Goal: Information Seeking & Learning: Learn about a topic

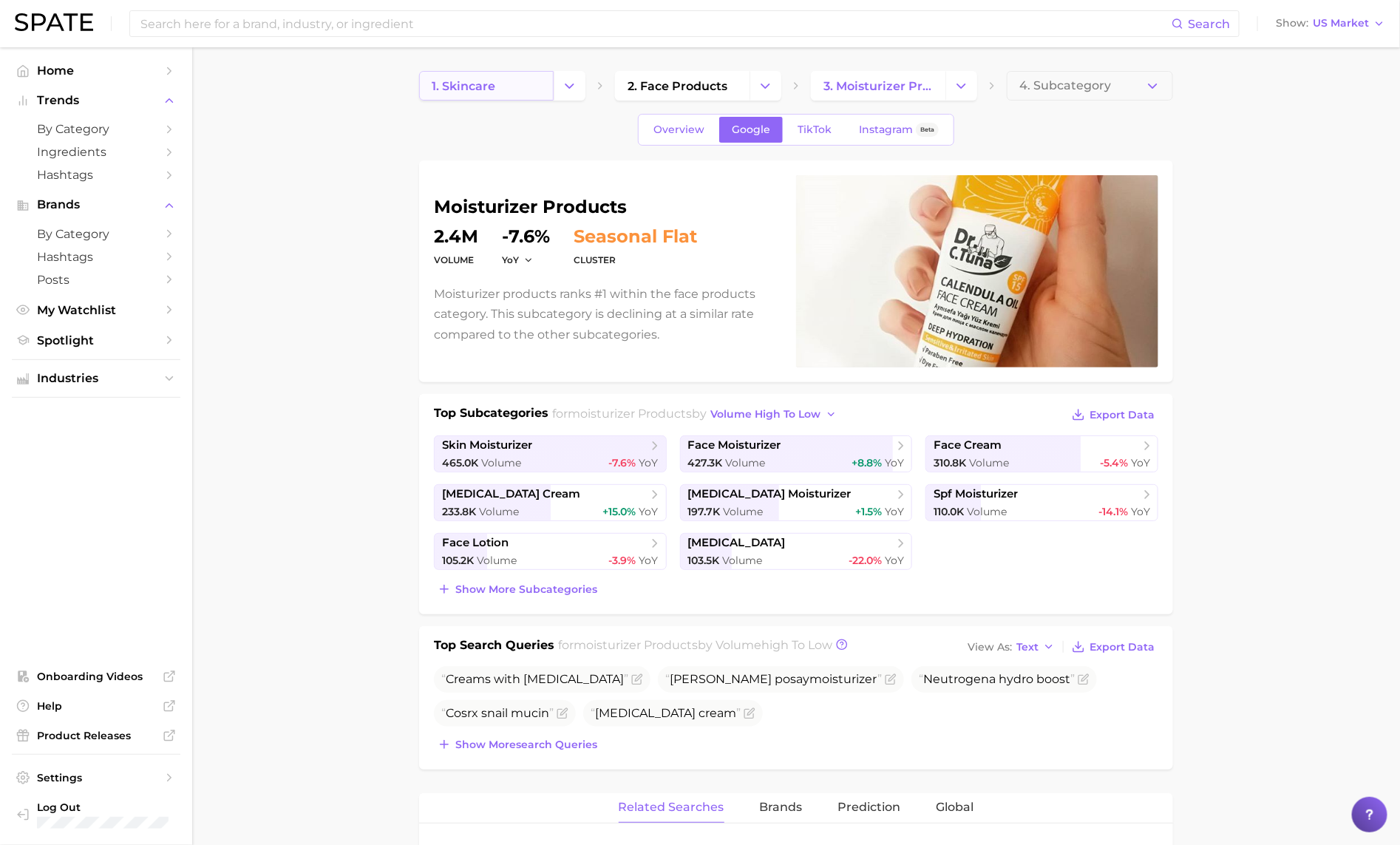
click at [488, 87] on span "1. skincare" at bounding box center [463, 85] width 63 height 14
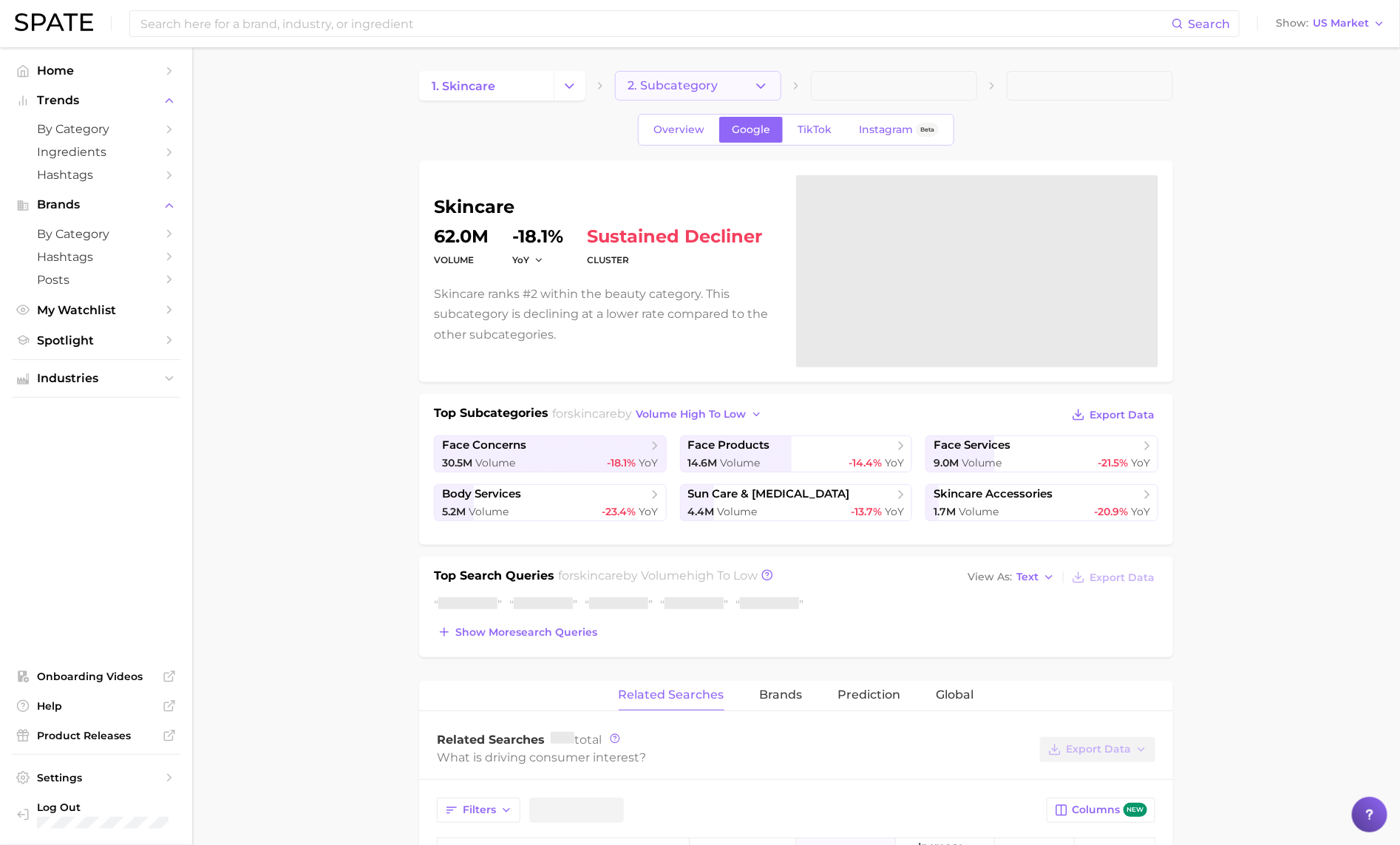
click at [682, 87] on span "2. Subcategory" at bounding box center [672, 85] width 91 height 14
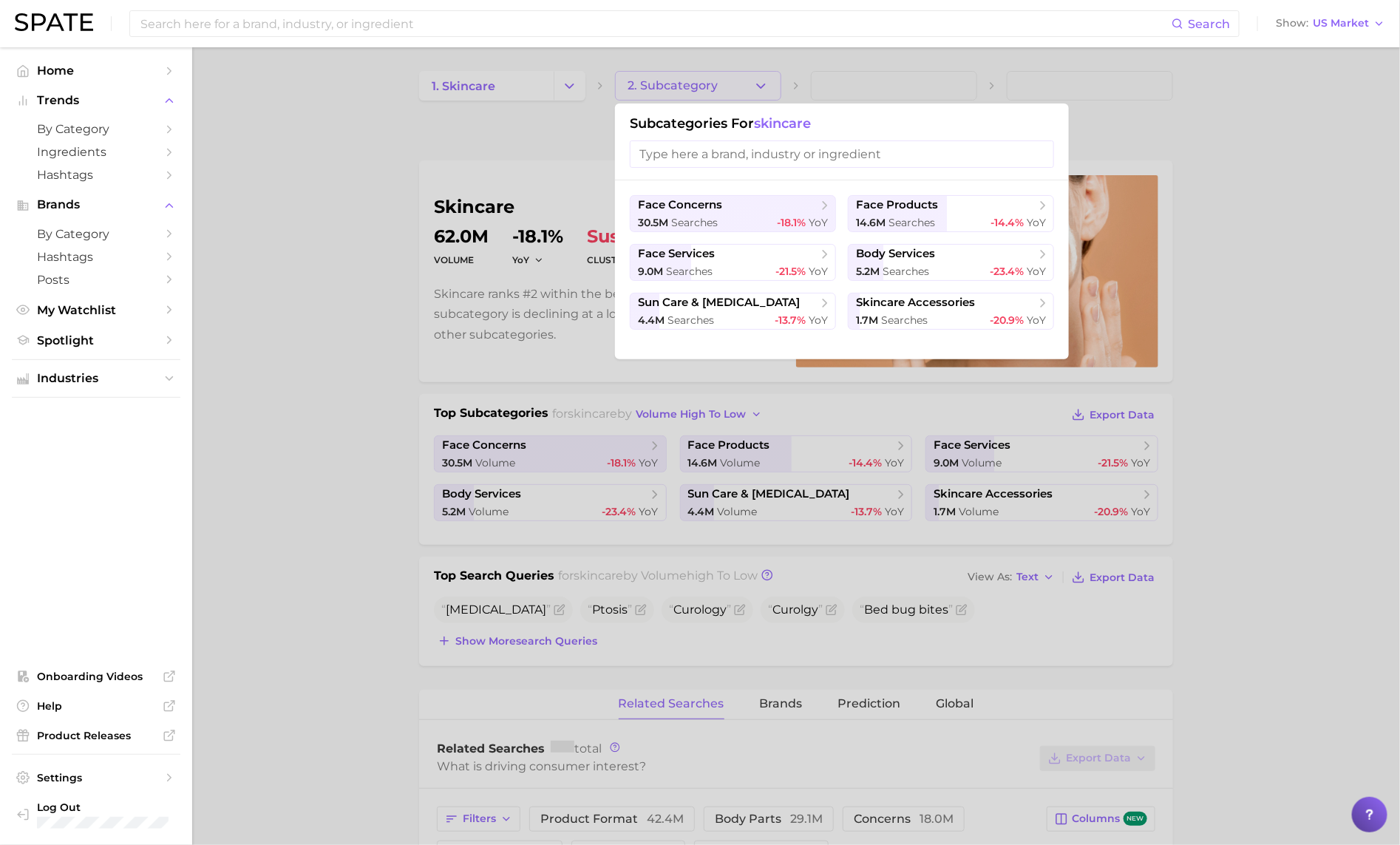
click at [376, 322] on div at bounding box center [700, 422] width 1400 height 845
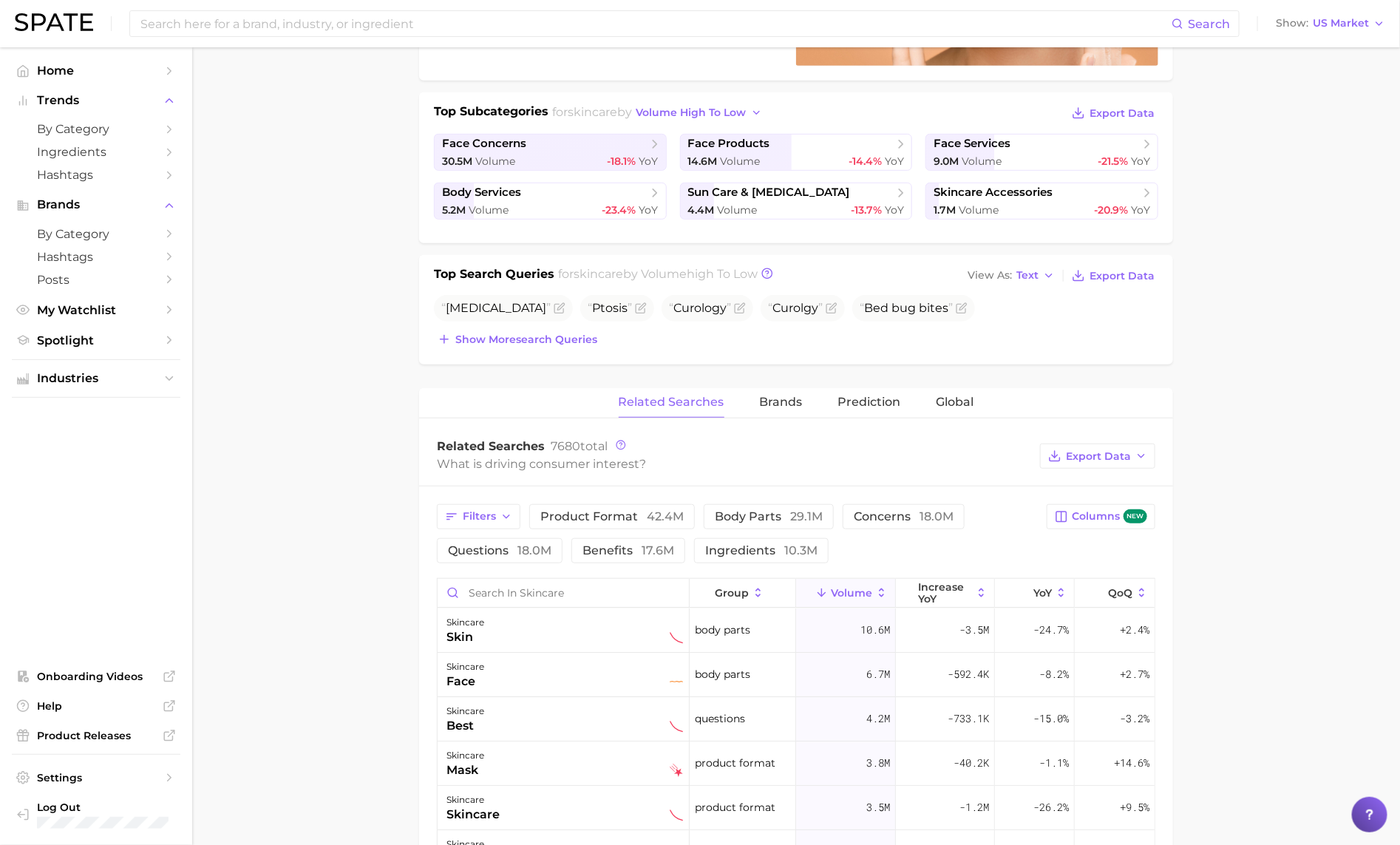
scroll to position [377, 0]
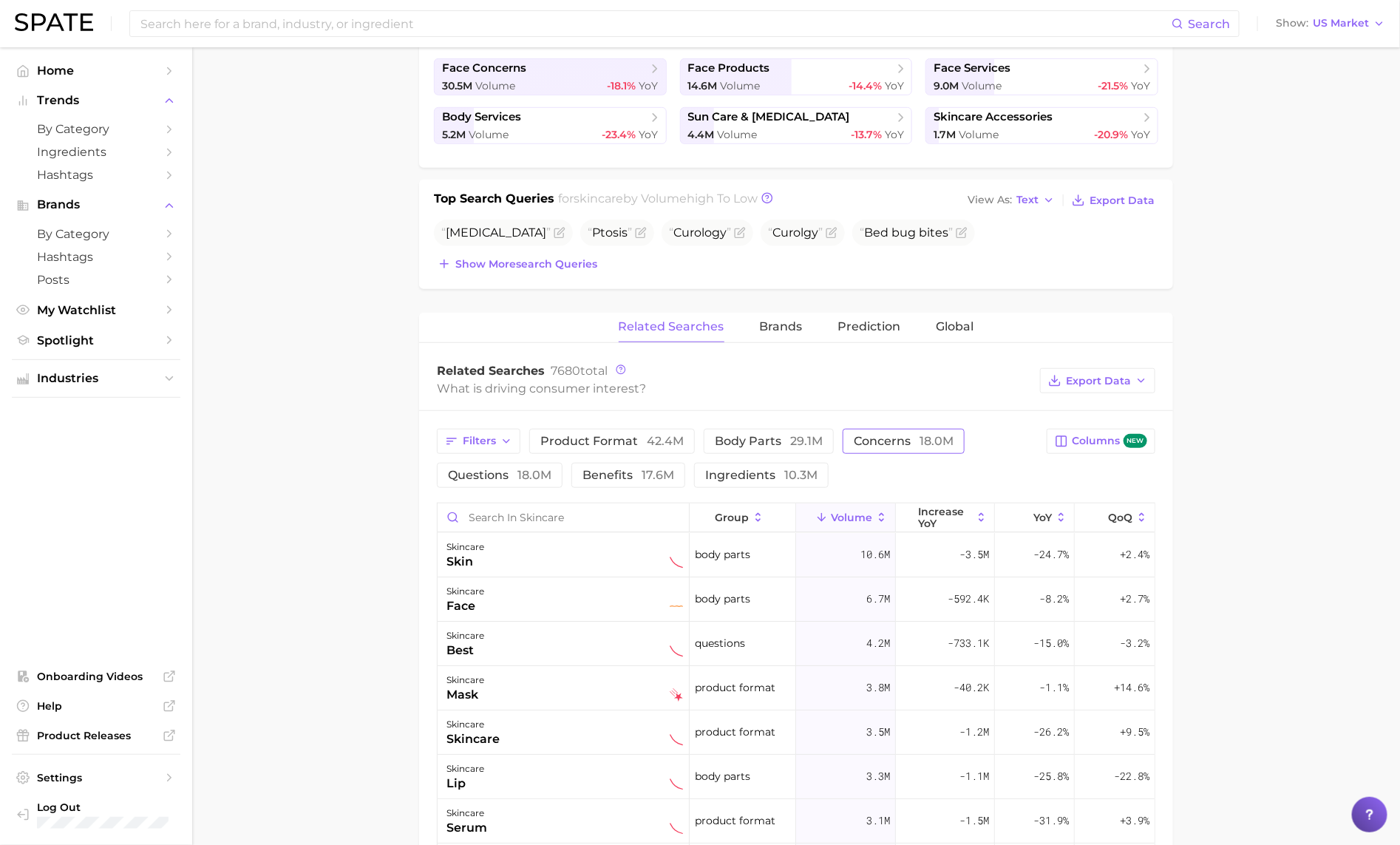
click at [895, 434] on button "concerns 18.0m" at bounding box center [903, 441] width 122 height 25
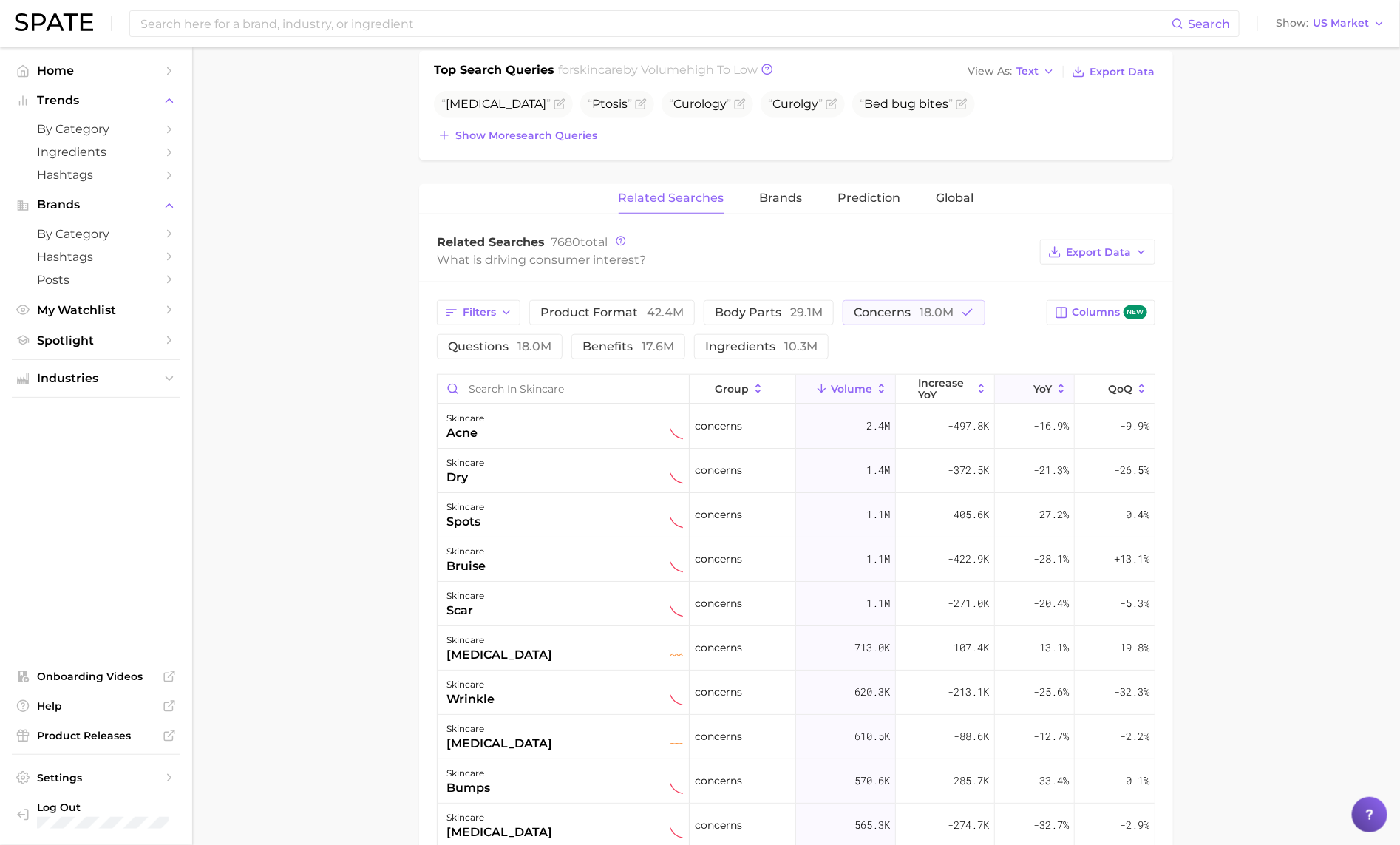
click at [1044, 387] on span "YoY" at bounding box center [1042, 389] width 18 height 12
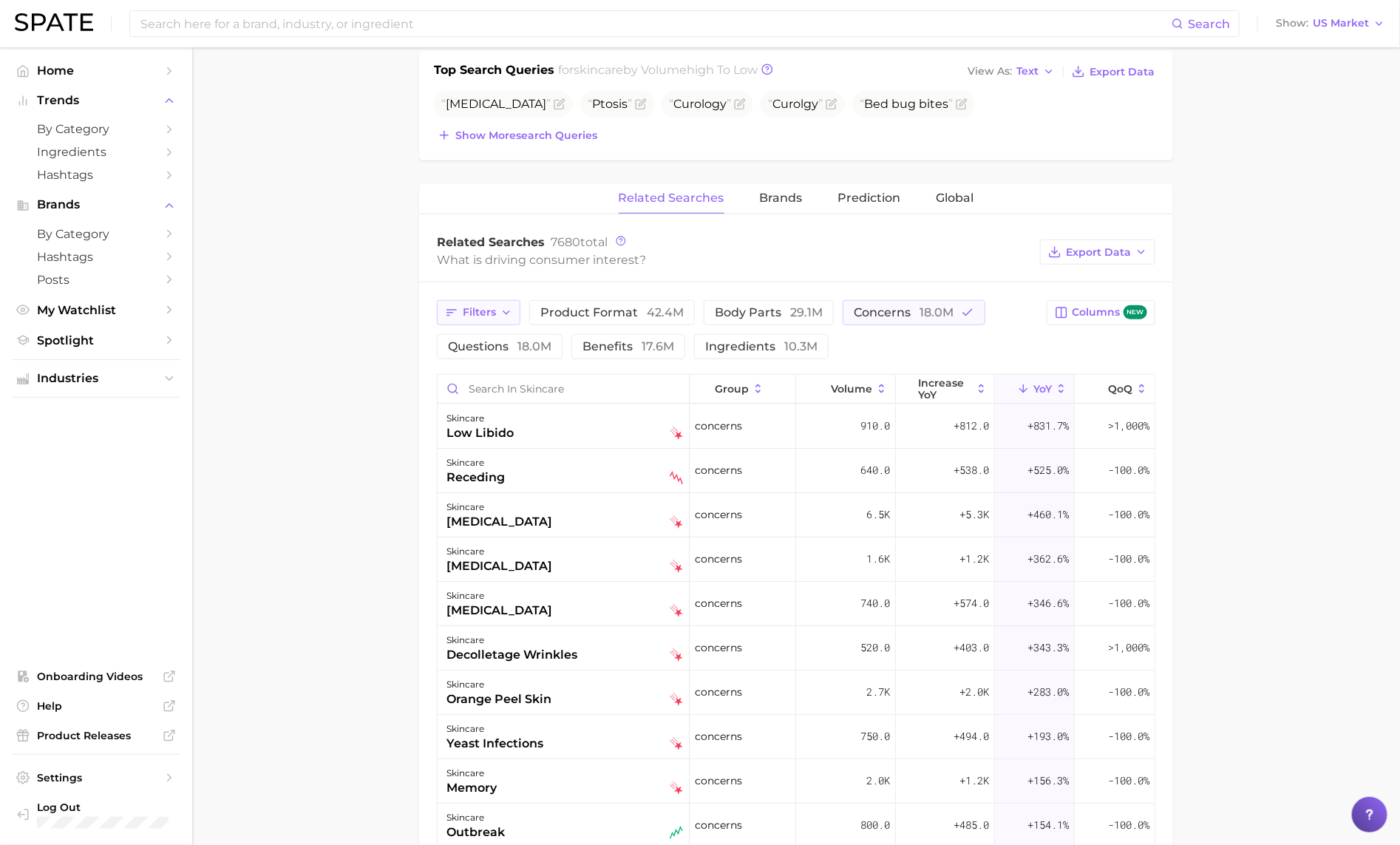
click at [509, 317] on icon "button" at bounding box center [506, 312] width 12 height 12
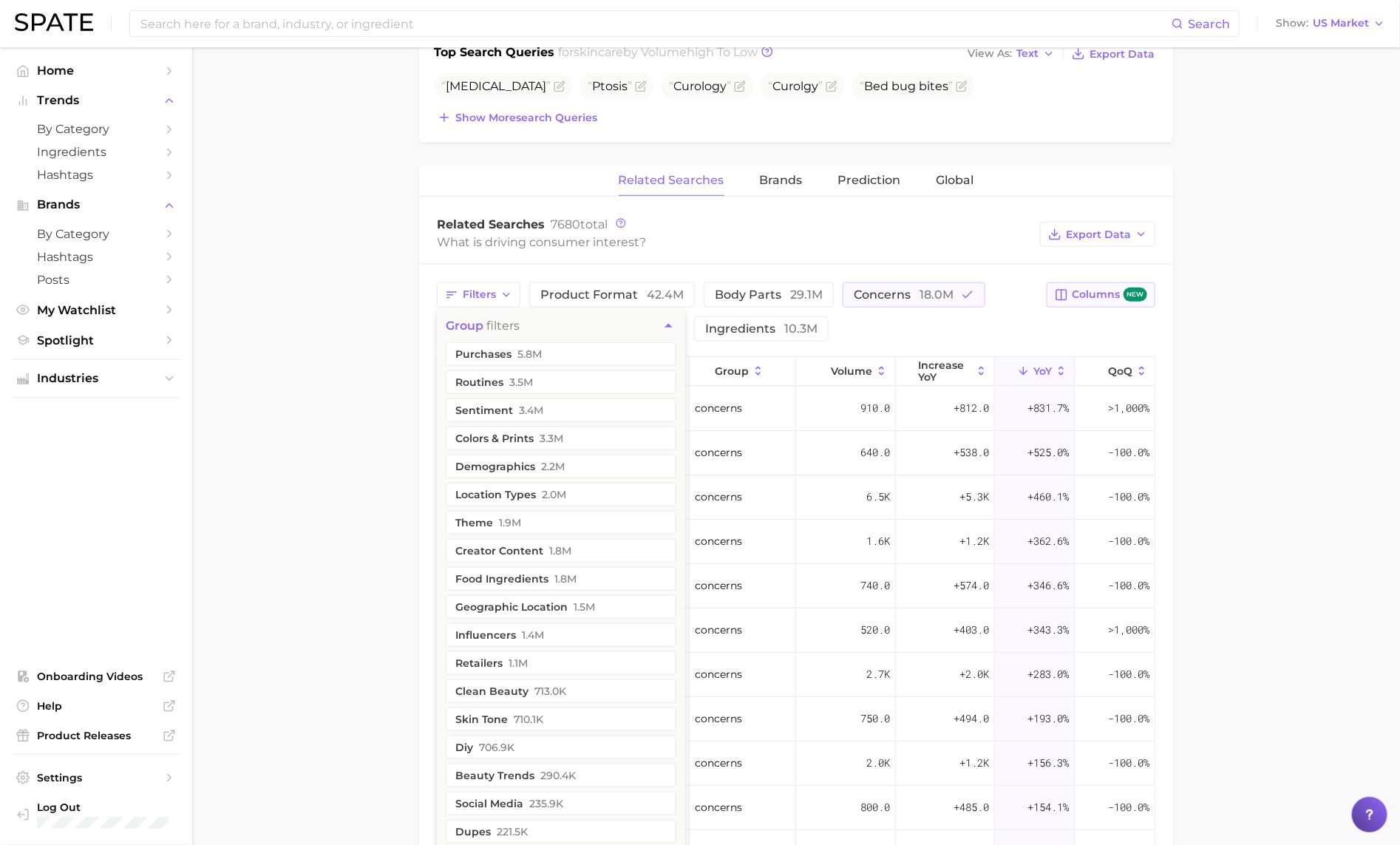
scroll to position [512, 0]
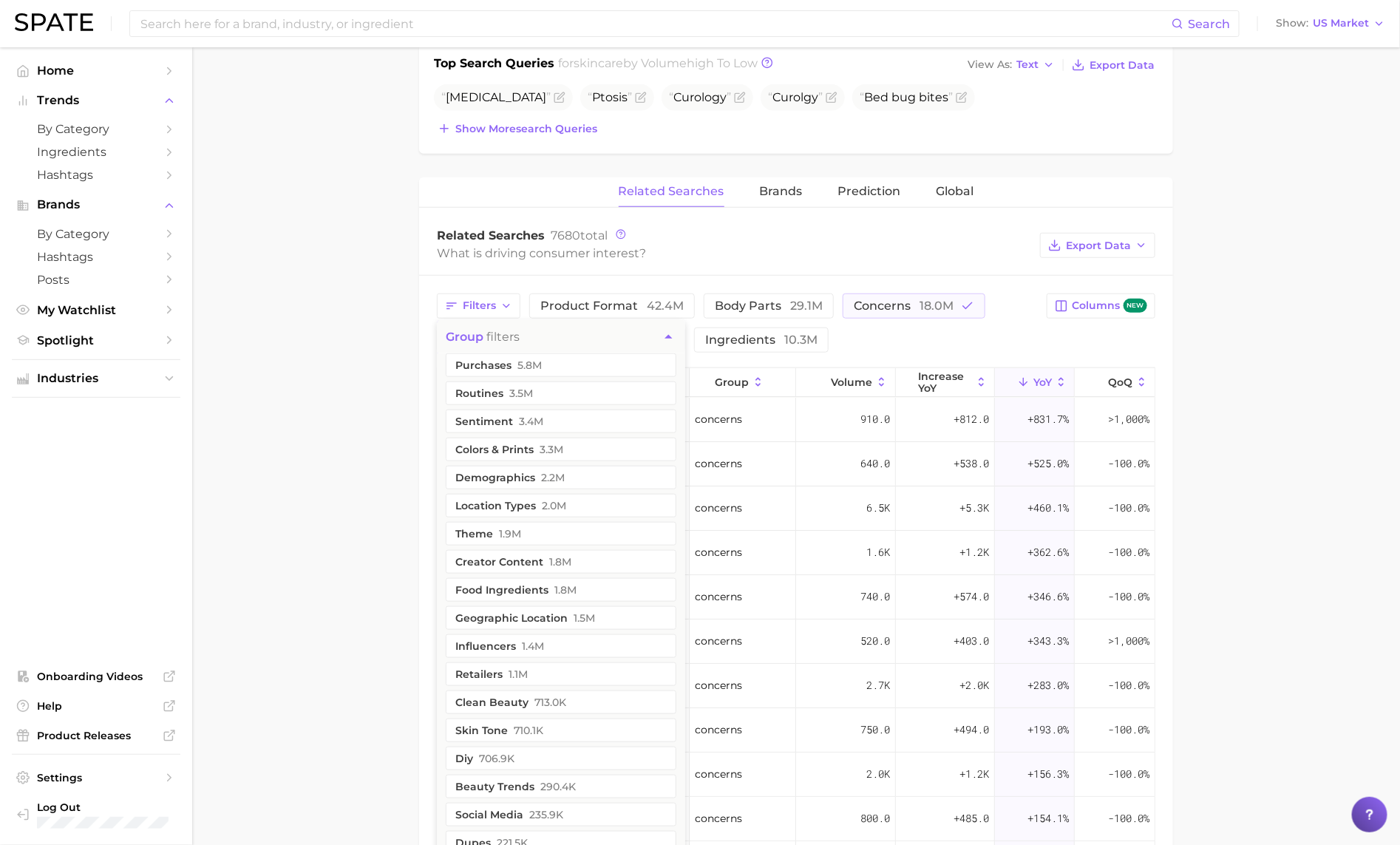
click at [1038, 342] on div "Filters group filters purchases 5.8m routines 3.5m sentiment 3.4m colors & prin…" at bounding box center [737, 323] width 601 height 59
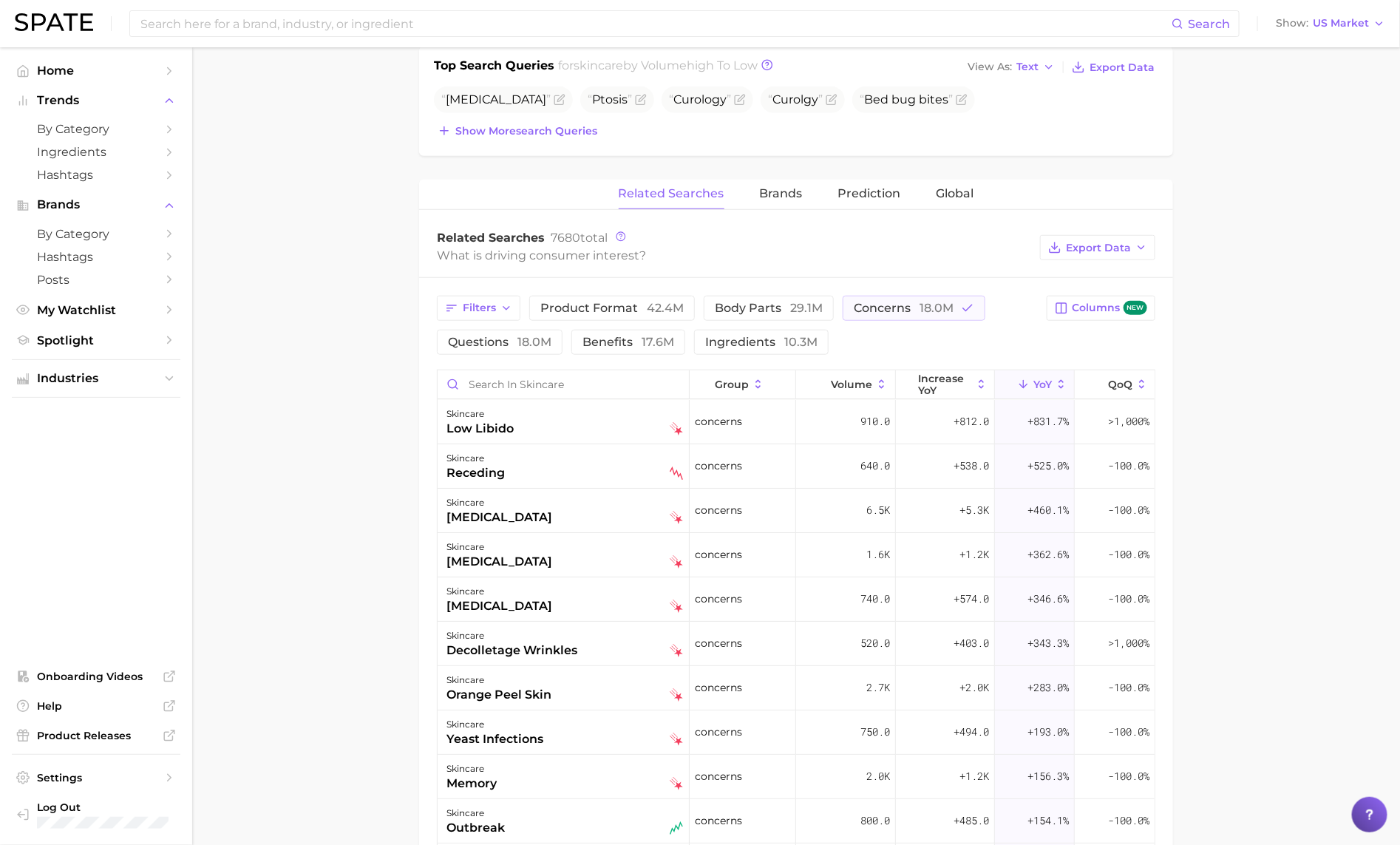
scroll to position [486, 0]
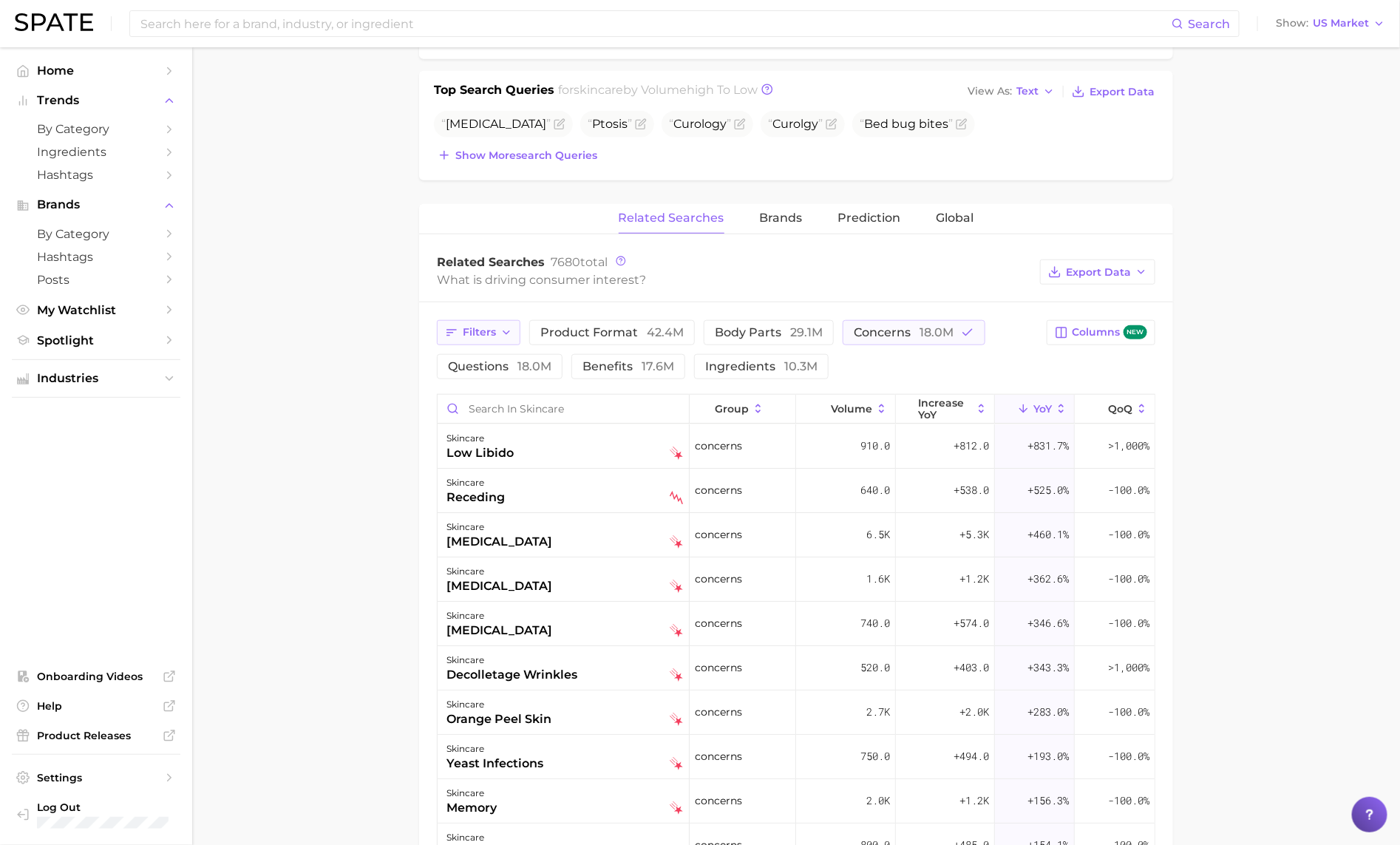
click at [506, 334] on polyline "button" at bounding box center [506, 332] width 5 height 3
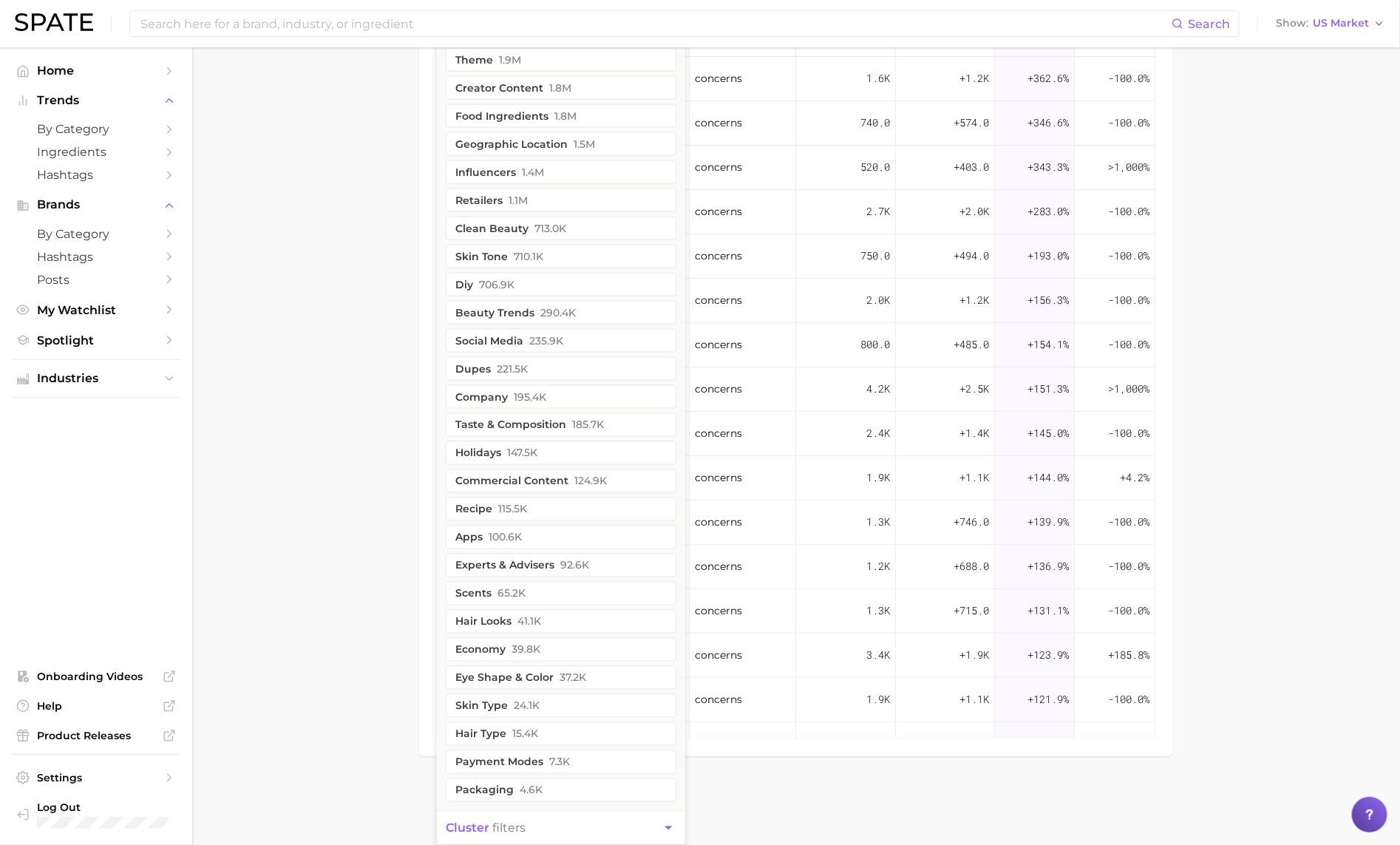
click at [583, 822] on button "cluster filters" at bounding box center [561, 828] width 249 height 33
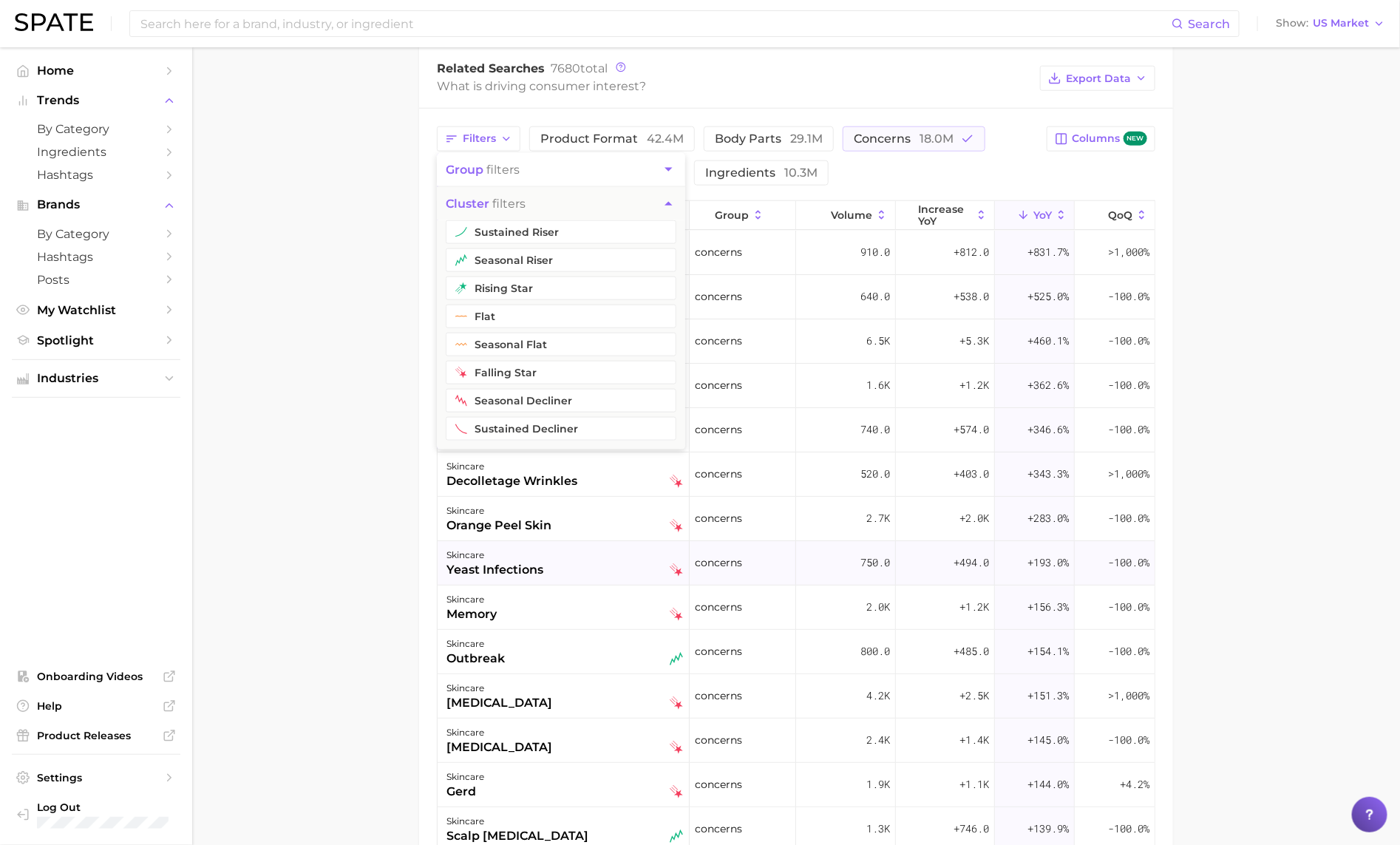
scroll to position [639, 0]
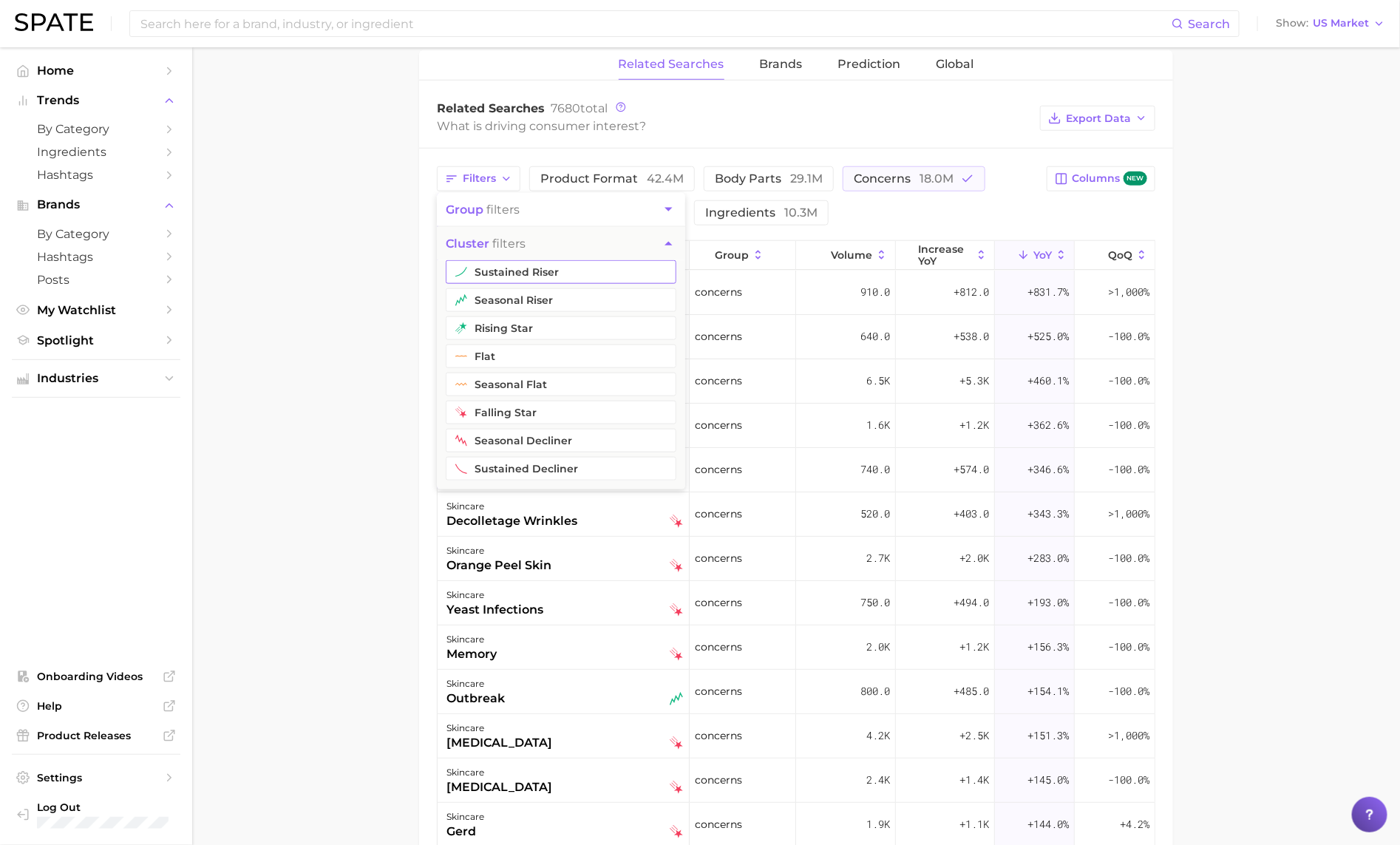
click at [565, 283] on button "sustained riser" at bounding box center [561, 272] width 230 height 24
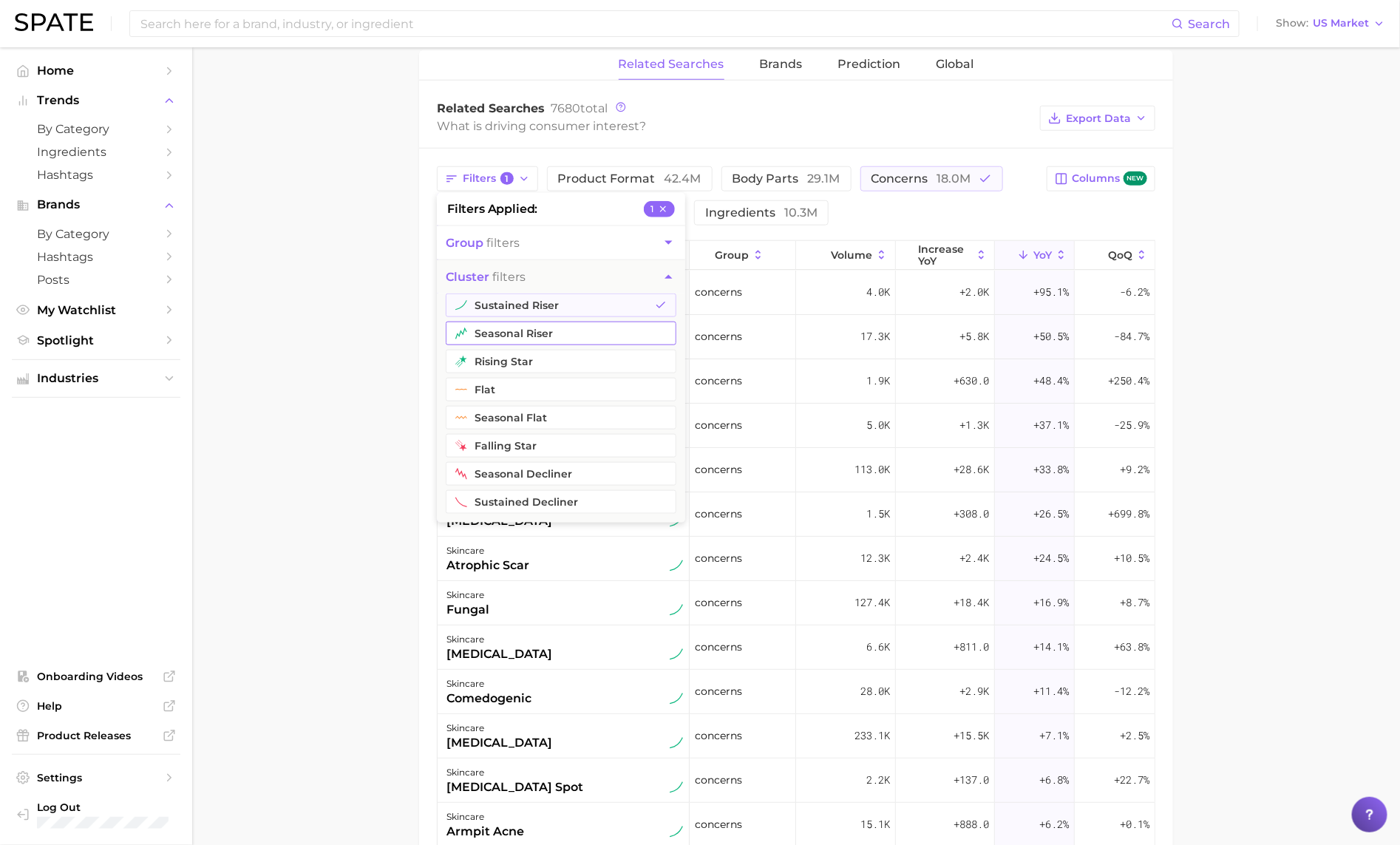
click at [555, 340] on button "seasonal riser" at bounding box center [561, 334] width 230 height 24
click at [547, 381] on button "flat" at bounding box center [561, 390] width 230 height 24
click at [541, 366] on button "rising star" at bounding box center [561, 361] width 230 height 24
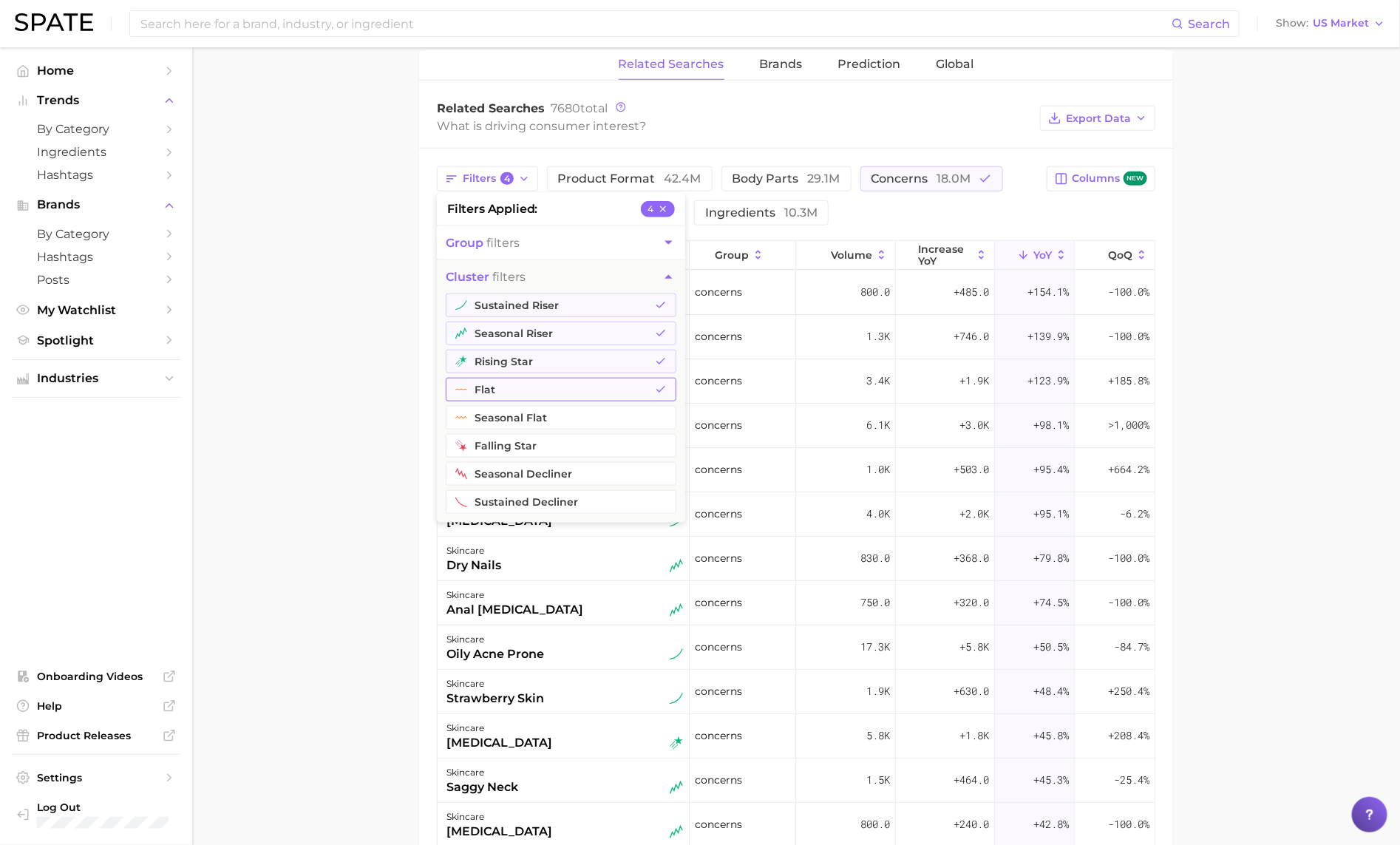
click at [533, 399] on button "flat" at bounding box center [561, 390] width 230 height 24
click at [353, 422] on main "1. skincare 2. Subcategory Overview Google TikTok Instagram Beta skincare volum…" at bounding box center [796, 293] width 1207 height 1769
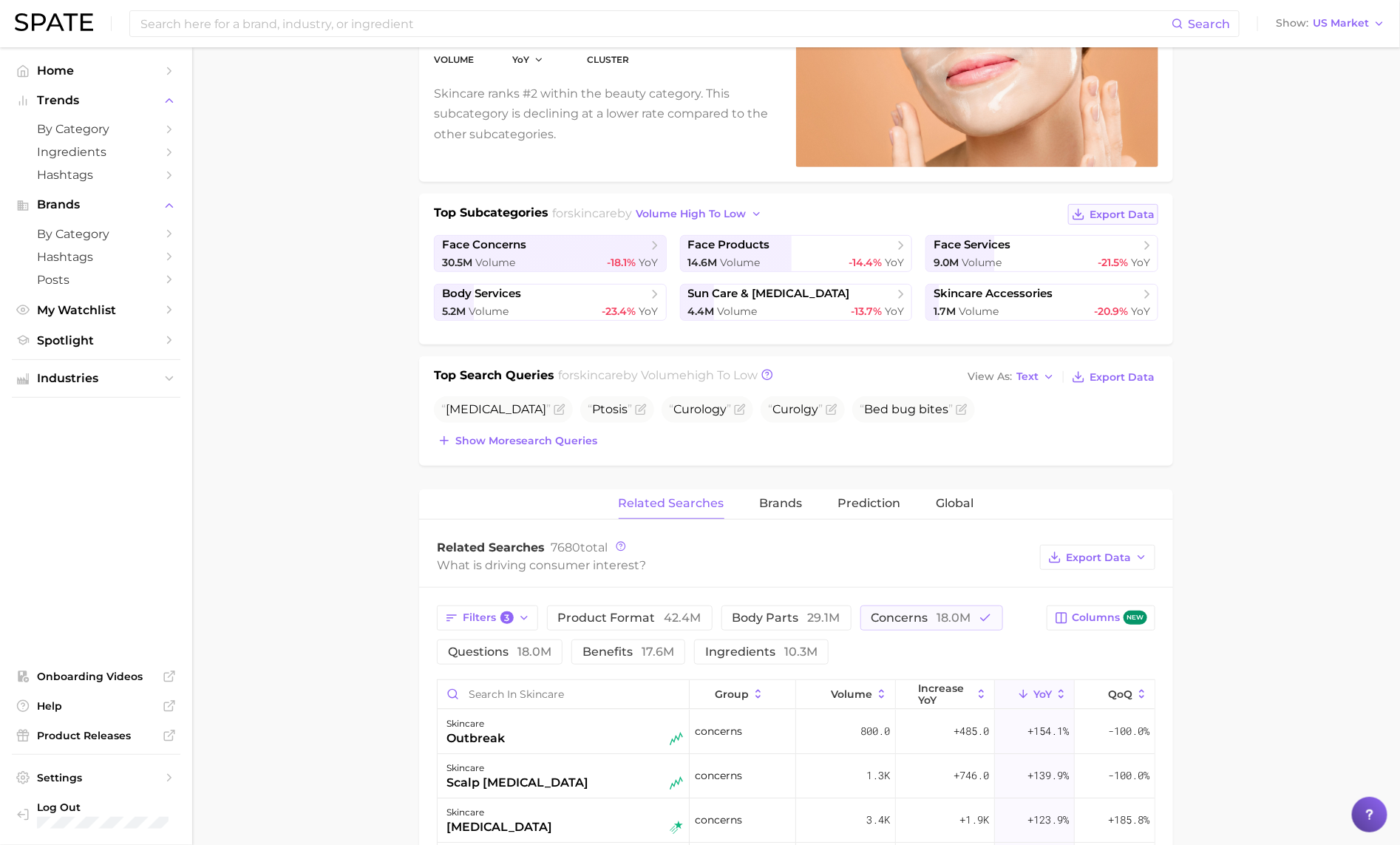
scroll to position [350, 0]
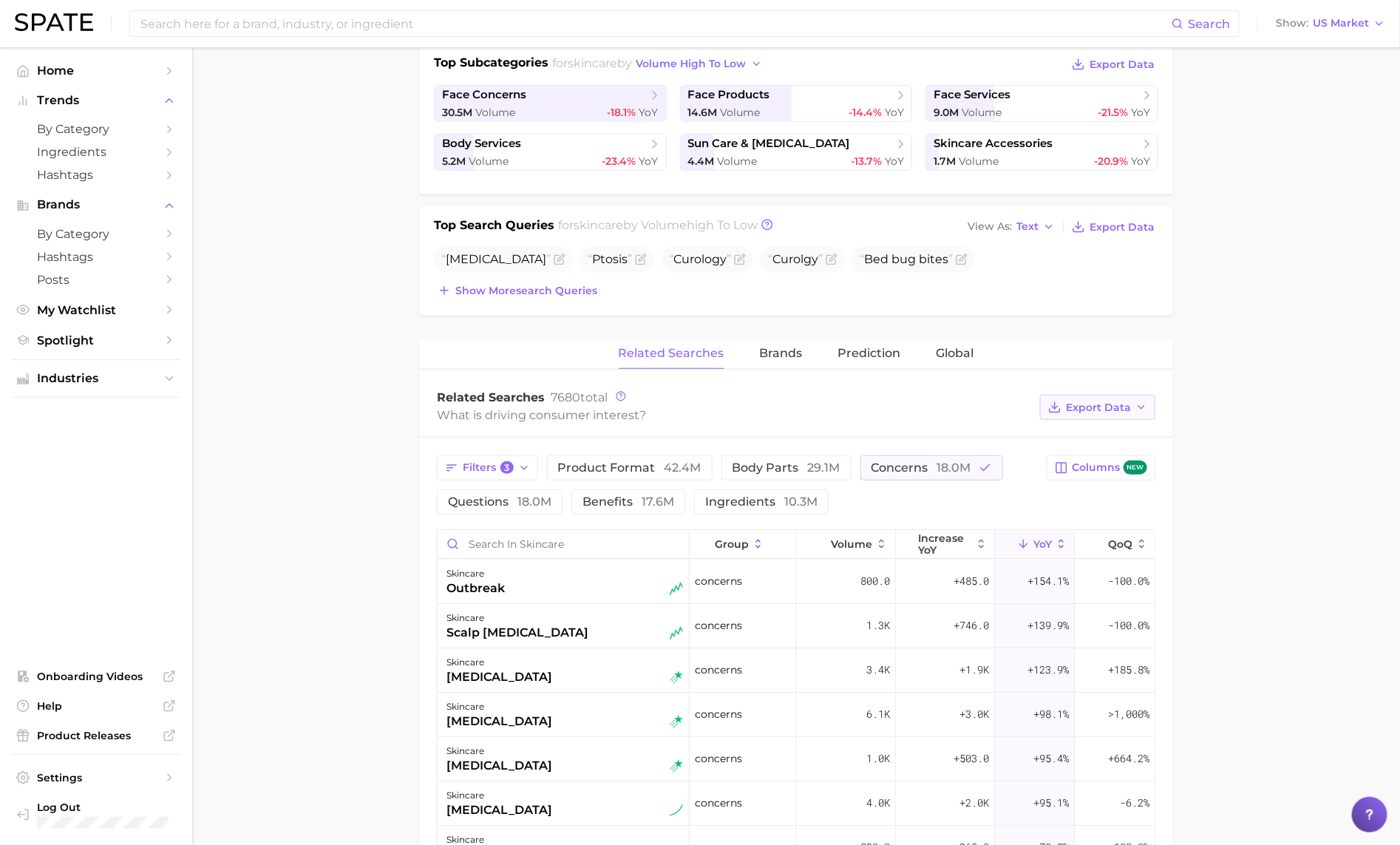
click at [1096, 406] on span "Export Data" at bounding box center [1097, 408] width 65 height 13
click at [1096, 434] on span "Table Data CSV" at bounding box center [1058, 435] width 81 height 13
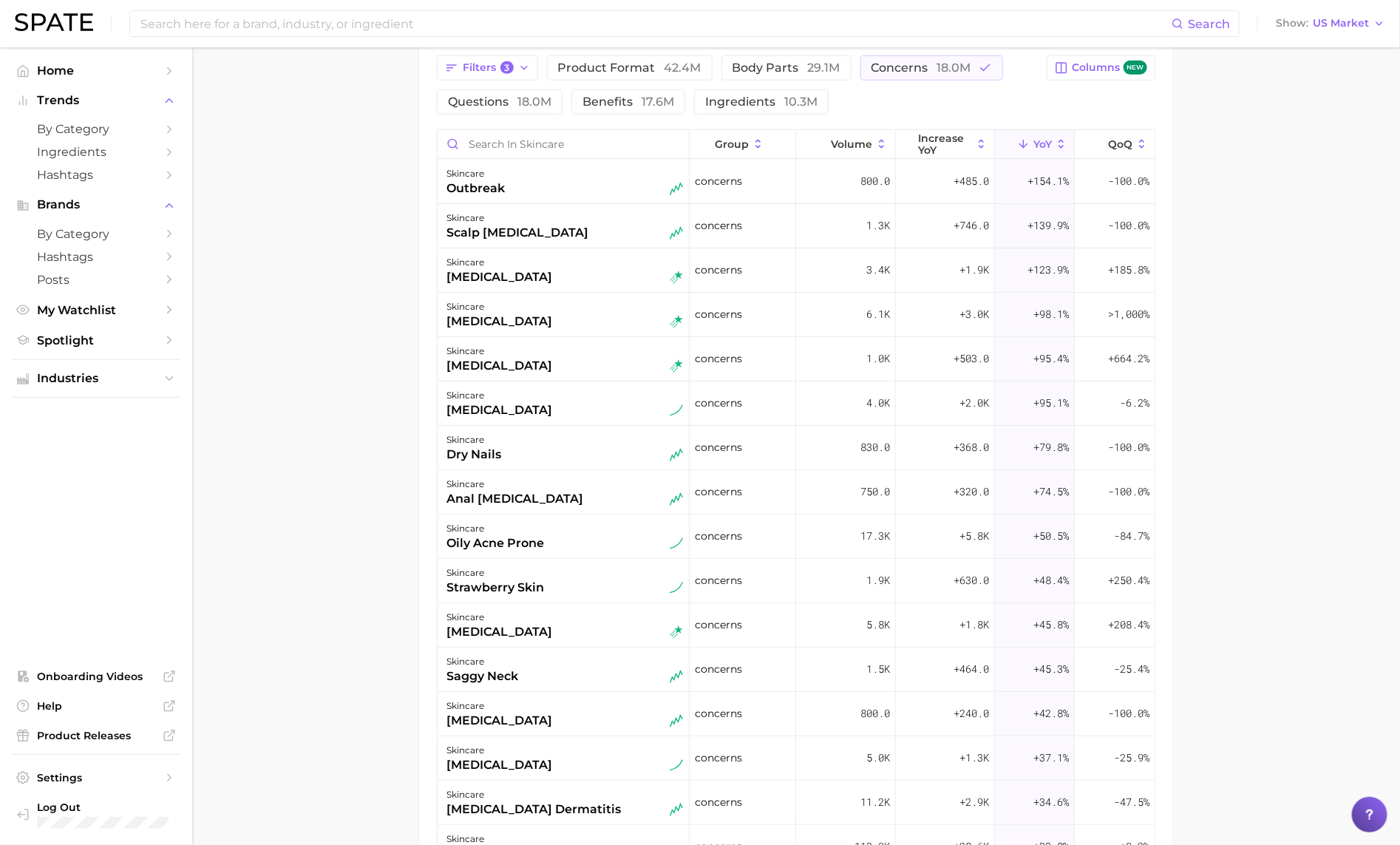
scroll to position [0, 0]
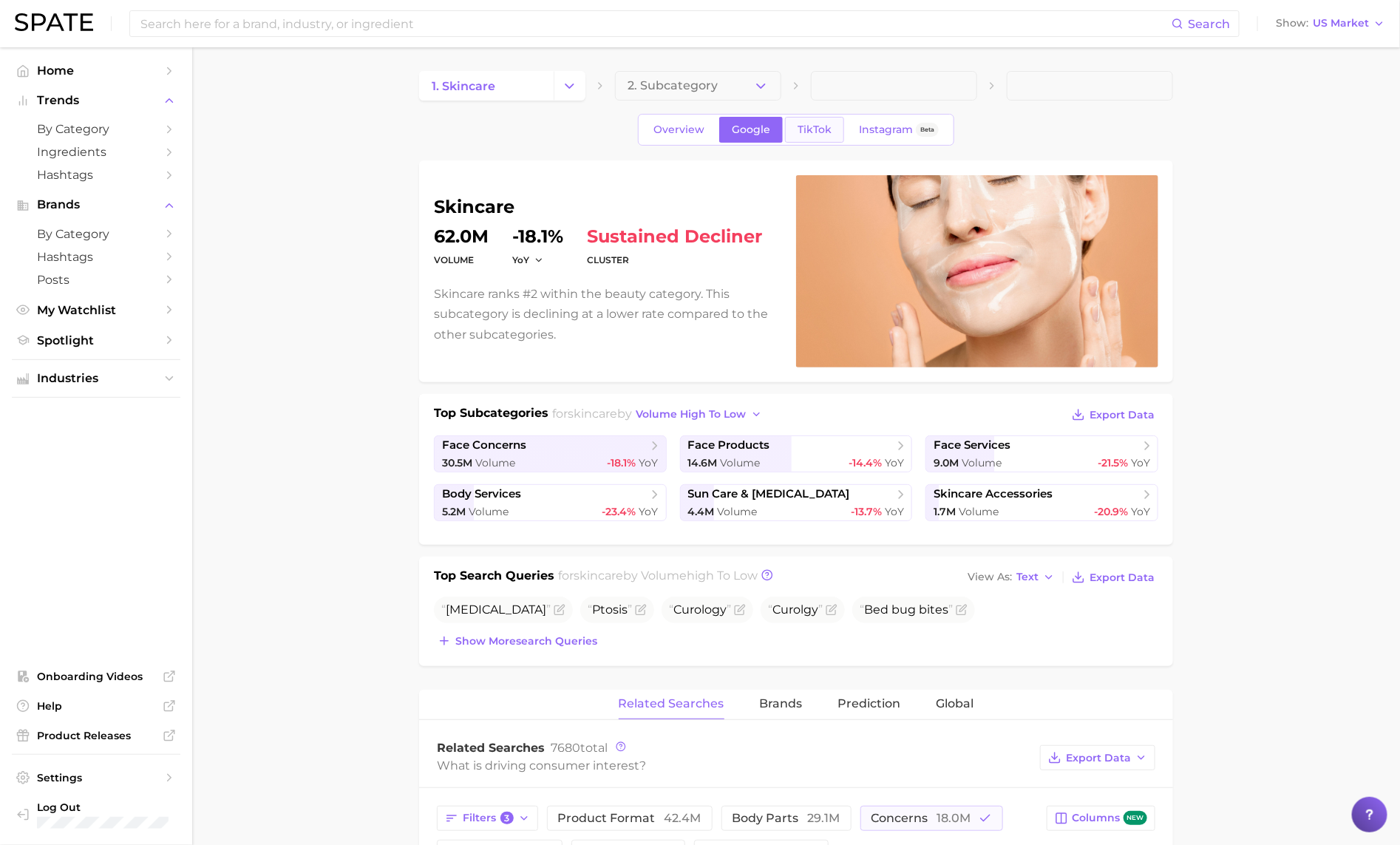
click at [810, 137] on link "TikTok" at bounding box center [814, 130] width 59 height 26
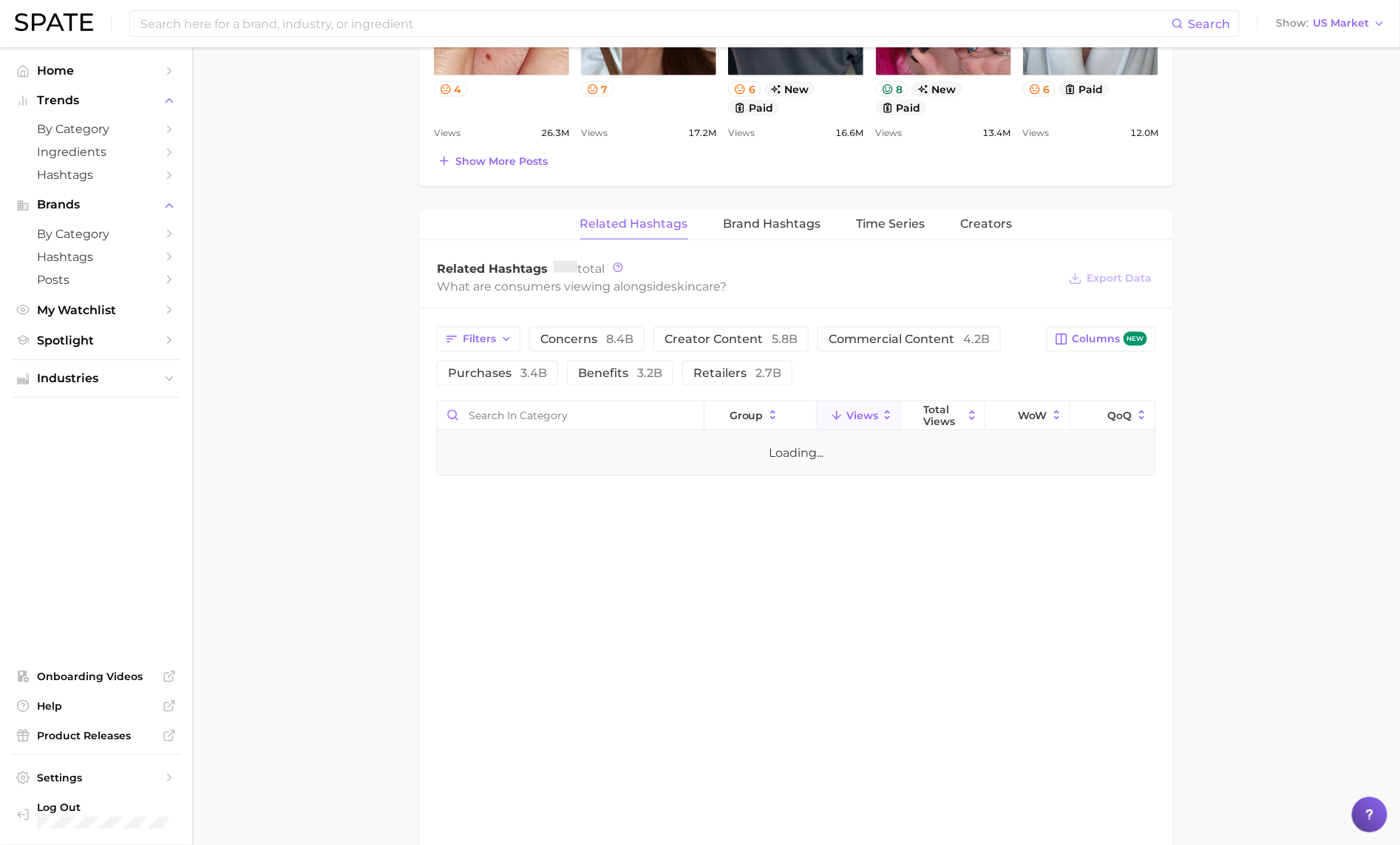
scroll to position [996, 0]
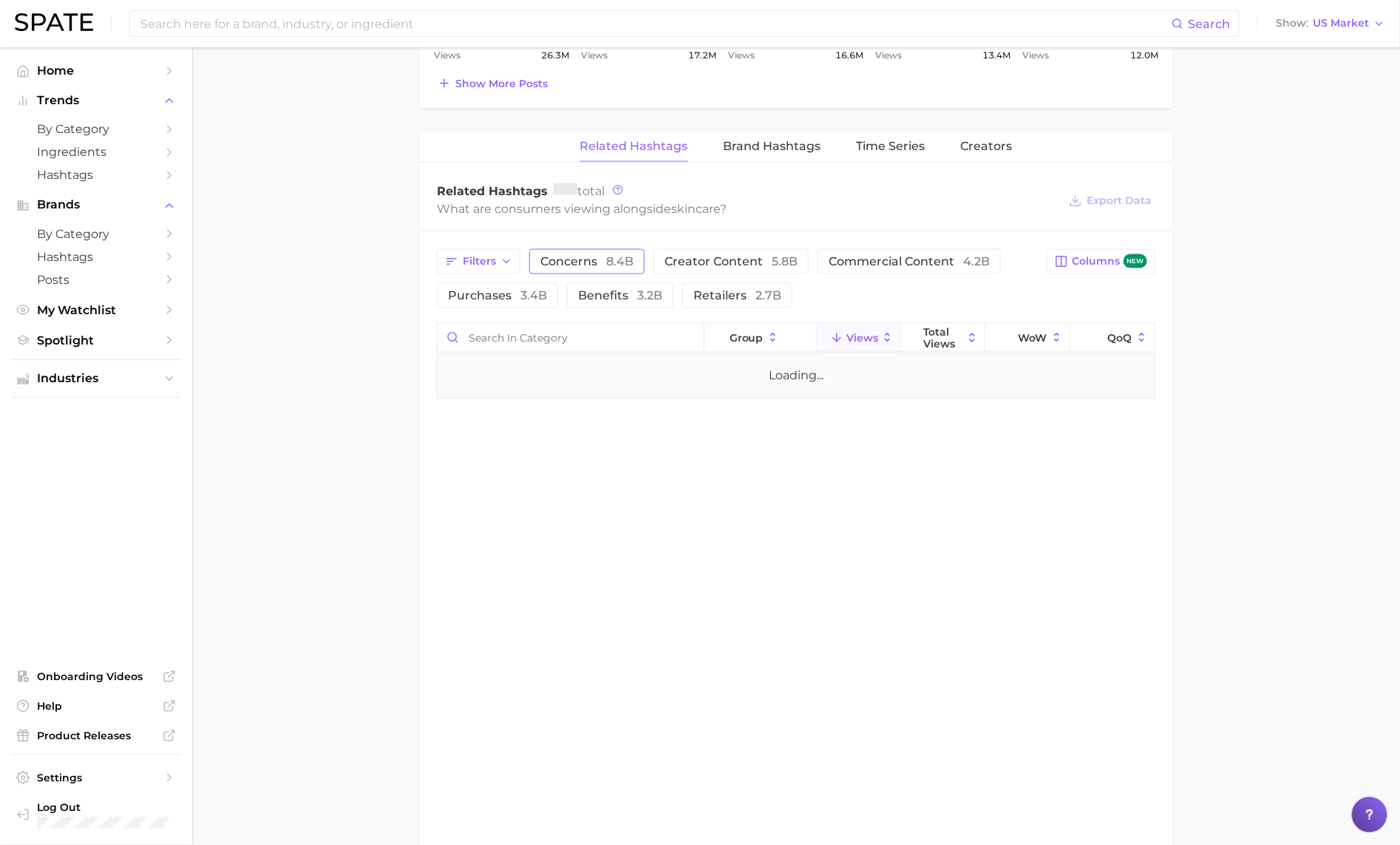
click at [608, 267] on span "8.4b" at bounding box center [620, 261] width 27 height 14
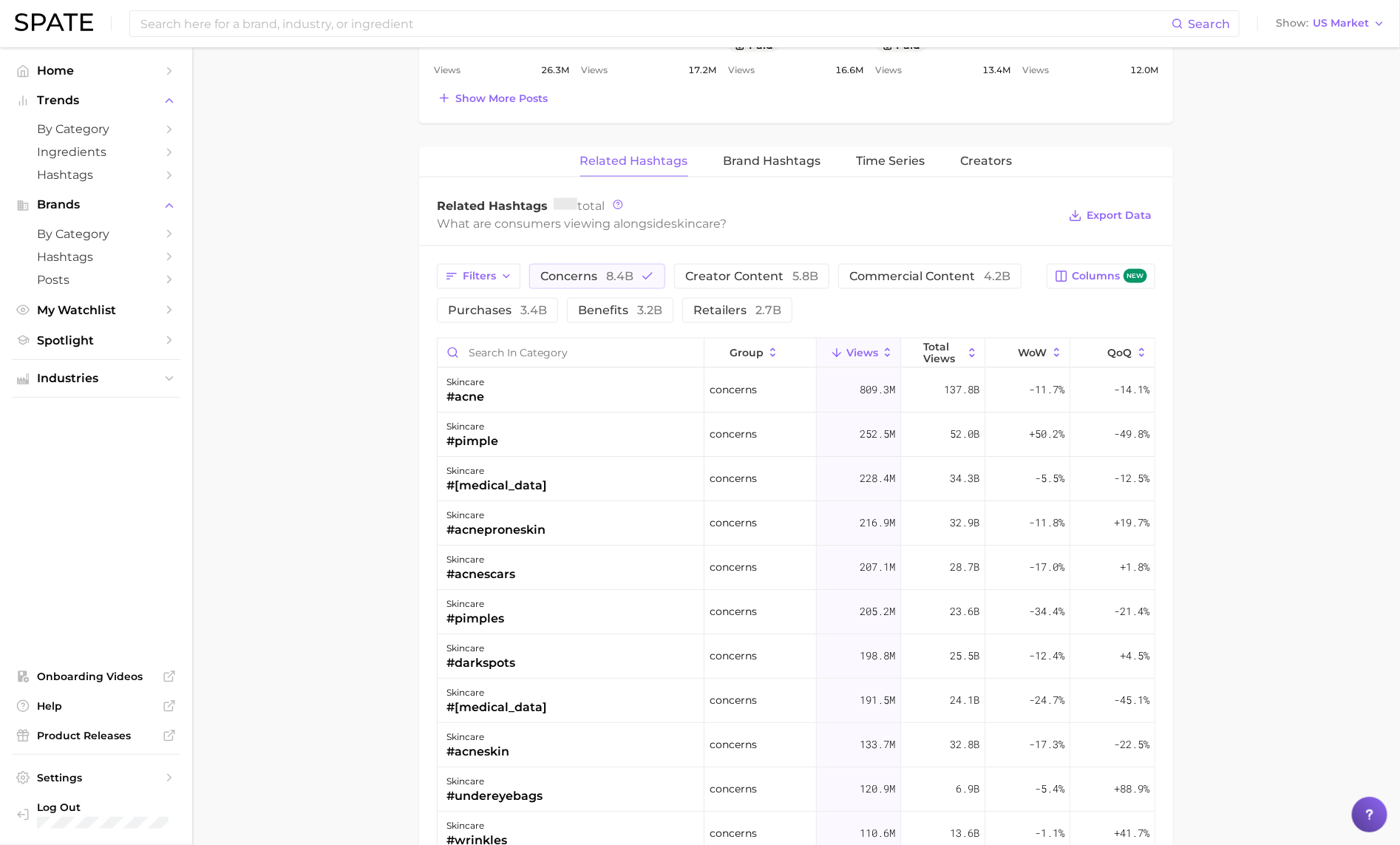
scroll to position [979, 0]
click at [1015, 356] on button "WoW" at bounding box center [1027, 356] width 84 height 29
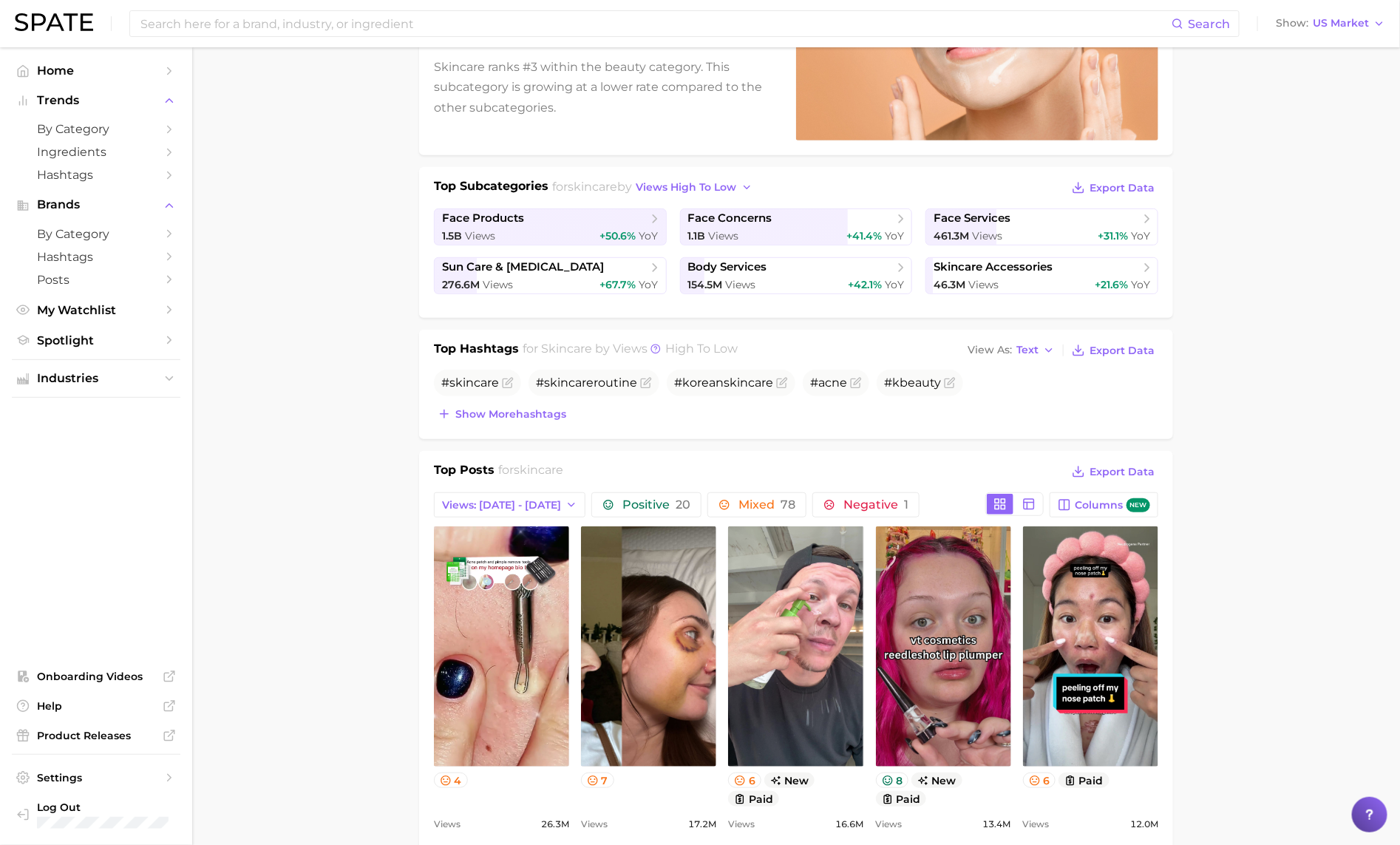
scroll to position [282, 0]
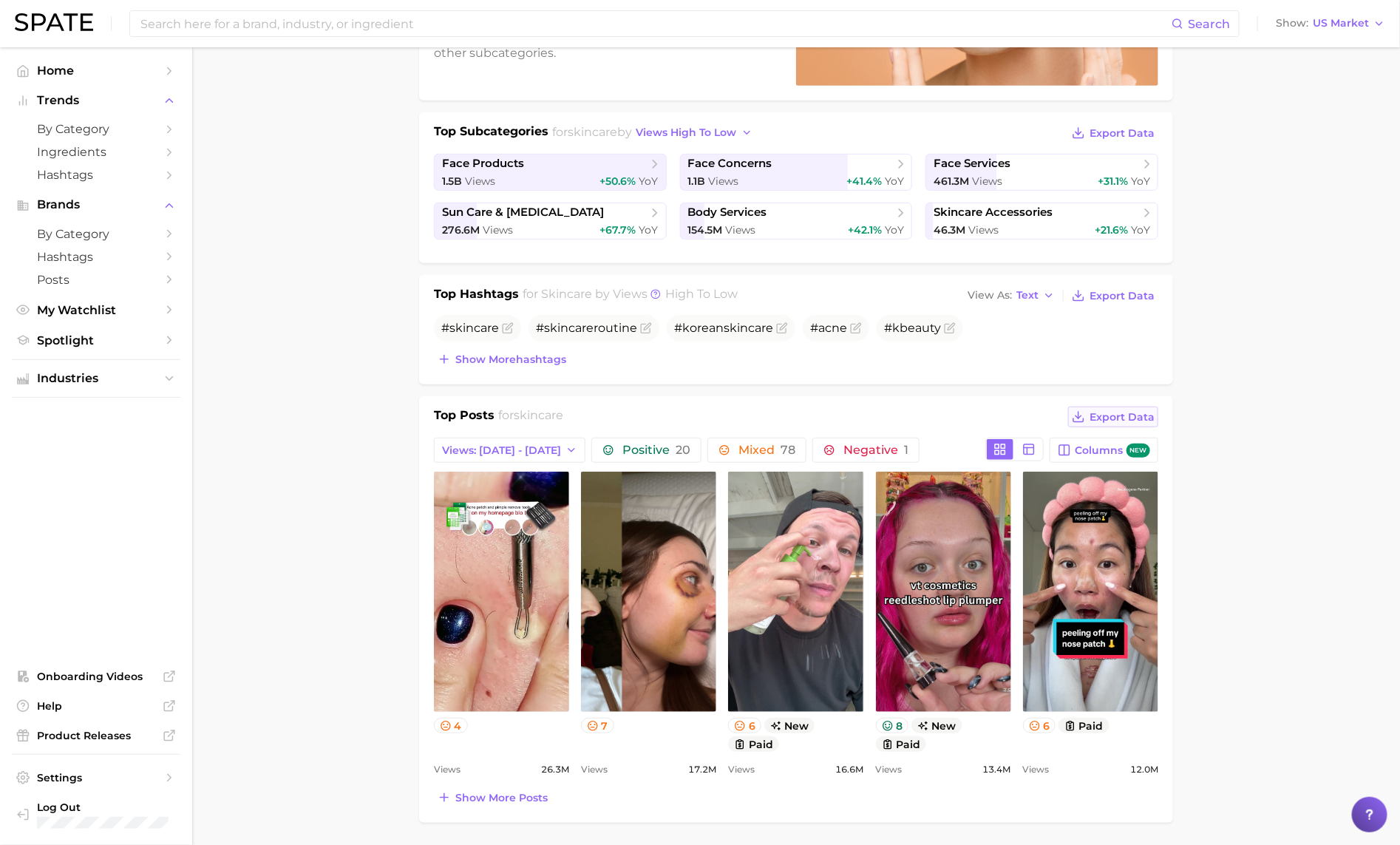
click at [1122, 416] on span "Export Data" at bounding box center [1121, 417] width 65 height 13
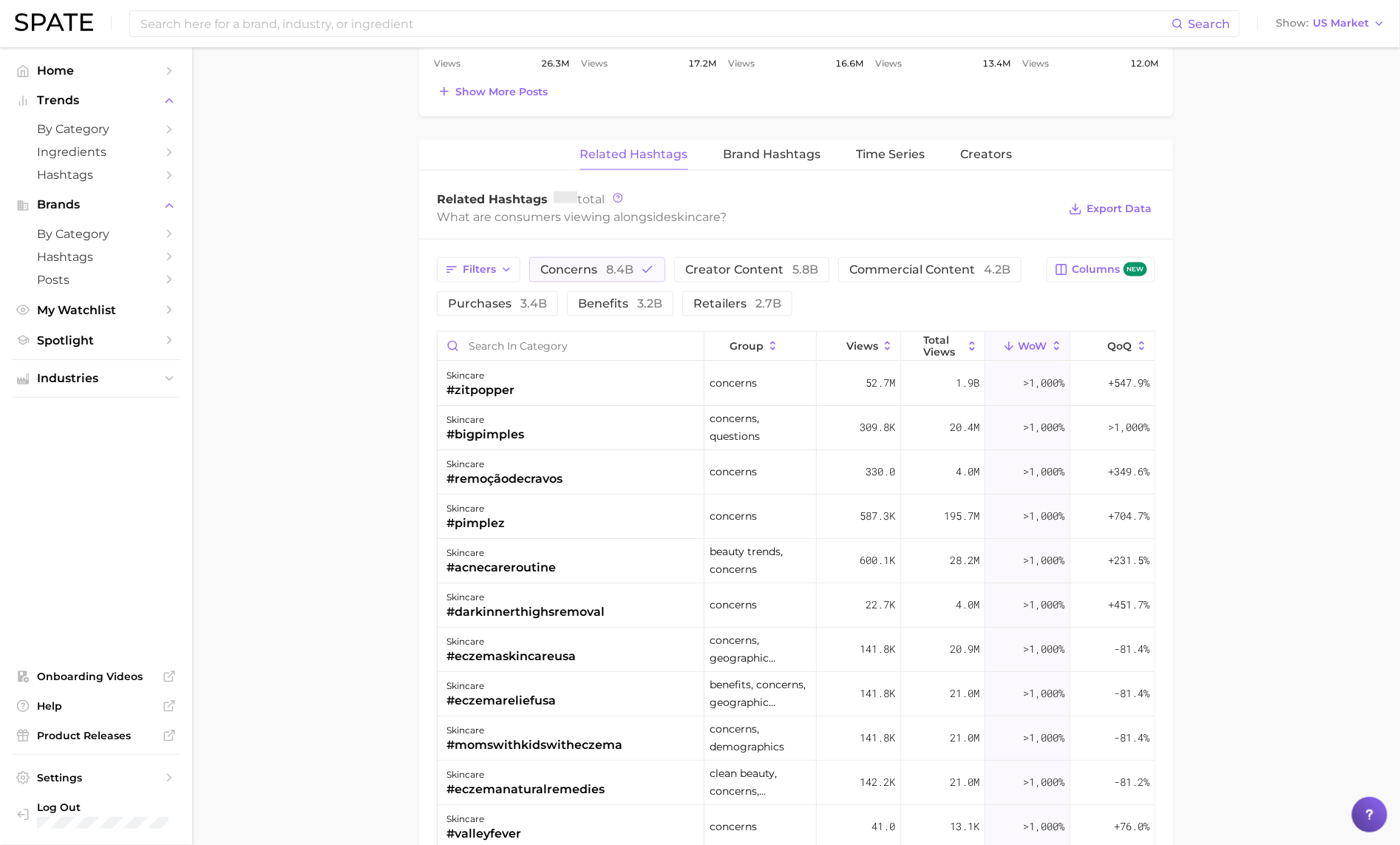
scroll to position [1007, 0]
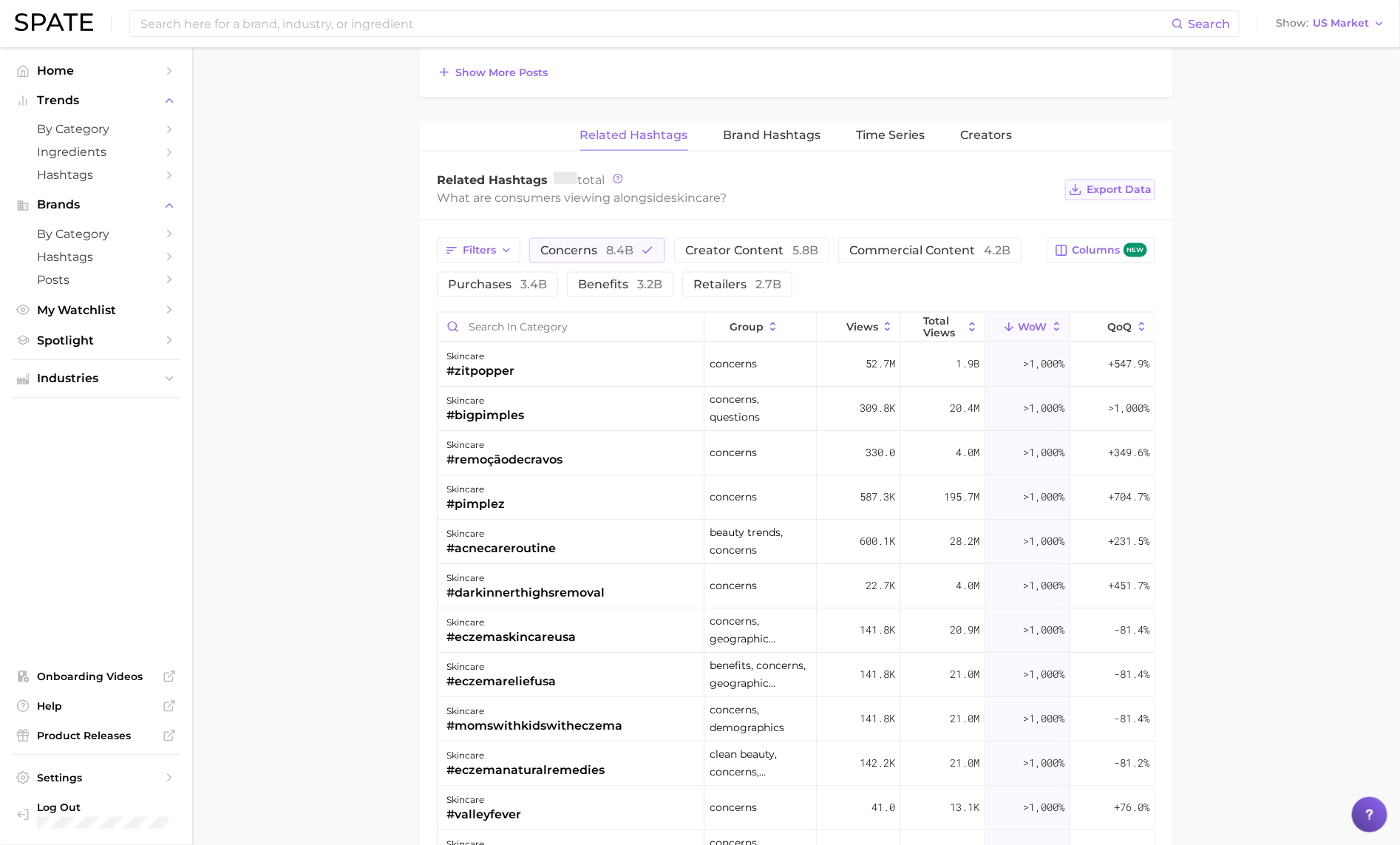
click at [1128, 190] on span "Export Data" at bounding box center [1118, 189] width 65 height 13
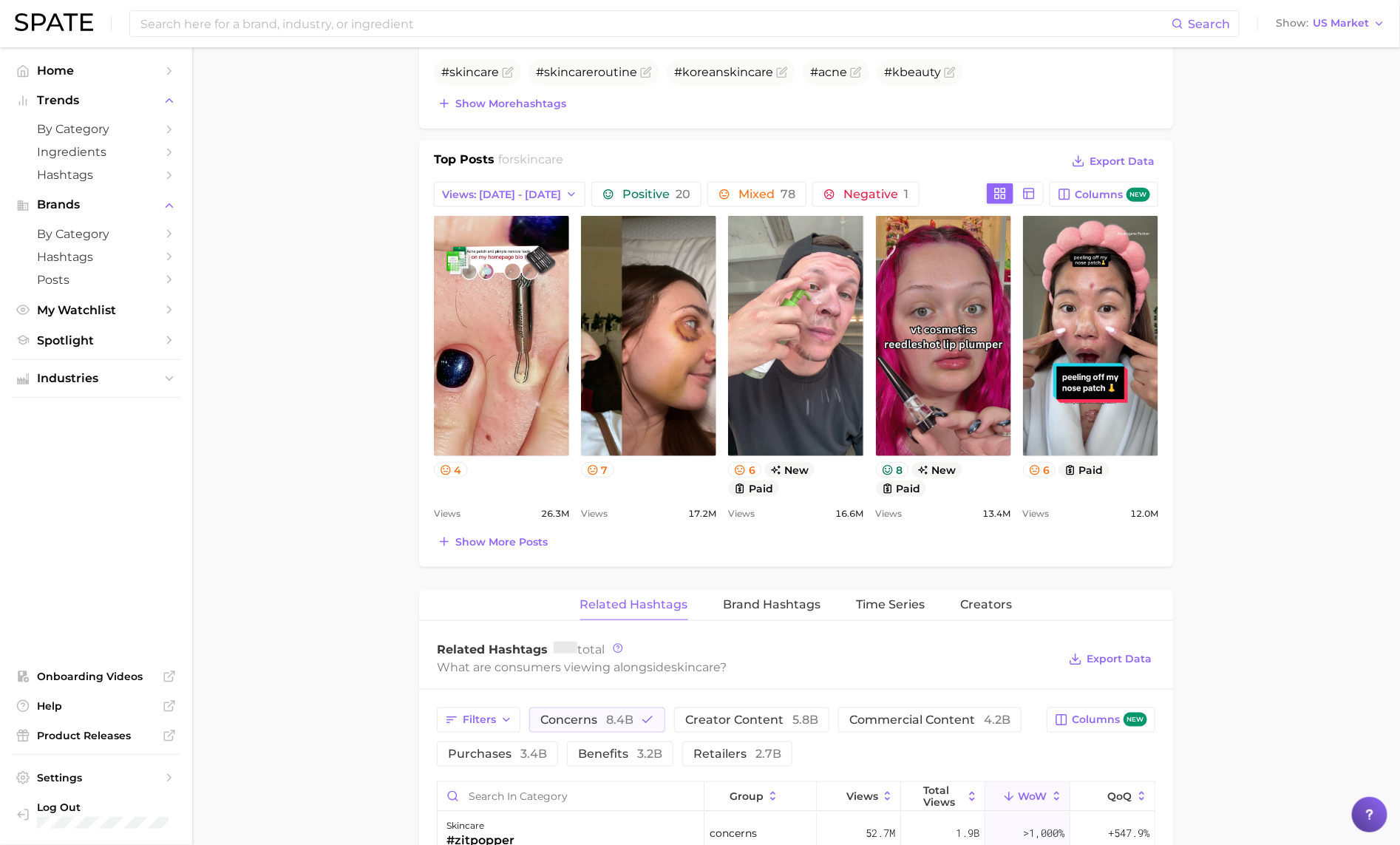
scroll to position [0, 0]
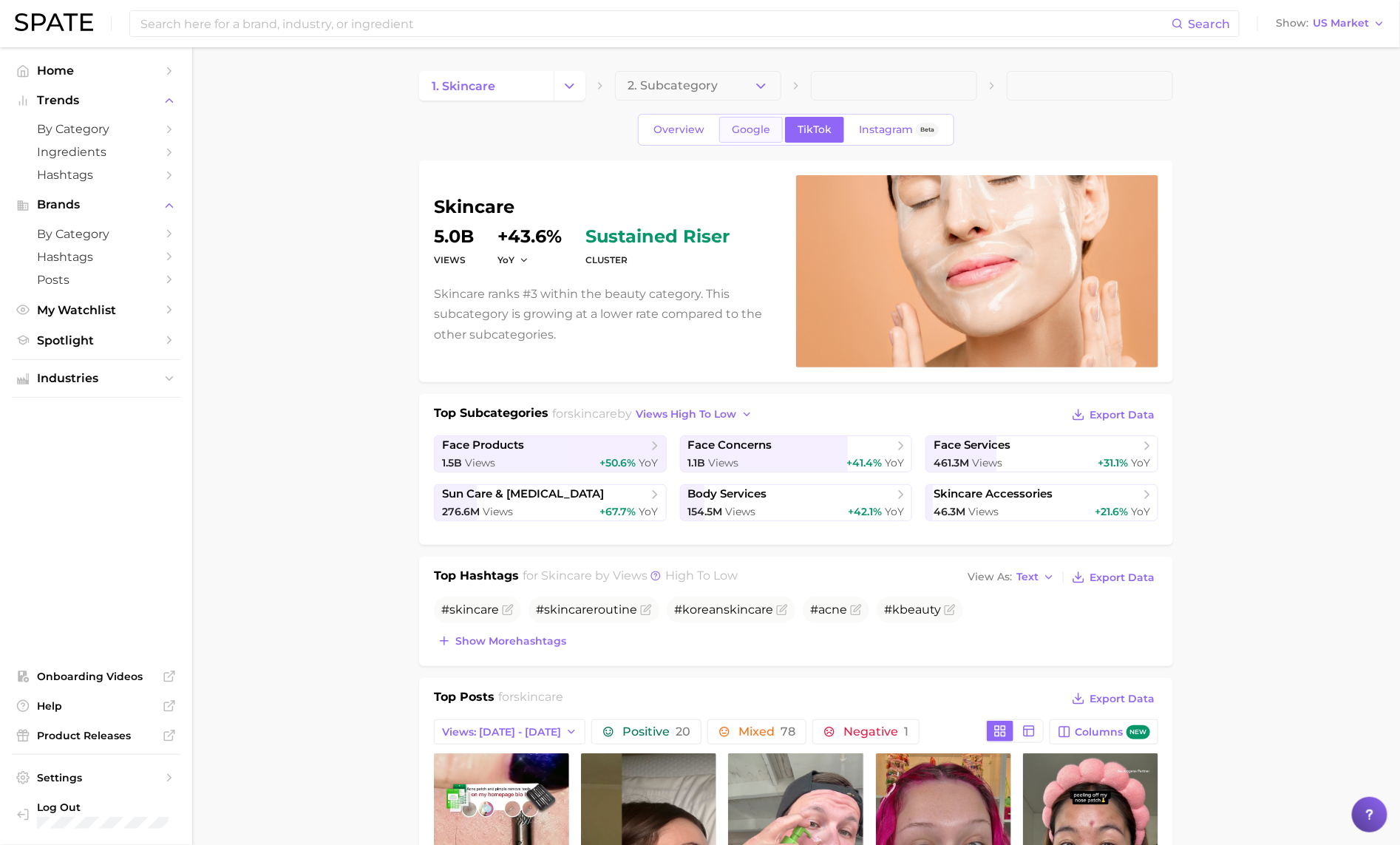
click at [749, 132] on span "Google" at bounding box center [751, 130] width 38 height 13
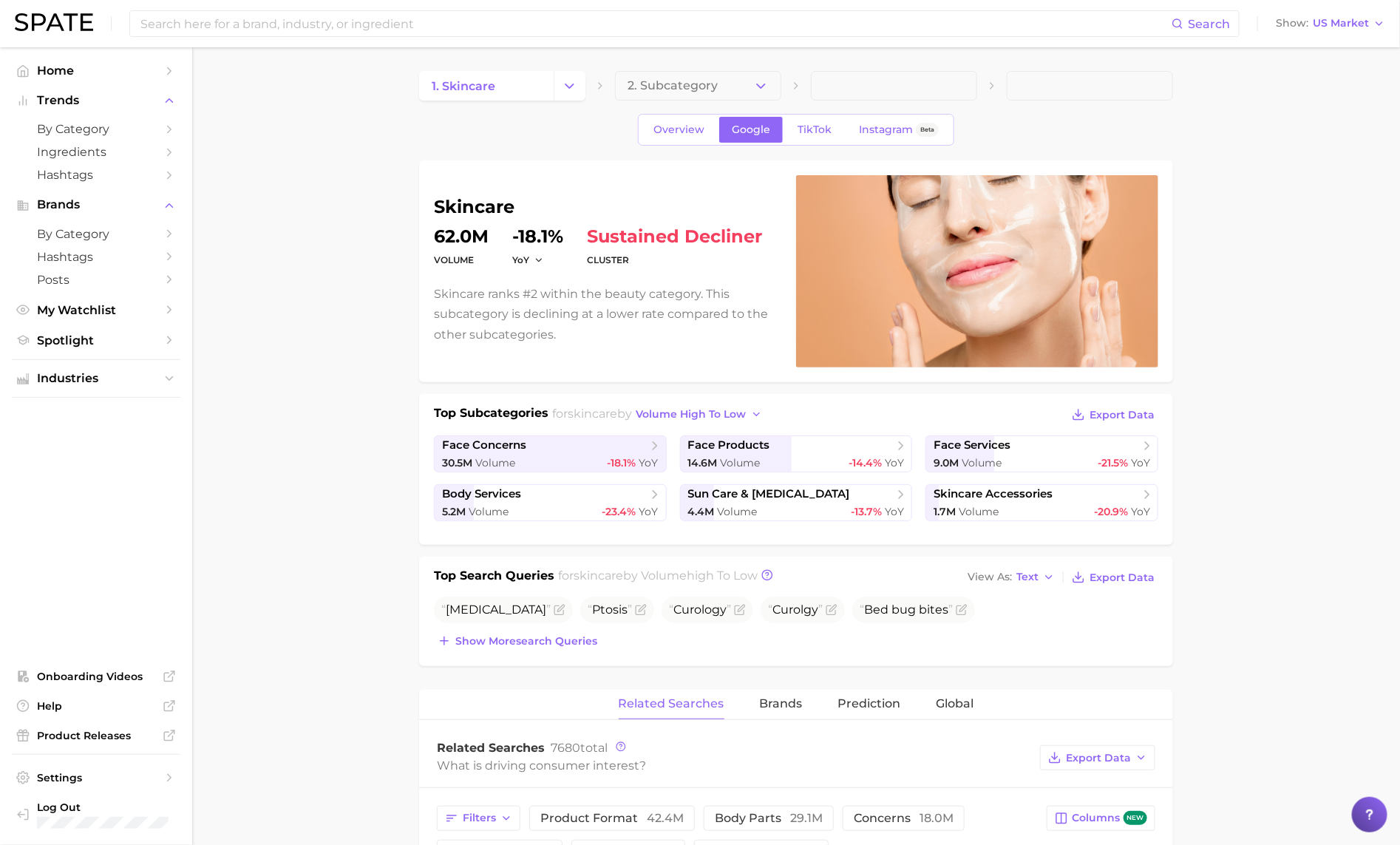
scroll to position [42, 0]
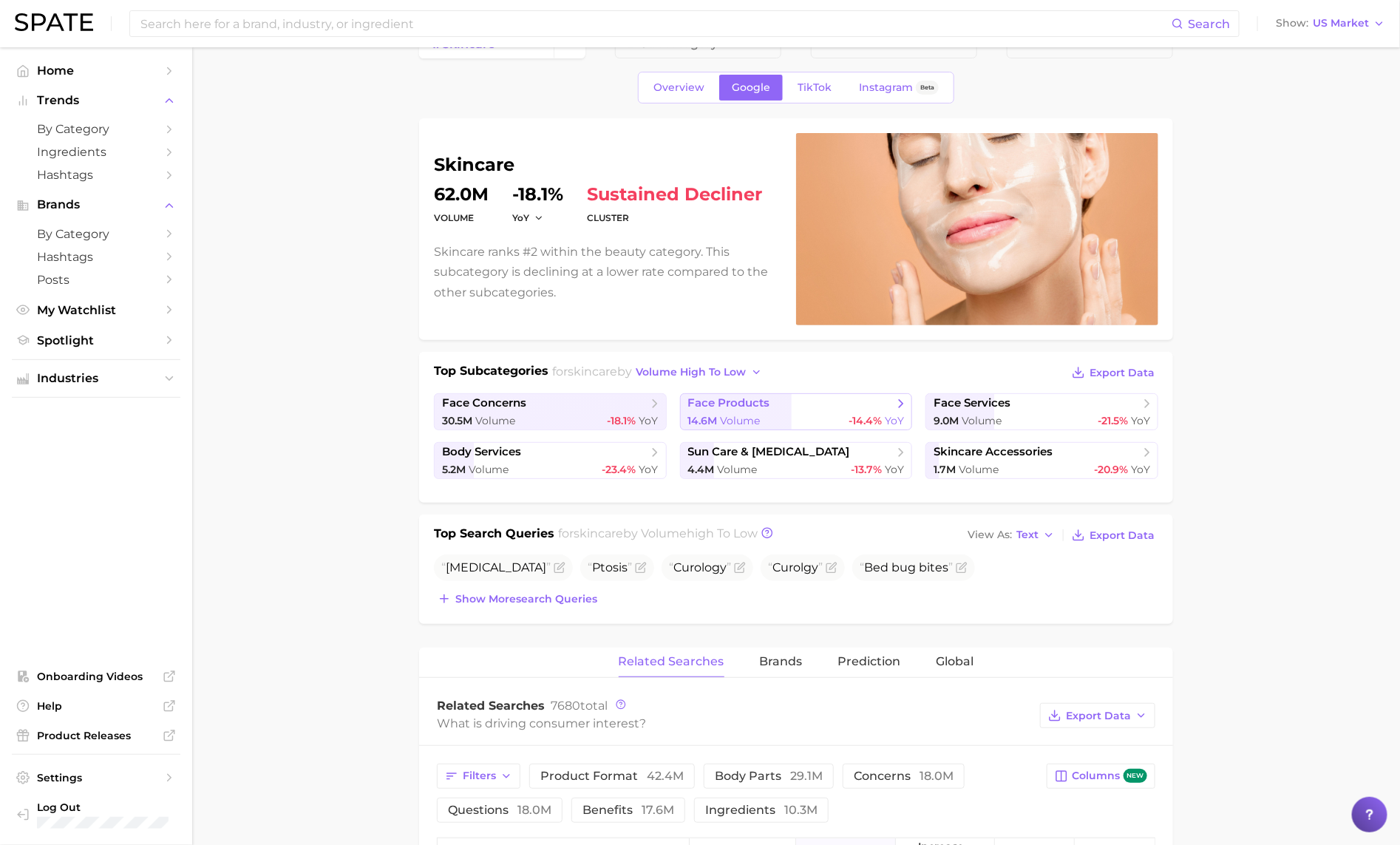
click at [826, 410] on span "face products" at bounding box center [790, 403] width 206 height 15
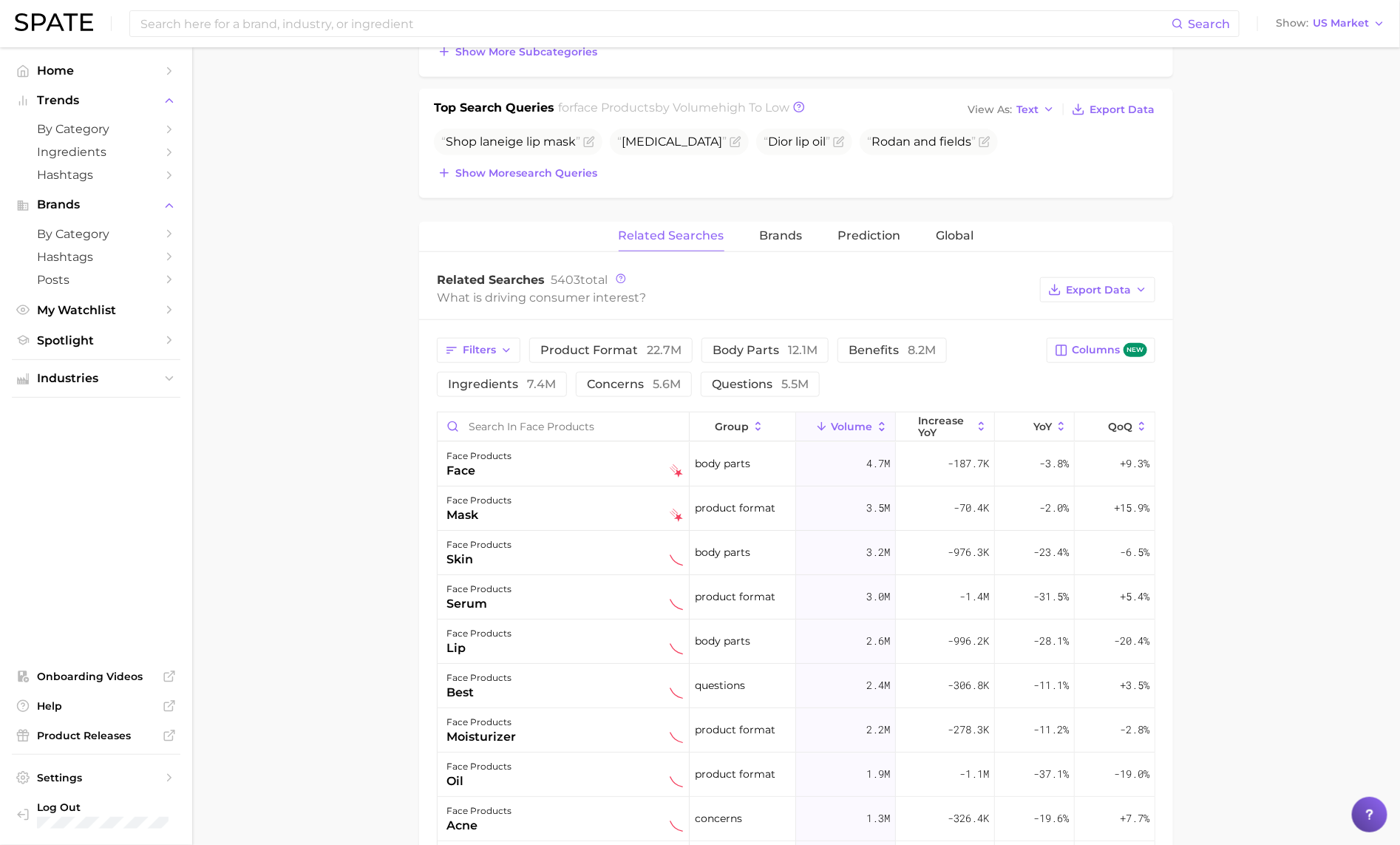
scroll to position [657, 0]
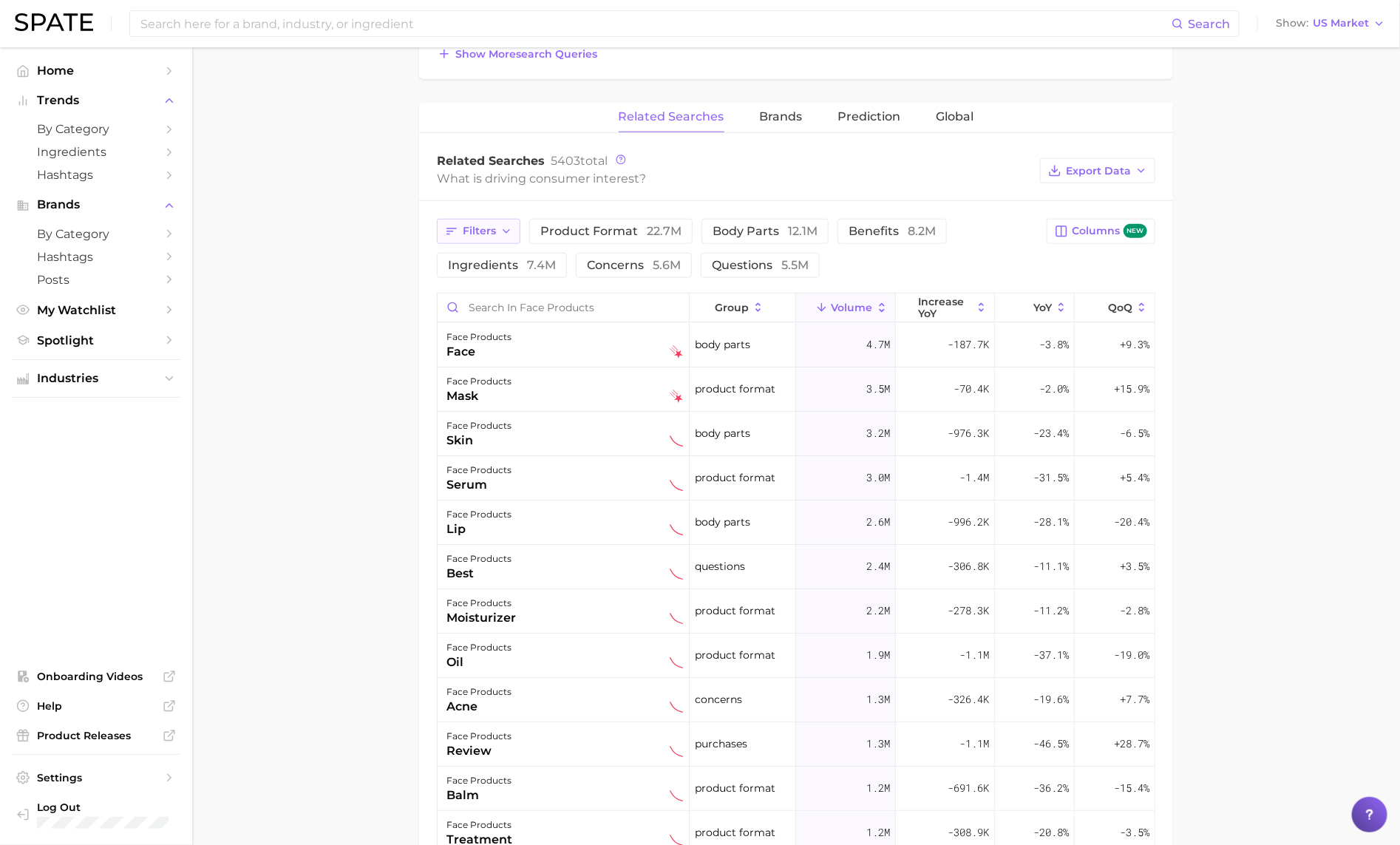
click at [514, 233] on button "Filters" at bounding box center [478, 230] width 83 height 25
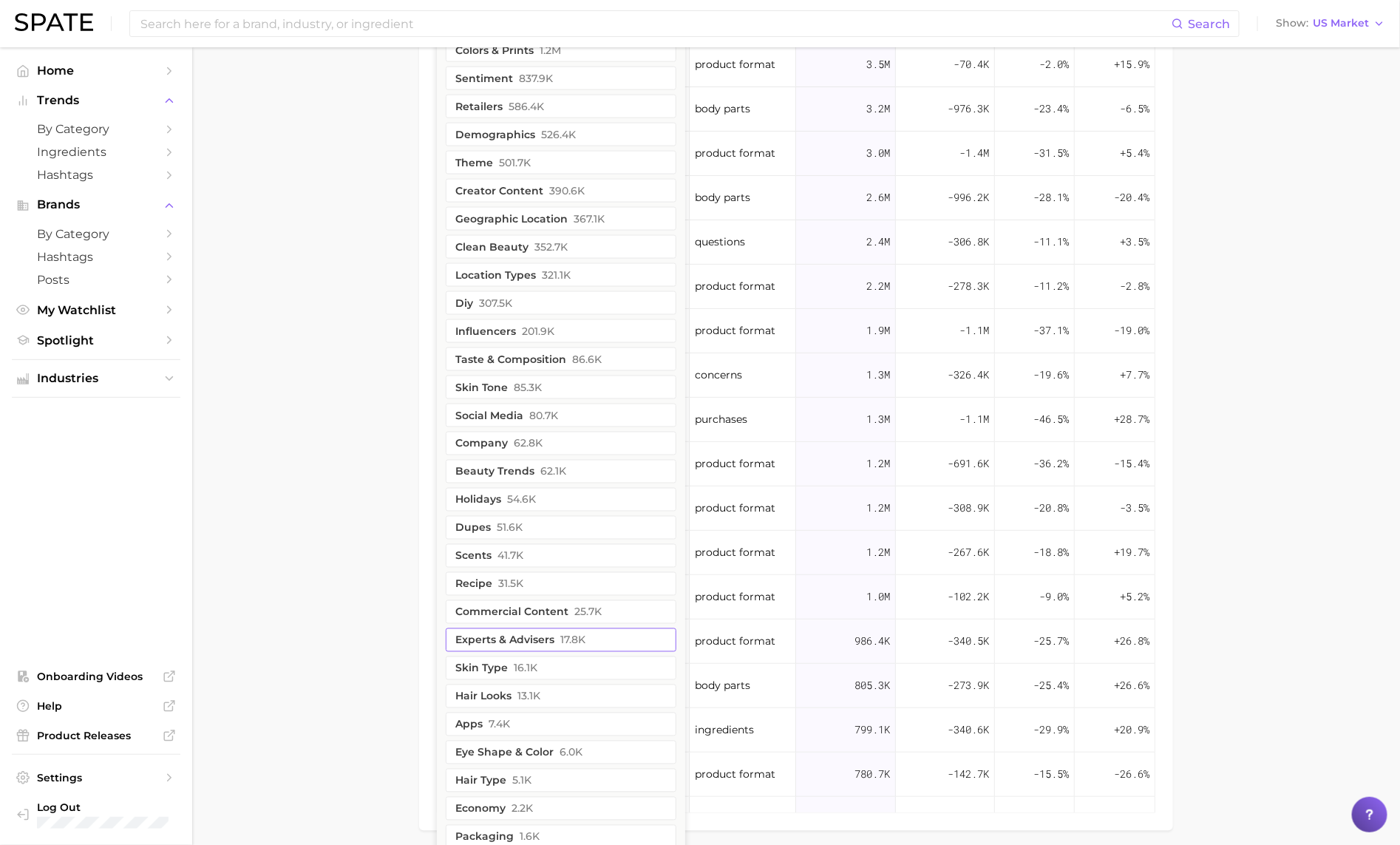
scroll to position [1045, 0]
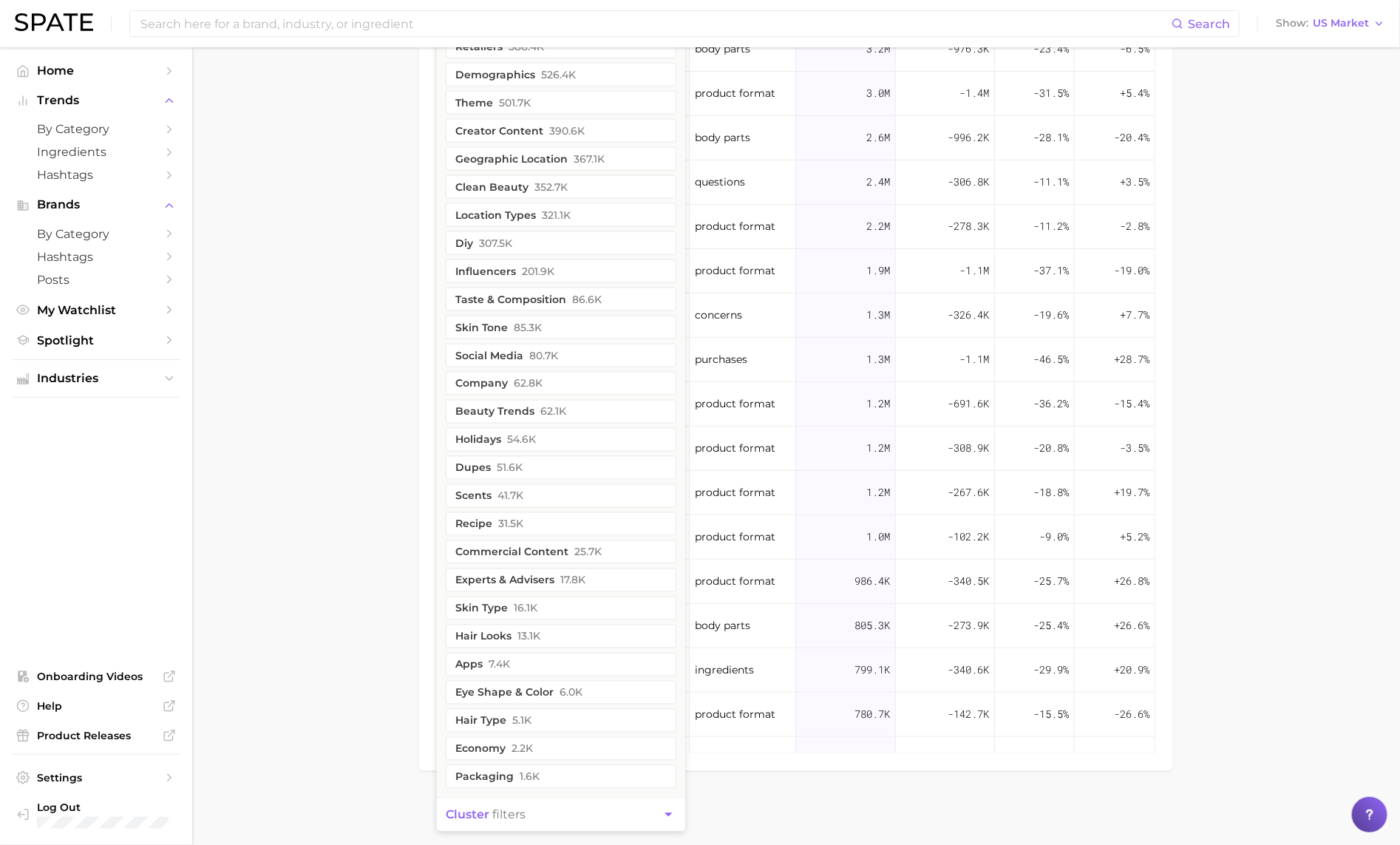
click at [486, 815] on span "cluster" at bounding box center [467, 814] width 44 height 14
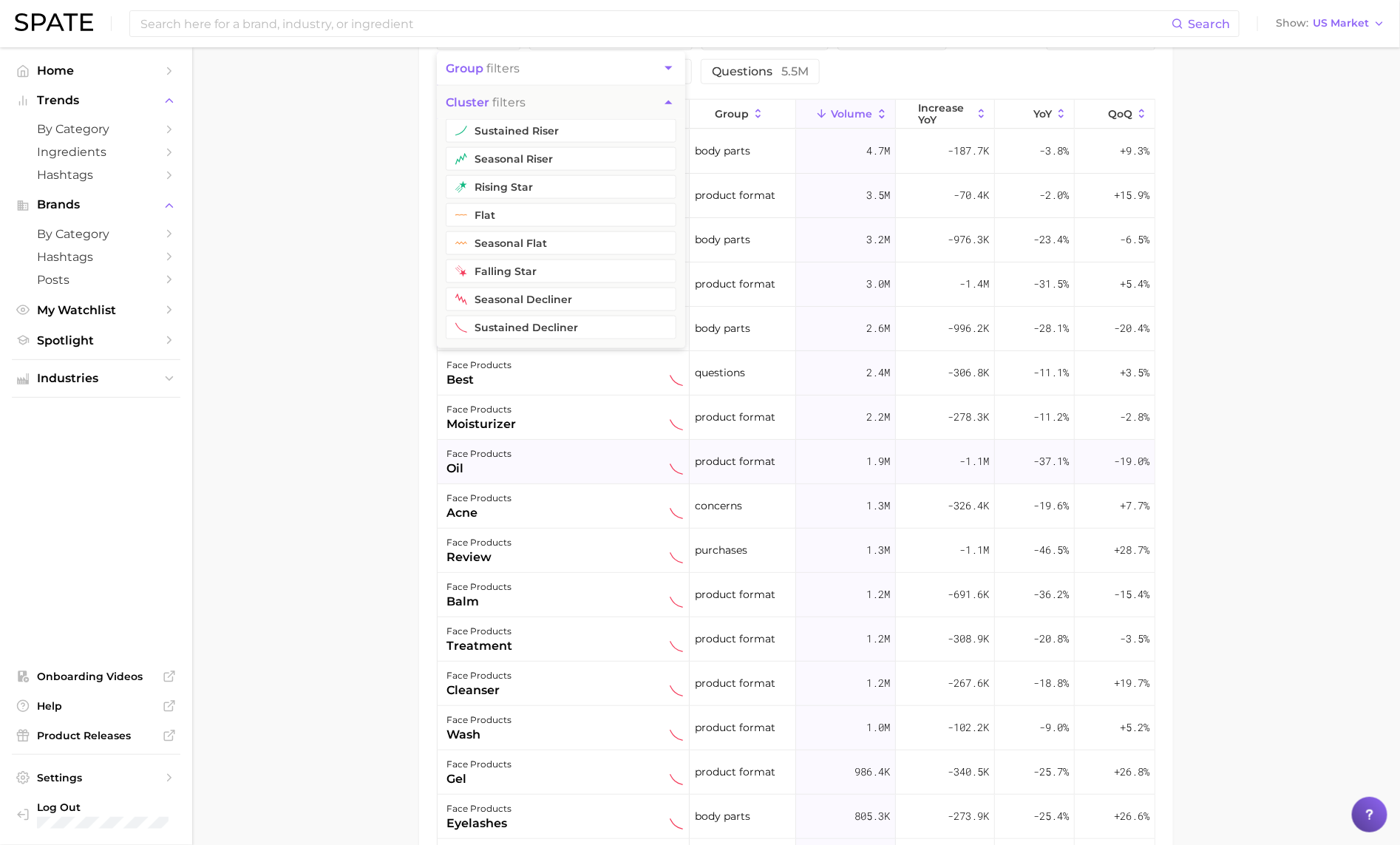
scroll to position [838, 0]
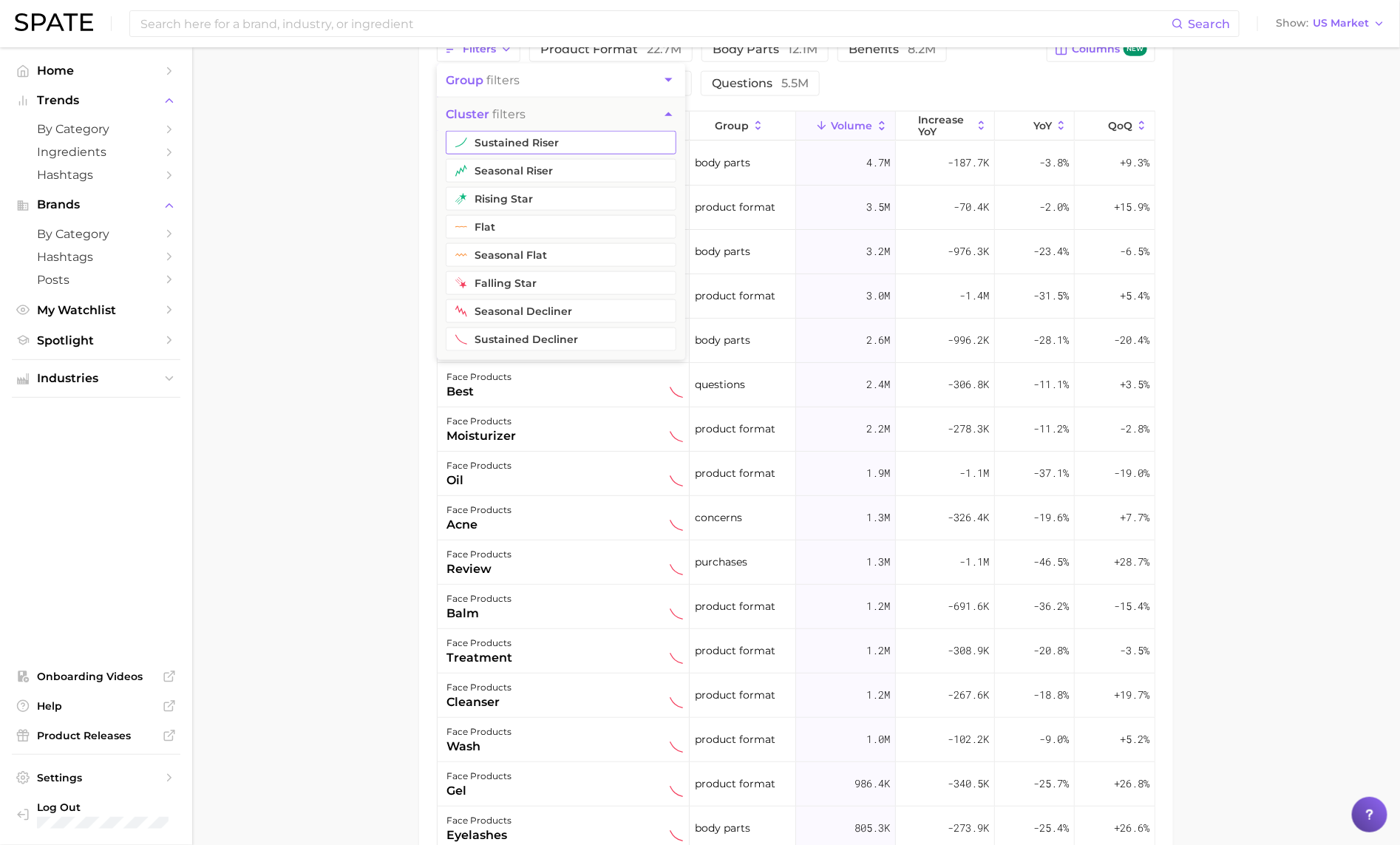
click at [513, 147] on button "sustained riser" at bounding box center [561, 143] width 230 height 24
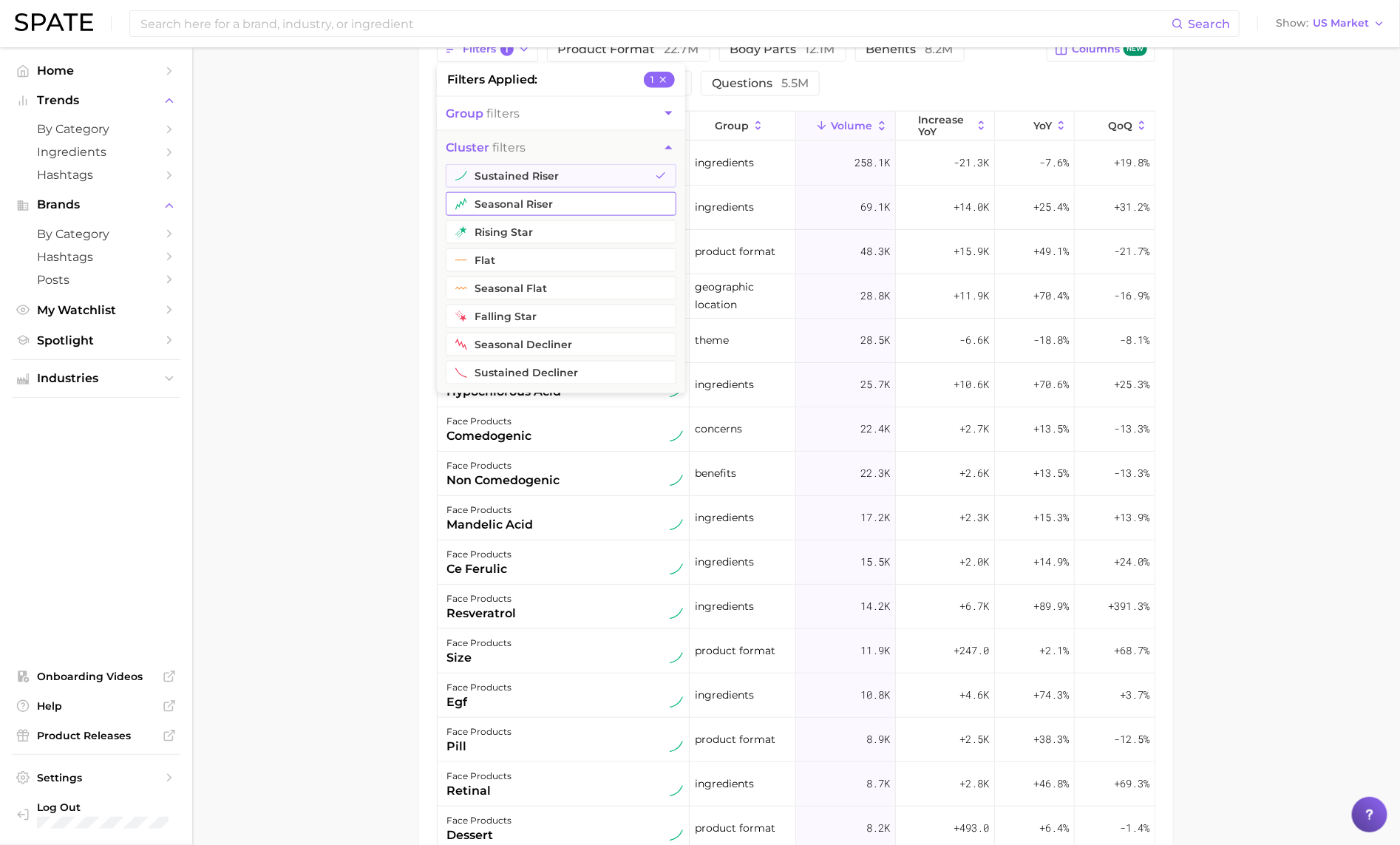
click at [510, 210] on button "seasonal riser" at bounding box center [561, 204] width 230 height 24
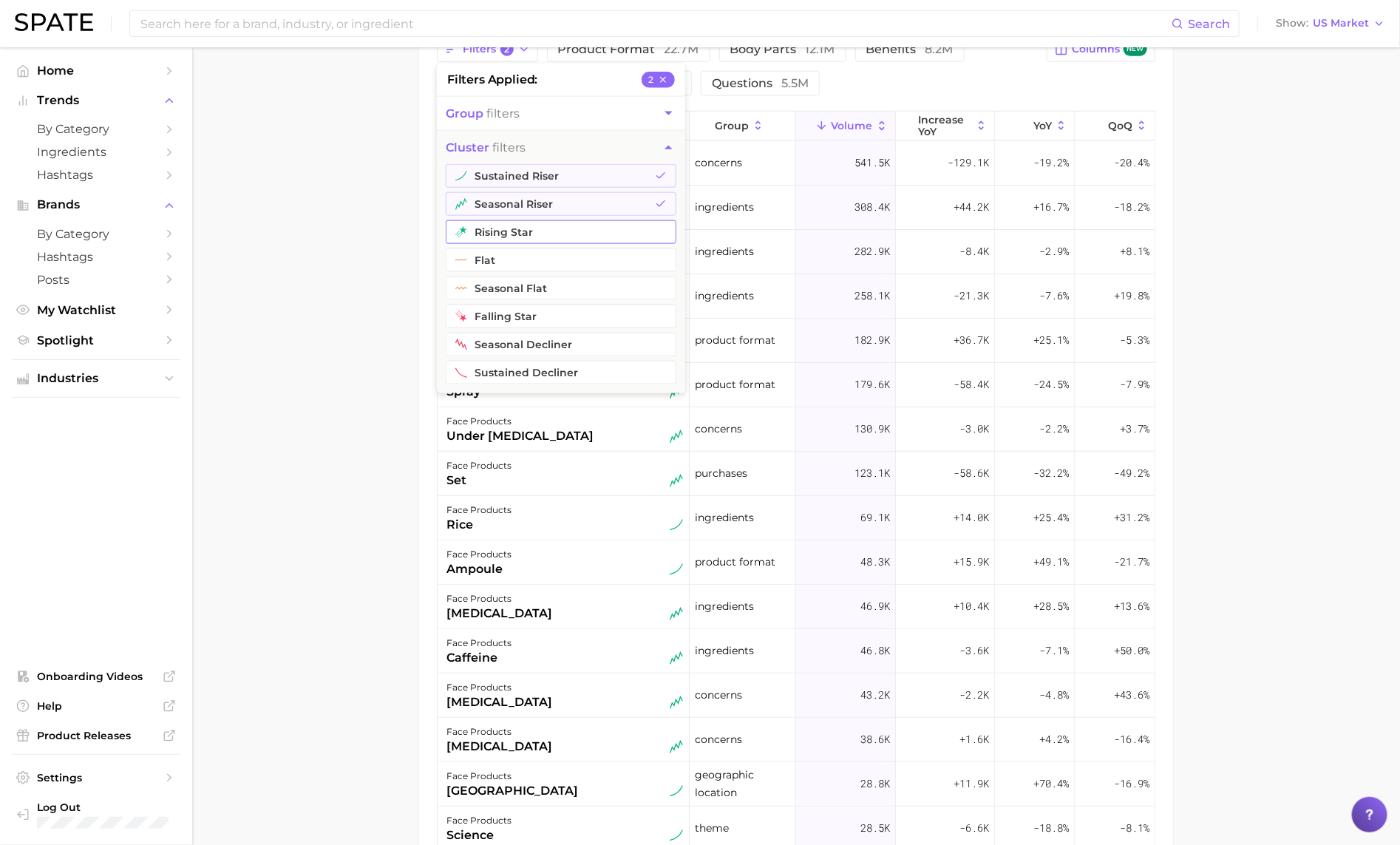
click at [510, 233] on button "rising star" at bounding box center [561, 232] width 230 height 24
click at [312, 291] on main "1. skincare 2. face products 3. Subcategory Overview Google TikTok Instagram Be…" at bounding box center [796, 128] width 1207 height 1838
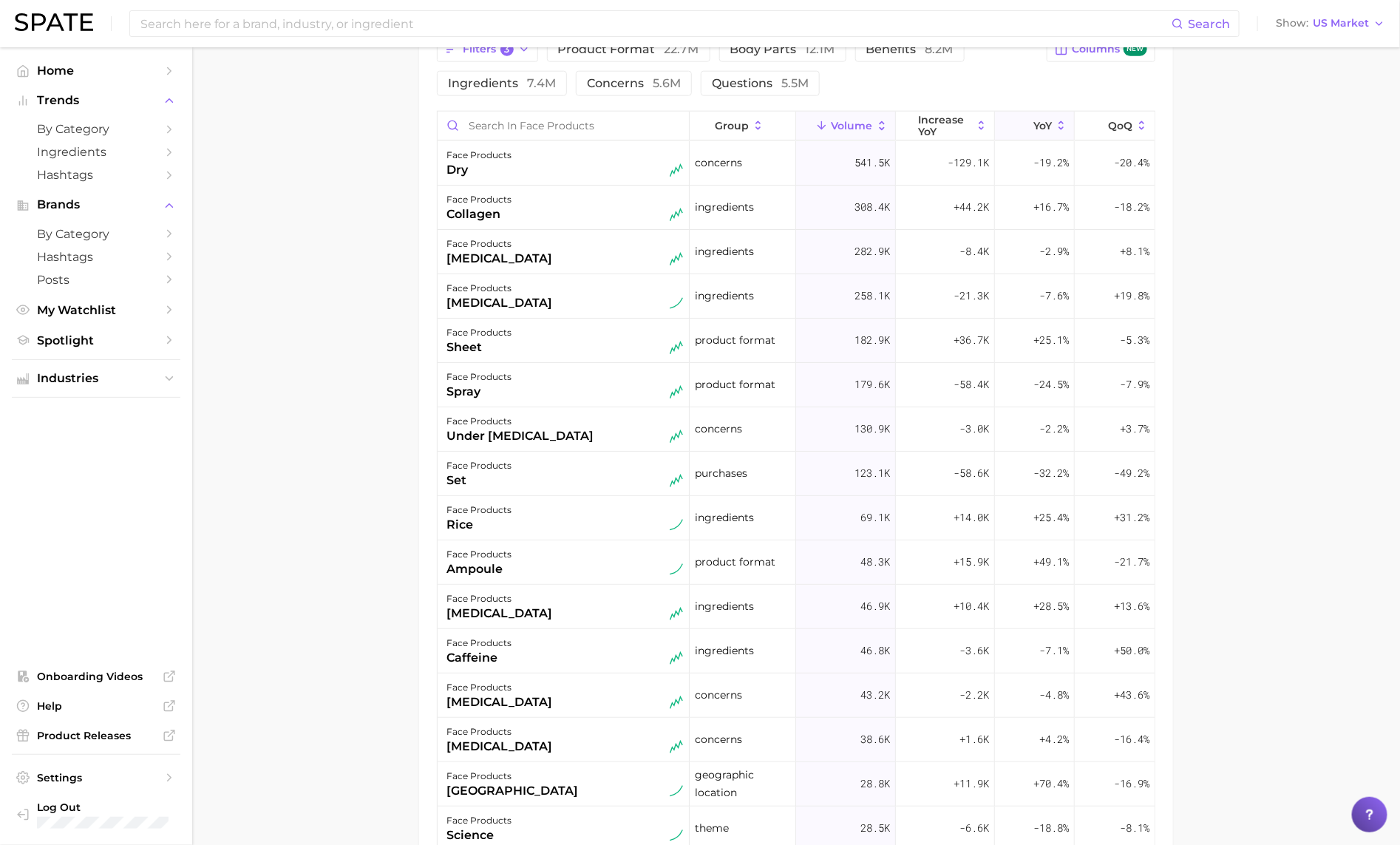
click at [1022, 125] on icon at bounding box center [1023, 125] width 14 height 14
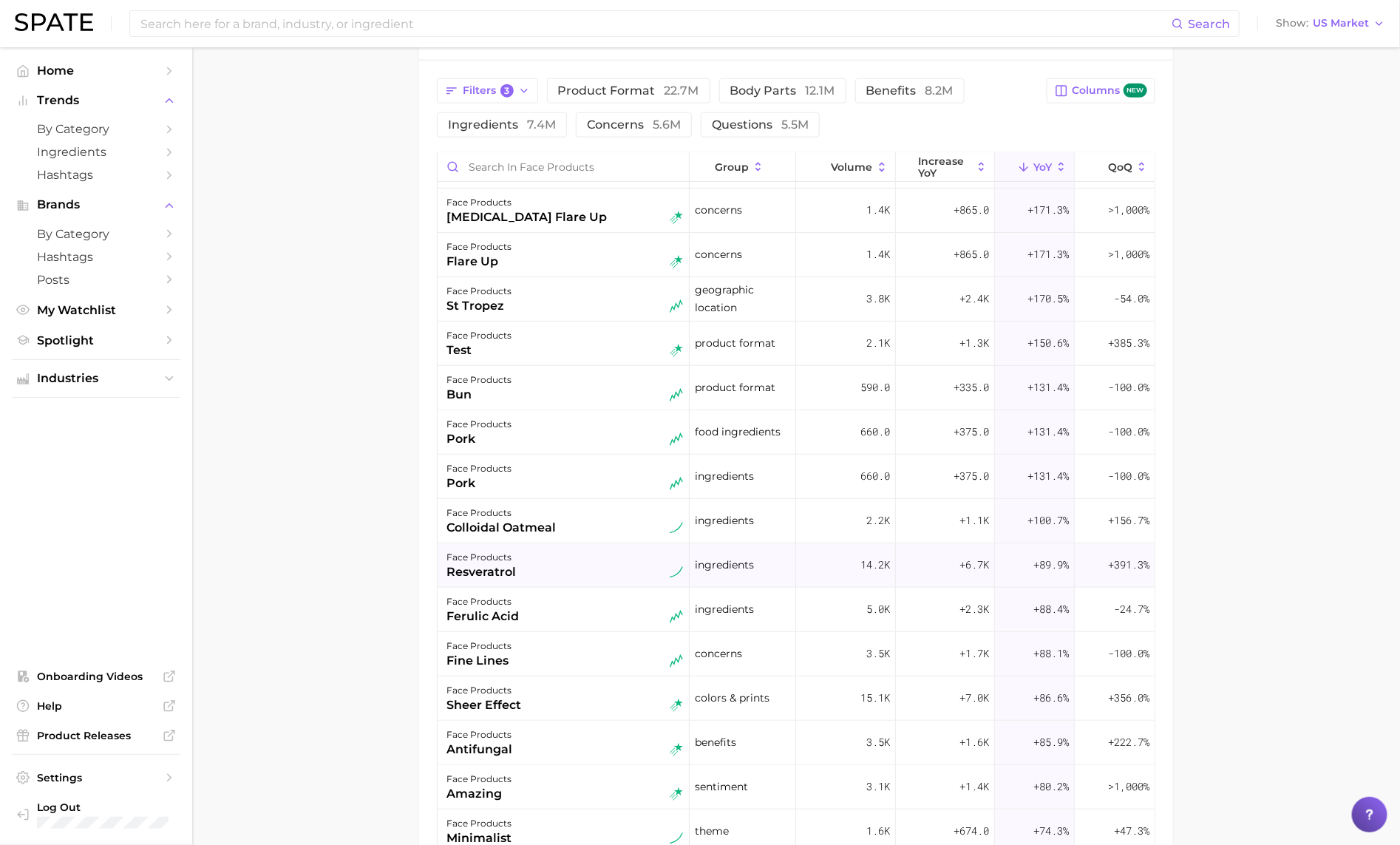
scroll to position [218, 0]
click at [547, 702] on div "face products sheer effect" at bounding box center [564, 696] width 237 height 33
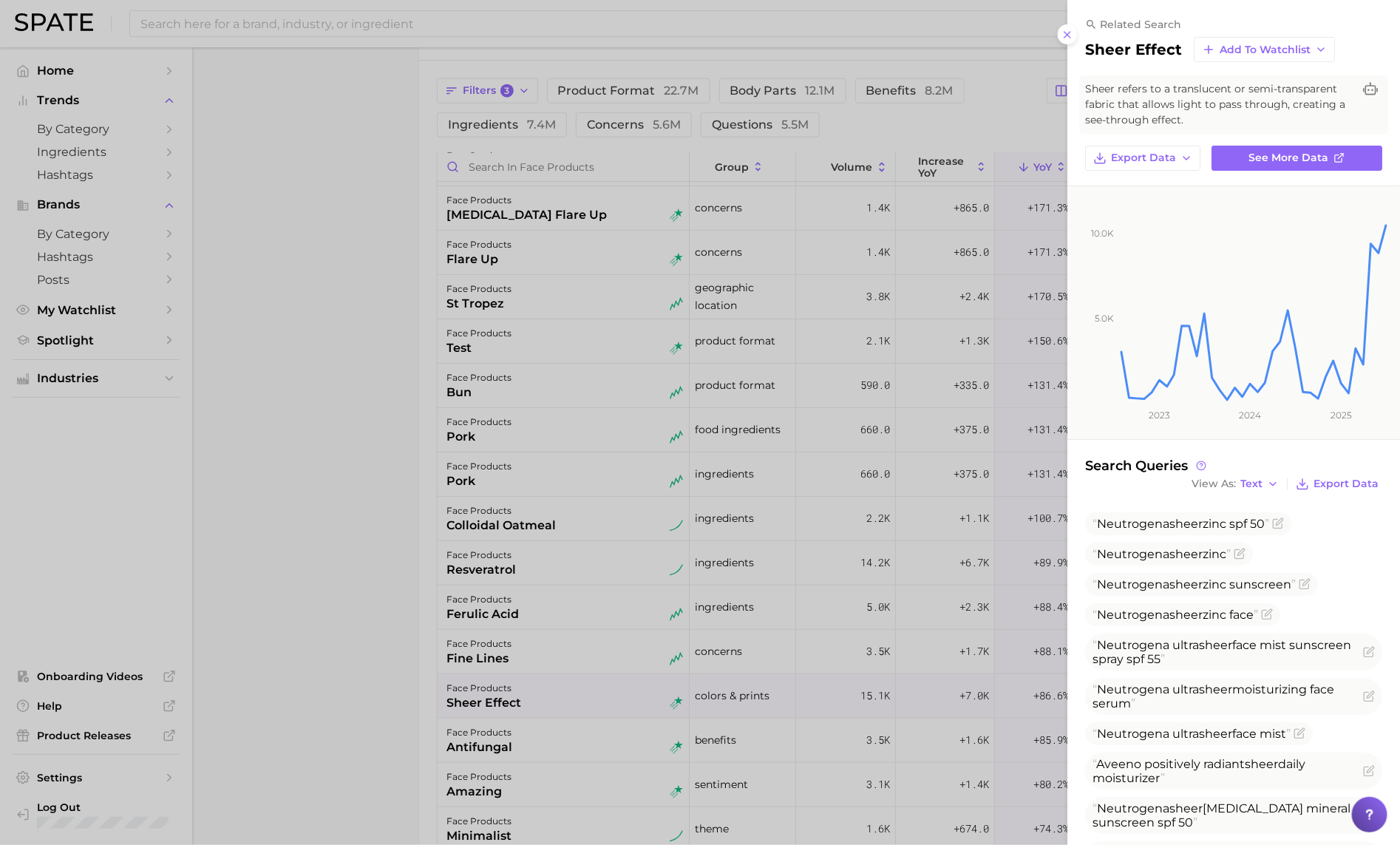
click at [547, 701] on div at bounding box center [700, 422] width 1400 height 845
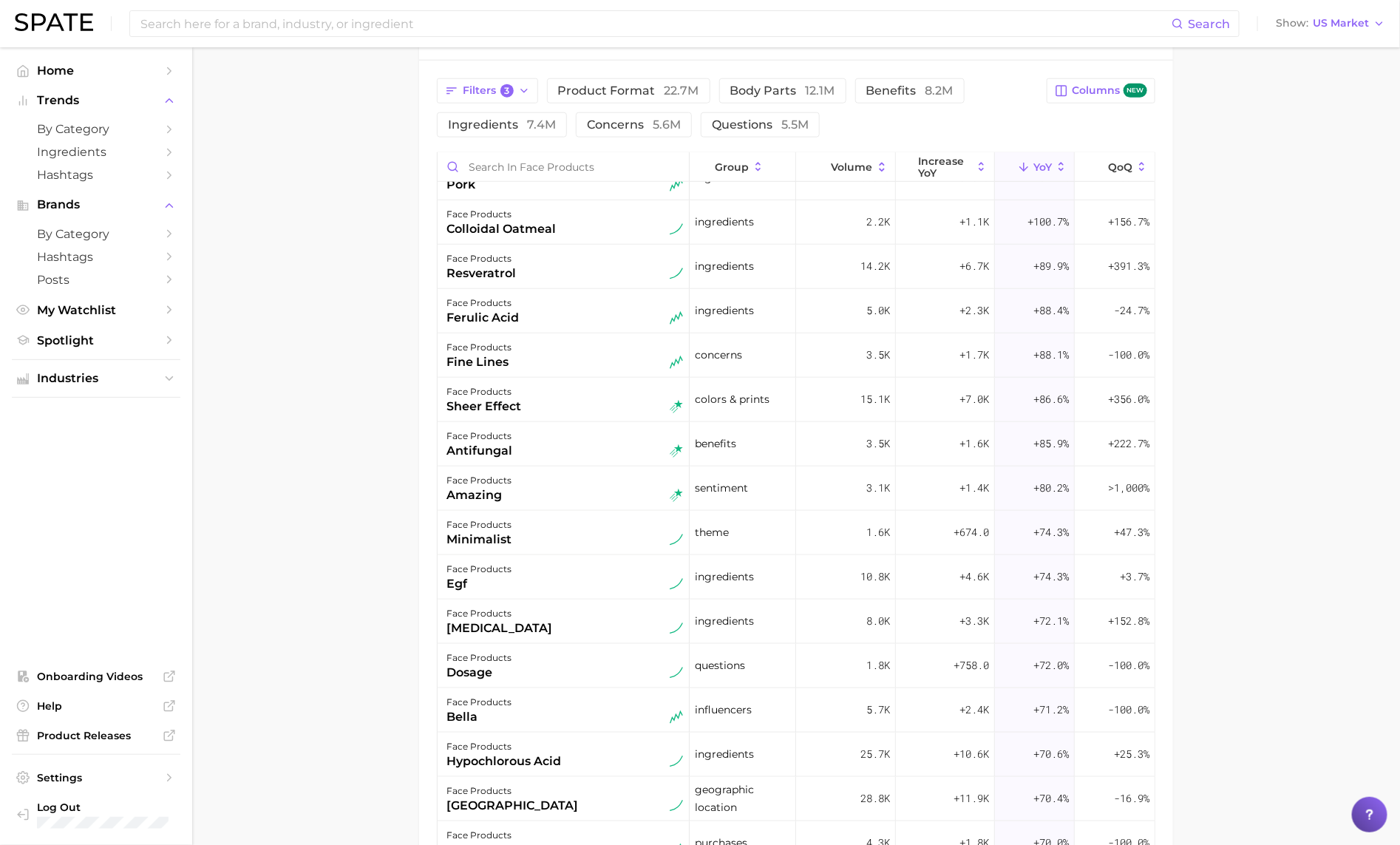
scroll to position [526, 0]
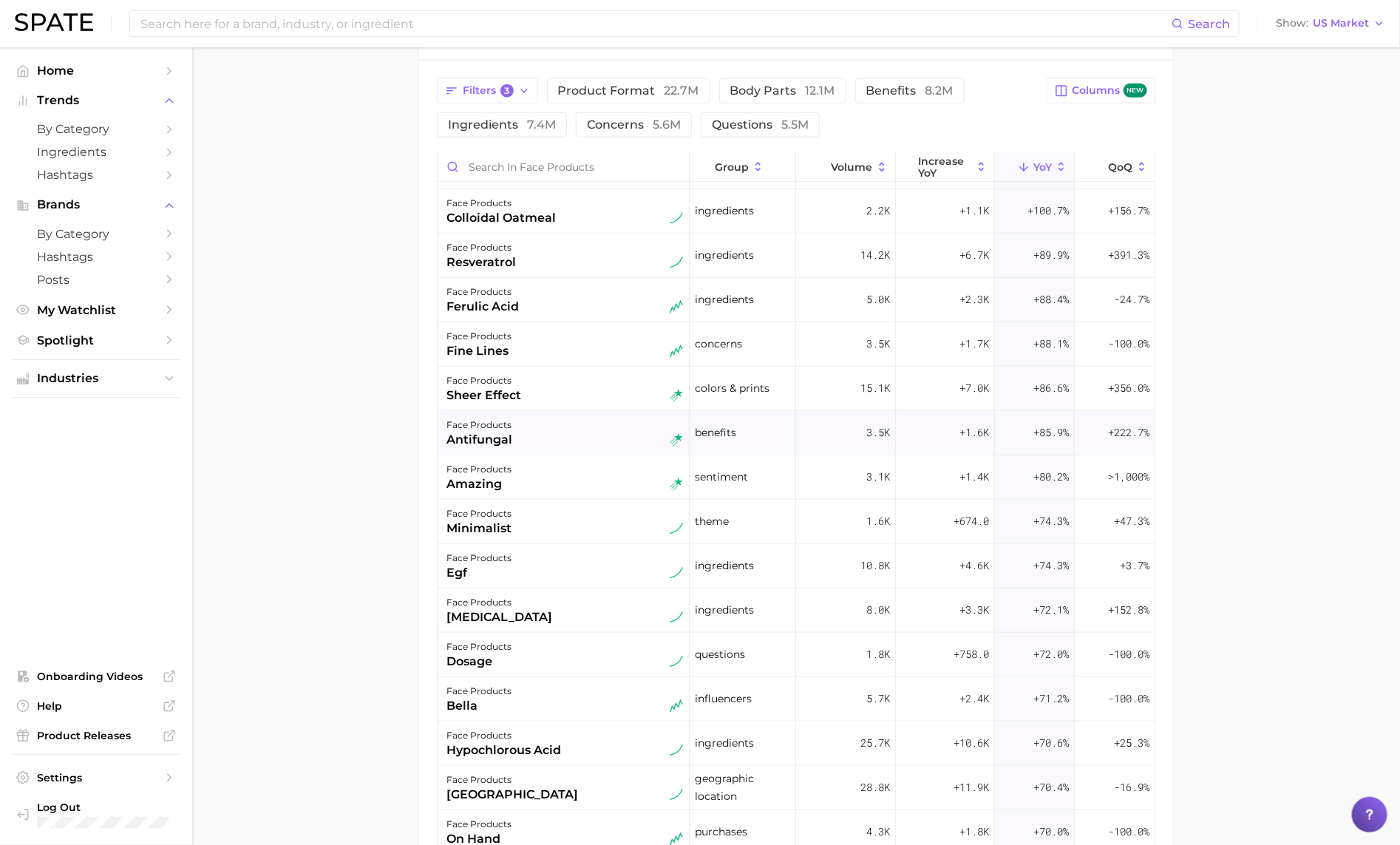
click at [487, 440] on div "antifungal" at bounding box center [479, 439] width 66 height 17
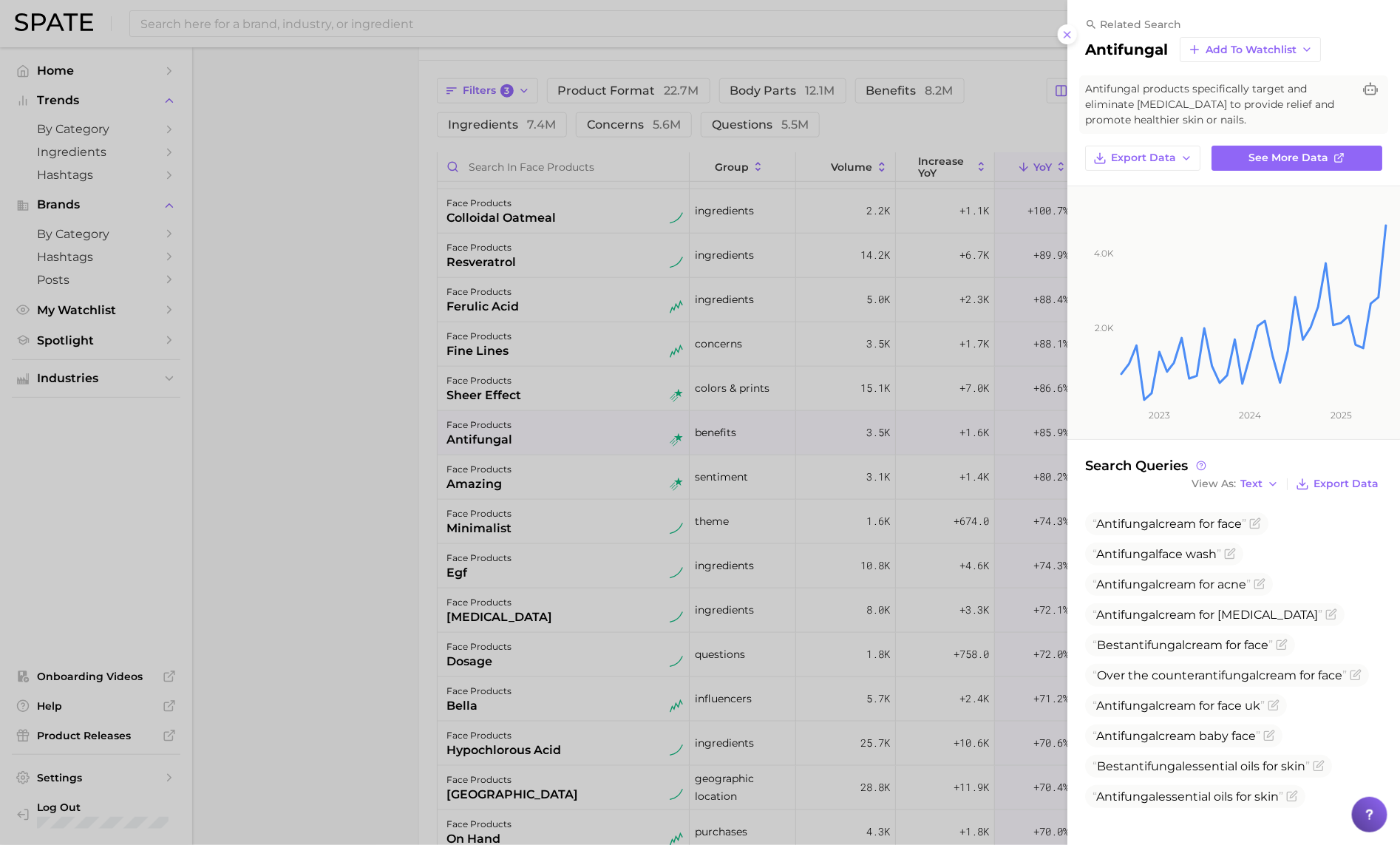
click at [487, 440] on div at bounding box center [700, 422] width 1400 height 845
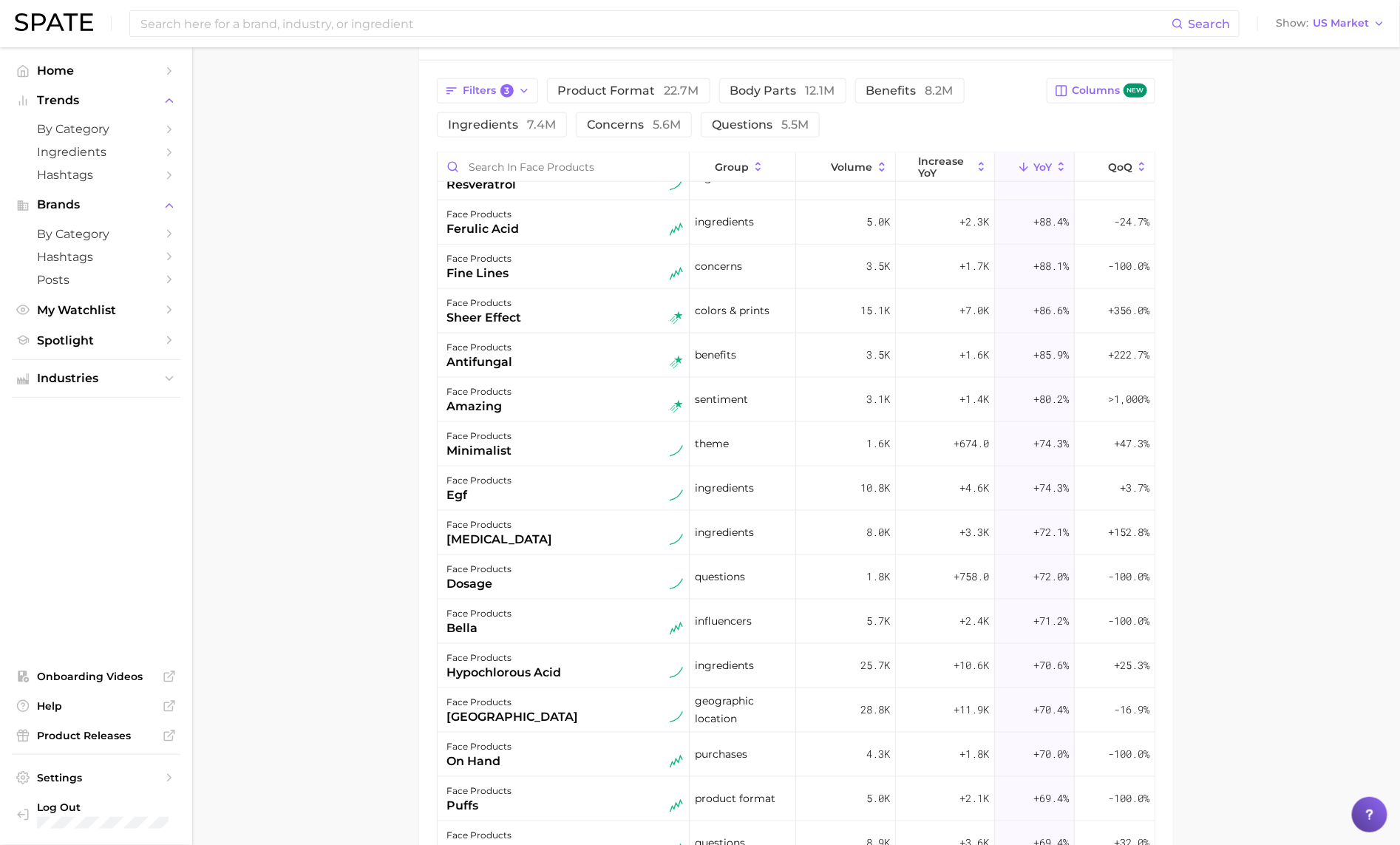
scroll to position [621, 0]
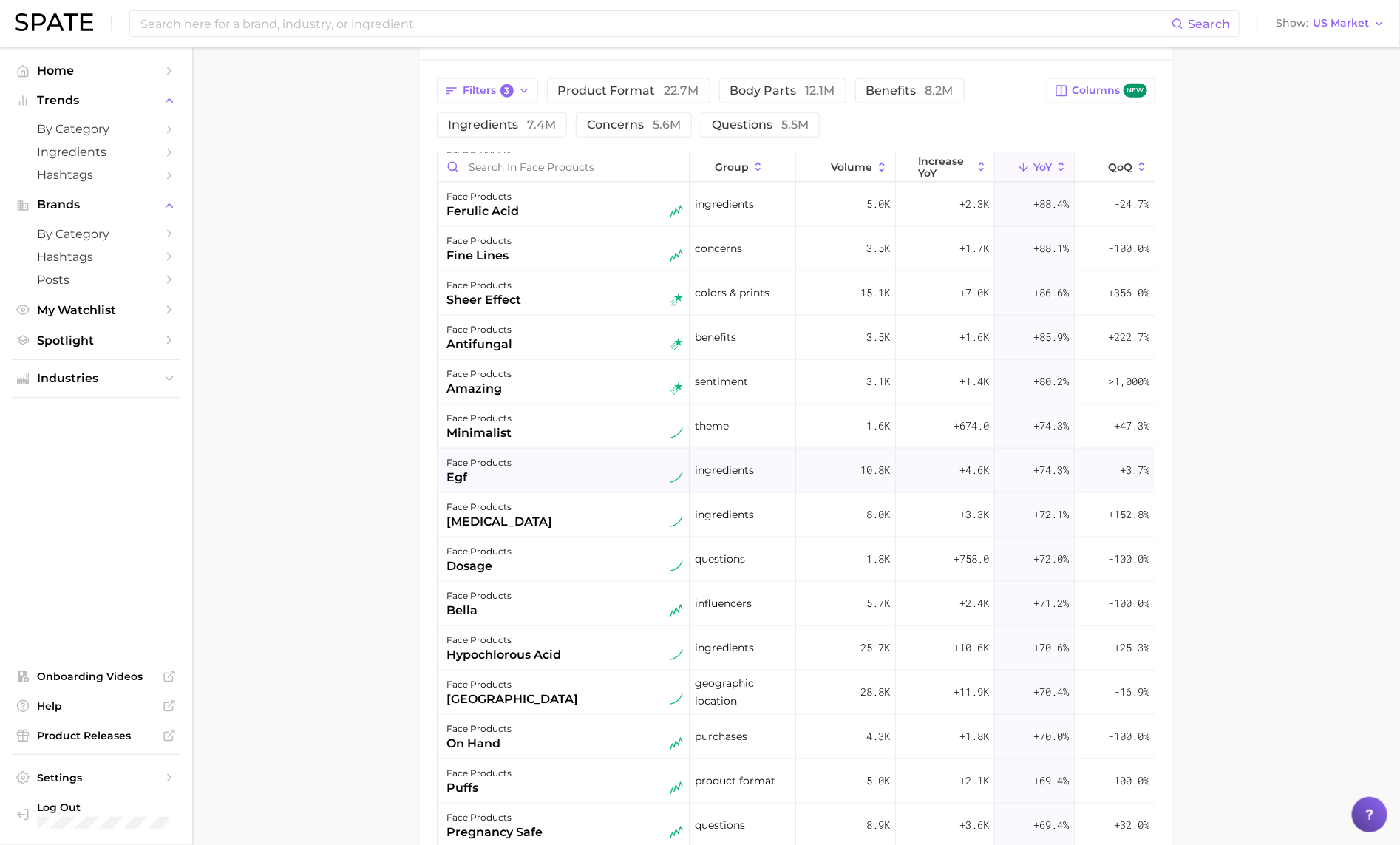
click at [529, 484] on div "face products egf" at bounding box center [564, 470] width 237 height 33
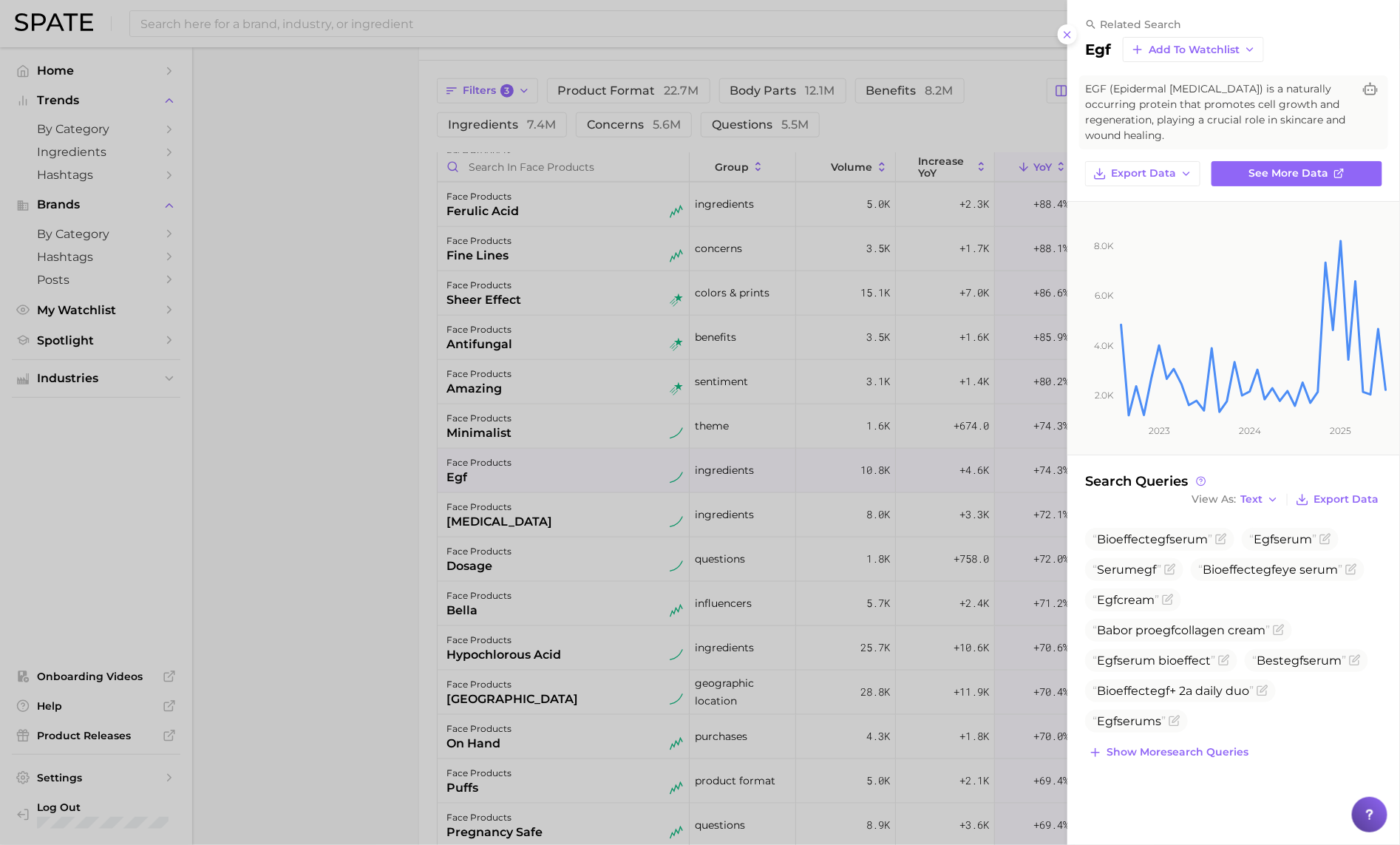
click at [529, 483] on div at bounding box center [700, 422] width 1400 height 845
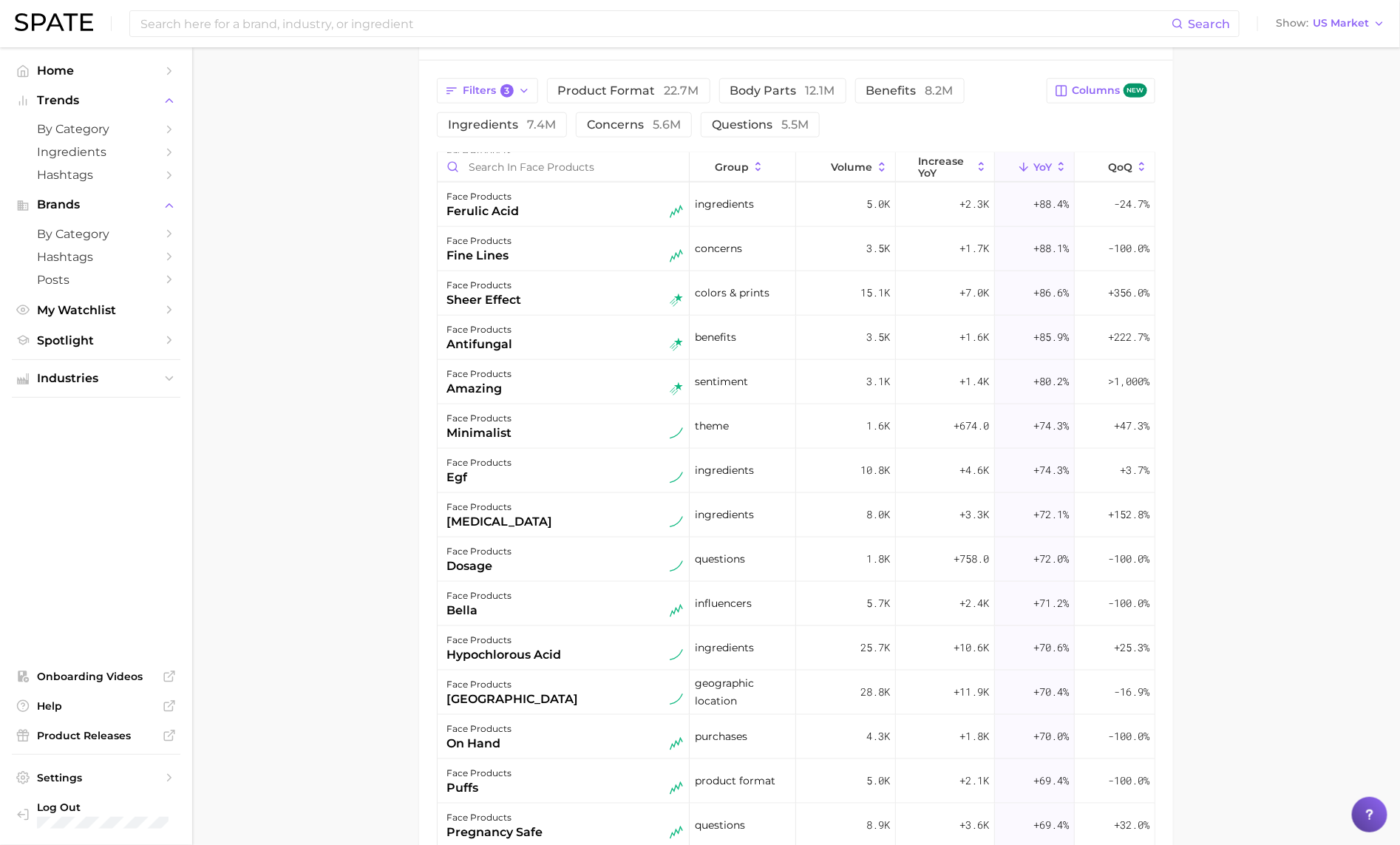
scroll to position [832, 0]
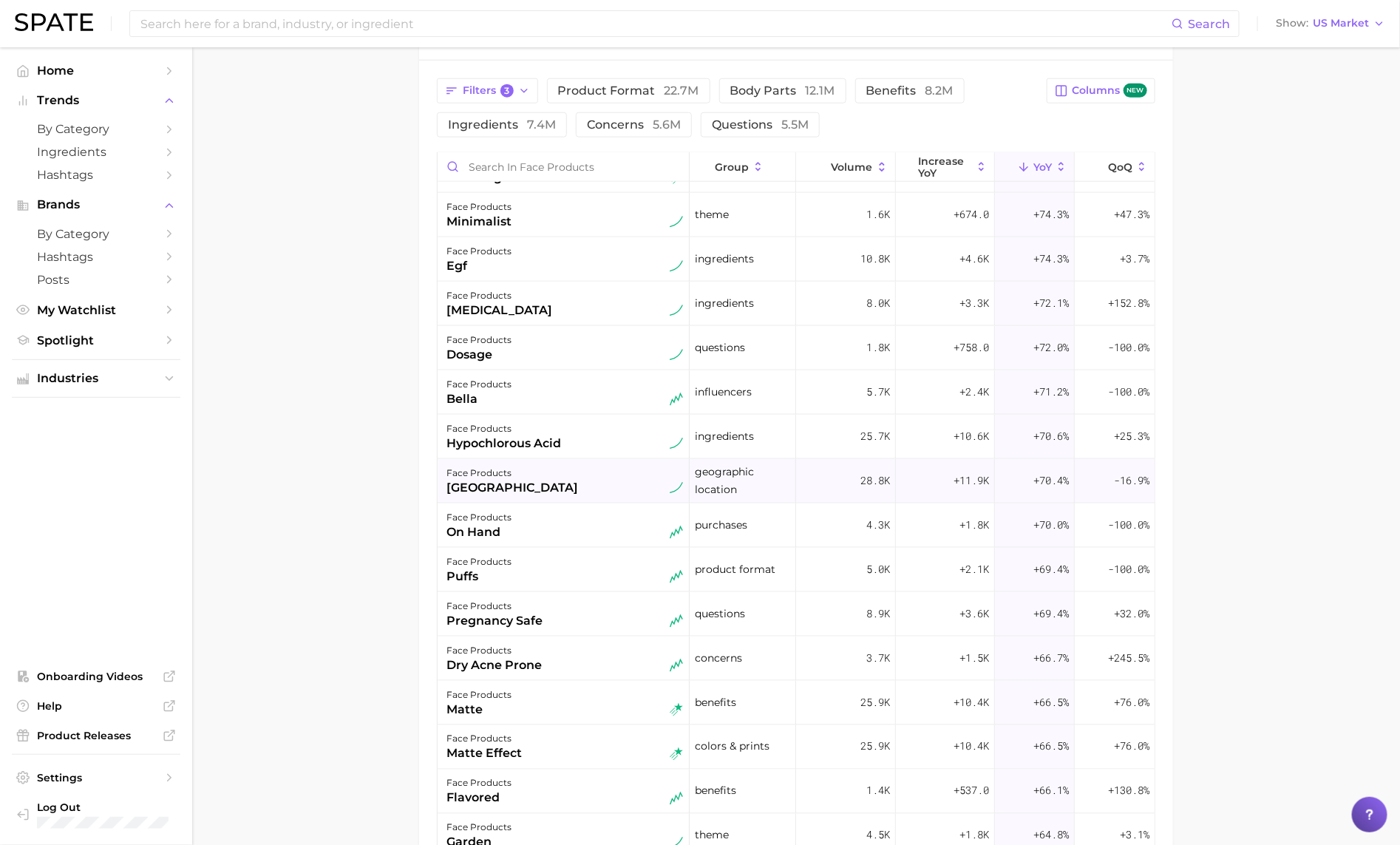
click at [529, 485] on div "face products madagascar" at bounding box center [564, 480] width 237 height 33
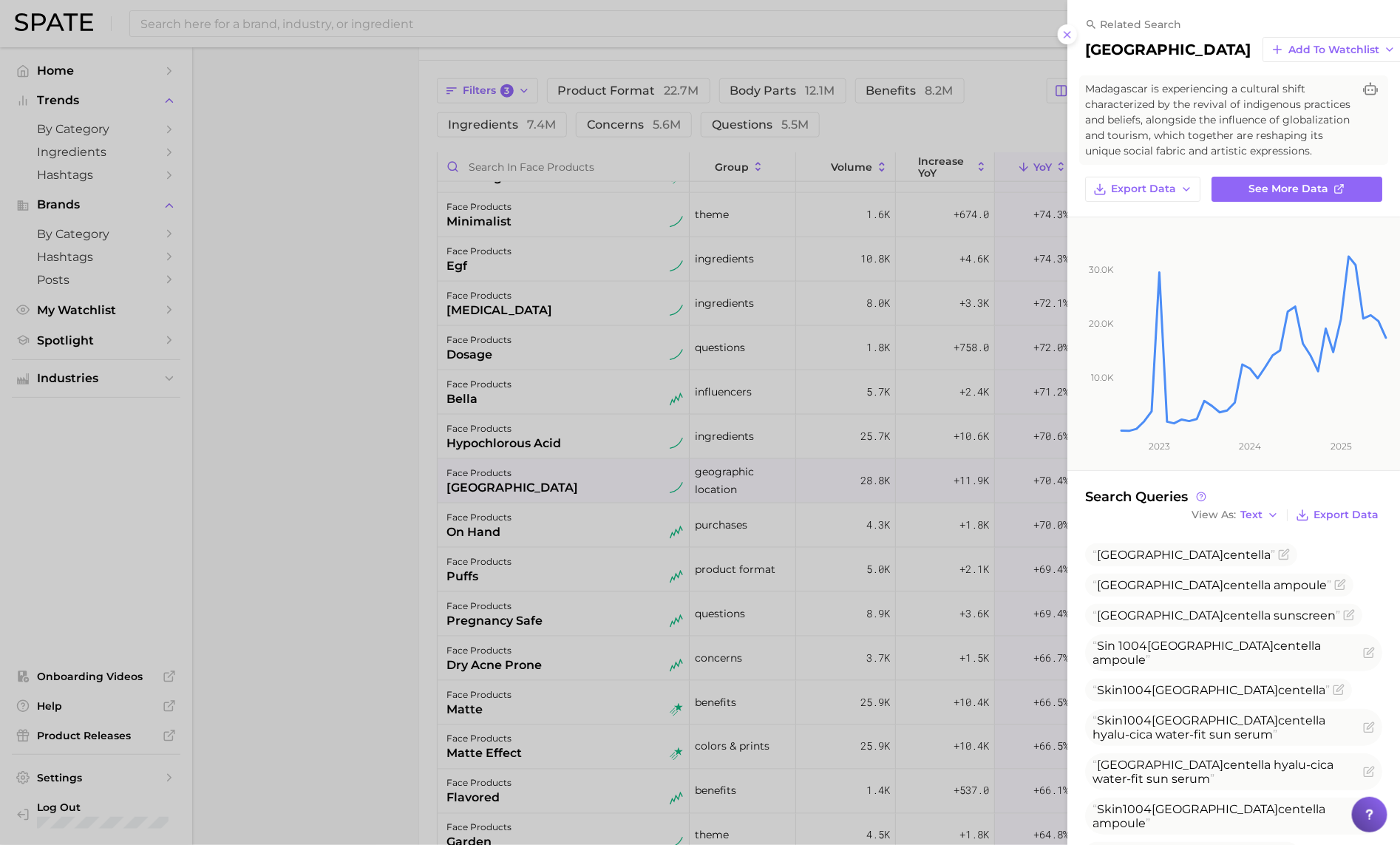
click at [530, 485] on div at bounding box center [700, 422] width 1400 height 845
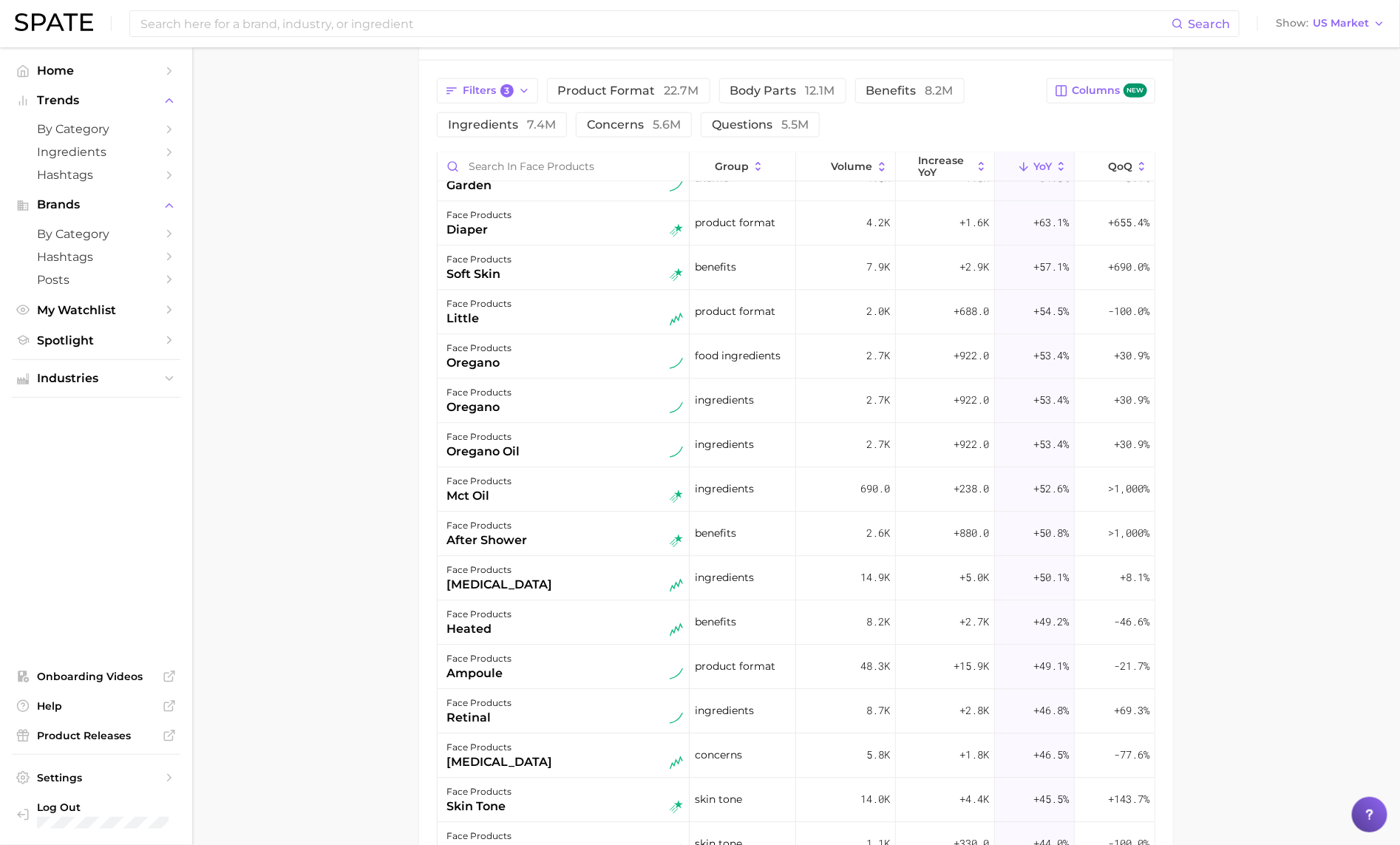
scroll to position [1492, 0]
click at [520, 535] on div "after shower" at bounding box center [486, 537] width 80 height 17
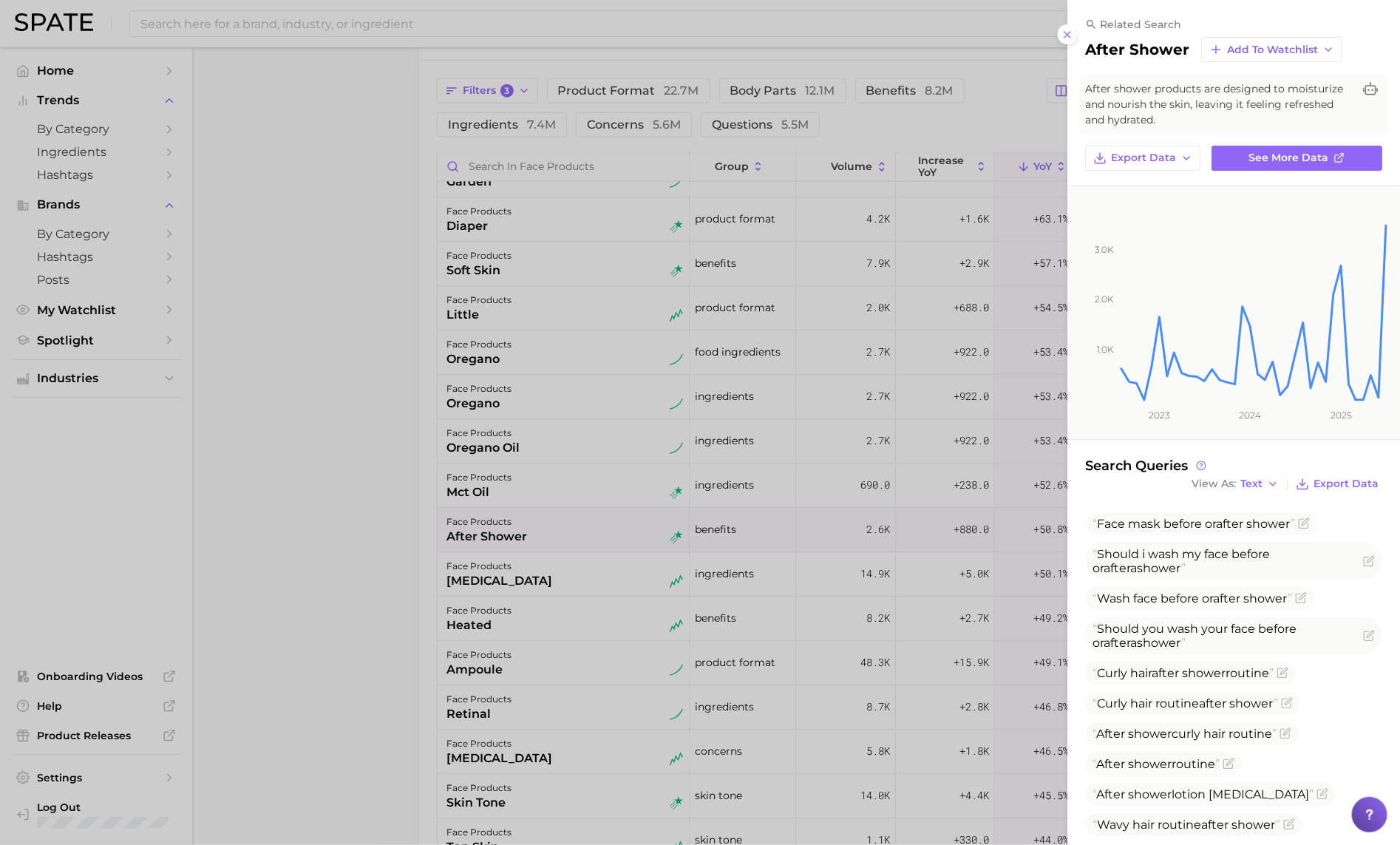
click at [520, 535] on div at bounding box center [700, 422] width 1400 height 845
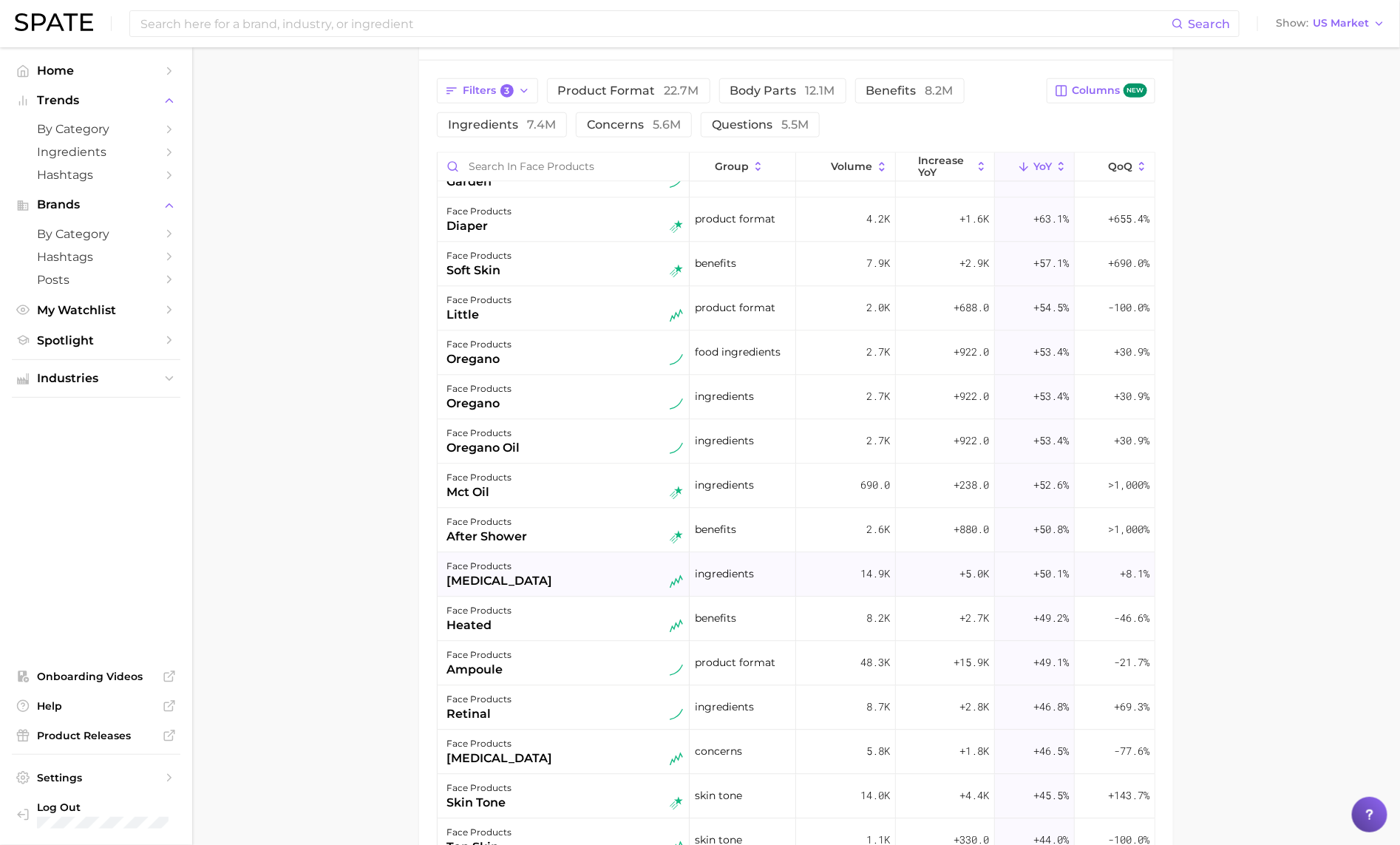
click at [518, 589] on div "growth factor" at bounding box center [499, 581] width 106 height 17
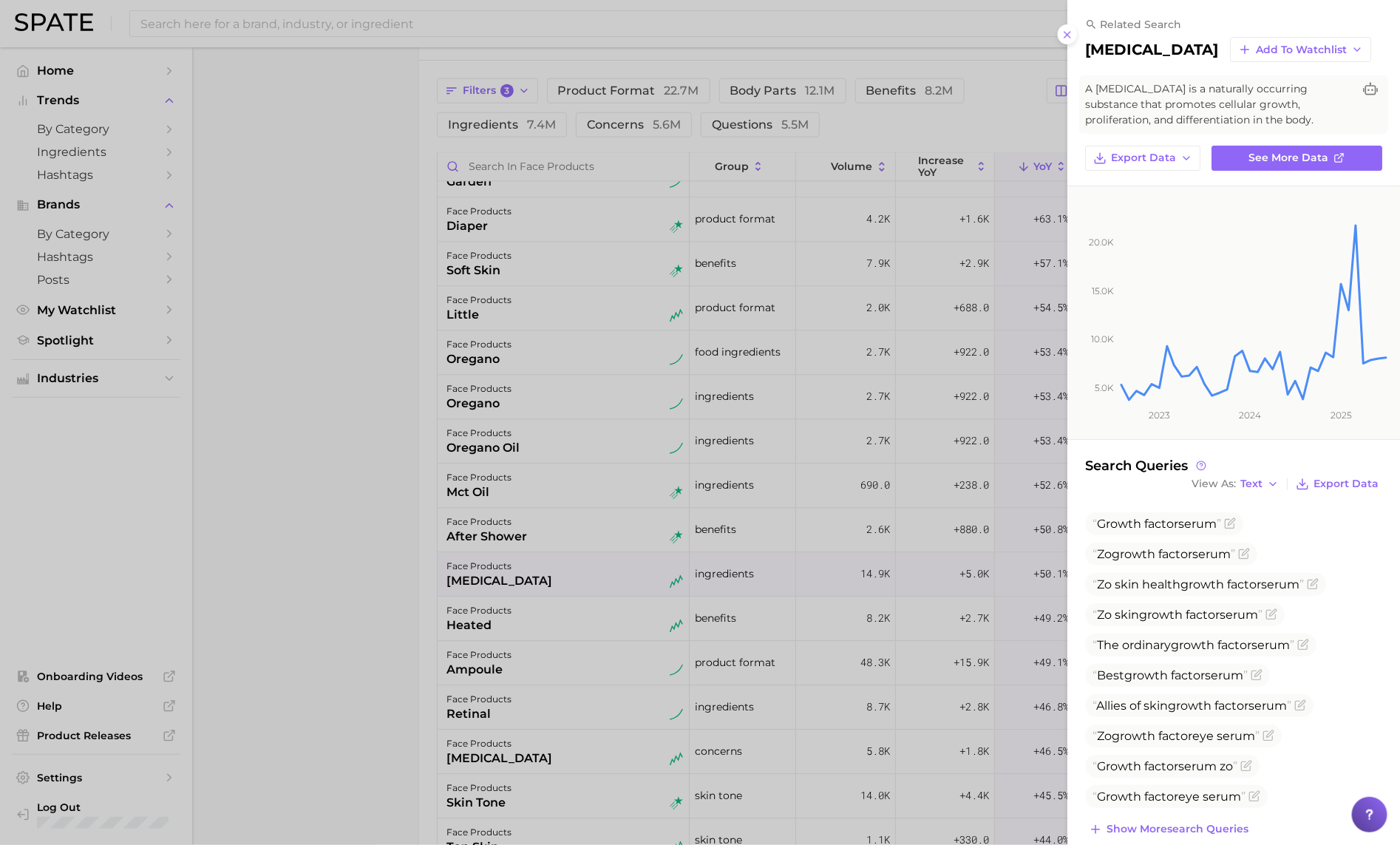
click at [518, 589] on div at bounding box center [700, 422] width 1400 height 845
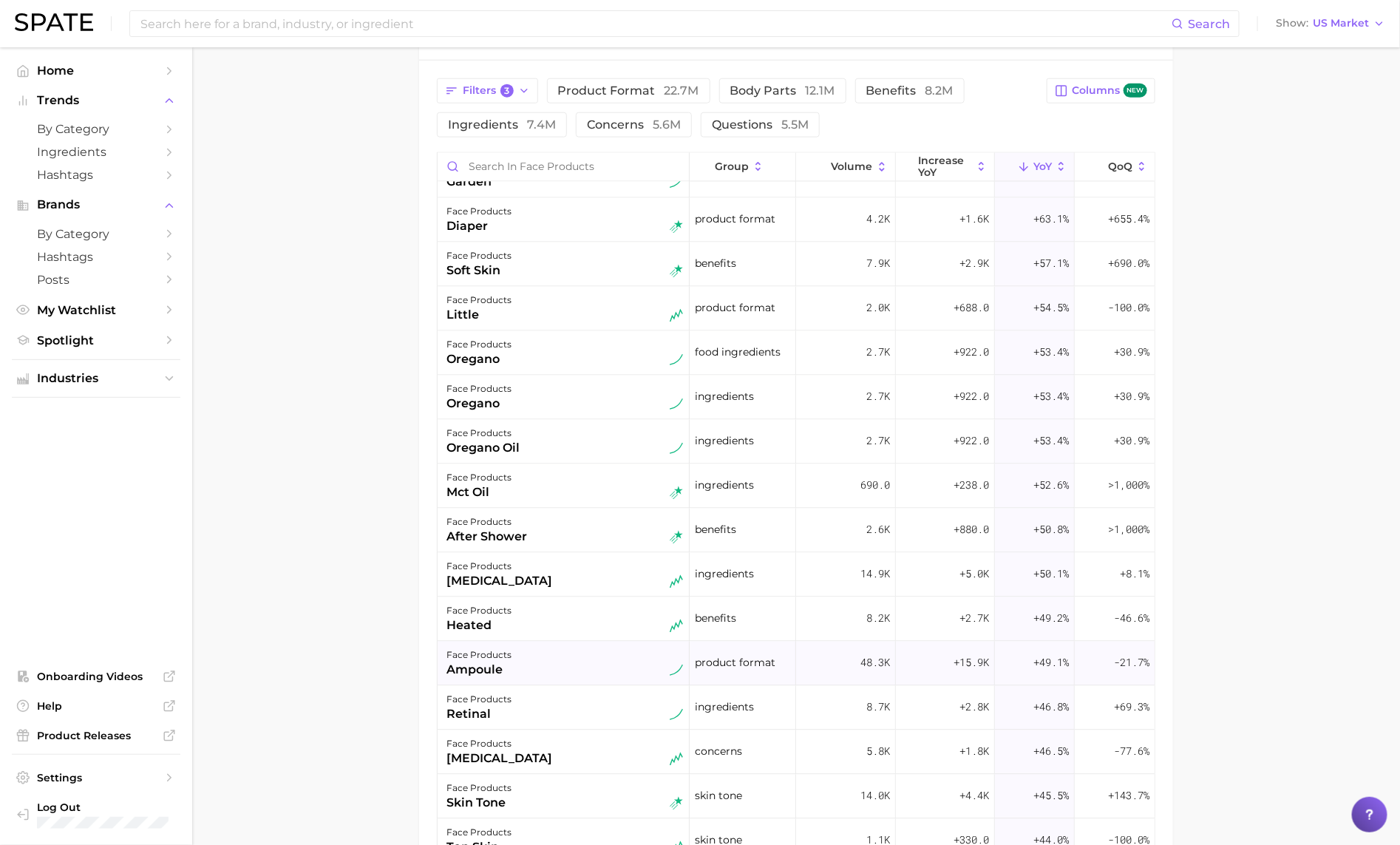
click at [510, 645] on div "face products ampoule" at bounding box center [563, 663] width 252 height 44
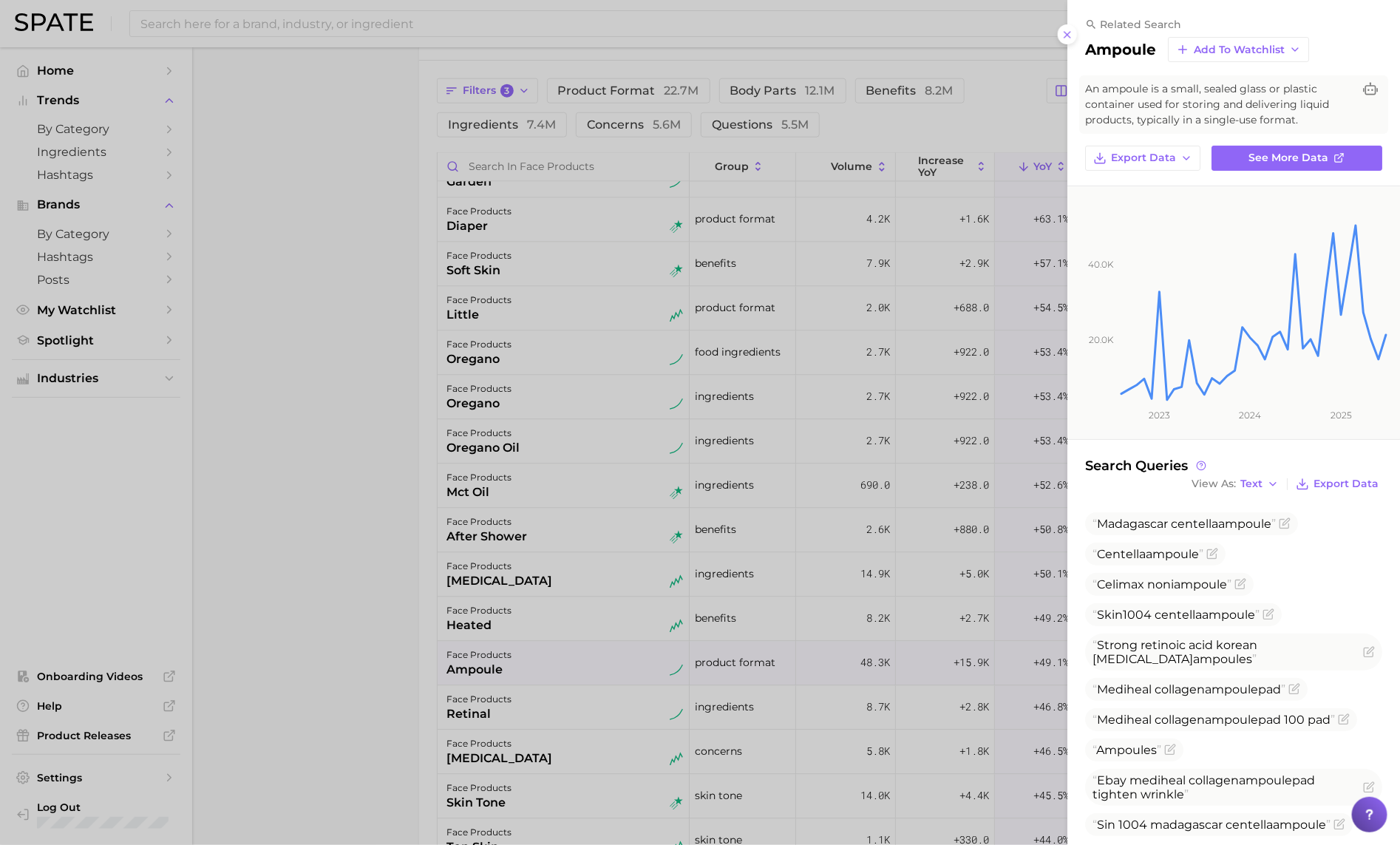
click at [510, 645] on div at bounding box center [700, 422] width 1400 height 845
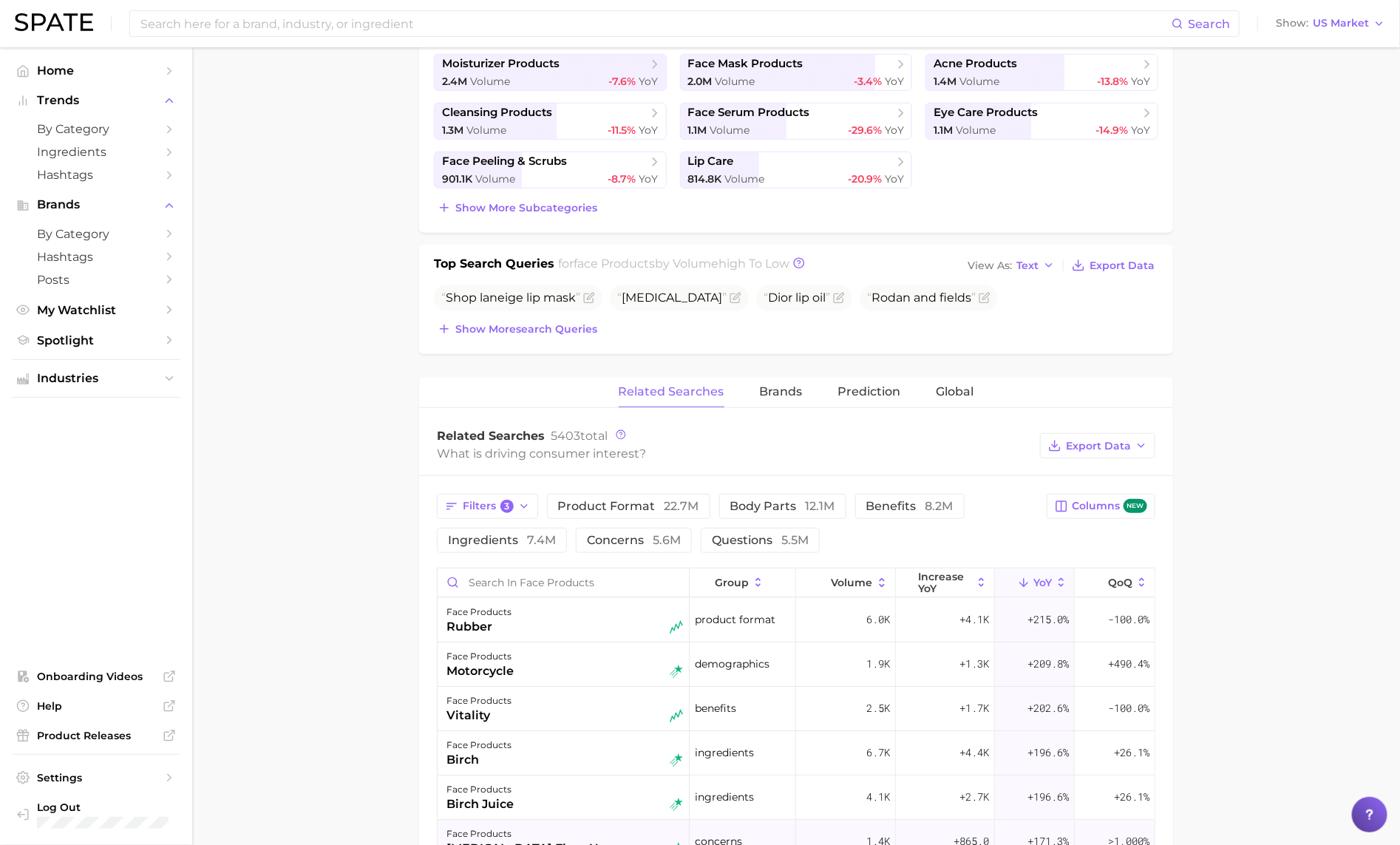
scroll to position [645, 0]
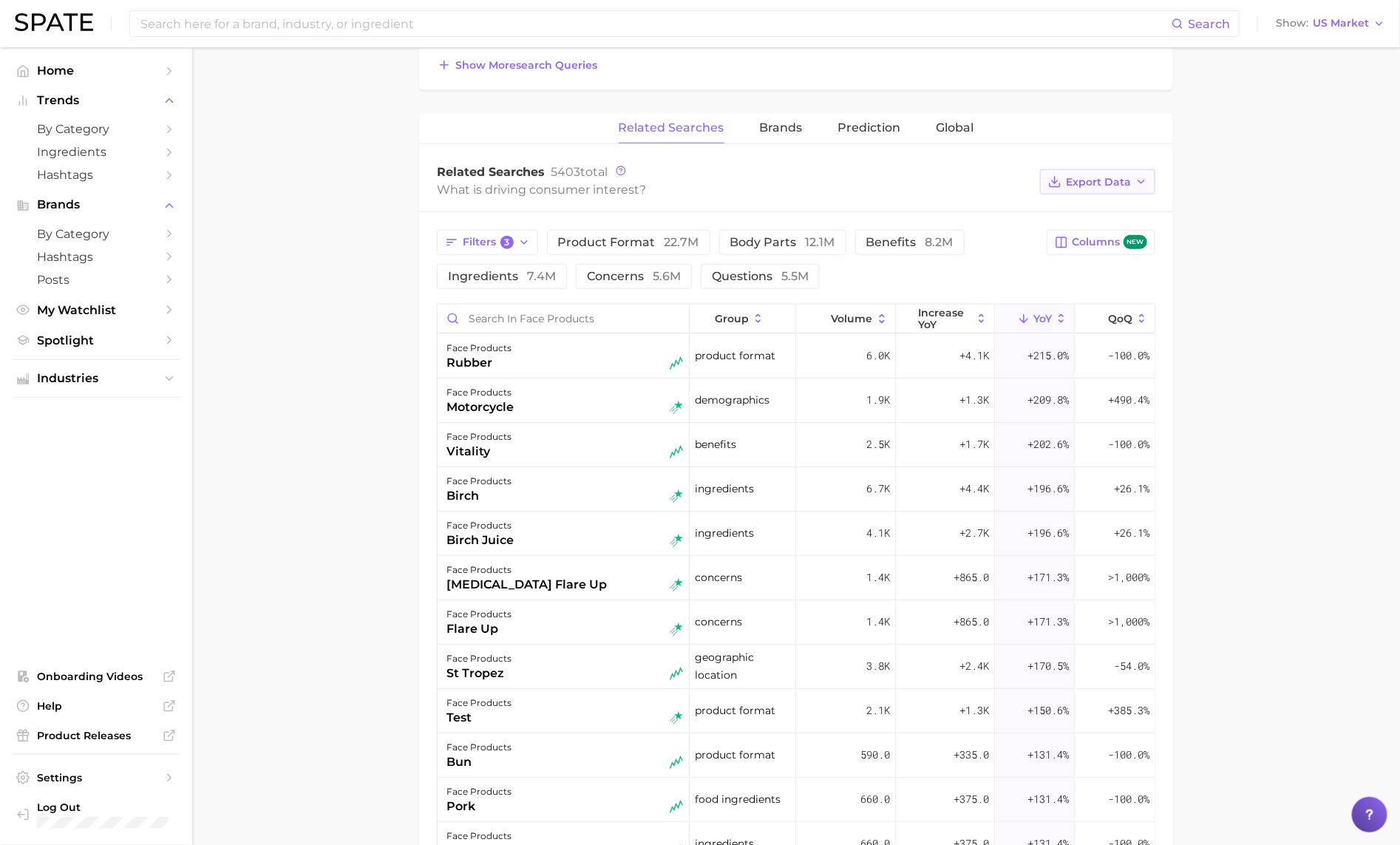
click at [1104, 188] on span "Export Data" at bounding box center [1097, 182] width 65 height 13
click at [942, 294] on div "Filters 3 product format 22.7m body parts 12.1m benefits 8.2m ingredients 7.4m …" at bounding box center [796, 689] width 753 height 954
click at [906, 248] on span "benefits 8.2m" at bounding box center [909, 241] width 87 height 14
click at [545, 366] on div "face products vitality" at bounding box center [564, 356] width 237 height 33
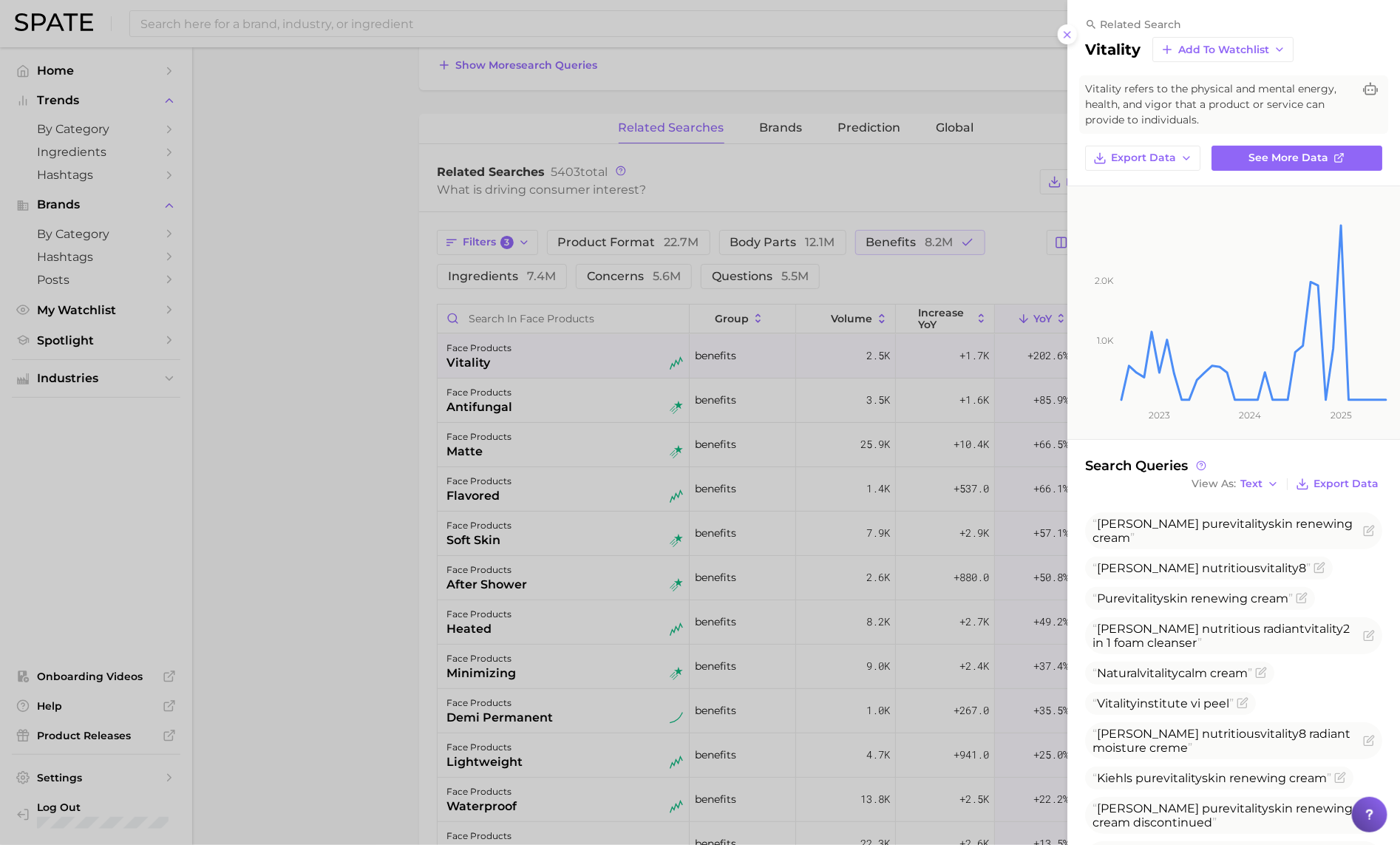
click at [362, 376] on div at bounding box center [700, 422] width 1400 height 845
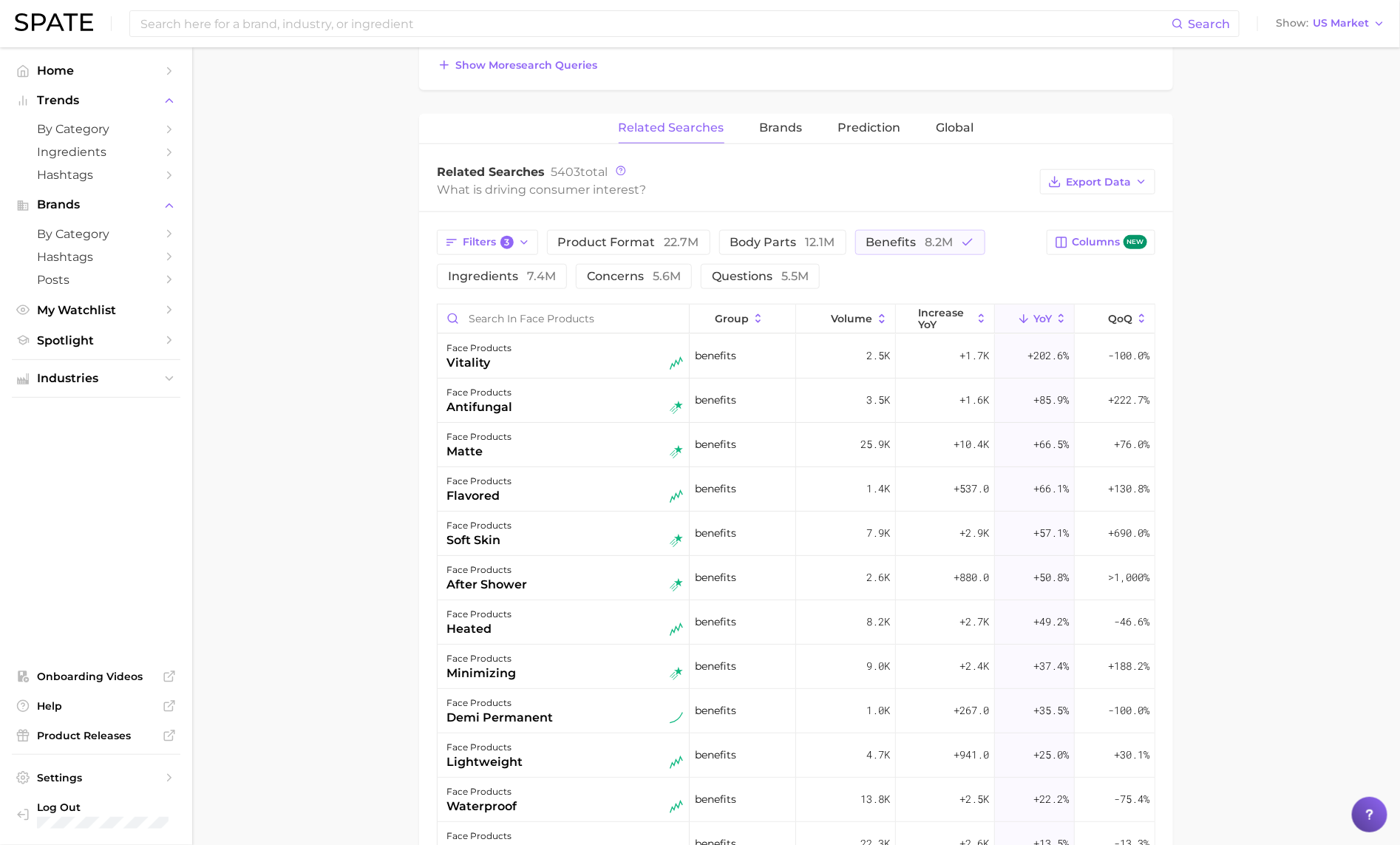
scroll to position [634, 0]
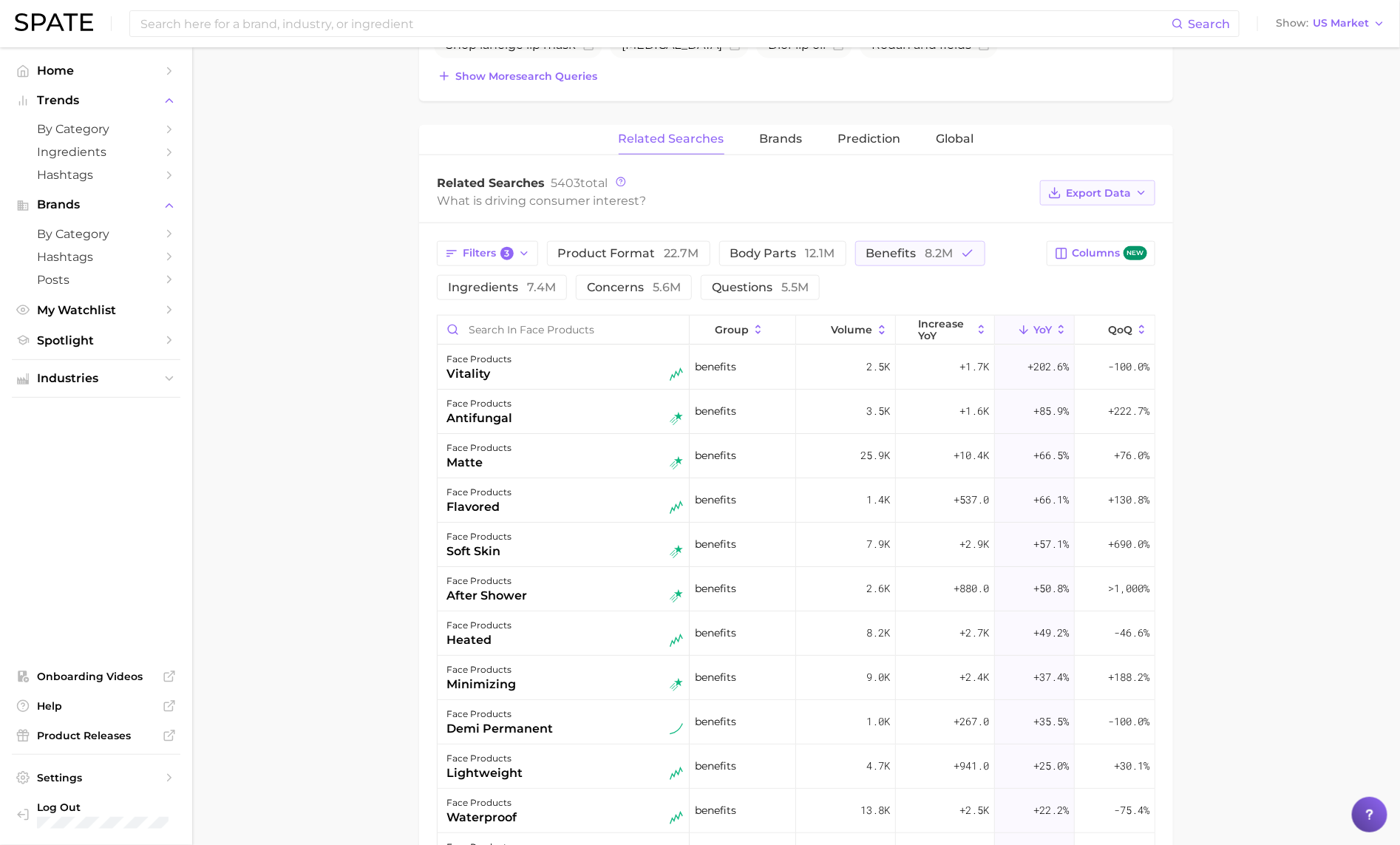
click at [1104, 199] on span "Export Data" at bounding box center [1097, 193] width 65 height 13
click at [1086, 224] on span "Table Data CSV" at bounding box center [1058, 220] width 81 height 13
click at [948, 260] on span "8.2m" at bounding box center [939, 252] width 28 height 14
click at [663, 293] on span "5.6m" at bounding box center [667, 286] width 28 height 14
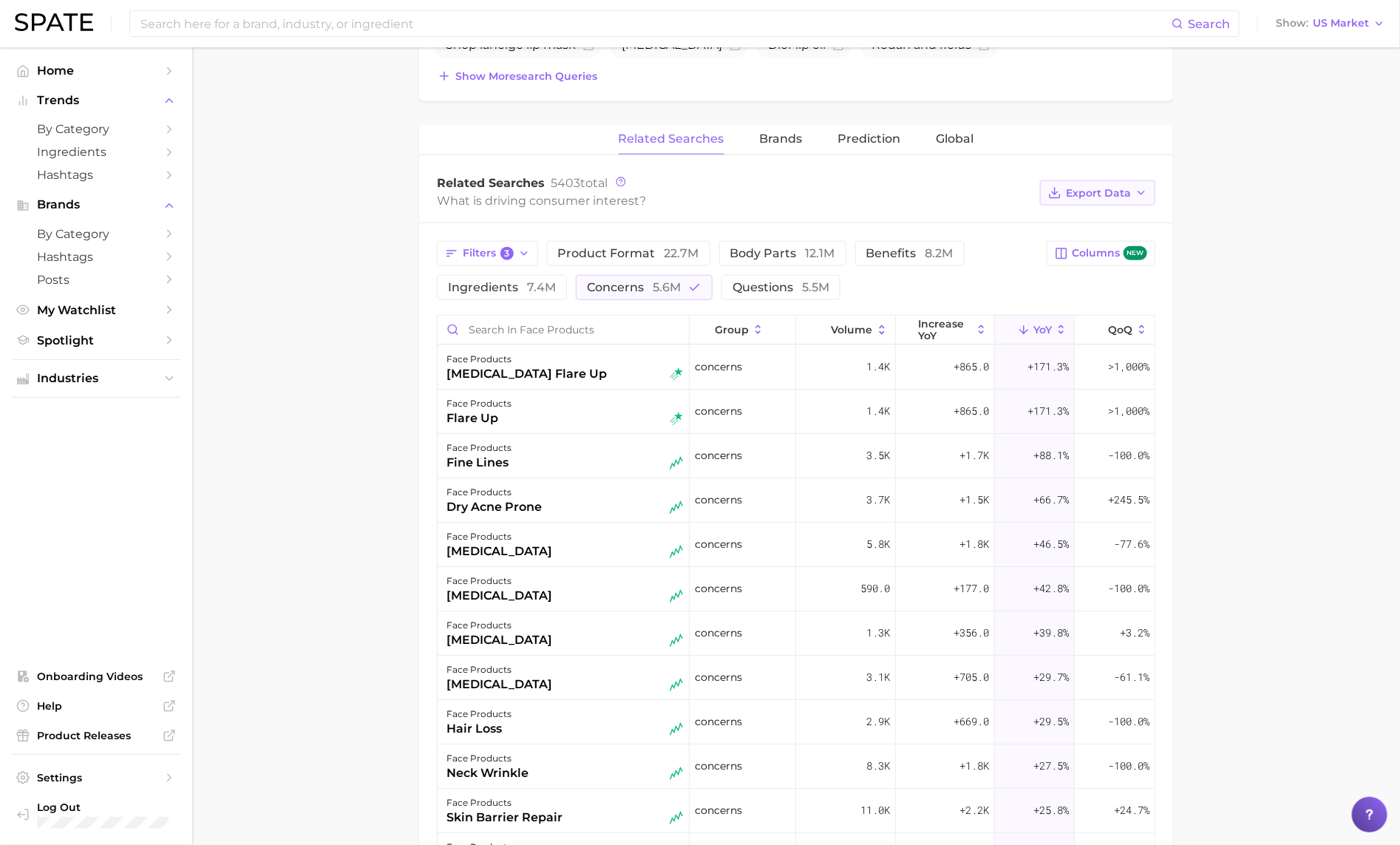
click at [1109, 198] on span "Export Data" at bounding box center [1097, 193] width 65 height 13
click at [1073, 227] on span "Table Data CSV" at bounding box center [1058, 220] width 81 height 13
click at [671, 289] on span "5.6m" at bounding box center [667, 286] width 28 height 14
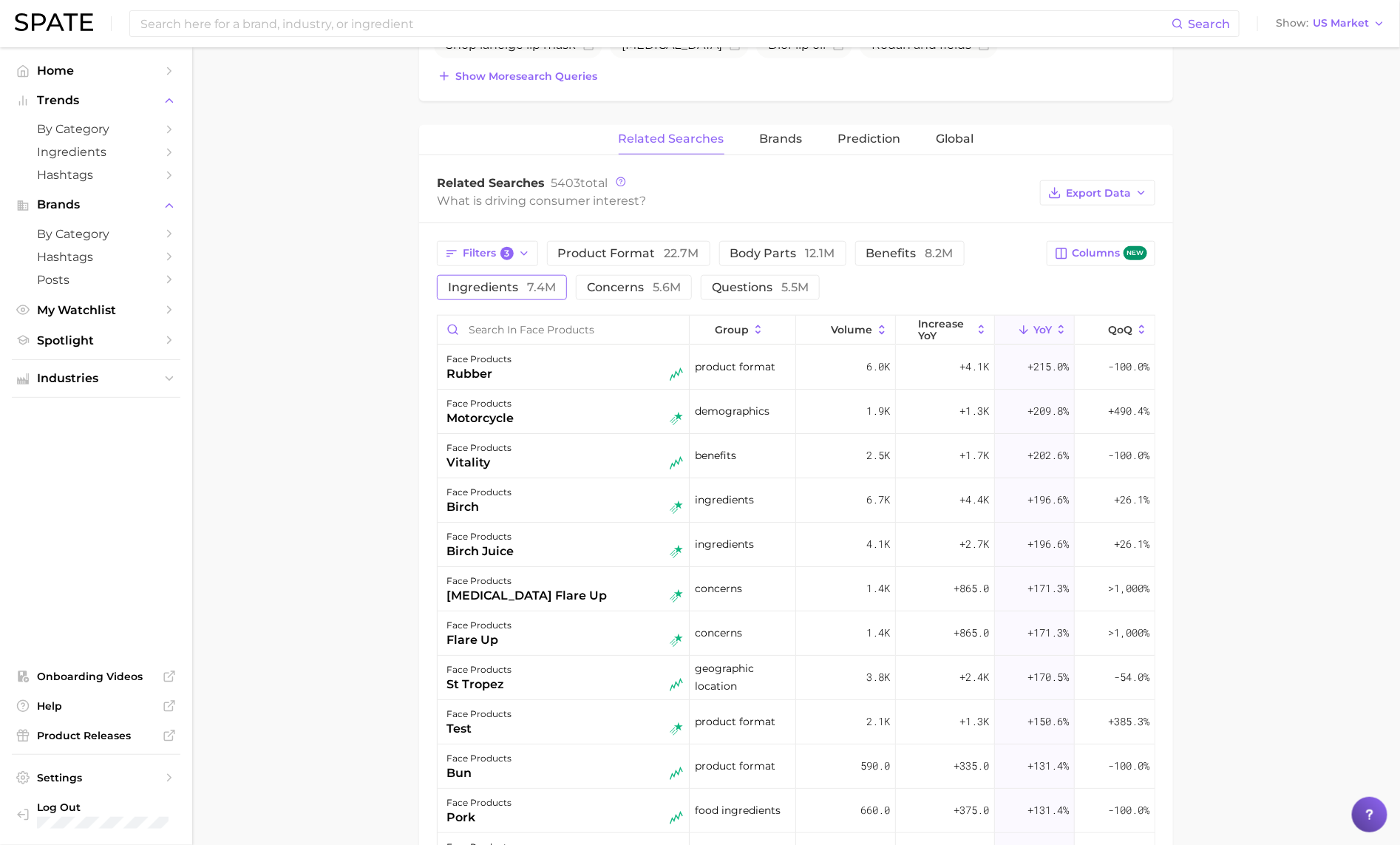
click at [518, 288] on span "ingredients 7.4m" at bounding box center [502, 286] width 108 height 14
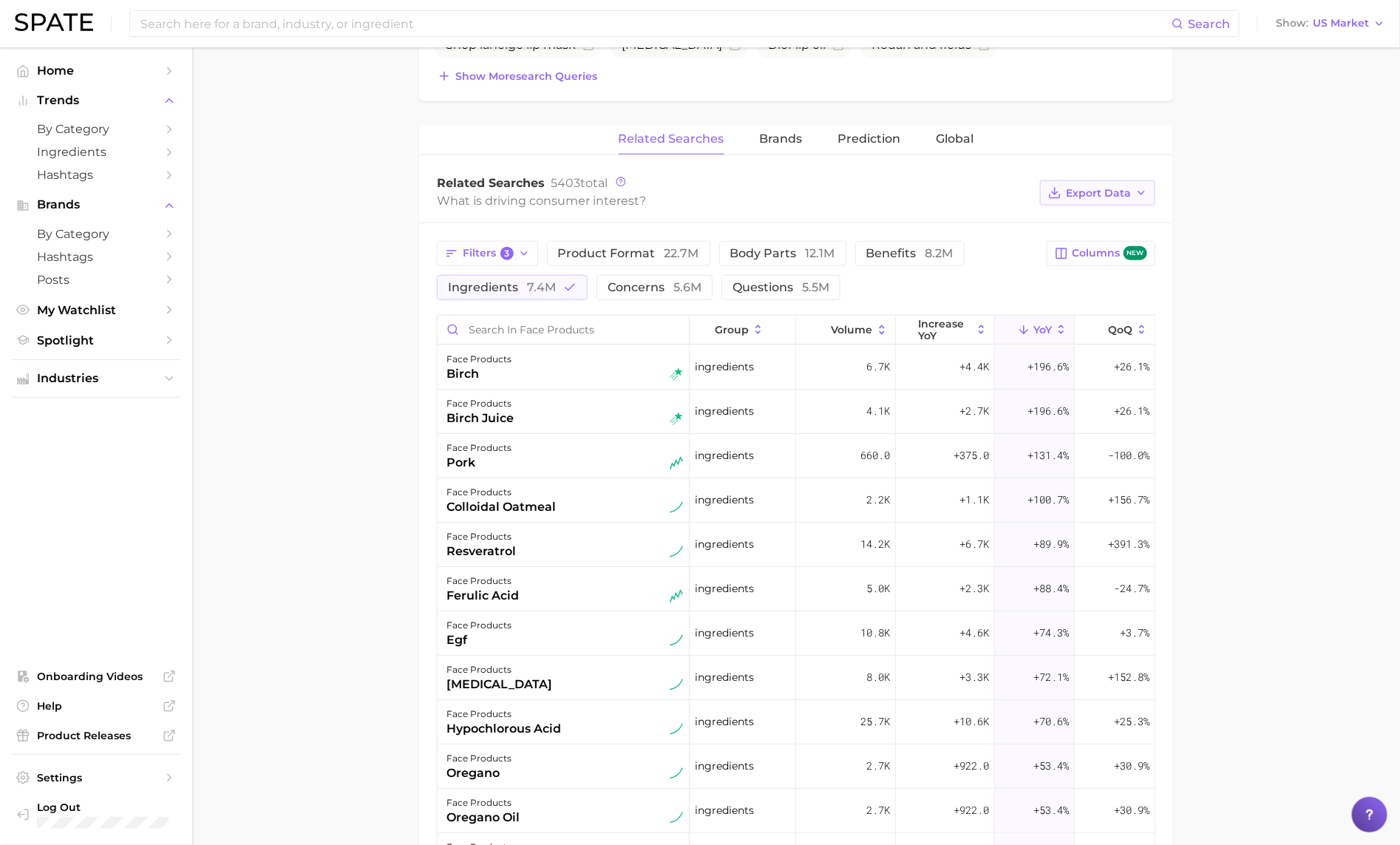
click at [1117, 195] on span "Export Data" at bounding box center [1097, 193] width 65 height 13
click at [1116, 227] on button "Table Data CSV" at bounding box center [1074, 219] width 163 height 27
click at [533, 294] on span "7.4m" at bounding box center [541, 286] width 29 height 14
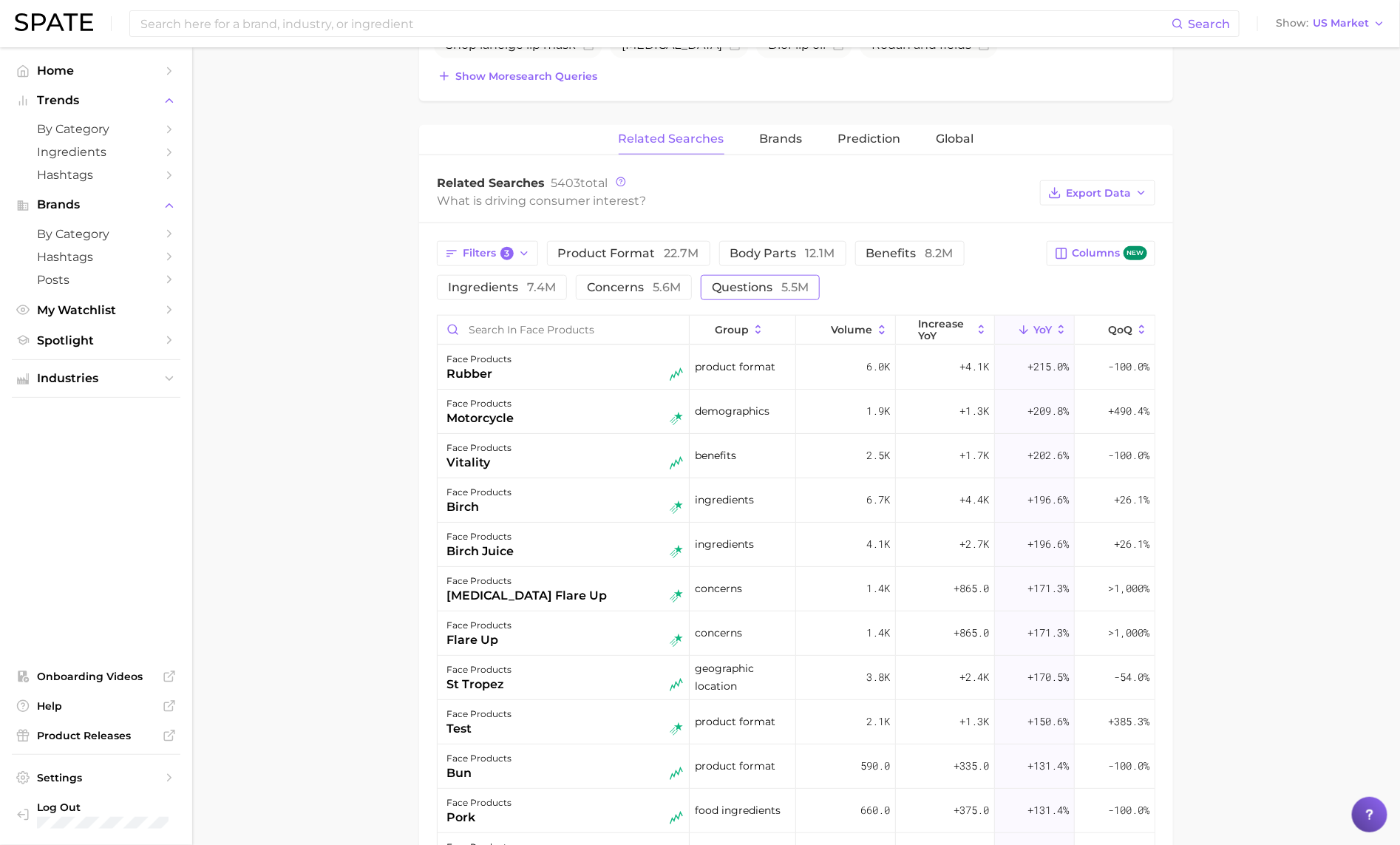
click at [744, 294] on span "questions 5.5m" at bounding box center [760, 286] width 97 height 14
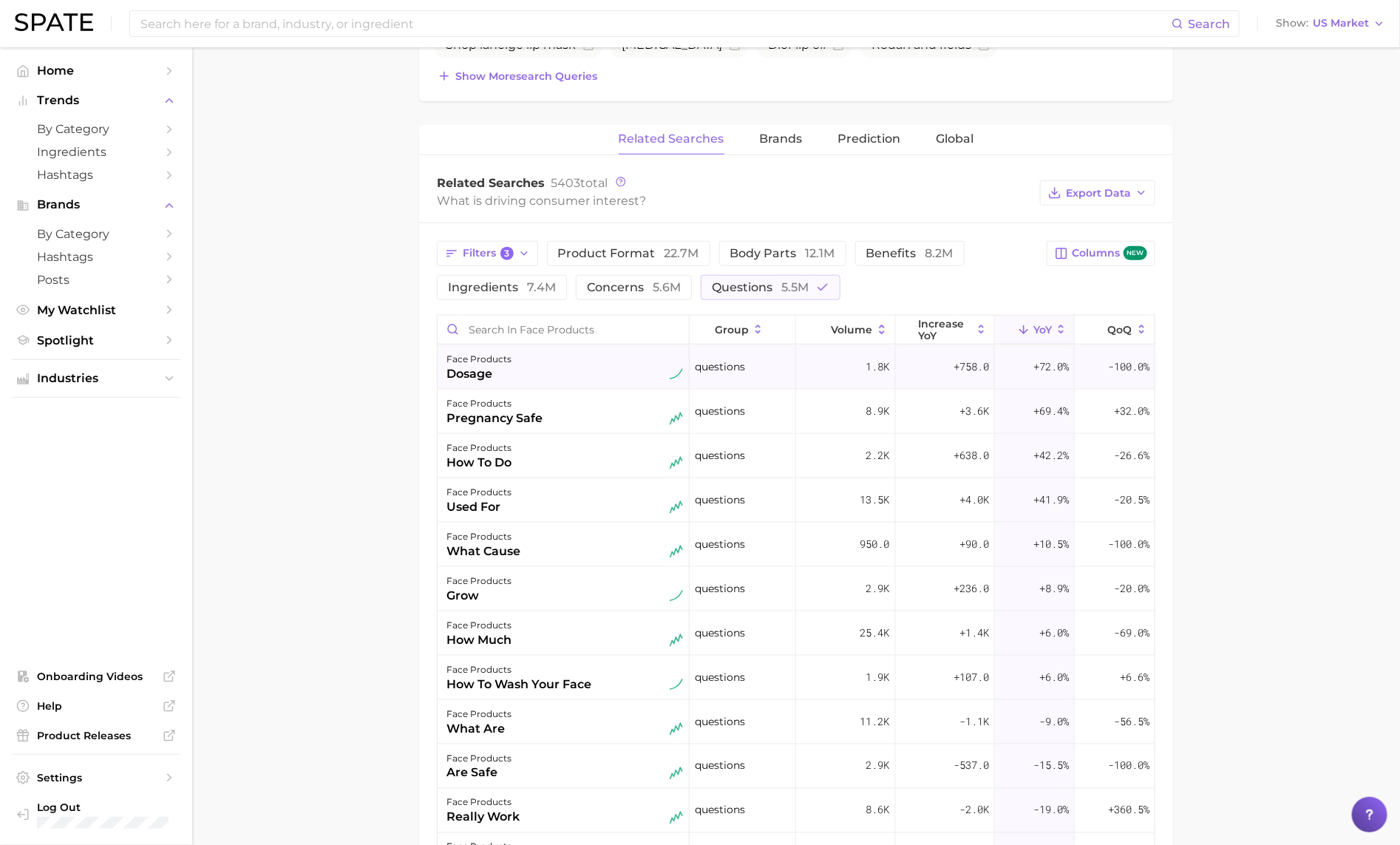
click at [593, 373] on div "face products dosage" at bounding box center [564, 367] width 237 height 33
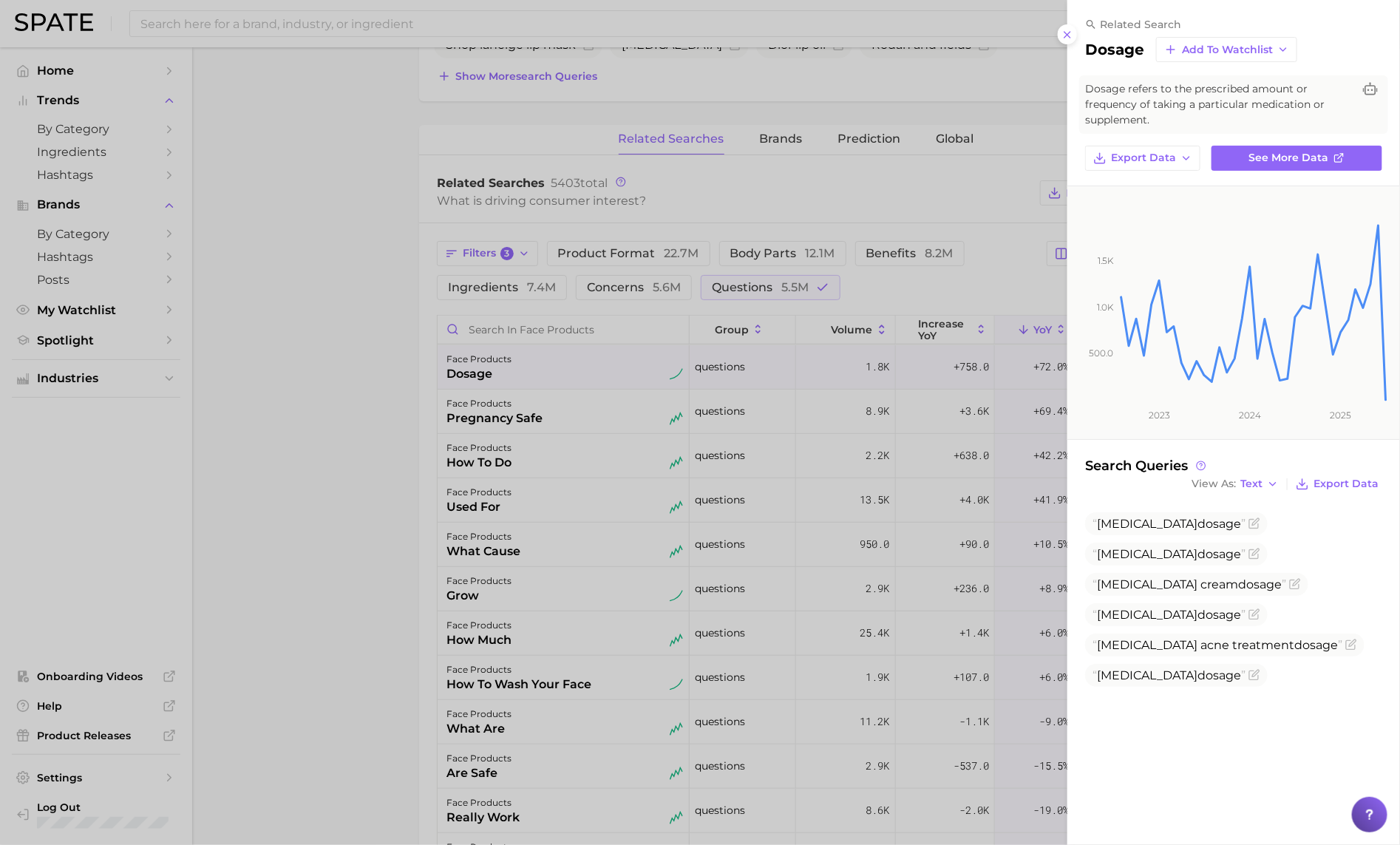
click at [593, 373] on div at bounding box center [700, 422] width 1400 height 845
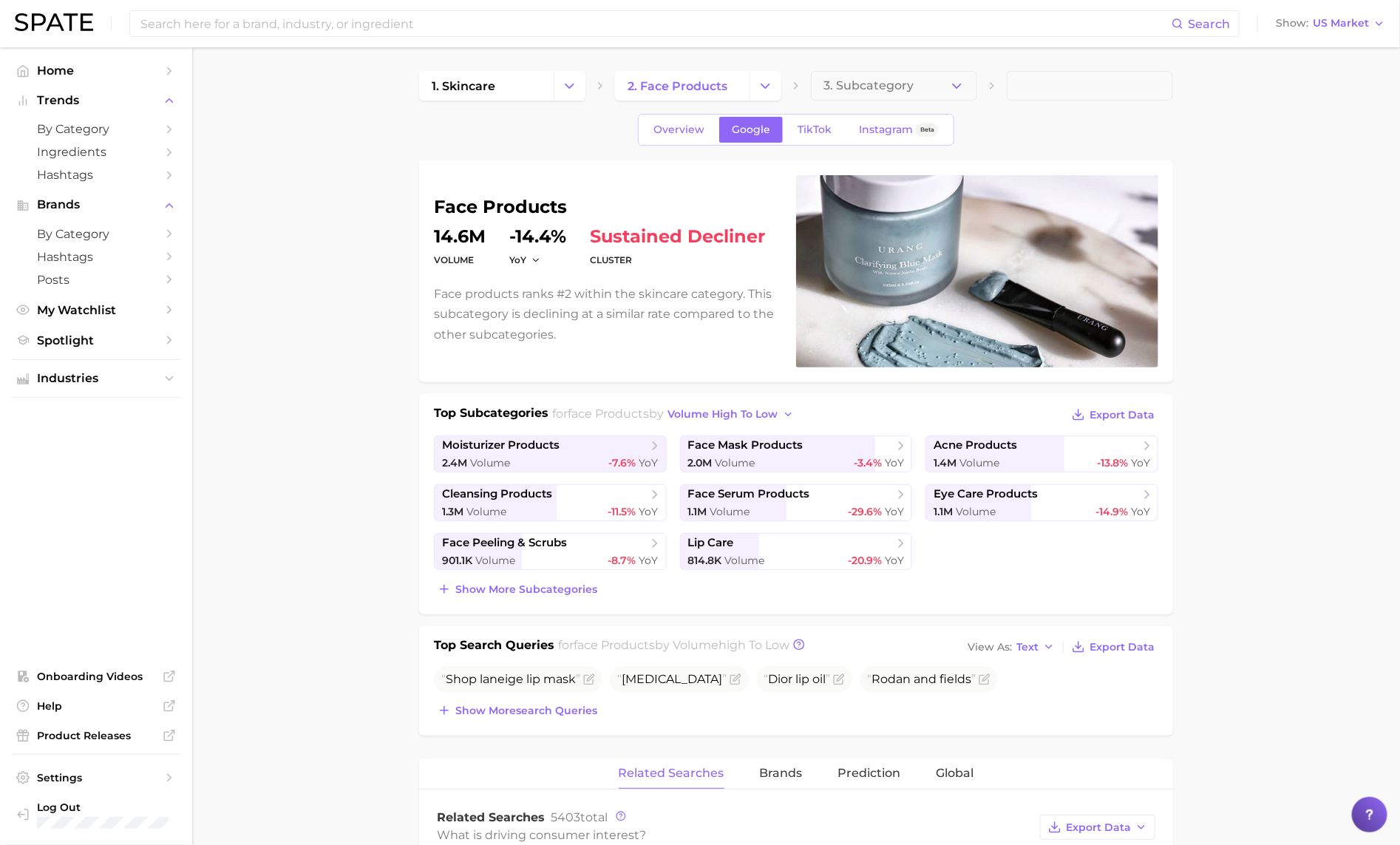
scroll to position [16, 0]
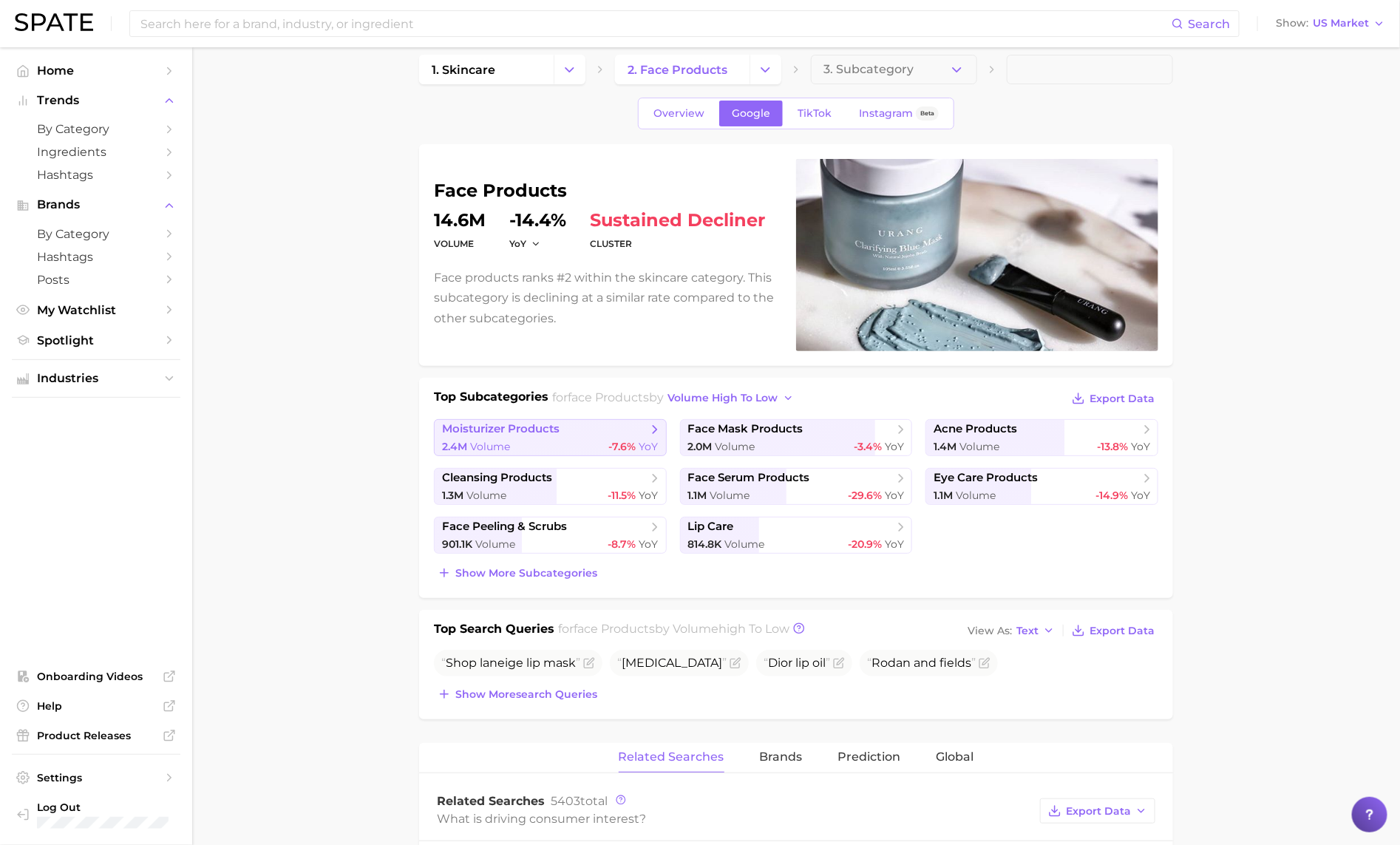
click at [591, 447] on div "2.4m Volume -7.6% YoY" at bounding box center [550, 446] width 217 height 14
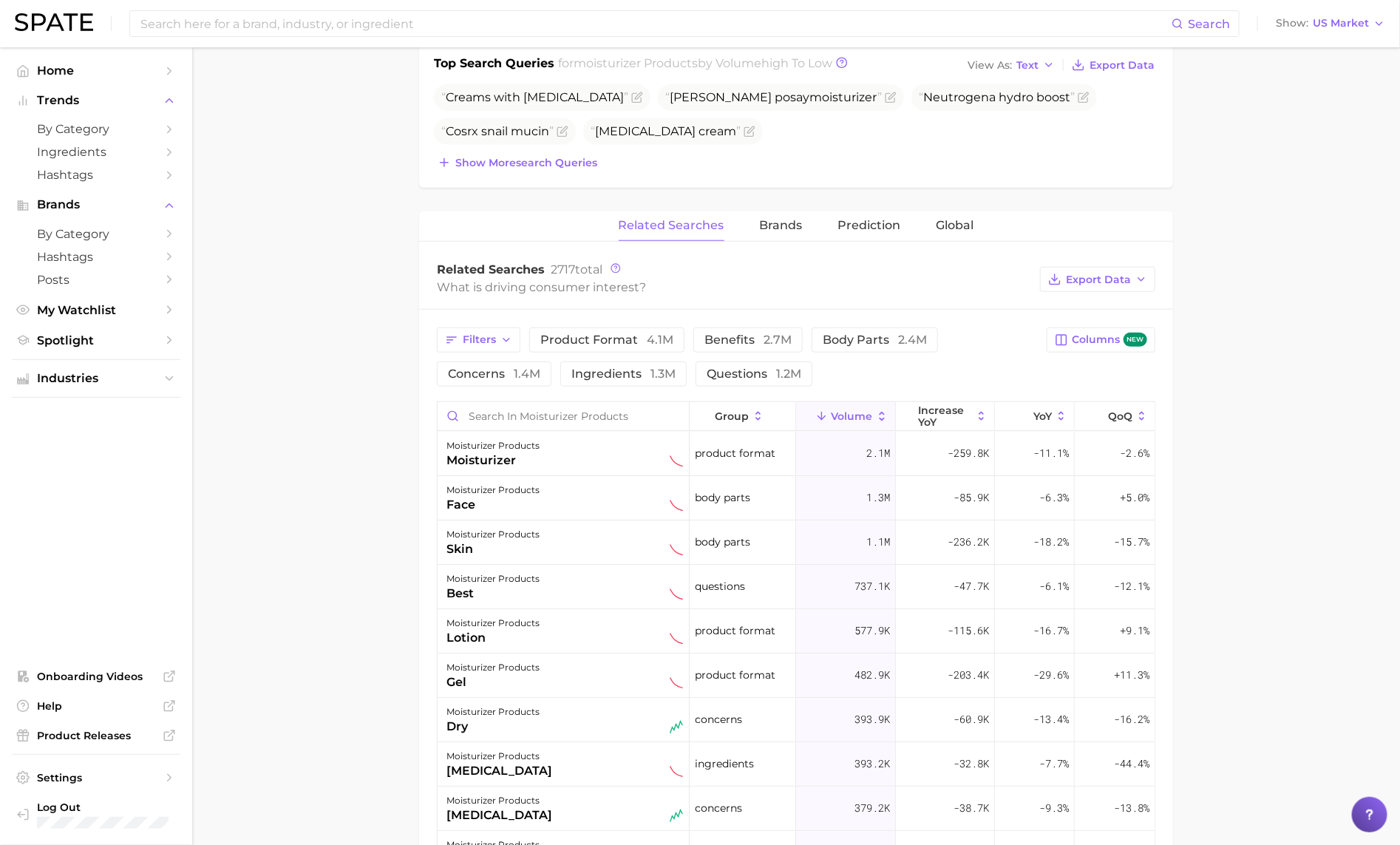
scroll to position [592, 0]
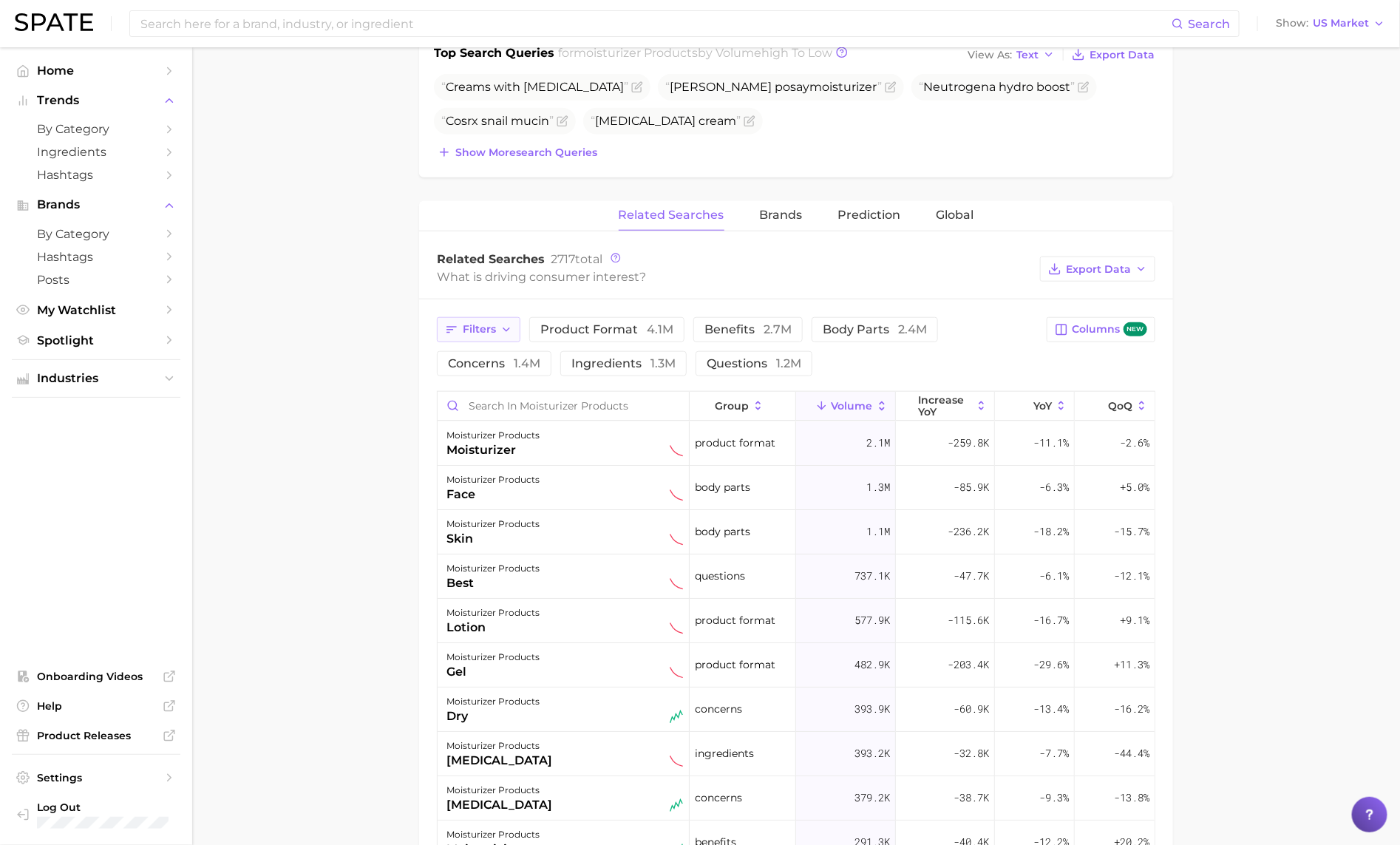
click at [495, 336] on span "Filters" at bounding box center [479, 329] width 33 height 13
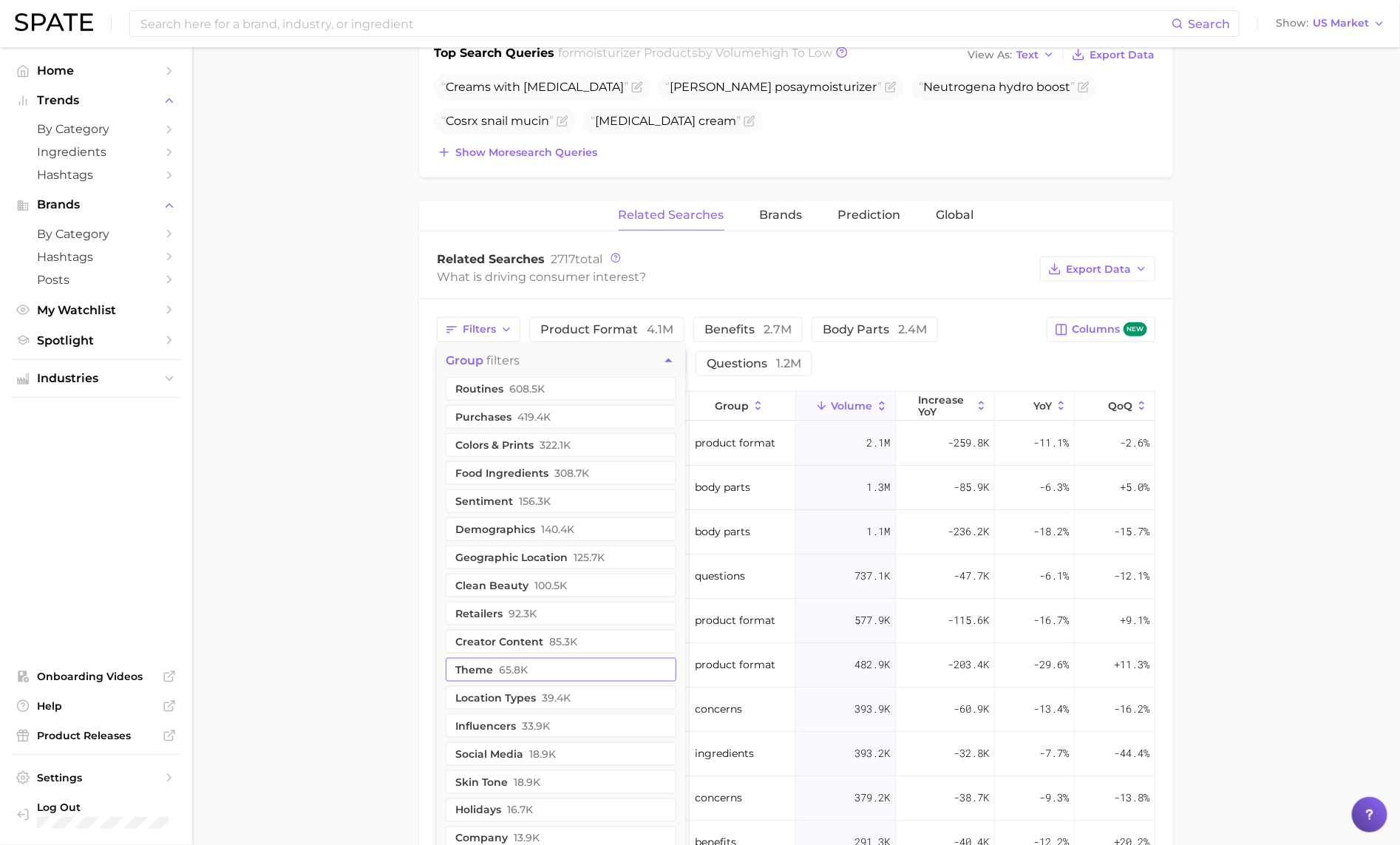
scroll to position [1080, 0]
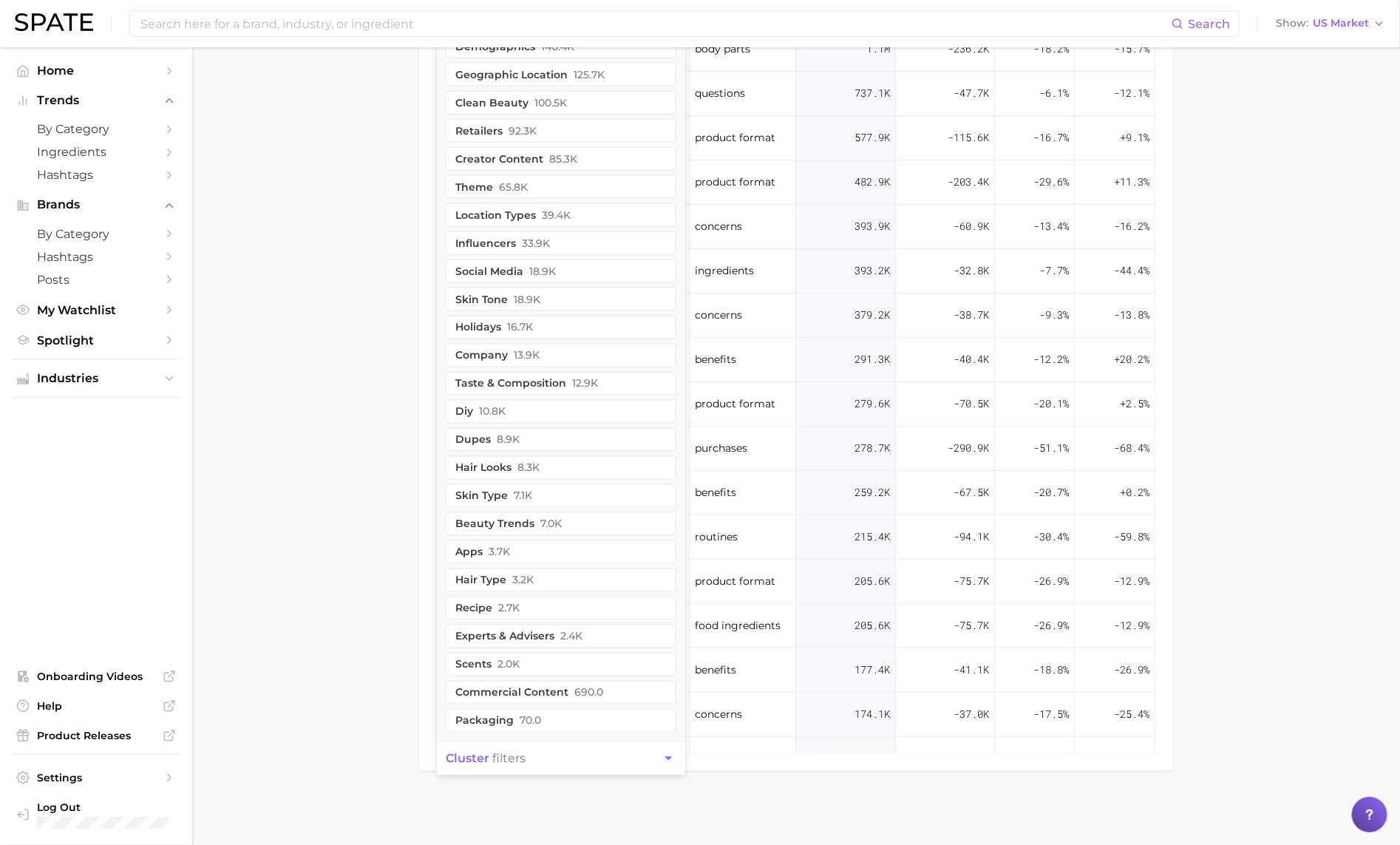
click at [493, 757] on span "cluster filters" at bounding box center [485, 758] width 80 height 14
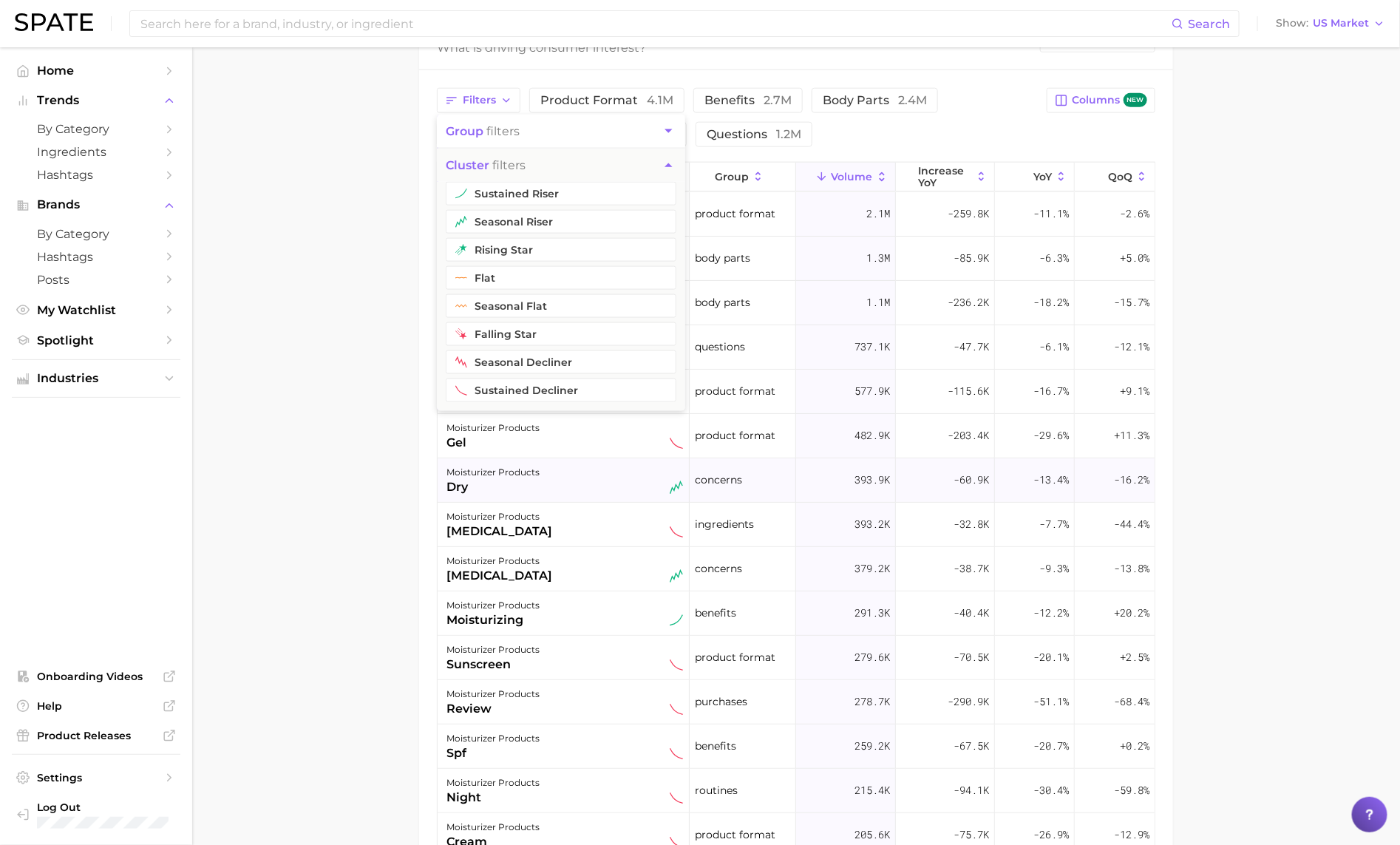
scroll to position [812, 0]
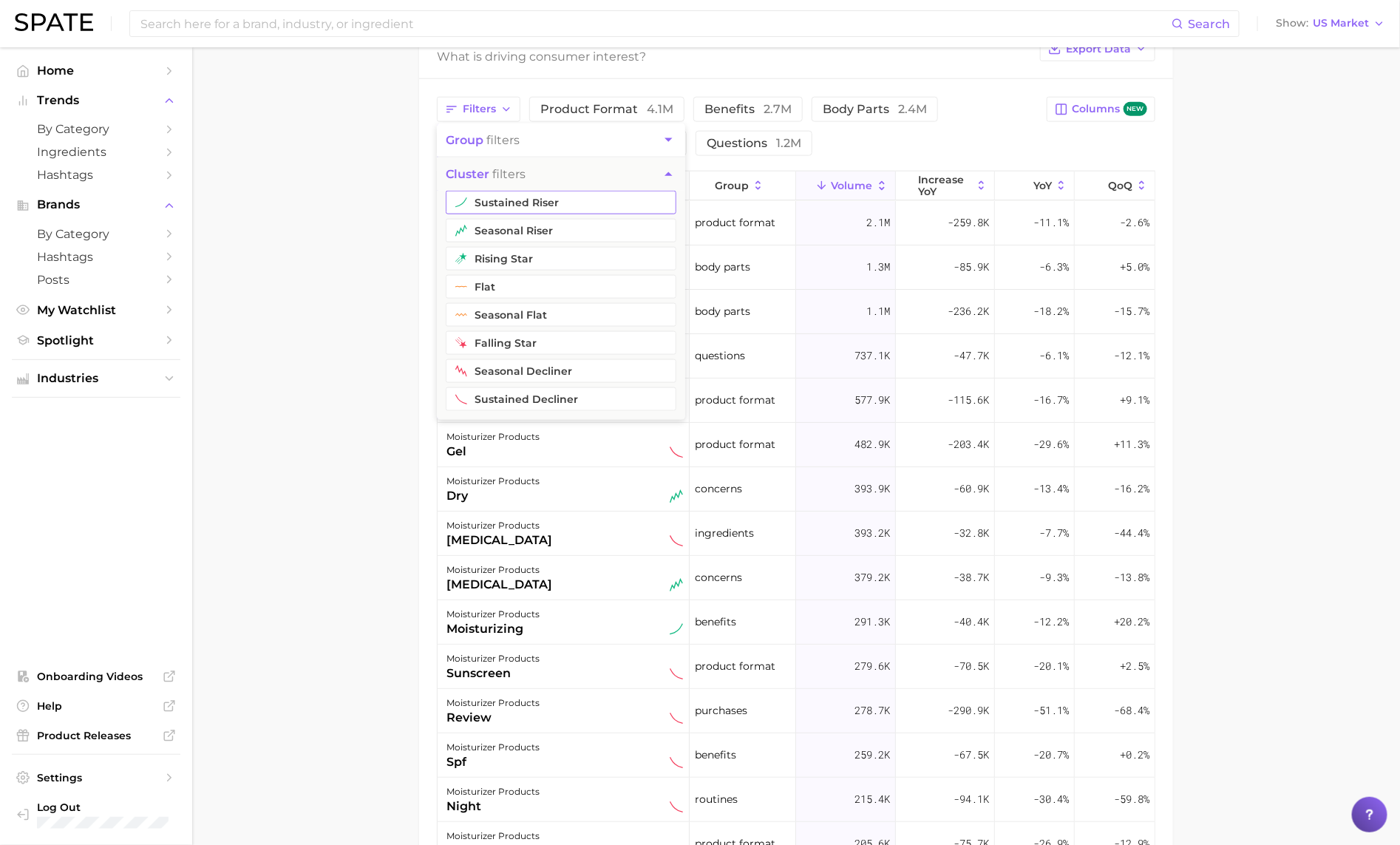
click at [529, 206] on button "sustained riser" at bounding box center [561, 202] width 230 height 24
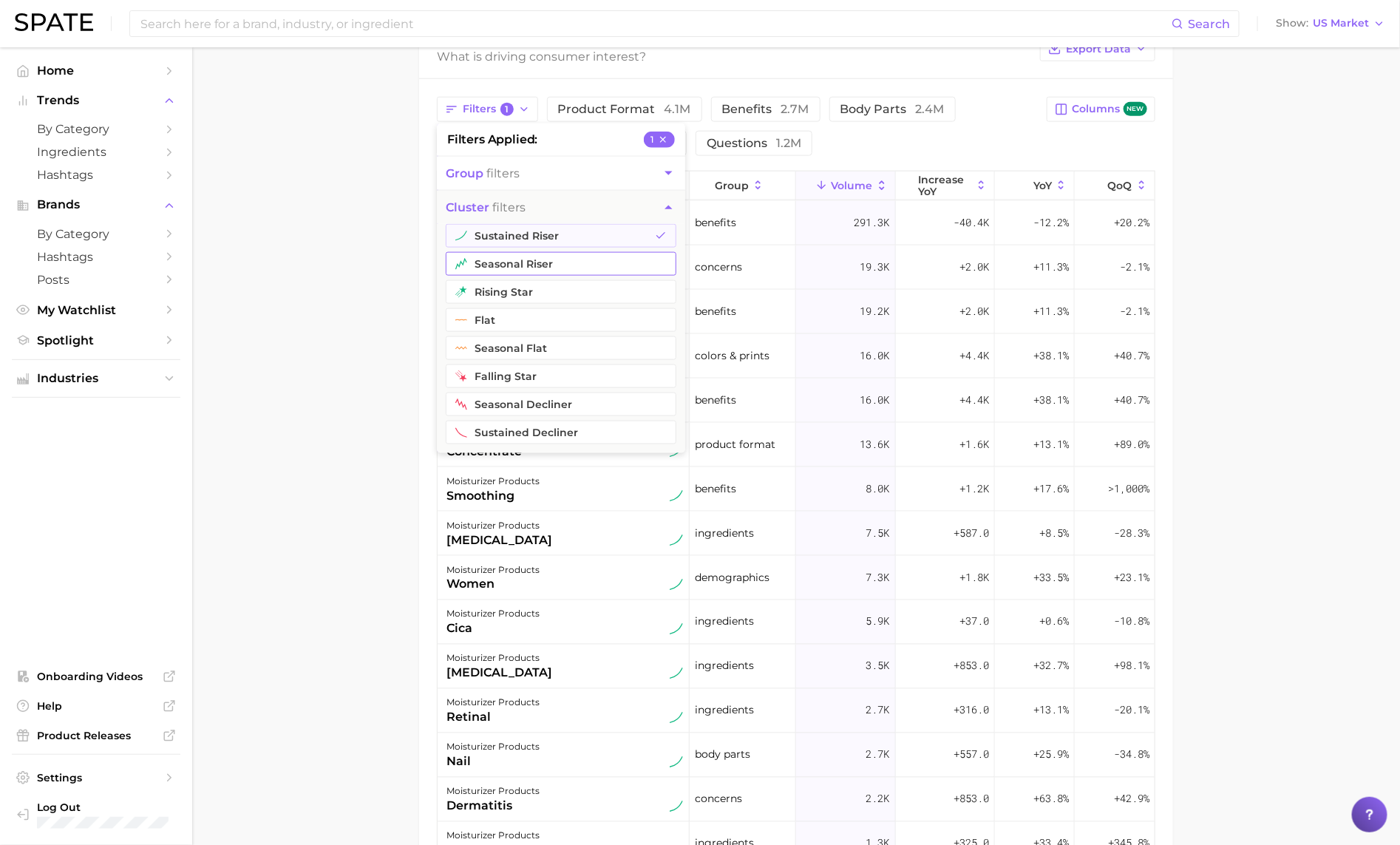
click at [526, 263] on button "seasonal riser" at bounding box center [561, 264] width 230 height 24
click at [525, 292] on button "rising star" at bounding box center [561, 292] width 230 height 24
click at [319, 326] on main "1. skincare 2. face products 3. moisturizer products 4. Subcategory Overview Go…" at bounding box center [796, 171] width 1207 height 1872
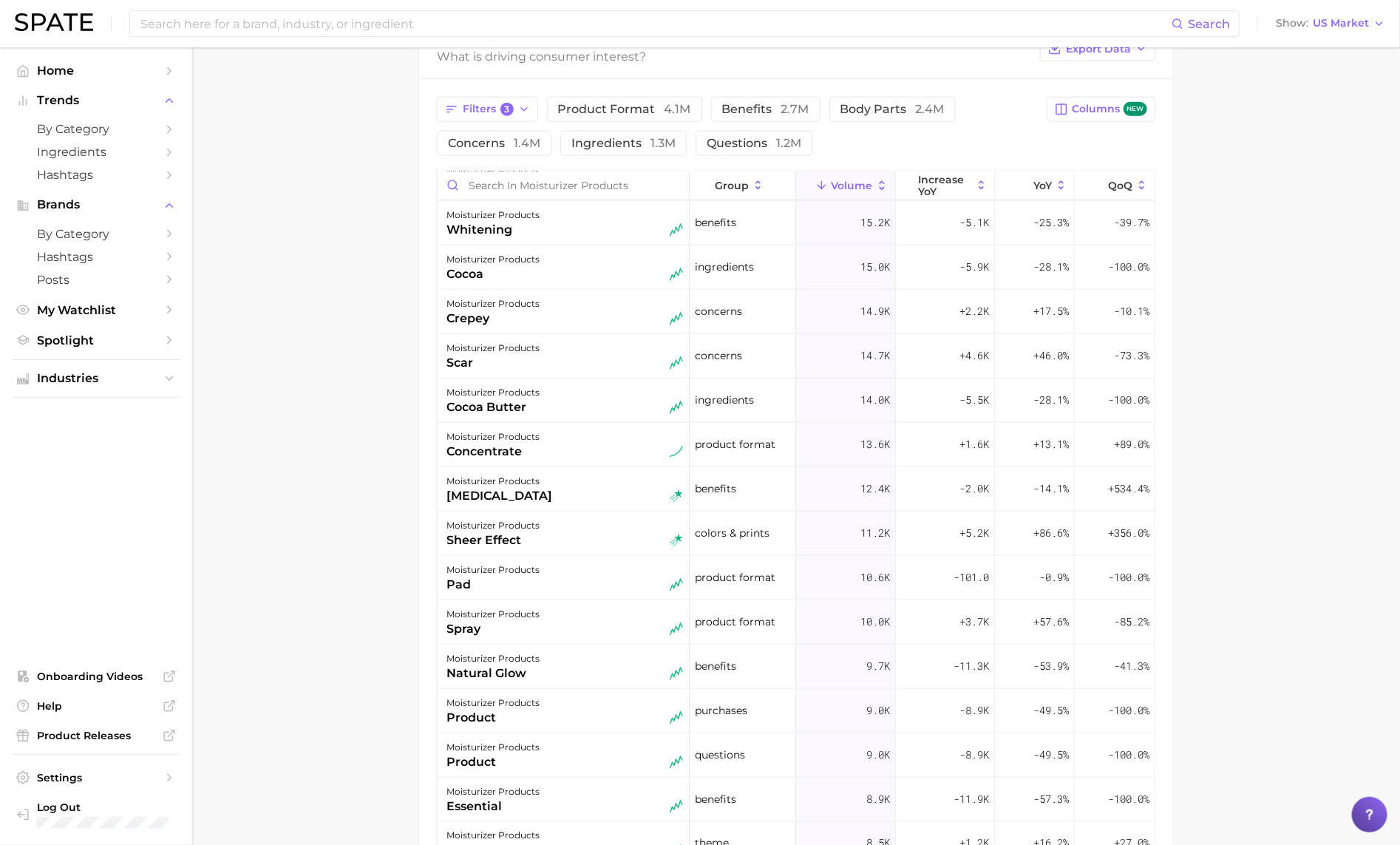
scroll to position [754, 0]
click at [550, 686] on div "moisturizer products natural glow" at bounding box center [563, 666] width 252 height 44
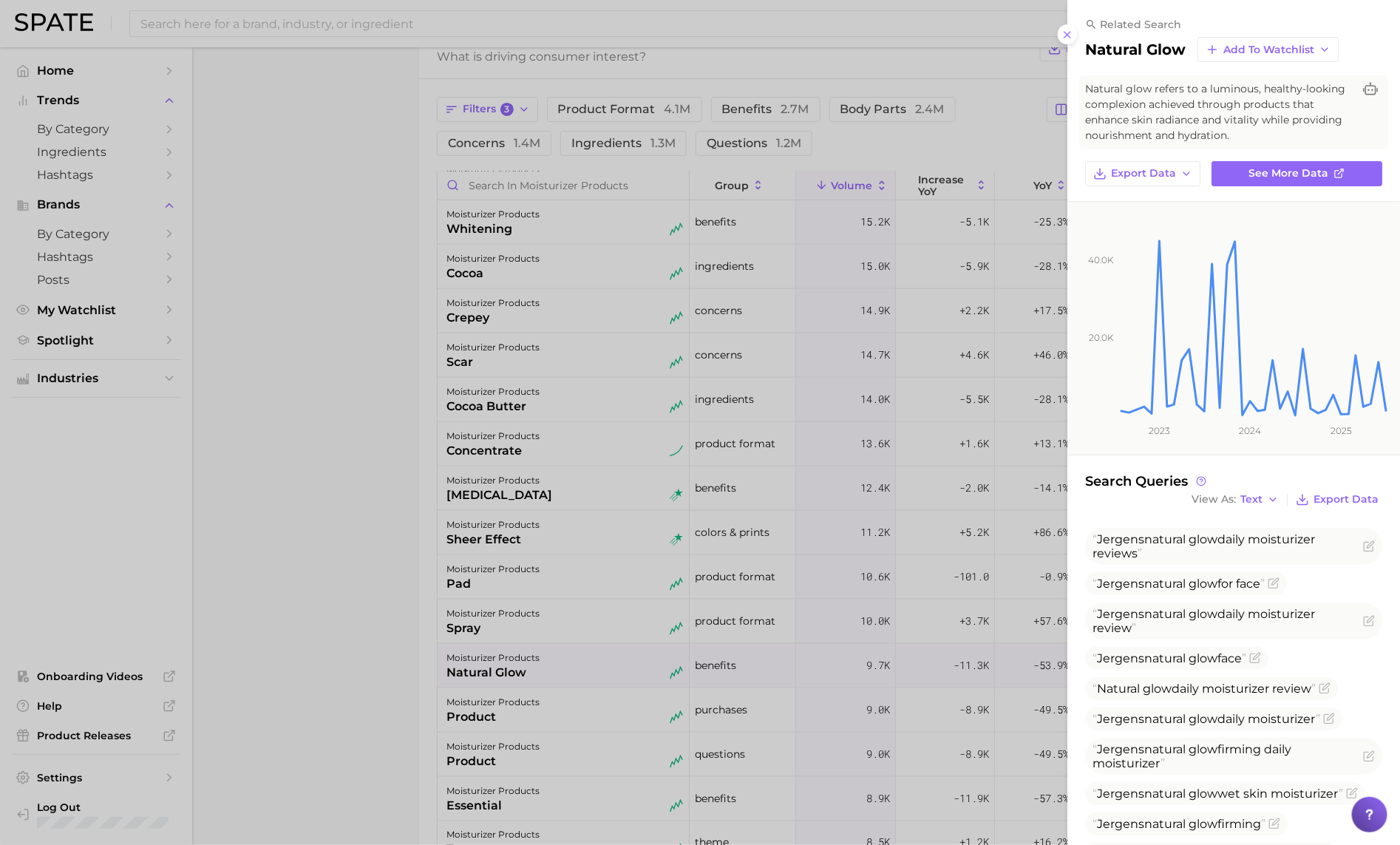
click at [550, 686] on div at bounding box center [700, 422] width 1400 height 845
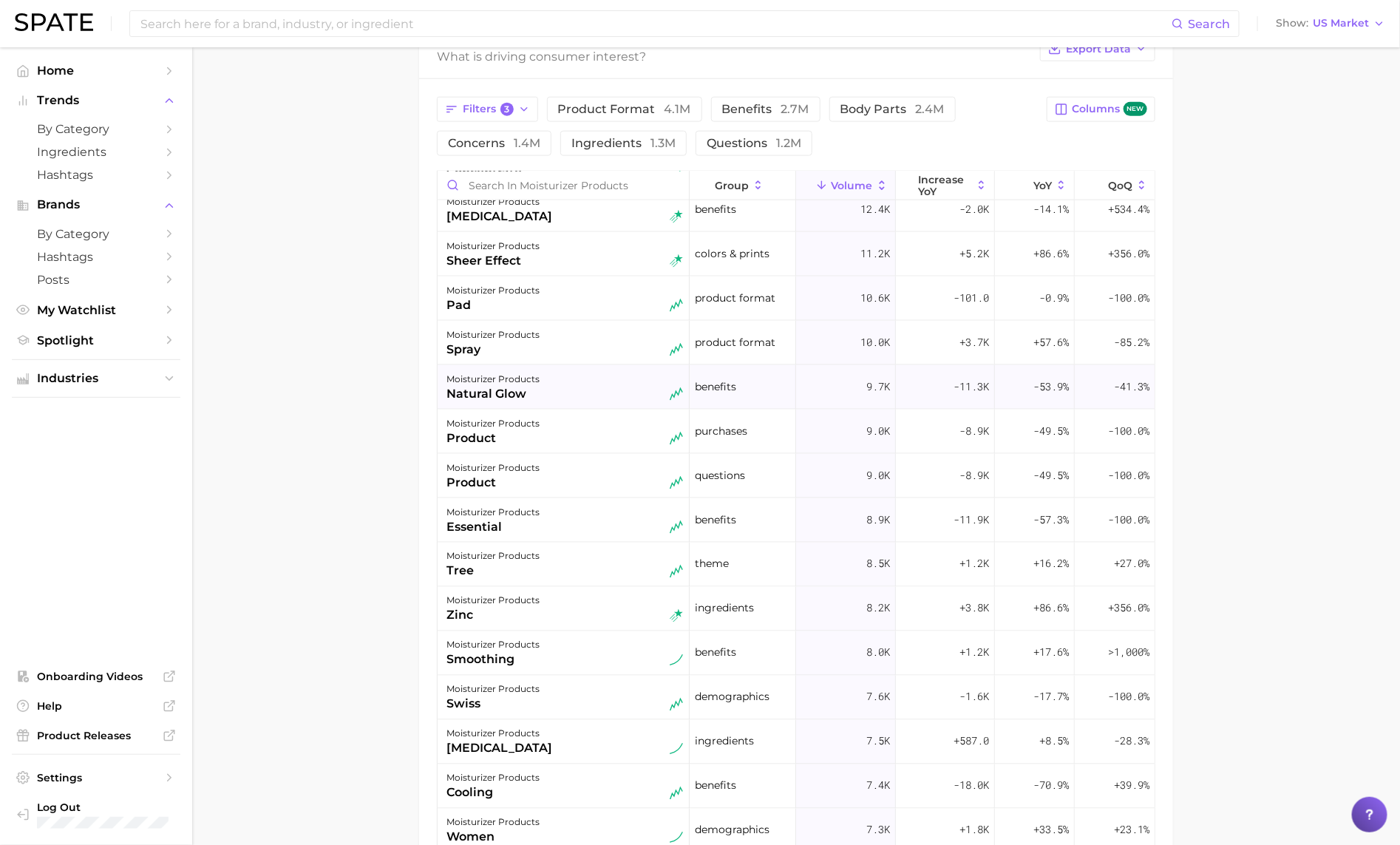
scroll to position [1066, 0]
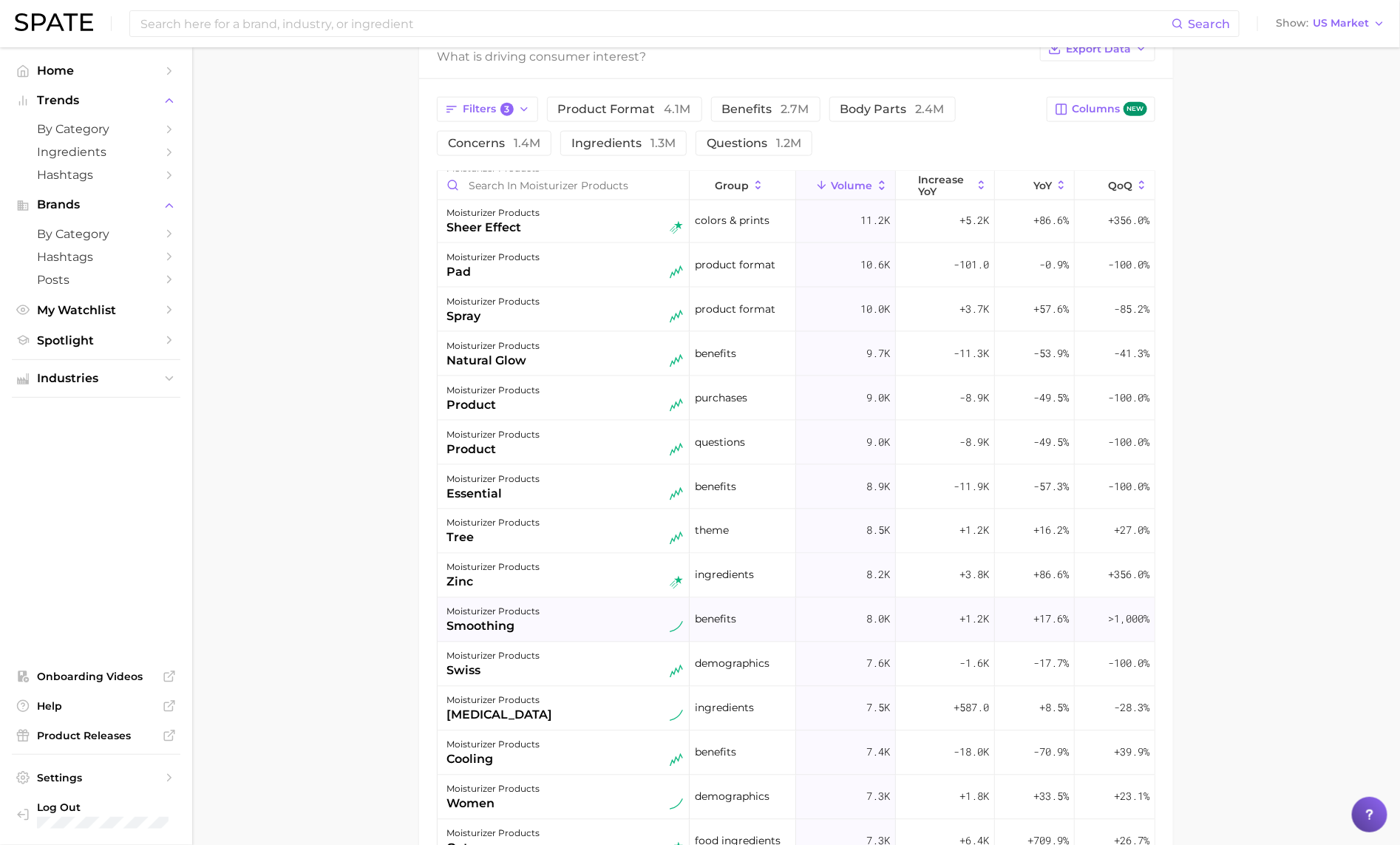
click at [566, 612] on div "moisturizer products smoothing" at bounding box center [564, 619] width 237 height 33
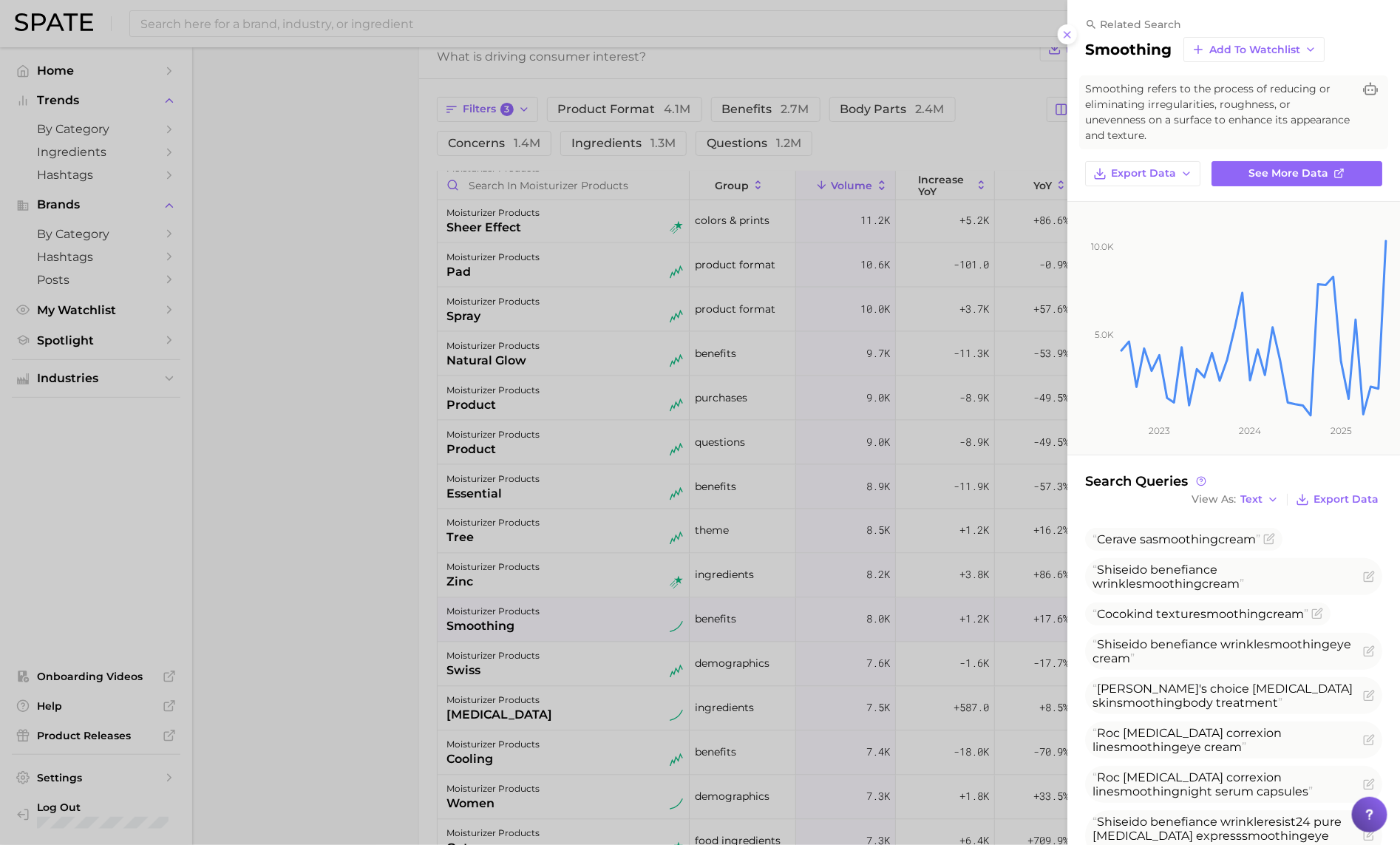
click at [566, 618] on div at bounding box center [700, 422] width 1400 height 845
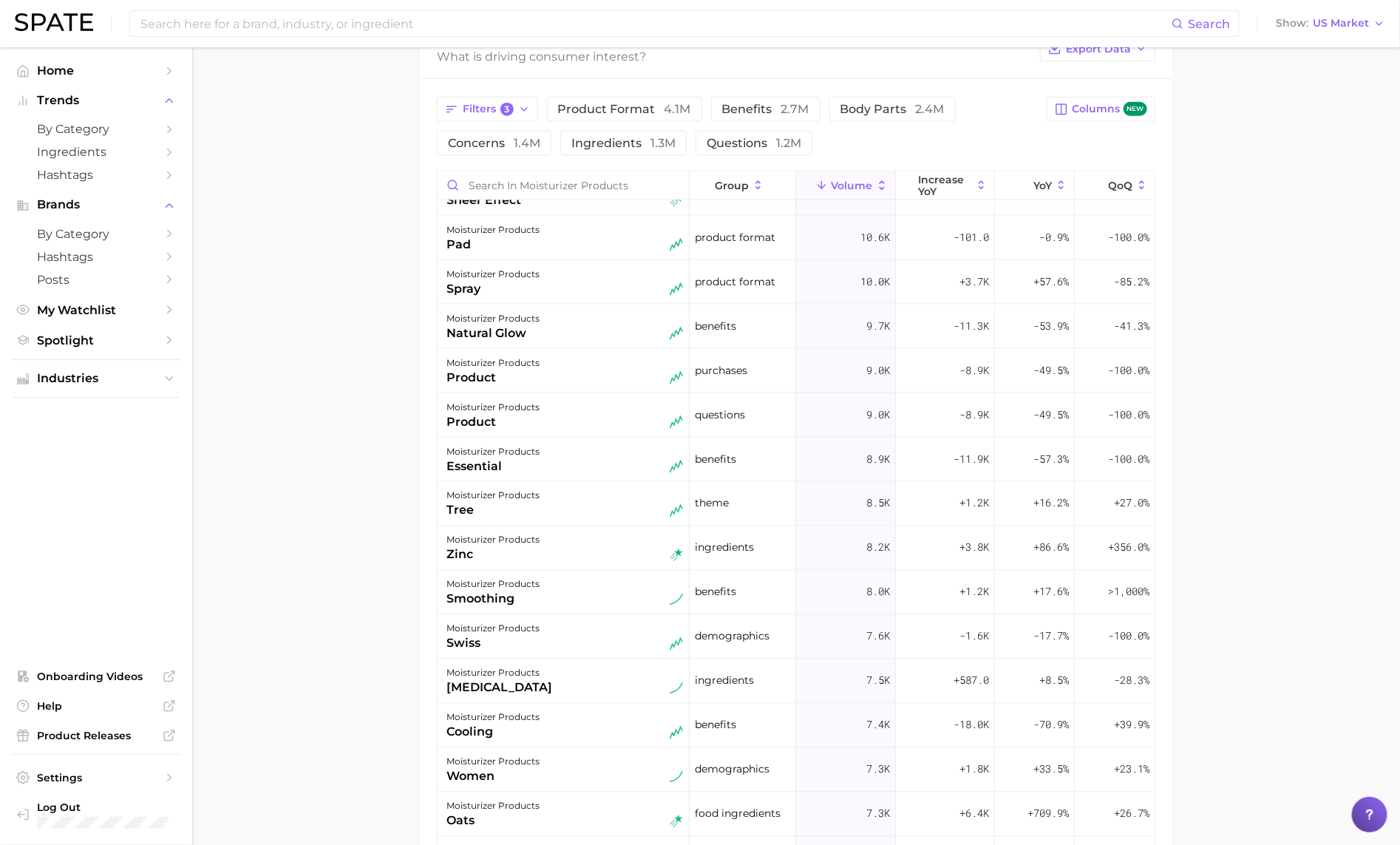
scroll to position [1096, 0]
click at [552, 722] on div "moisturizer products cooling" at bounding box center [564, 723] width 237 height 33
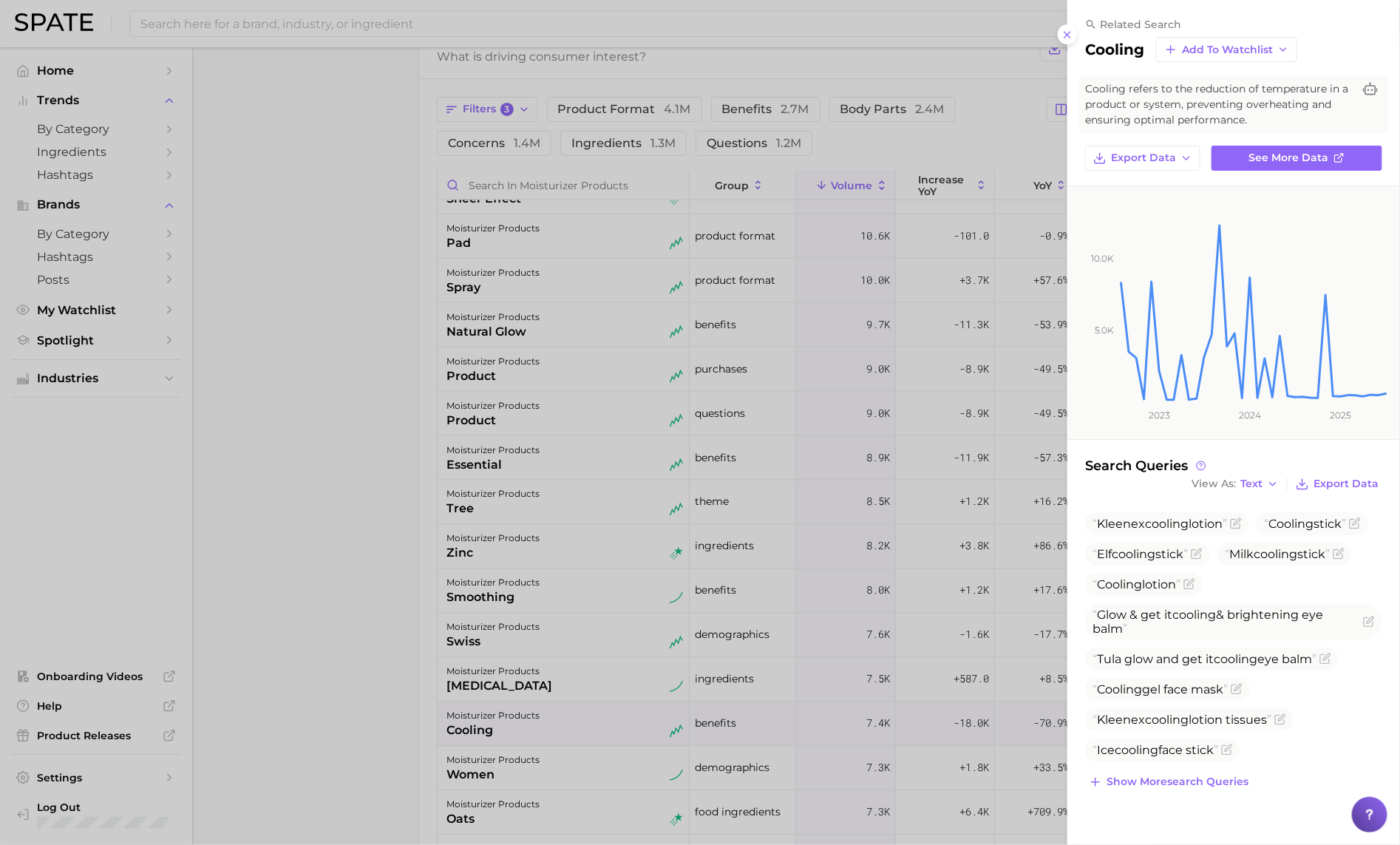
click at [552, 722] on div at bounding box center [700, 422] width 1400 height 845
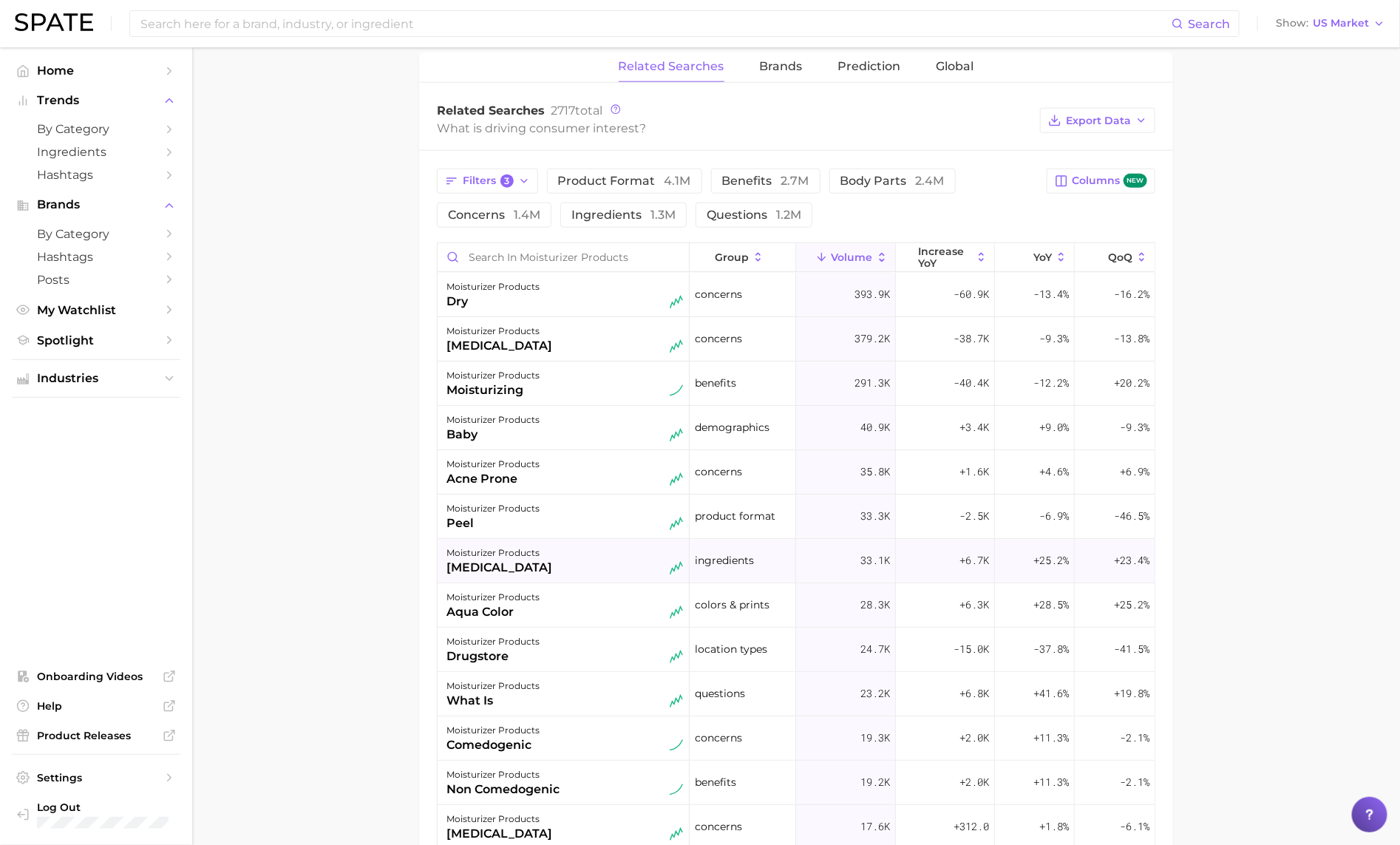
scroll to position [723, 0]
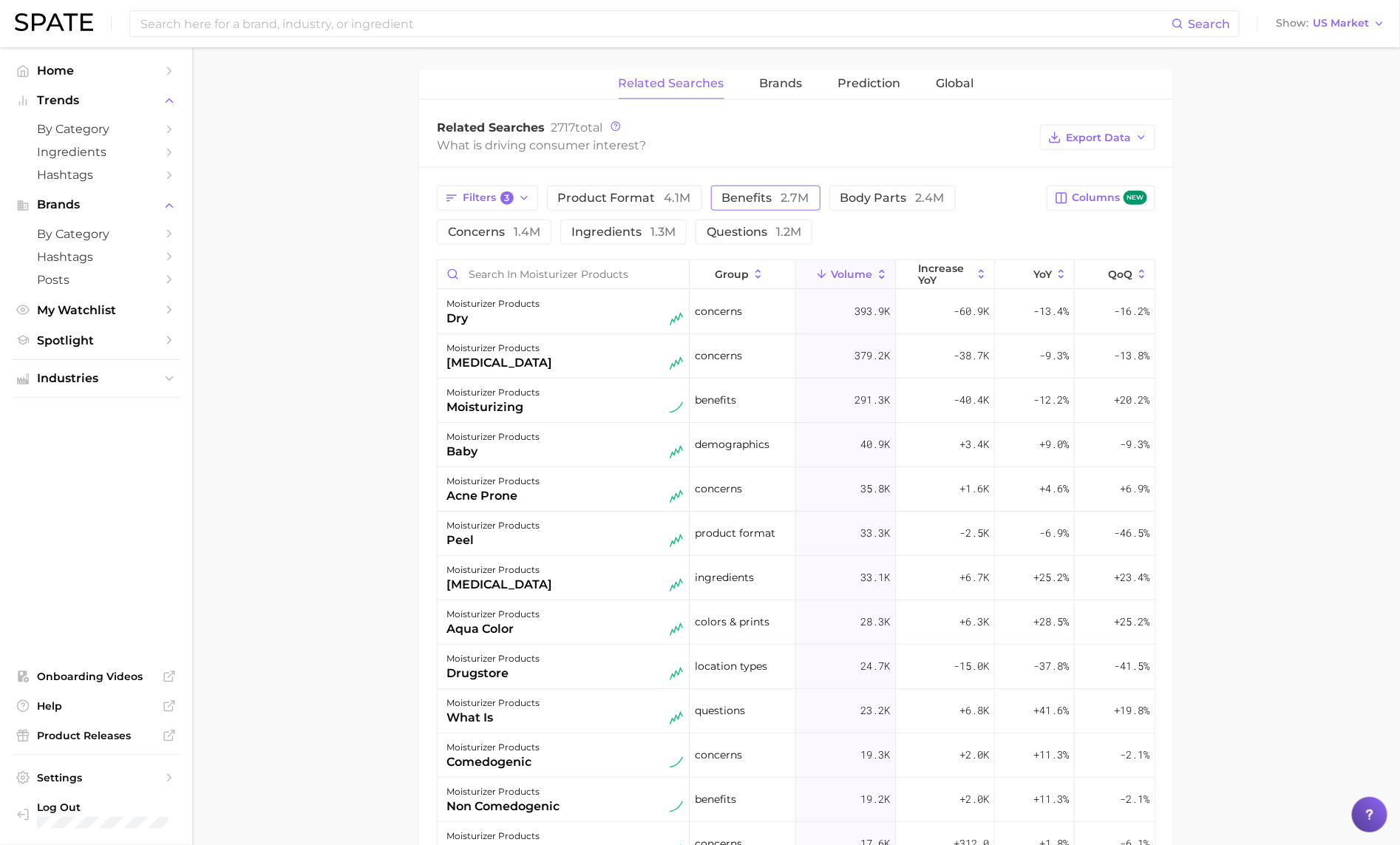
click at [732, 195] on span "benefits 2.7m" at bounding box center [765, 197] width 87 height 14
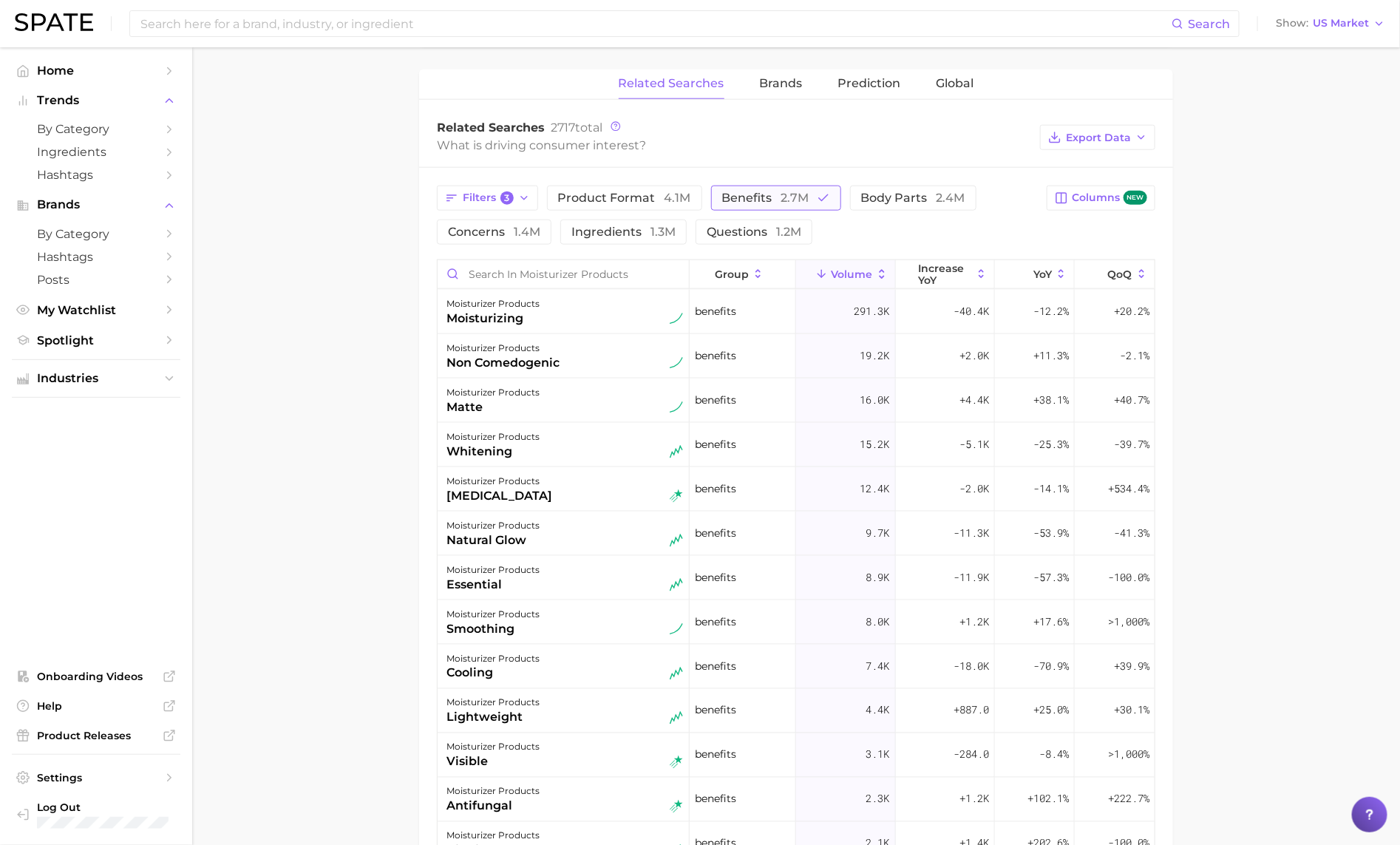
click at [781, 192] on button "benefits 2.7m" at bounding box center [775, 198] width 130 height 25
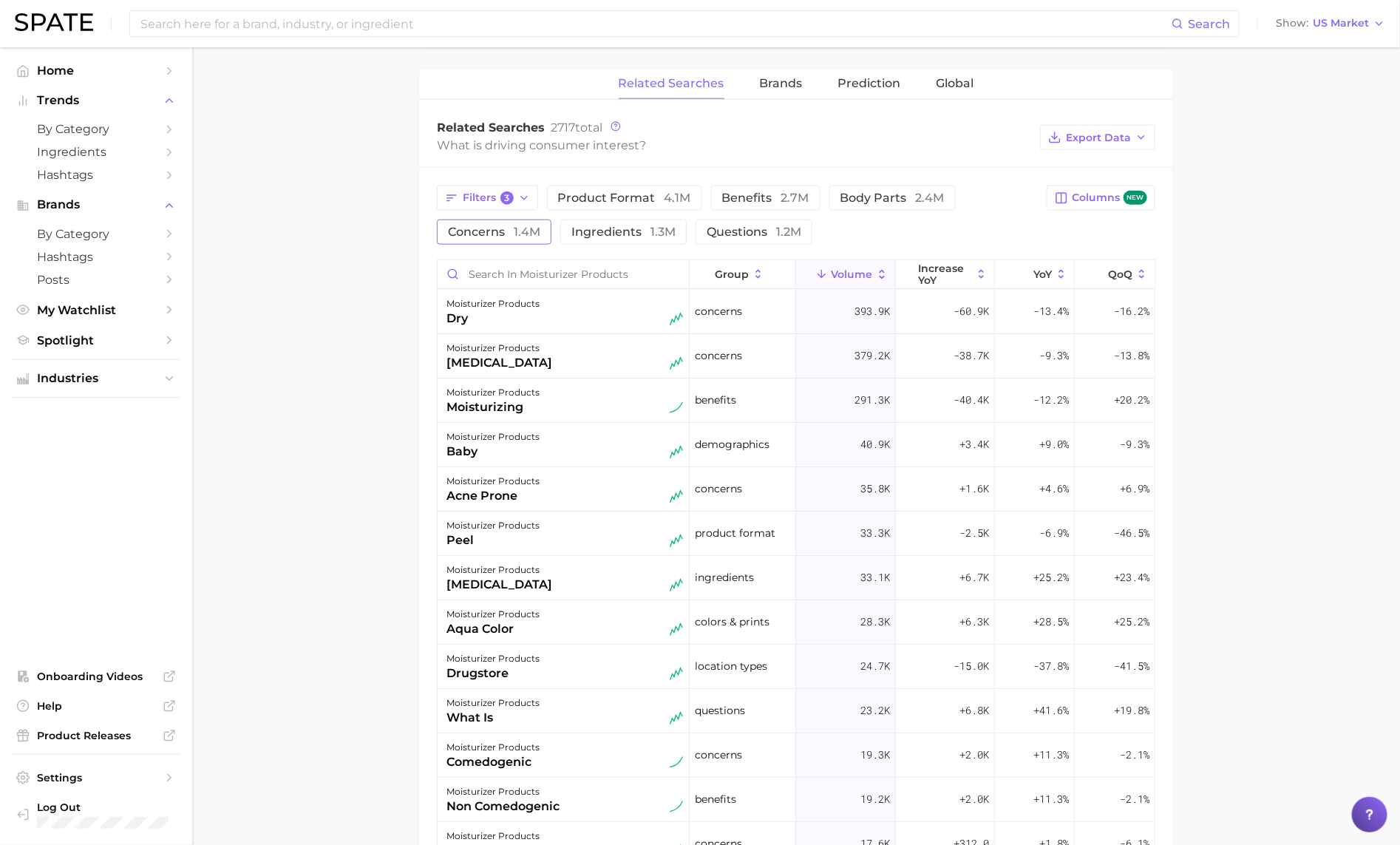
click at [496, 238] on span "concerns 1.4m" at bounding box center [494, 231] width 92 height 14
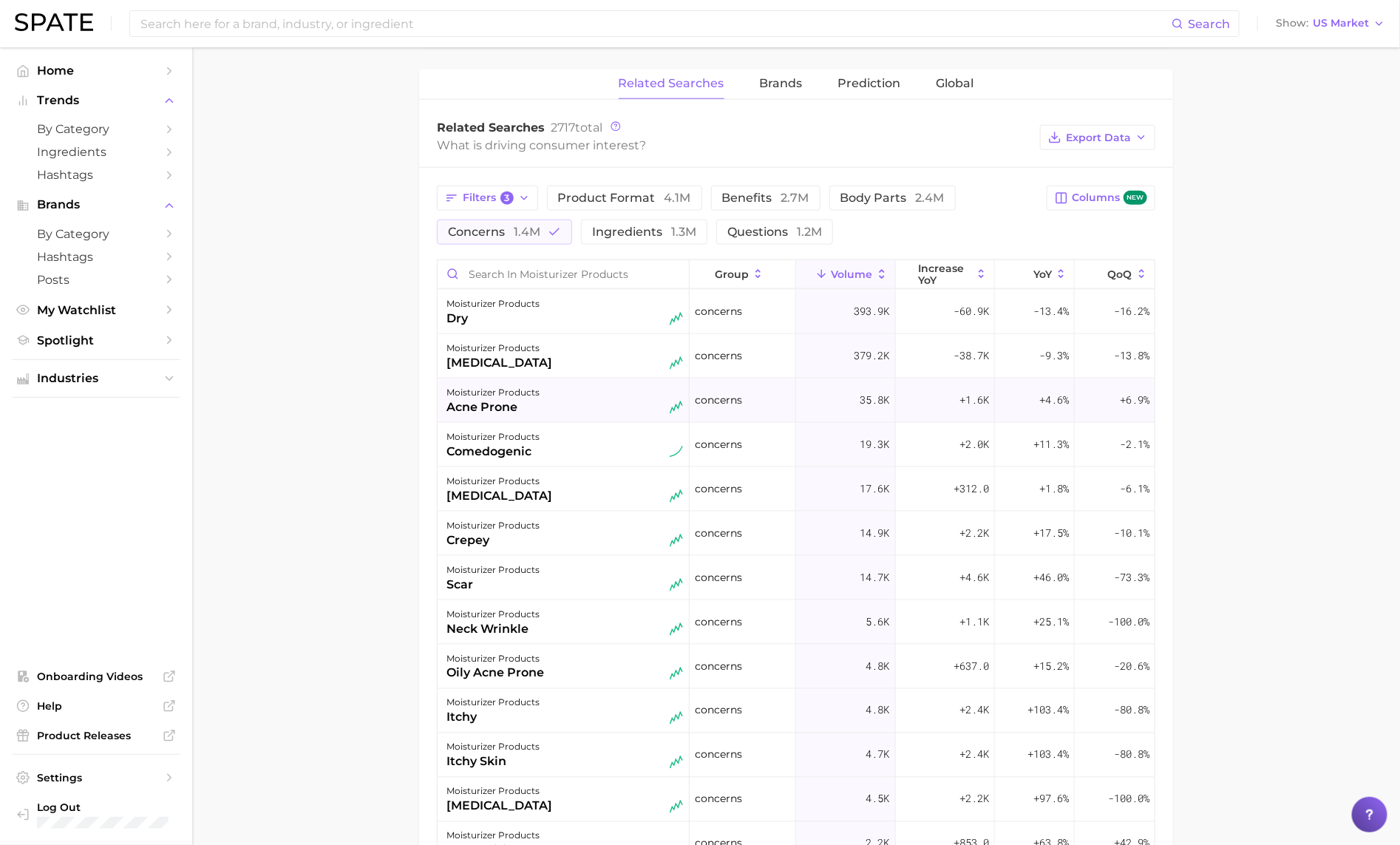
click at [522, 406] on div "acne prone" at bounding box center [493, 407] width 93 height 17
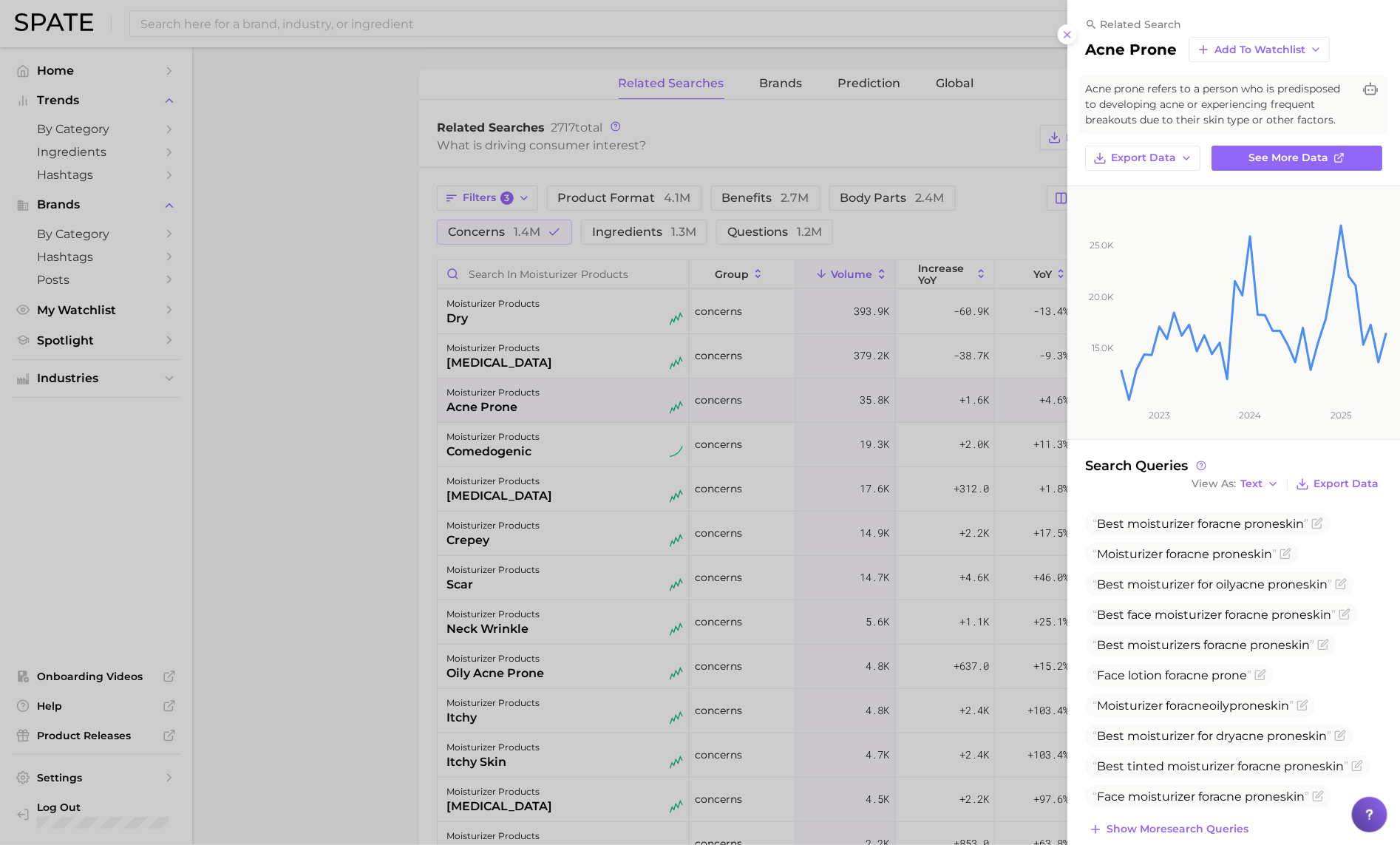
click at [522, 406] on div at bounding box center [700, 422] width 1400 height 845
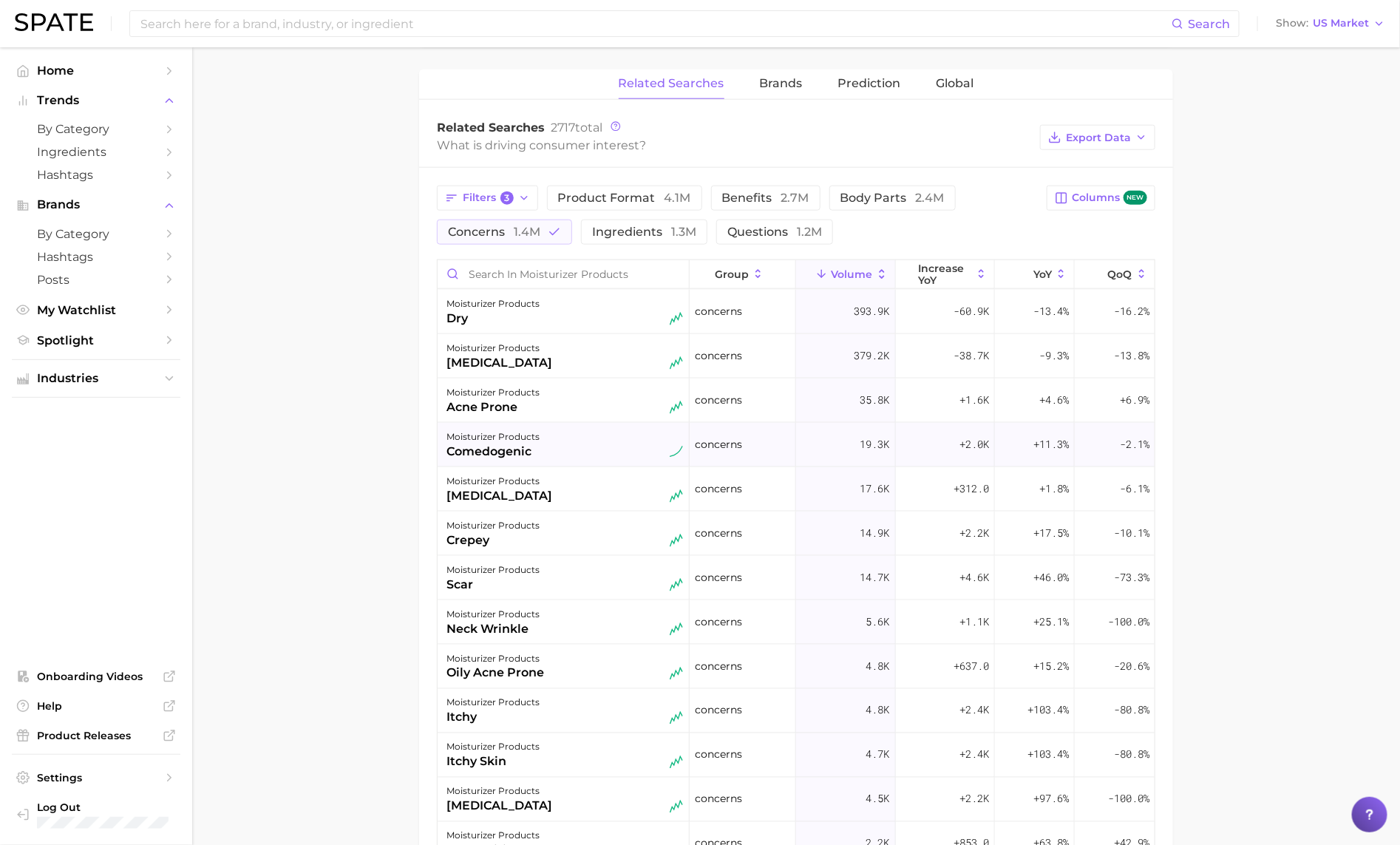
click at [522, 458] on div "comedogenic" at bounding box center [493, 451] width 93 height 17
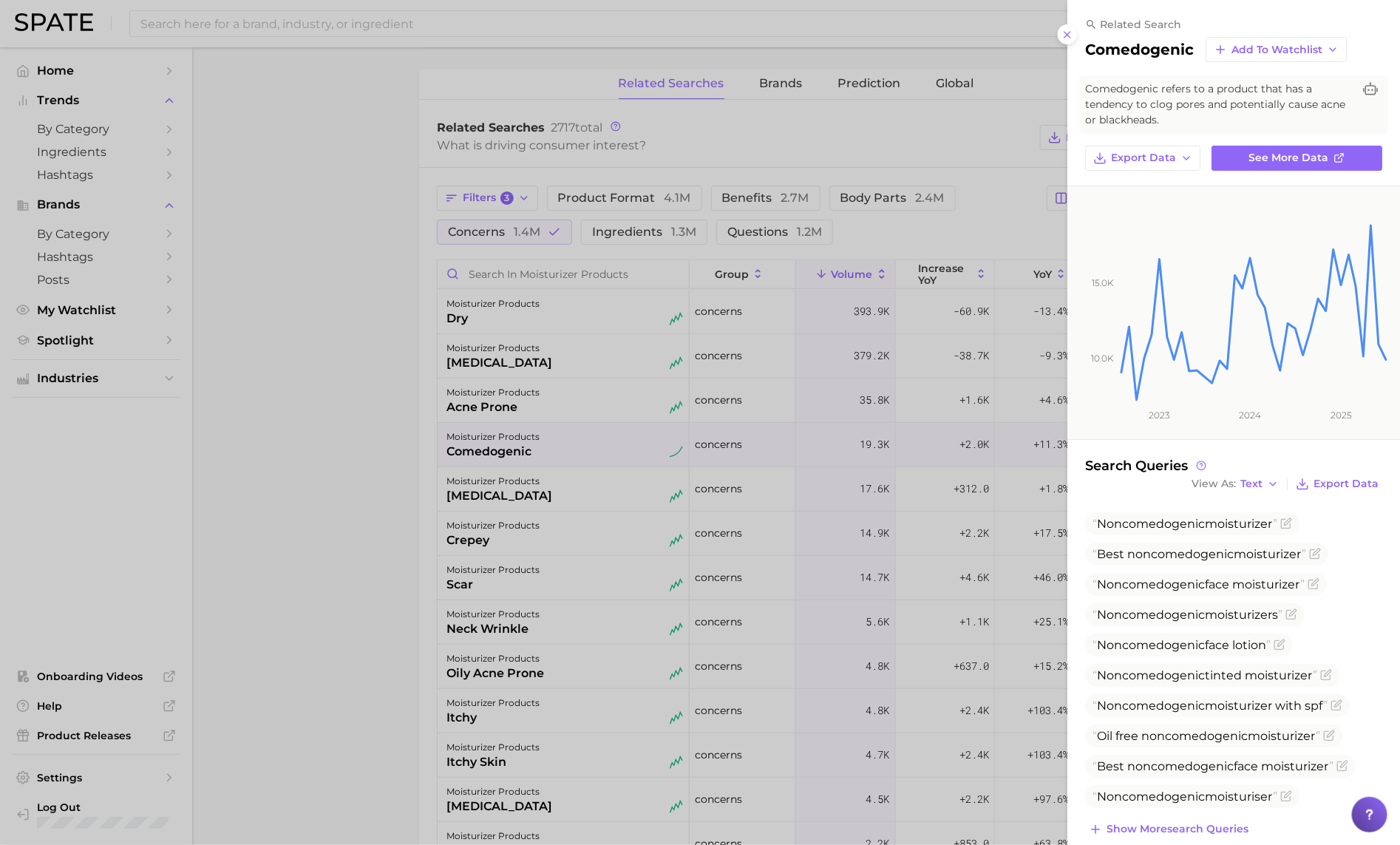
click at [522, 459] on div at bounding box center [700, 422] width 1400 height 845
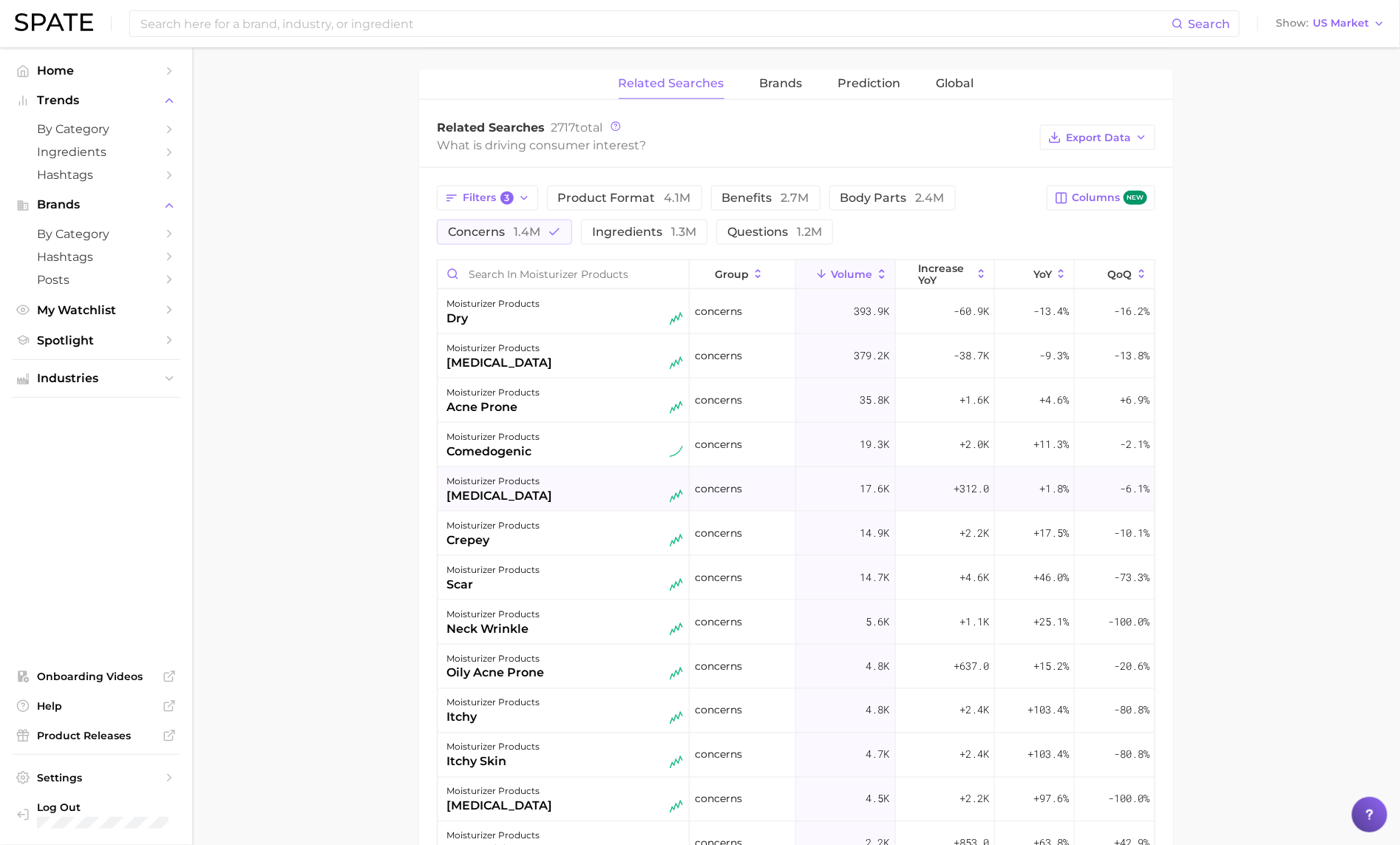
click at [525, 490] on div "moisturizer products" at bounding box center [499, 480] width 106 height 17
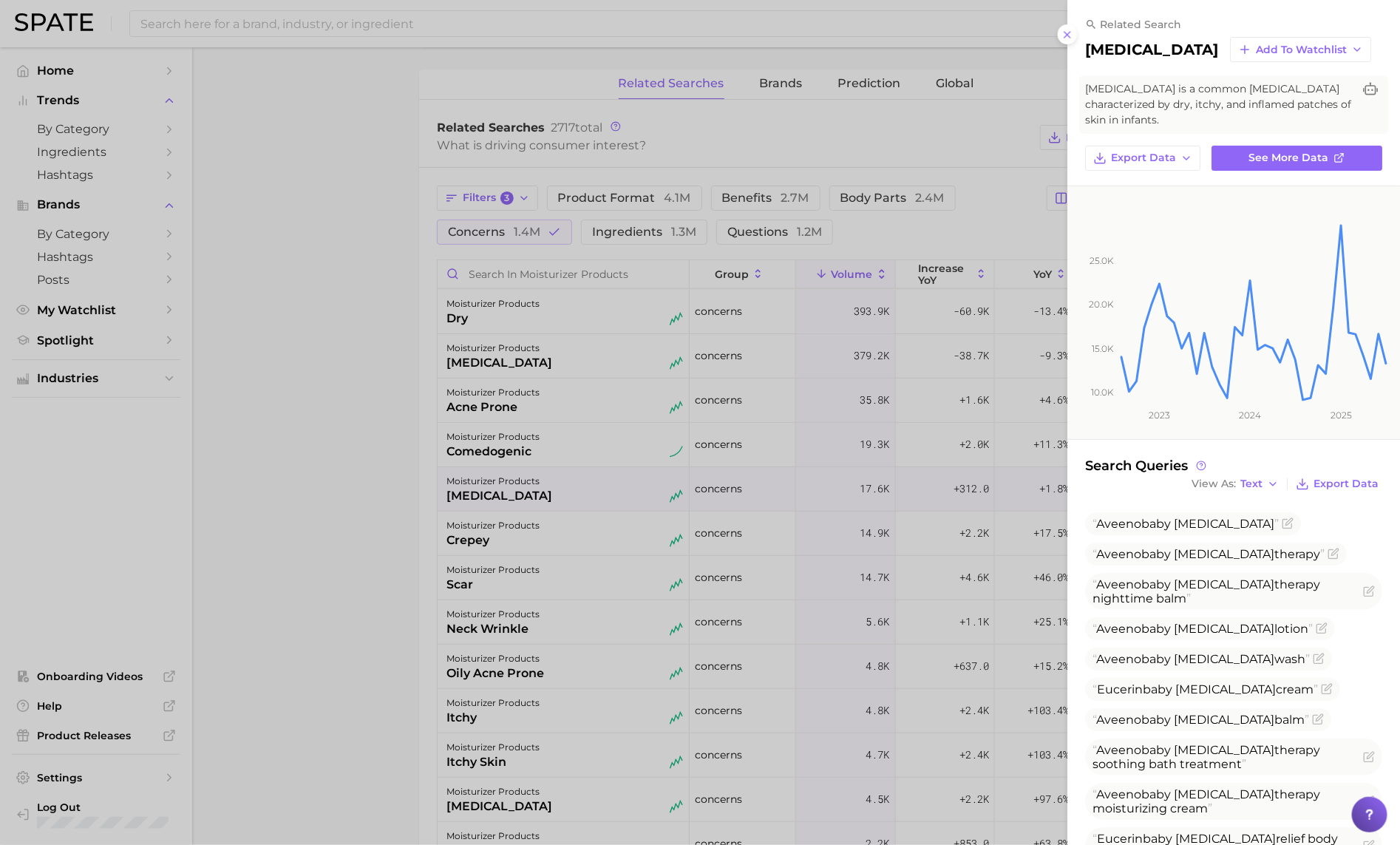
click at [525, 490] on div at bounding box center [700, 422] width 1400 height 845
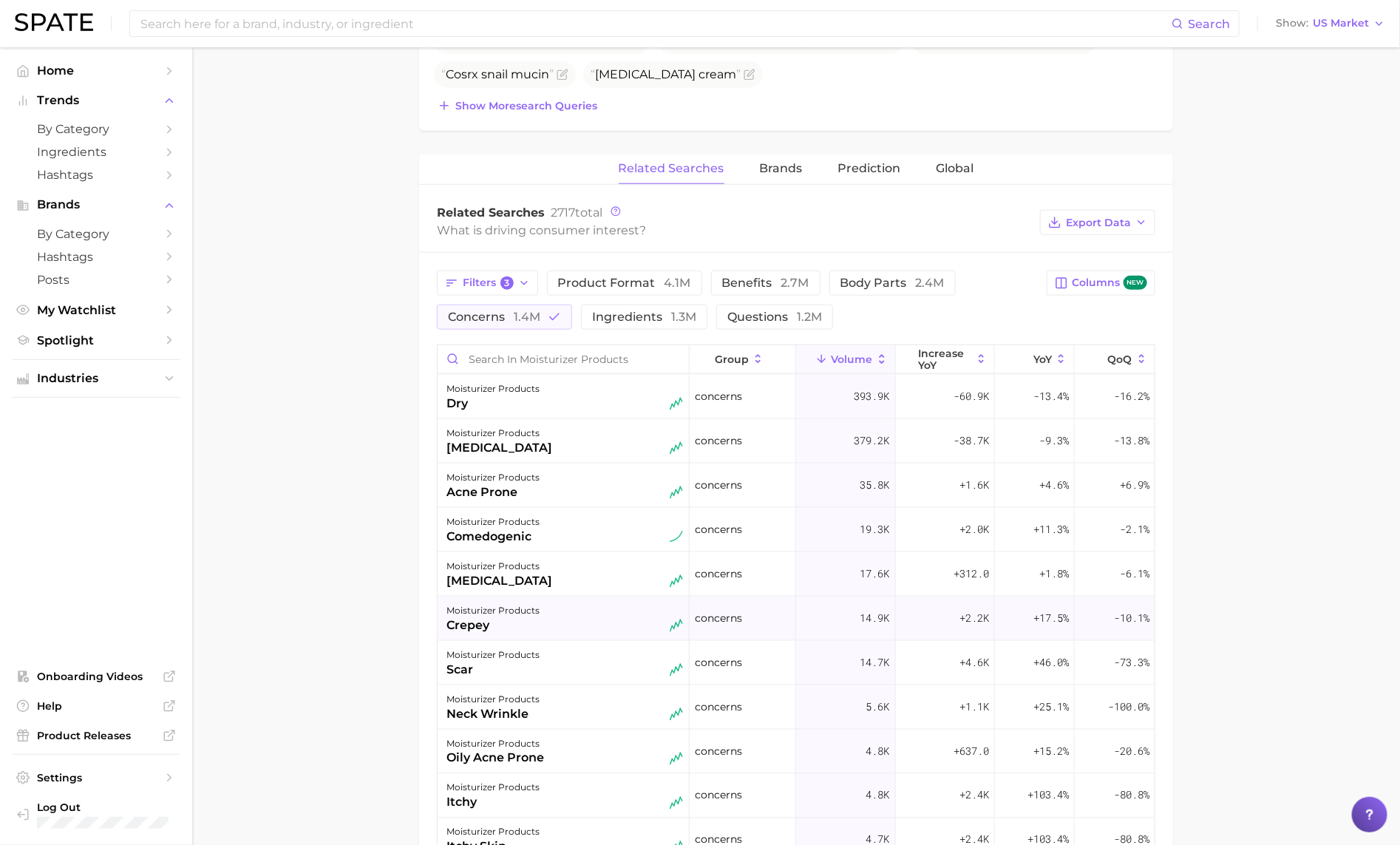
scroll to position [617, 0]
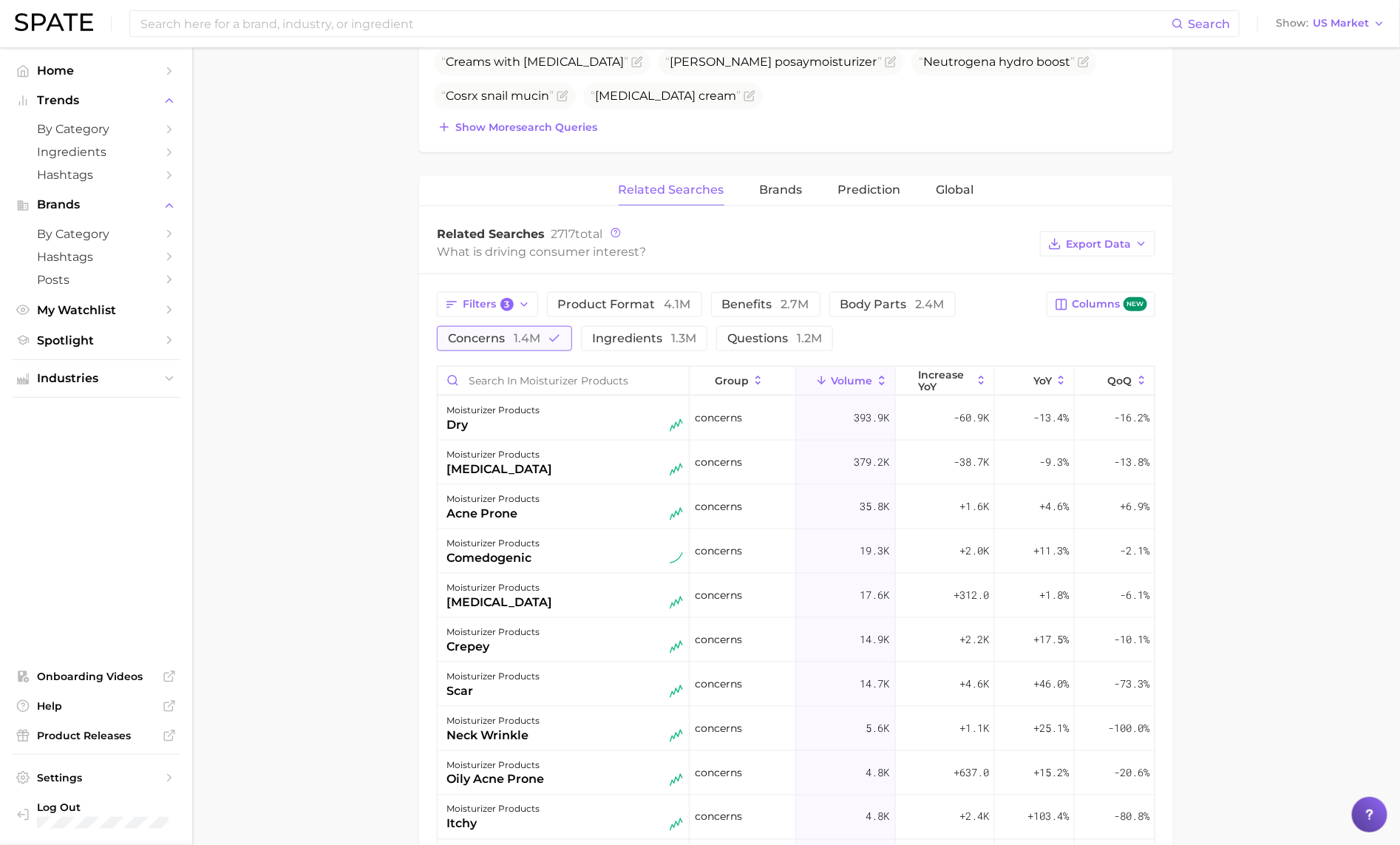
click at [520, 343] on span "1.4m" at bounding box center [527, 337] width 27 height 14
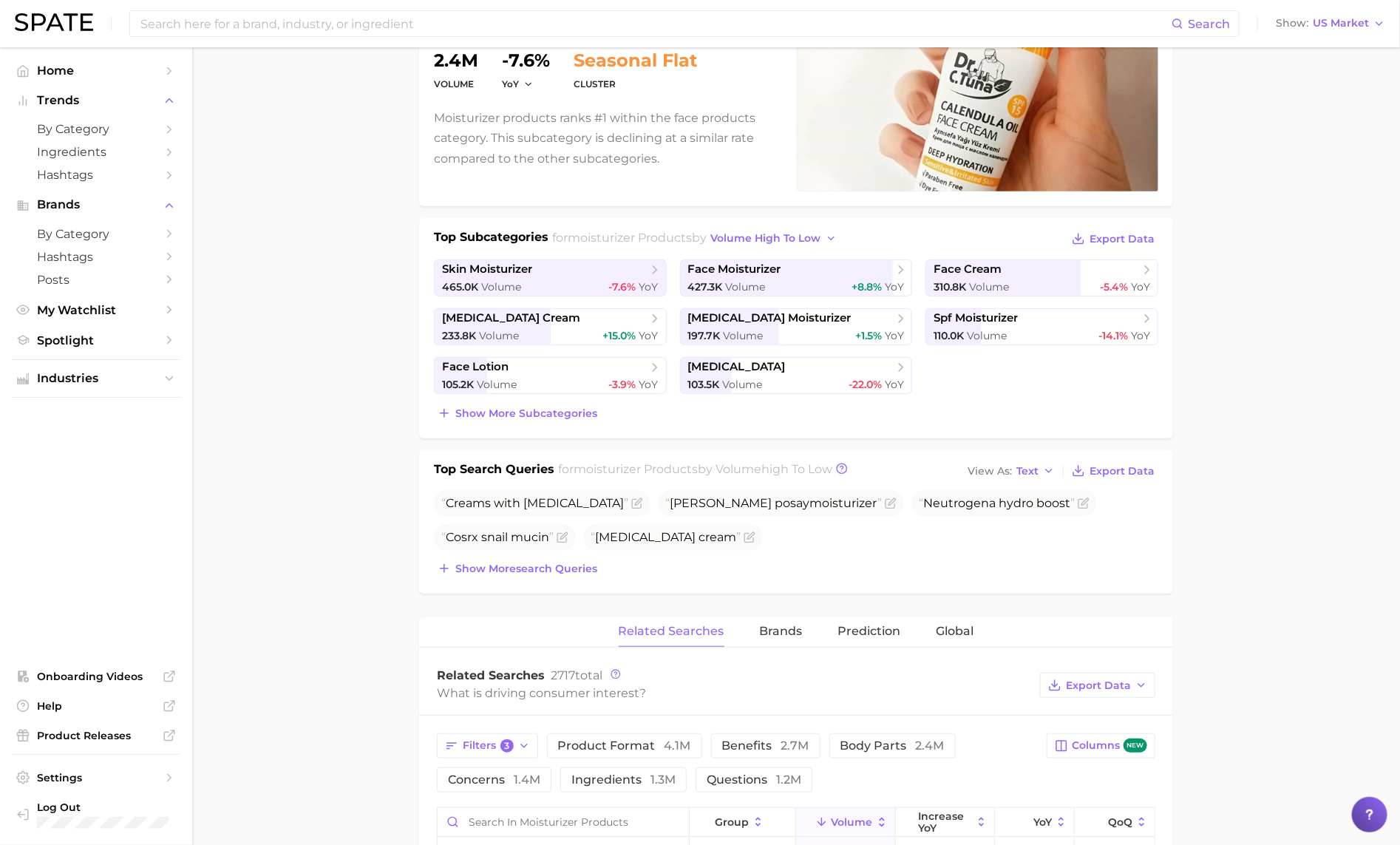
scroll to position [0, 0]
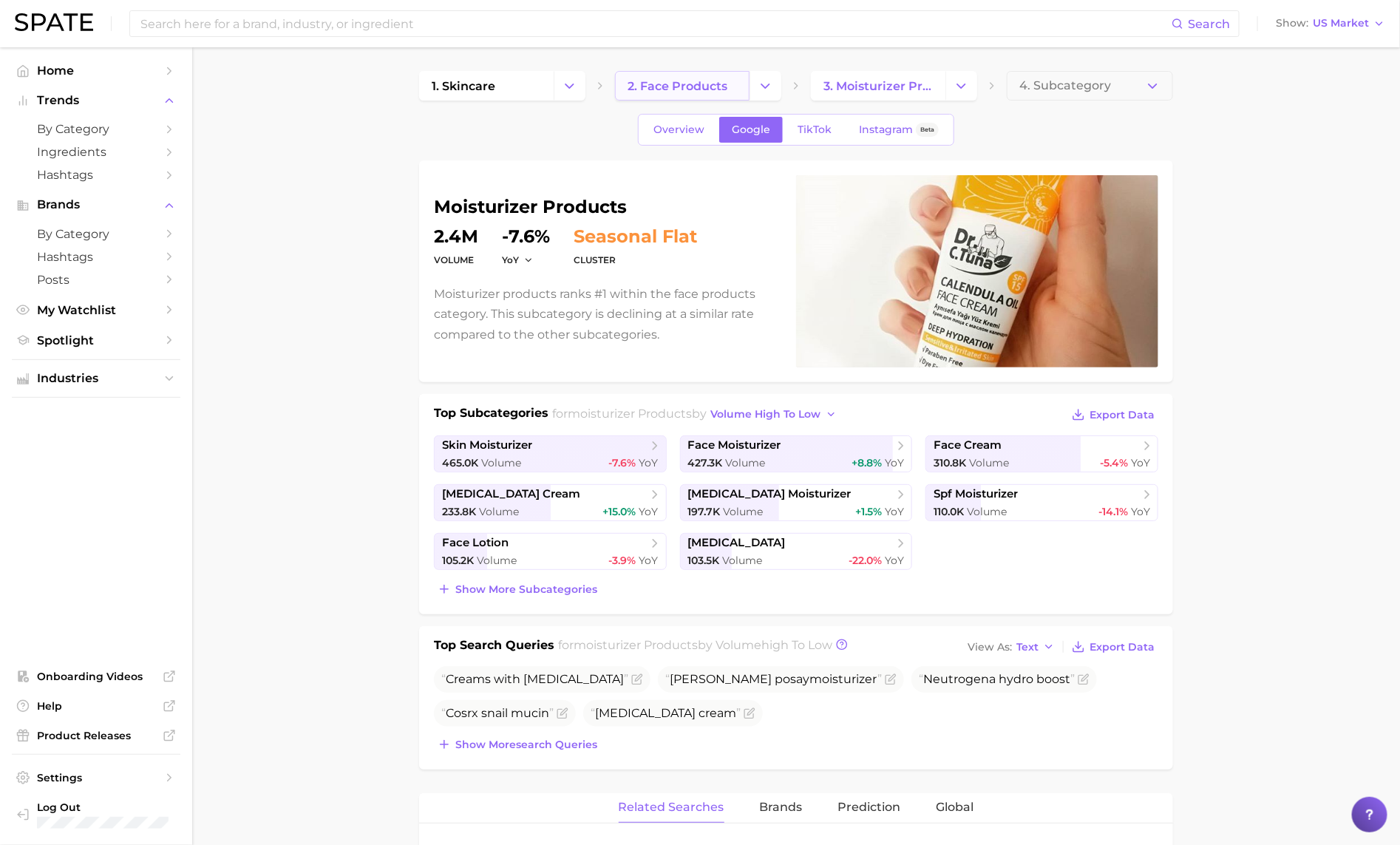
click at [691, 91] on span "2. face products" at bounding box center [677, 85] width 100 height 14
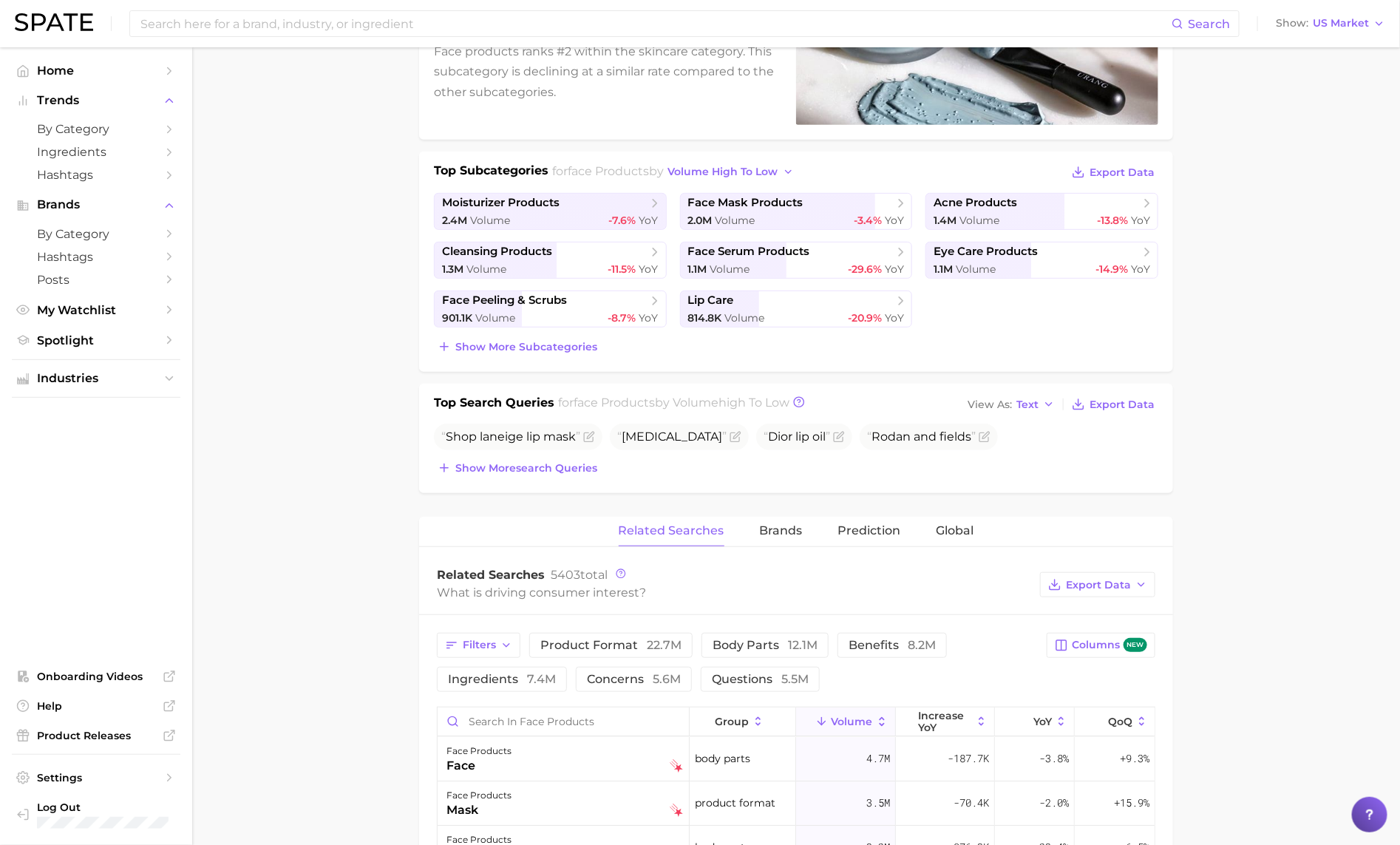
scroll to position [401, 0]
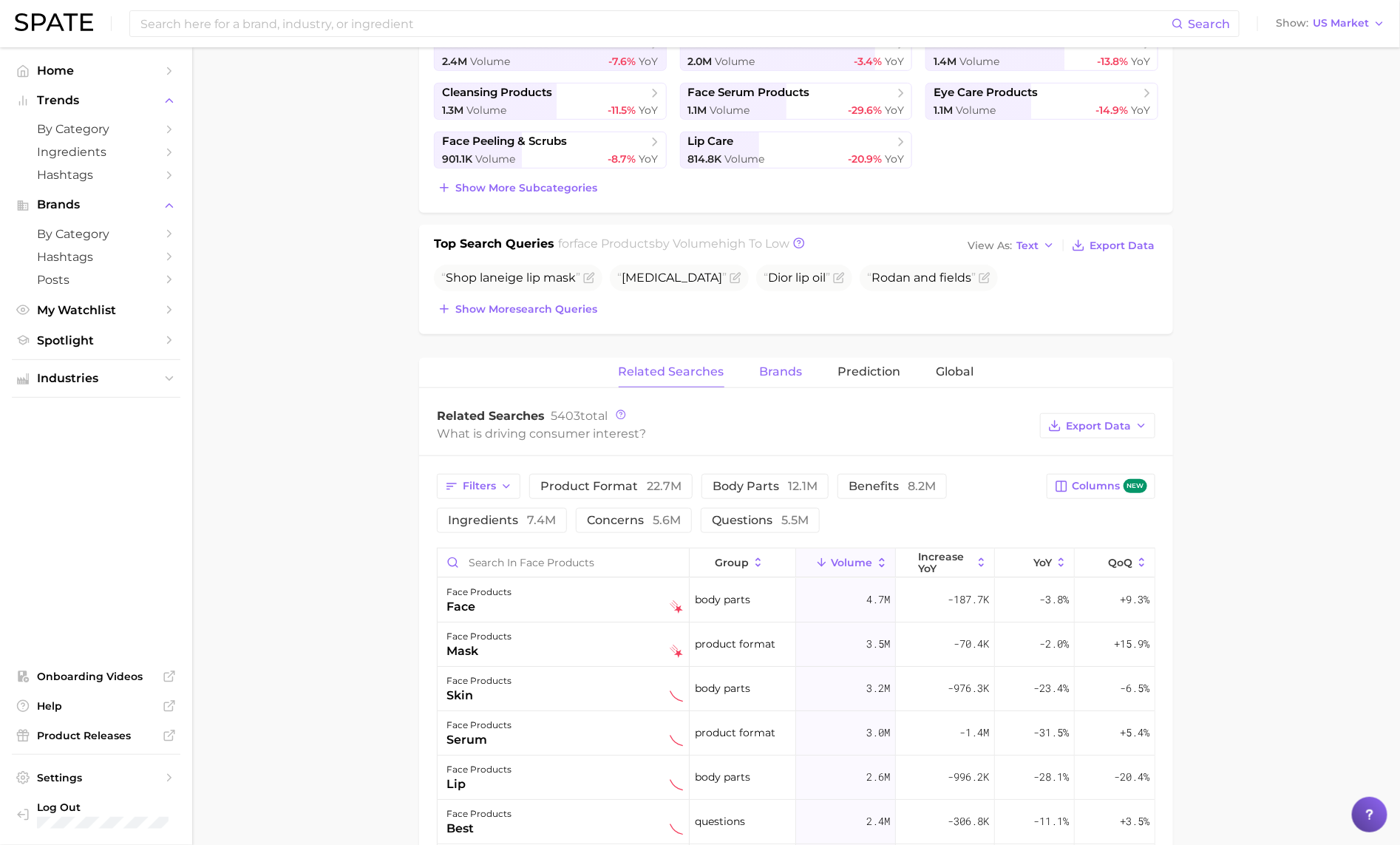
click at [785, 372] on span "Brands" at bounding box center [781, 371] width 43 height 14
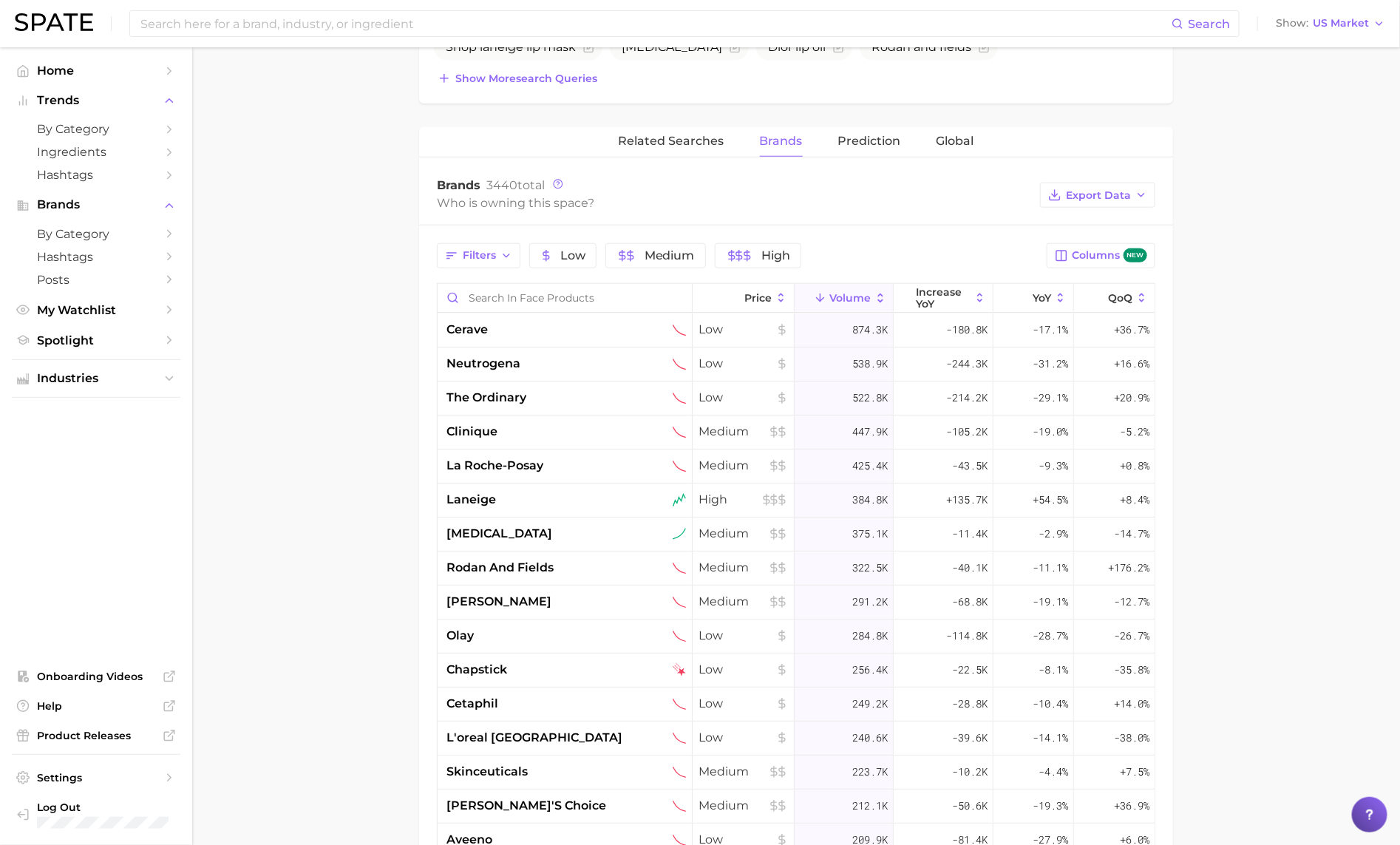
scroll to position [654, 0]
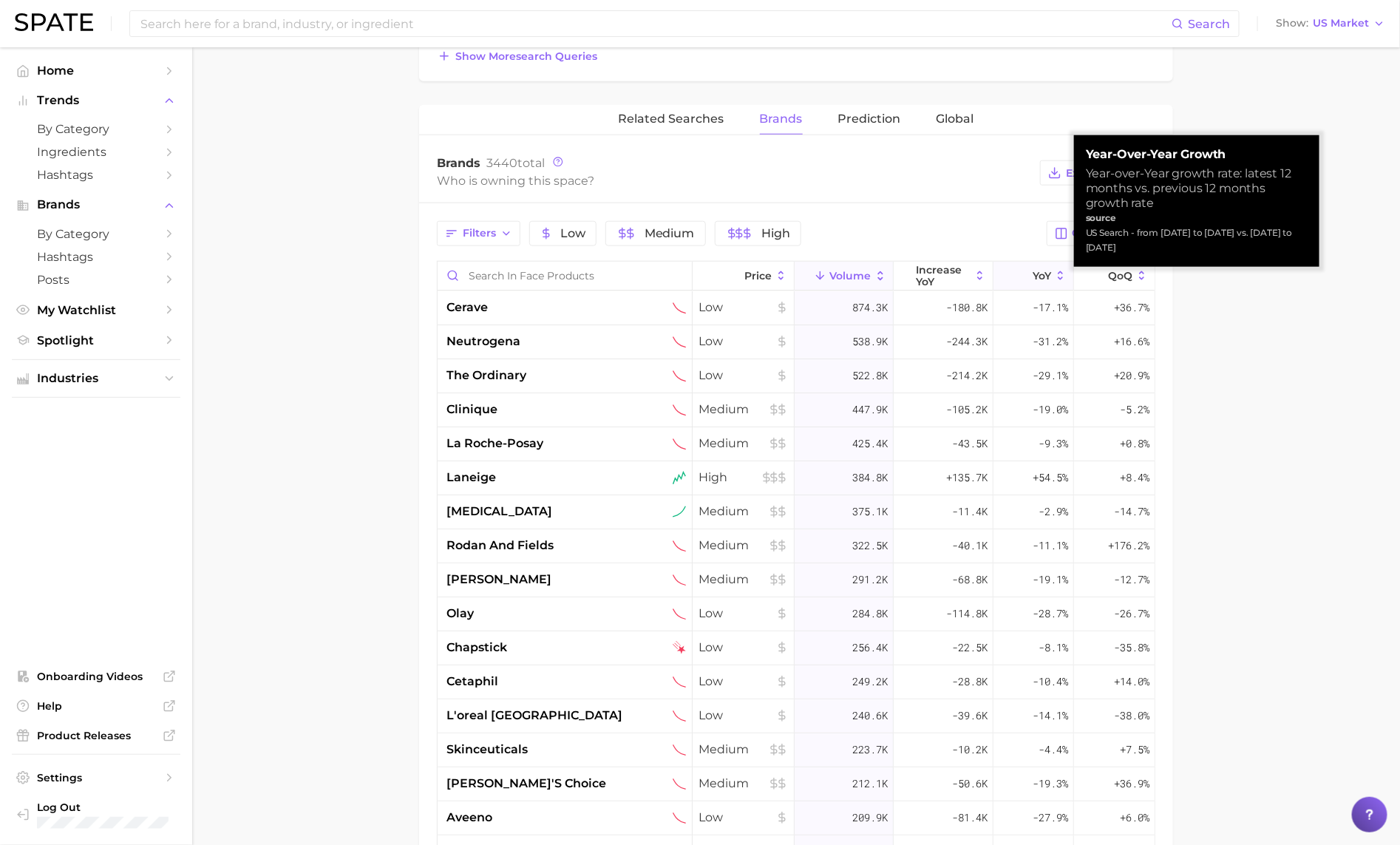
click at [1012, 273] on button "YoY" at bounding box center [1033, 276] width 80 height 29
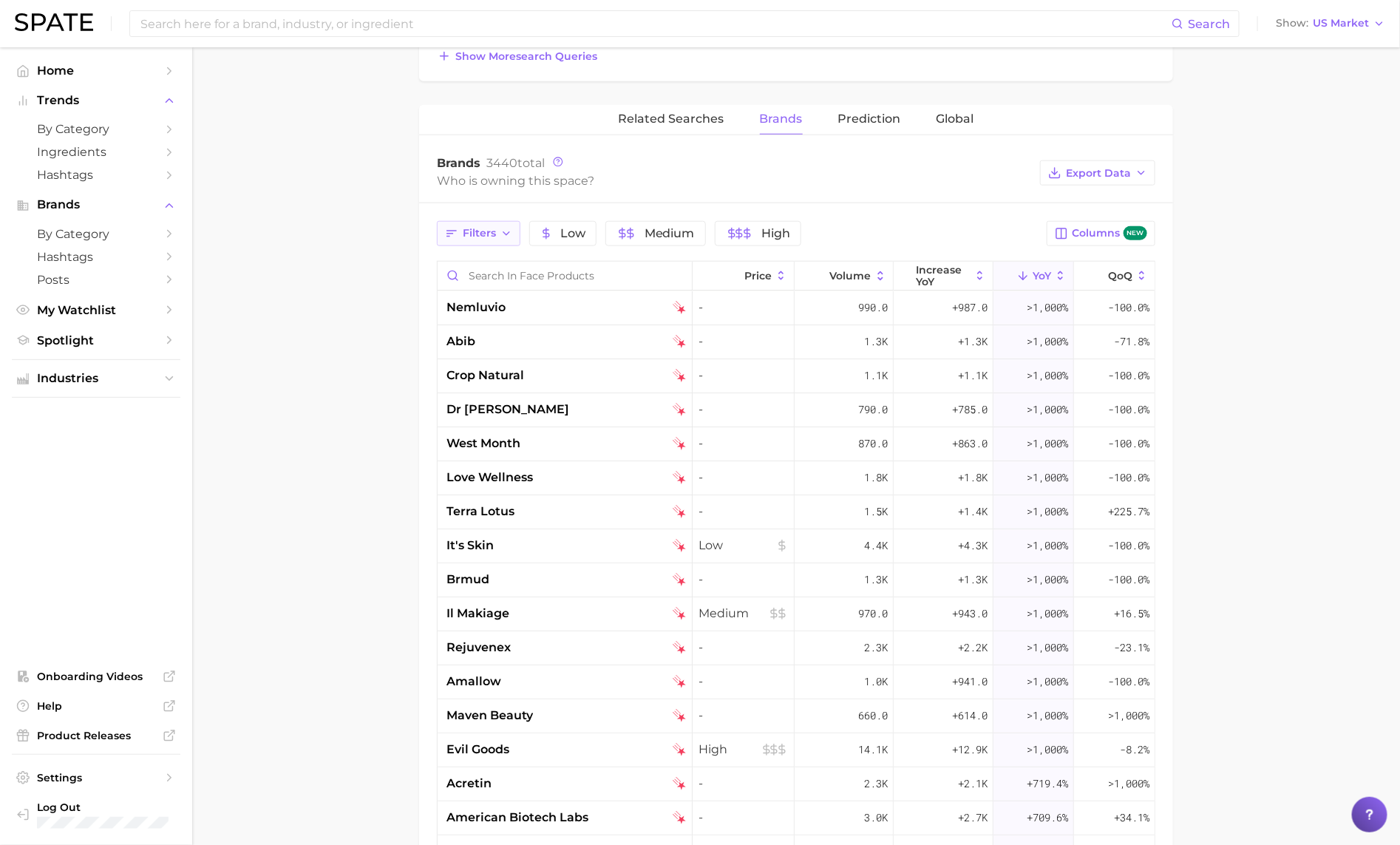
click at [496, 239] on button "Filters" at bounding box center [478, 233] width 83 height 25
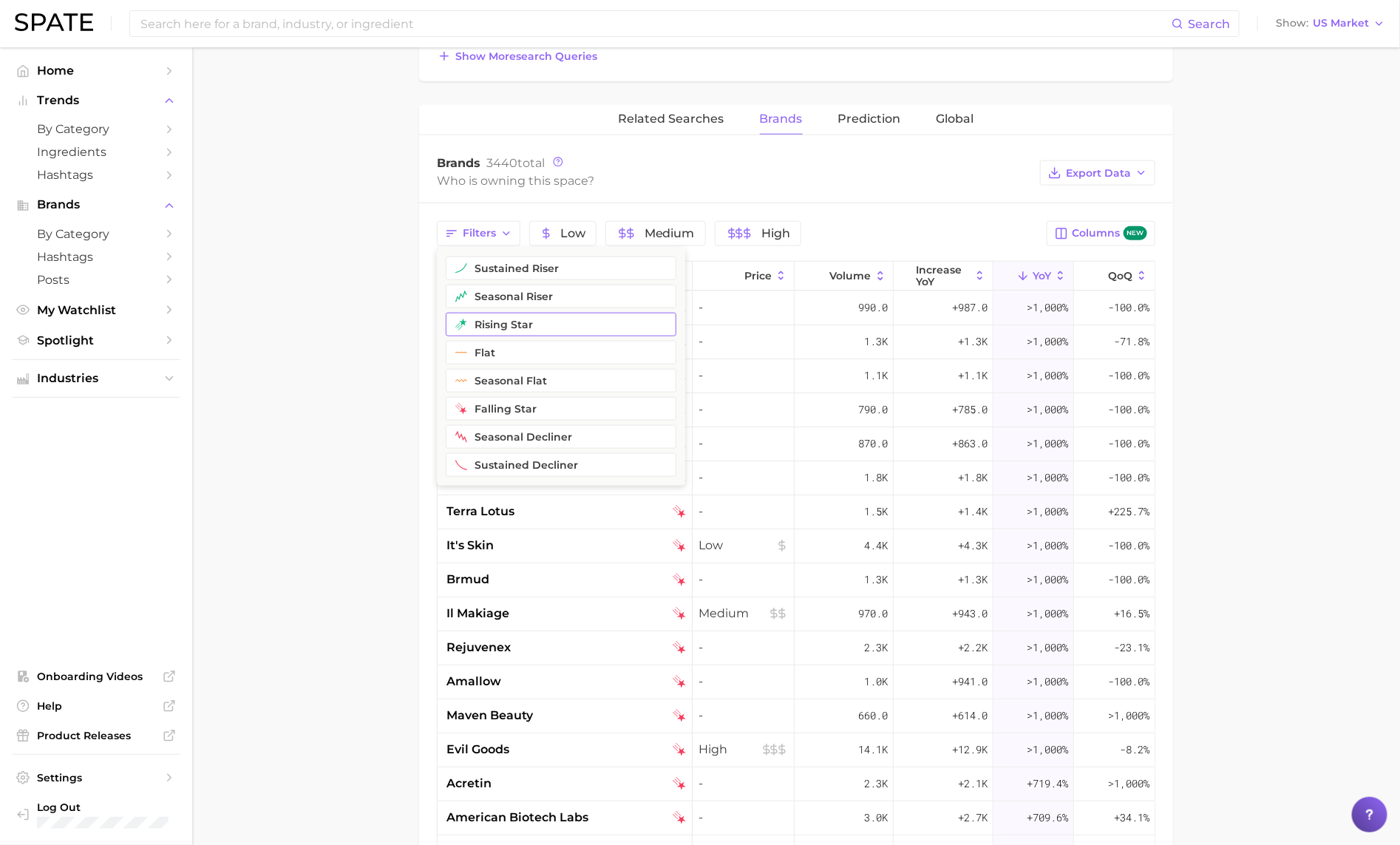
click at [508, 326] on button "rising star" at bounding box center [561, 325] width 230 height 24
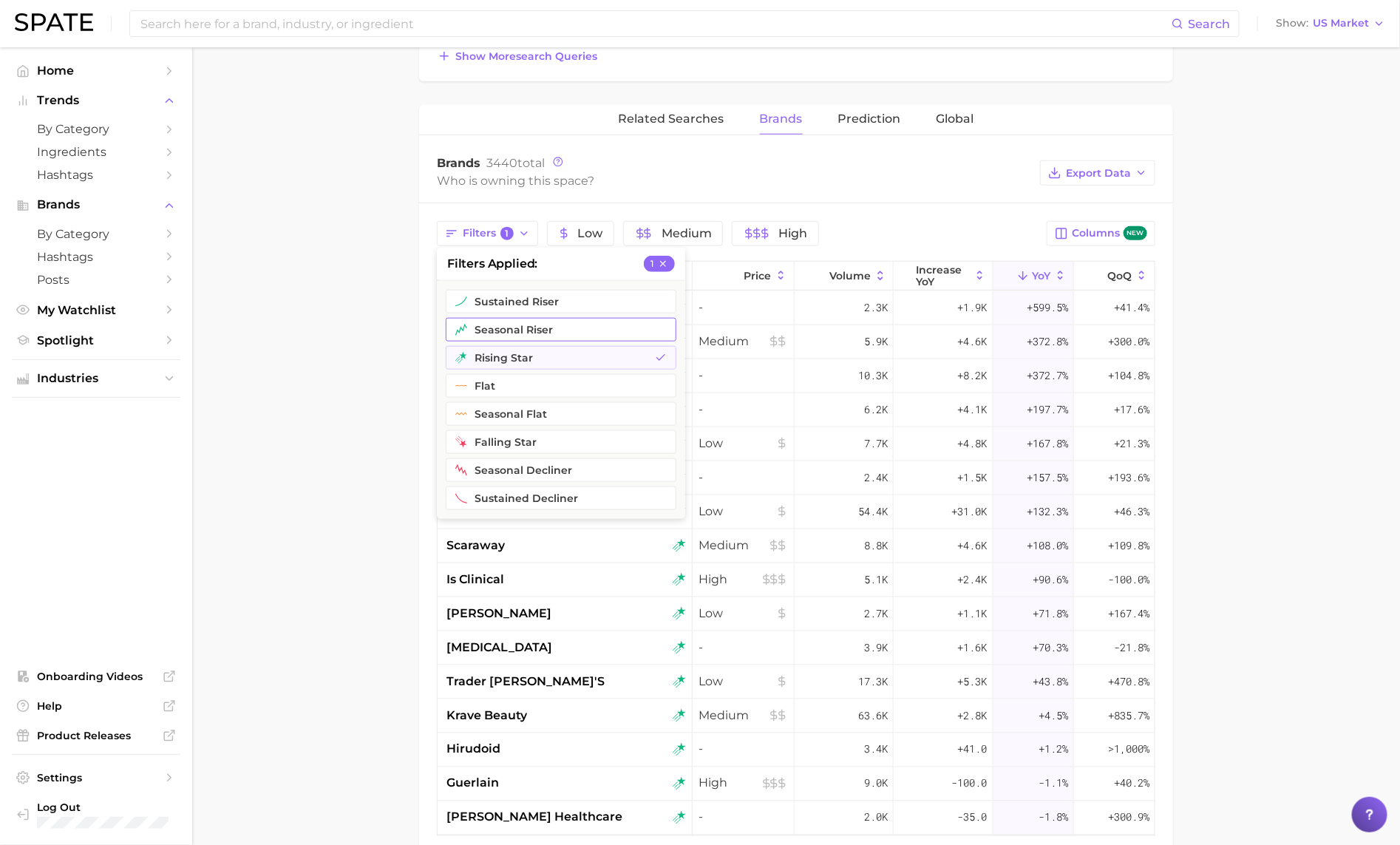
click at [503, 324] on button "seasonal riser" at bounding box center [561, 329] width 230 height 24
click at [505, 294] on button "sustained riser" at bounding box center [561, 302] width 230 height 24
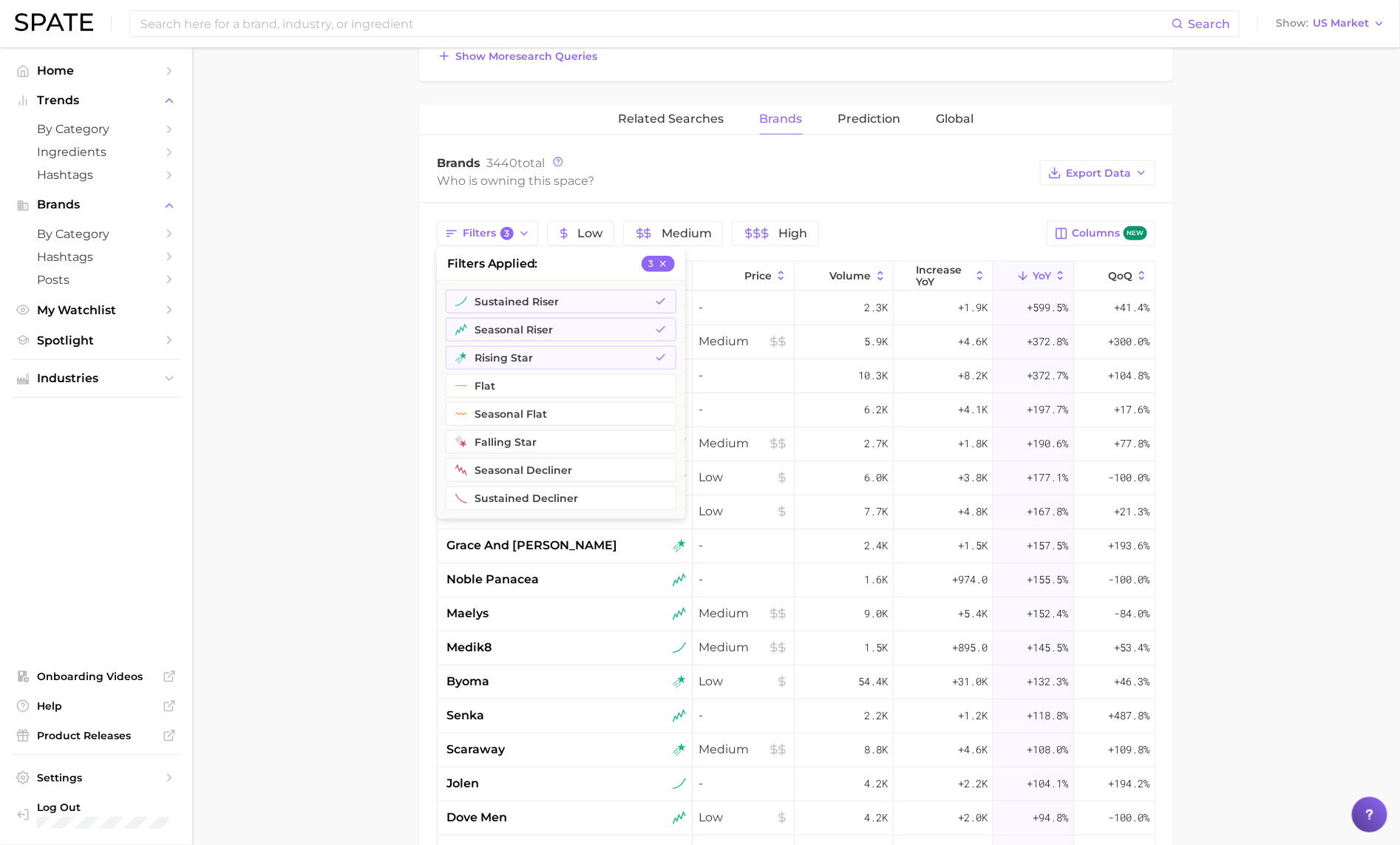
click at [305, 371] on main "1. skincare 2. face products 3. Subcategory Overview Google TikTok Instagram Be…" at bounding box center [796, 295] width 1207 height 1804
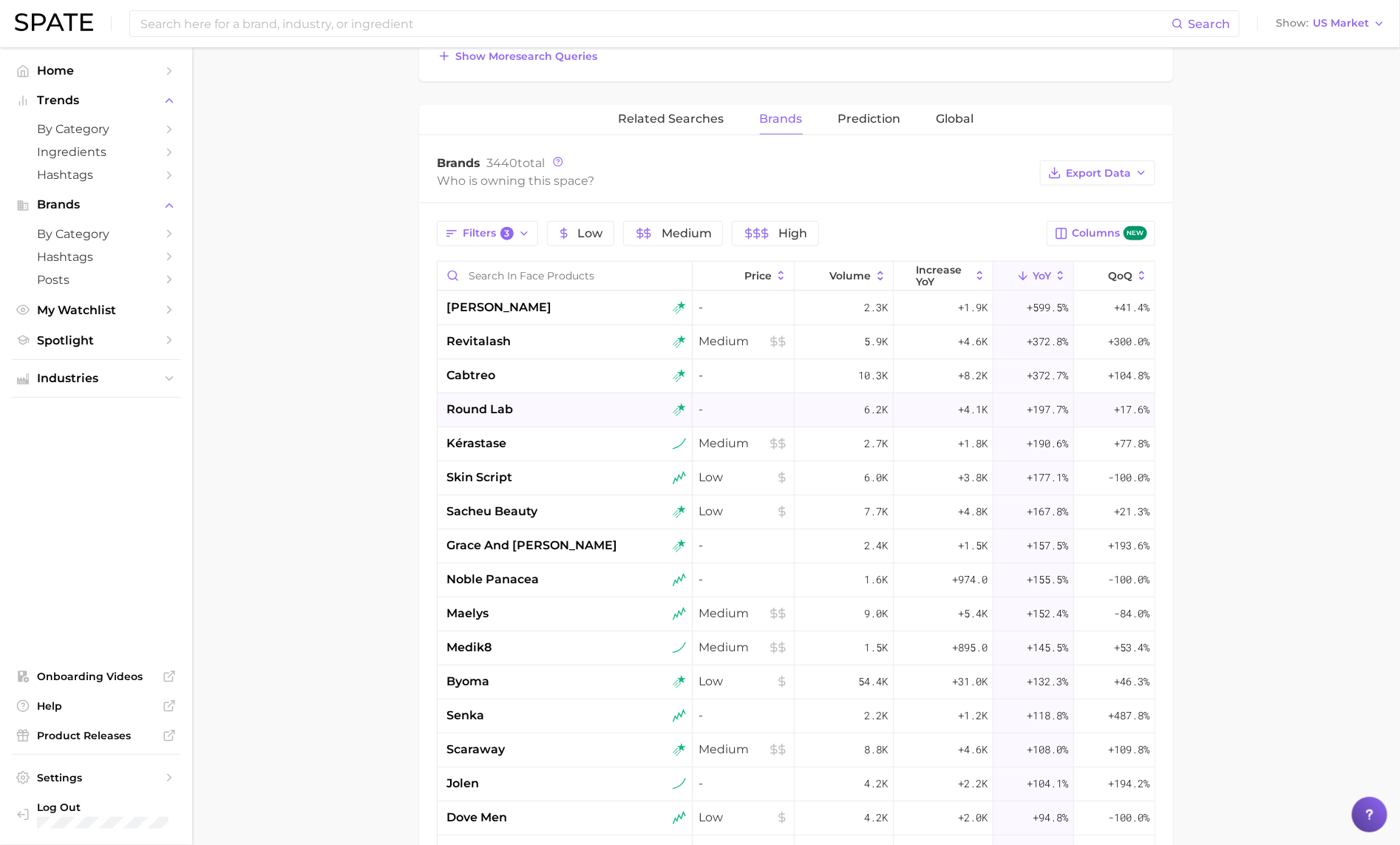
click at [580, 414] on div "round lab" at bounding box center [566, 409] width 240 height 17
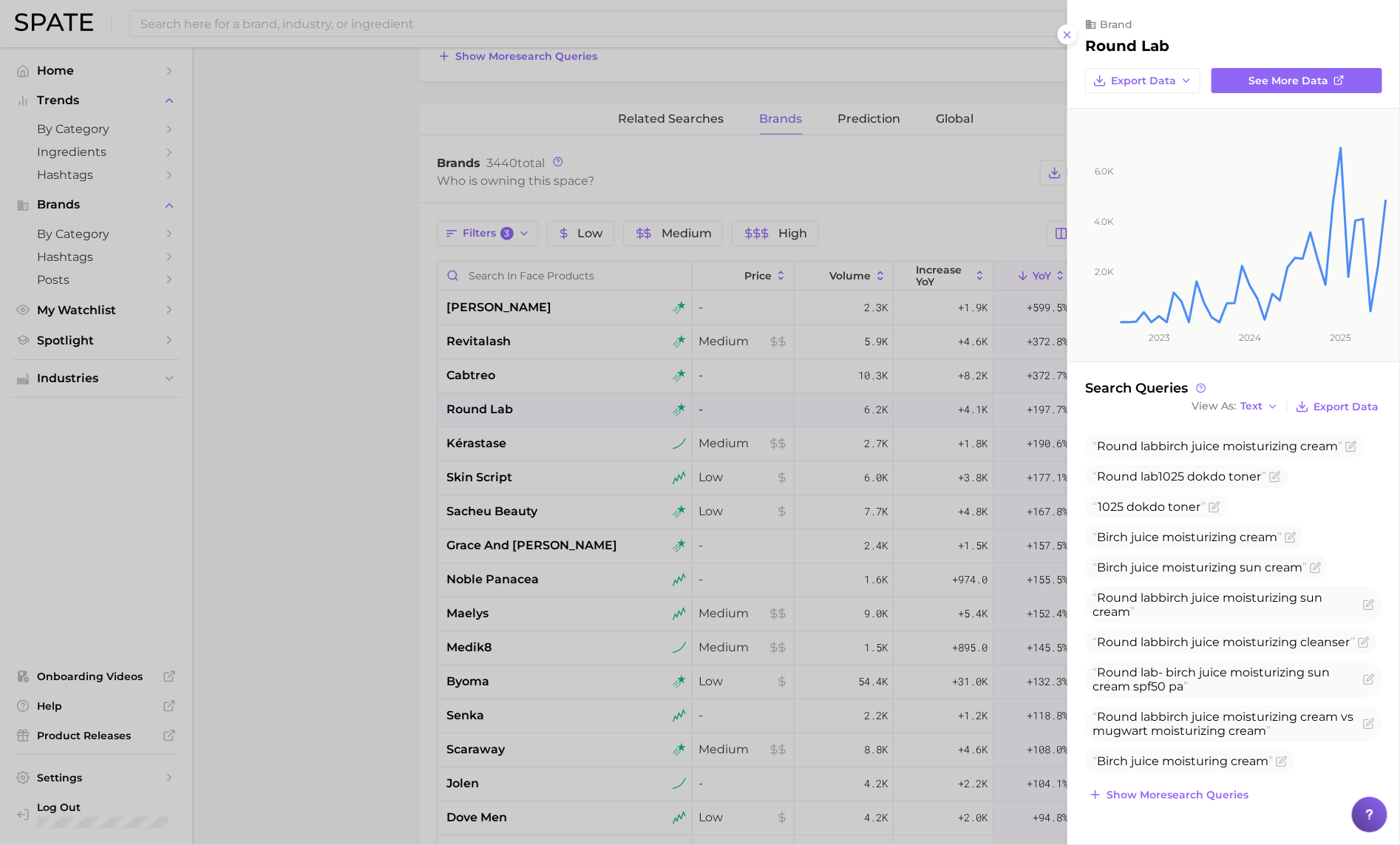
click at [580, 414] on div at bounding box center [700, 422] width 1400 height 845
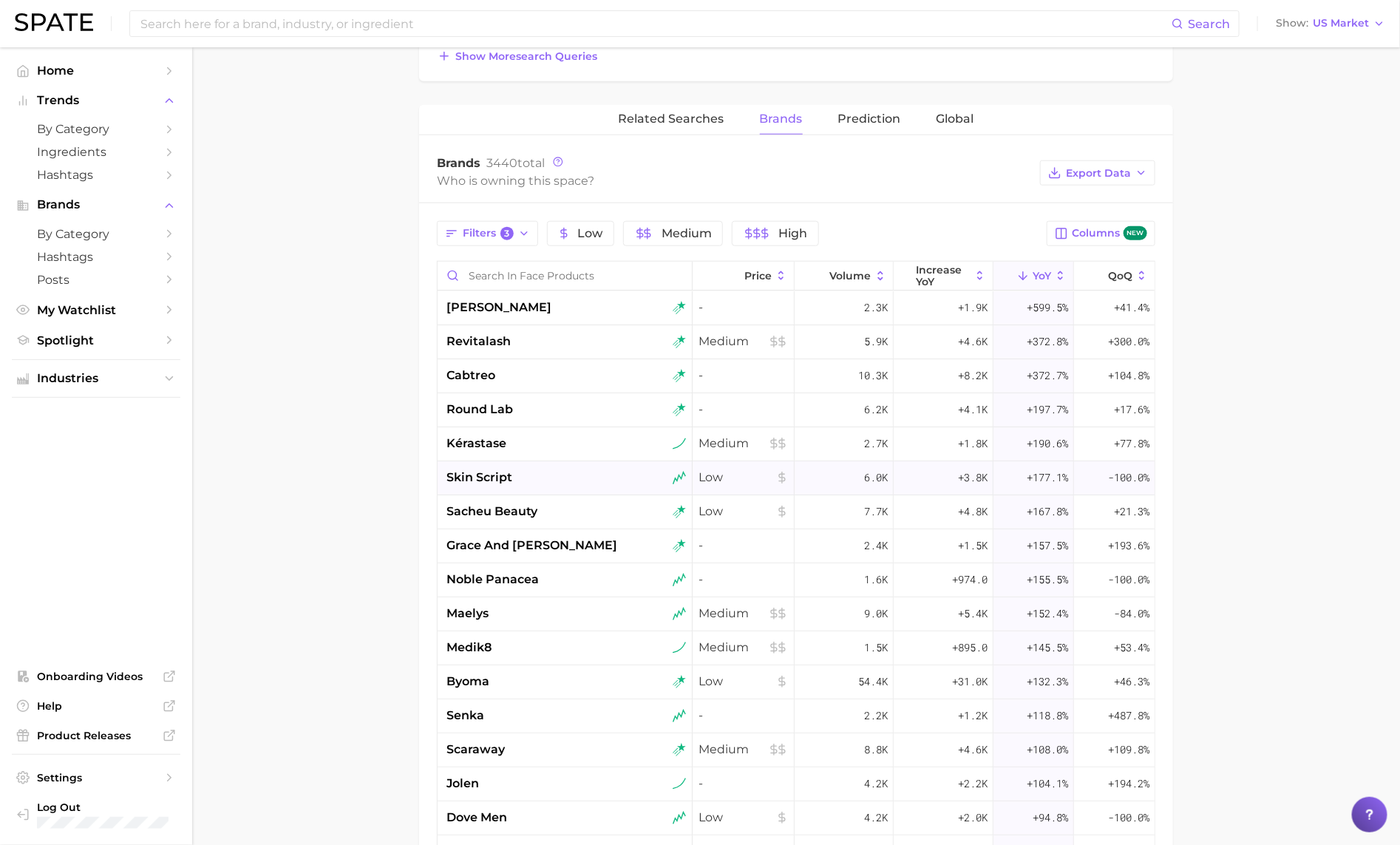
click at [575, 472] on div "skin script" at bounding box center [564, 477] width 255 height 34
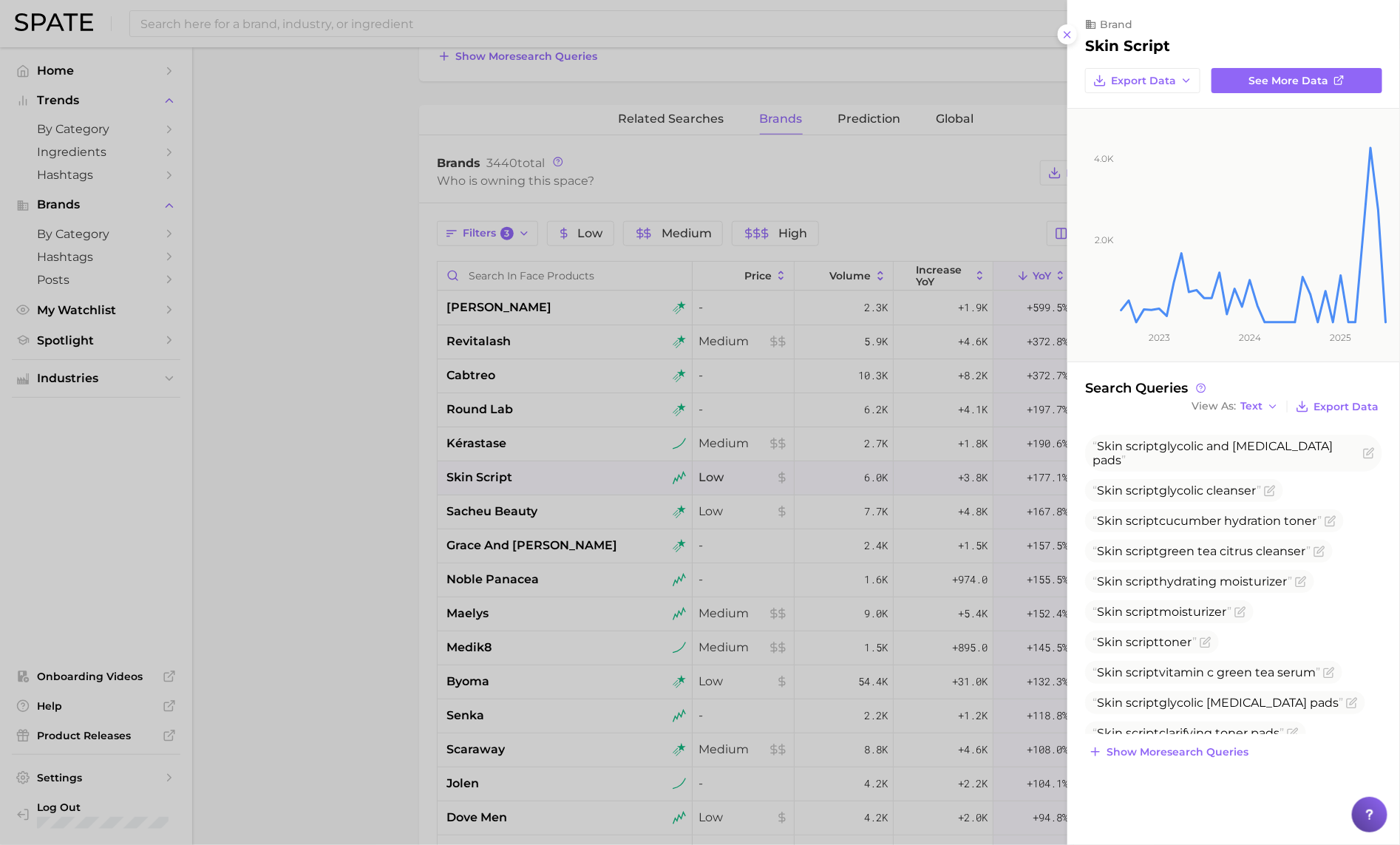
click at [575, 472] on div at bounding box center [700, 422] width 1400 height 845
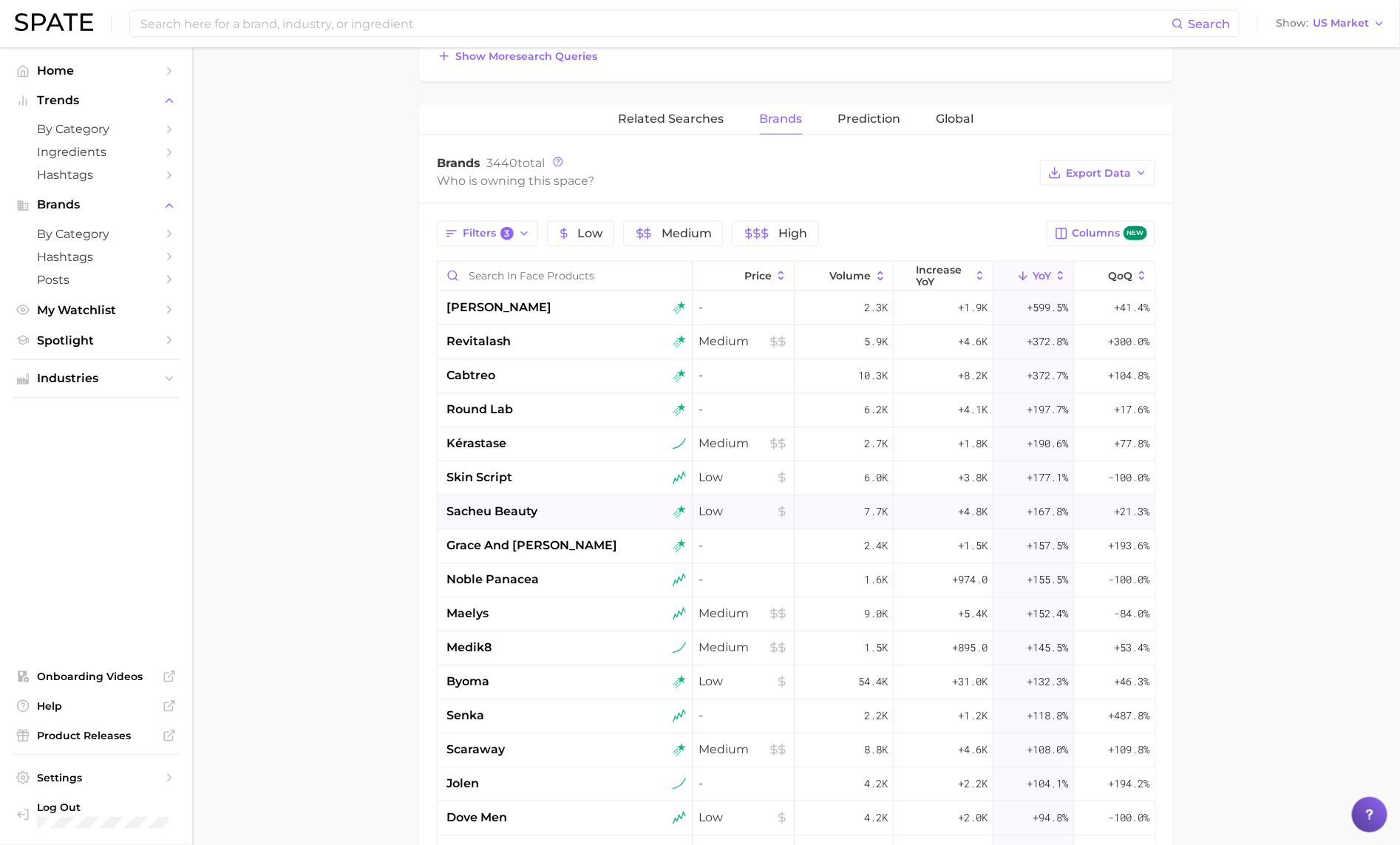
click at [561, 512] on div "sacheu beauty" at bounding box center [566, 511] width 240 height 17
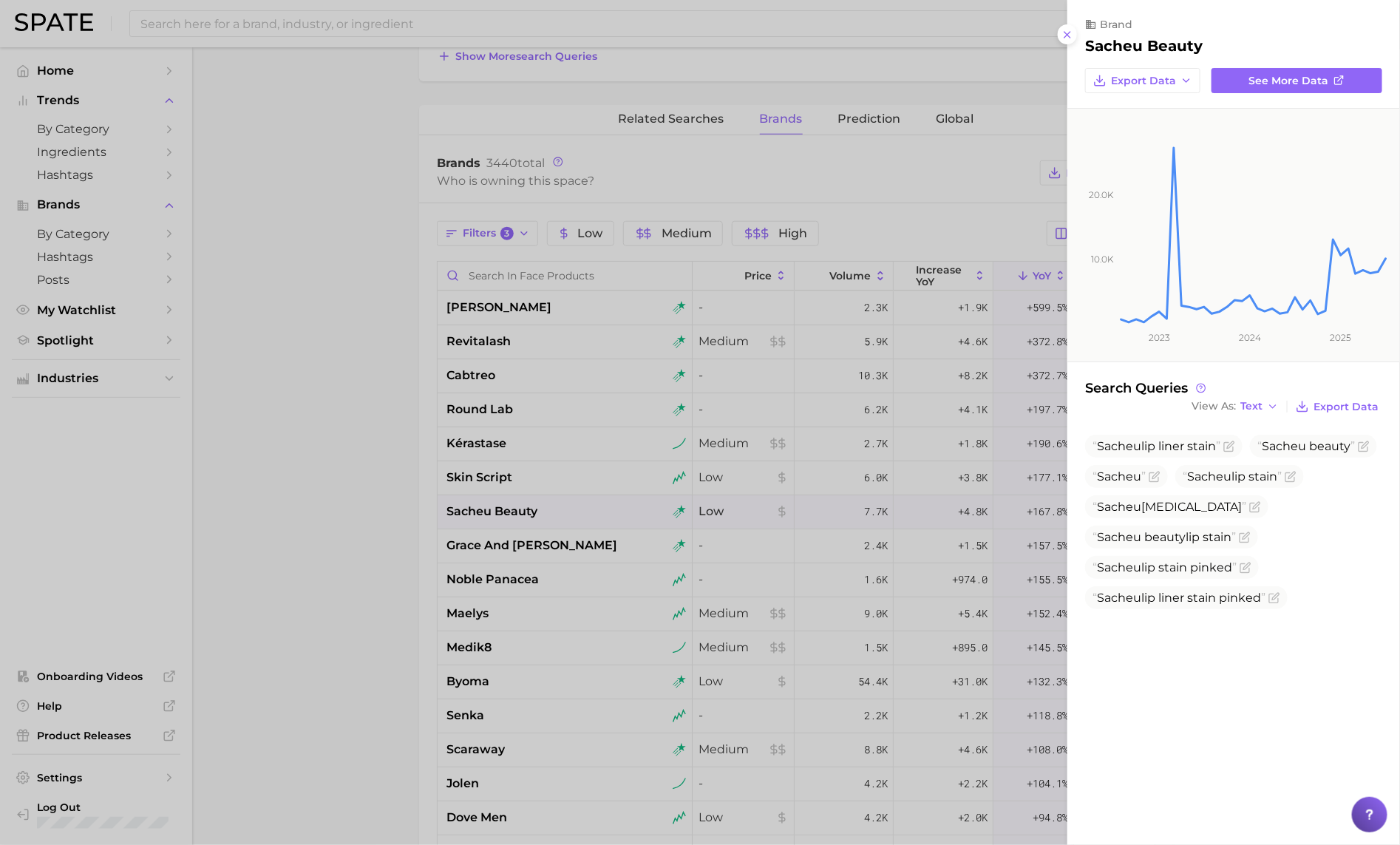
click at [561, 512] on div at bounding box center [700, 422] width 1400 height 845
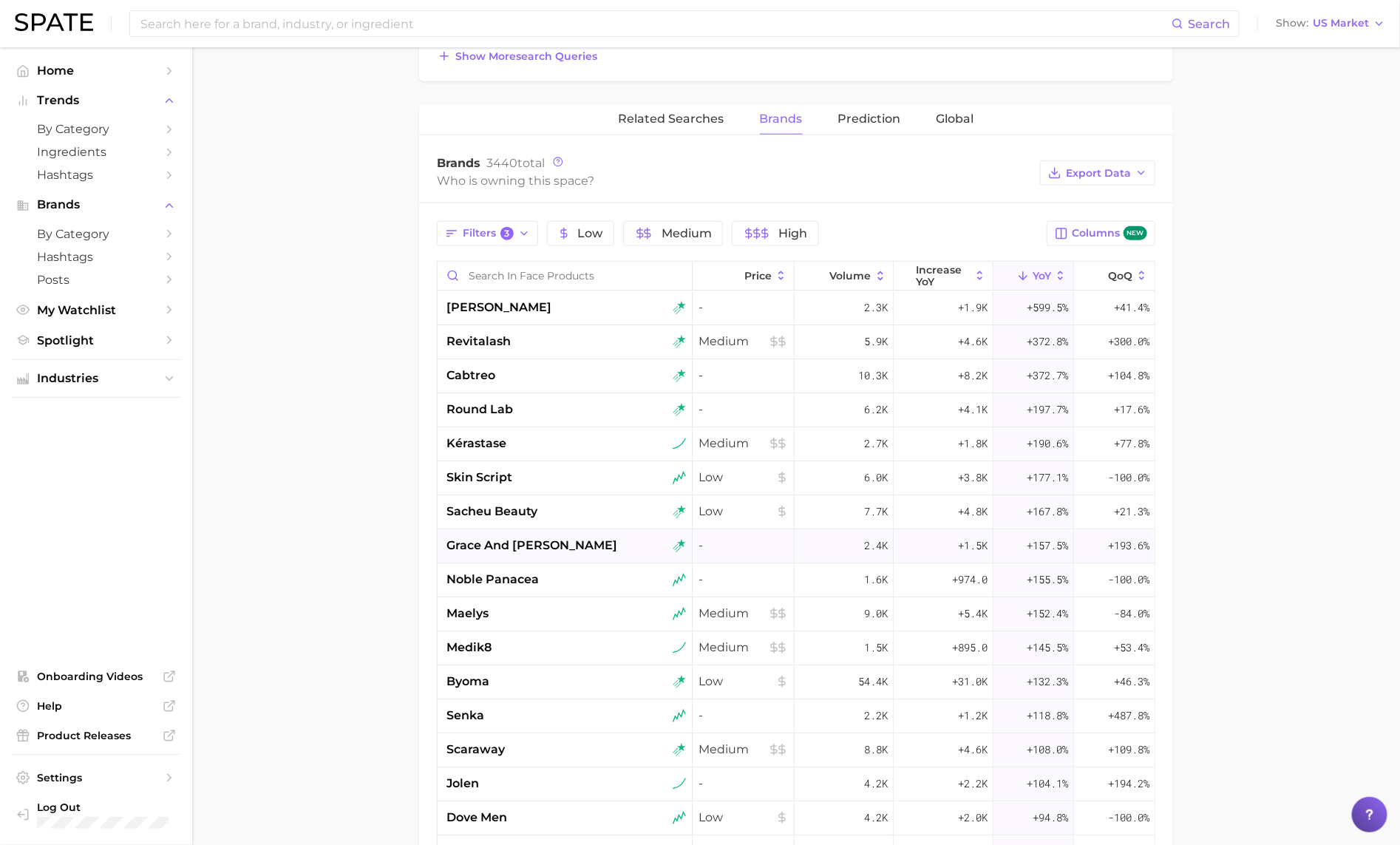
click at [561, 554] on div "grace and stella" at bounding box center [566, 545] width 240 height 17
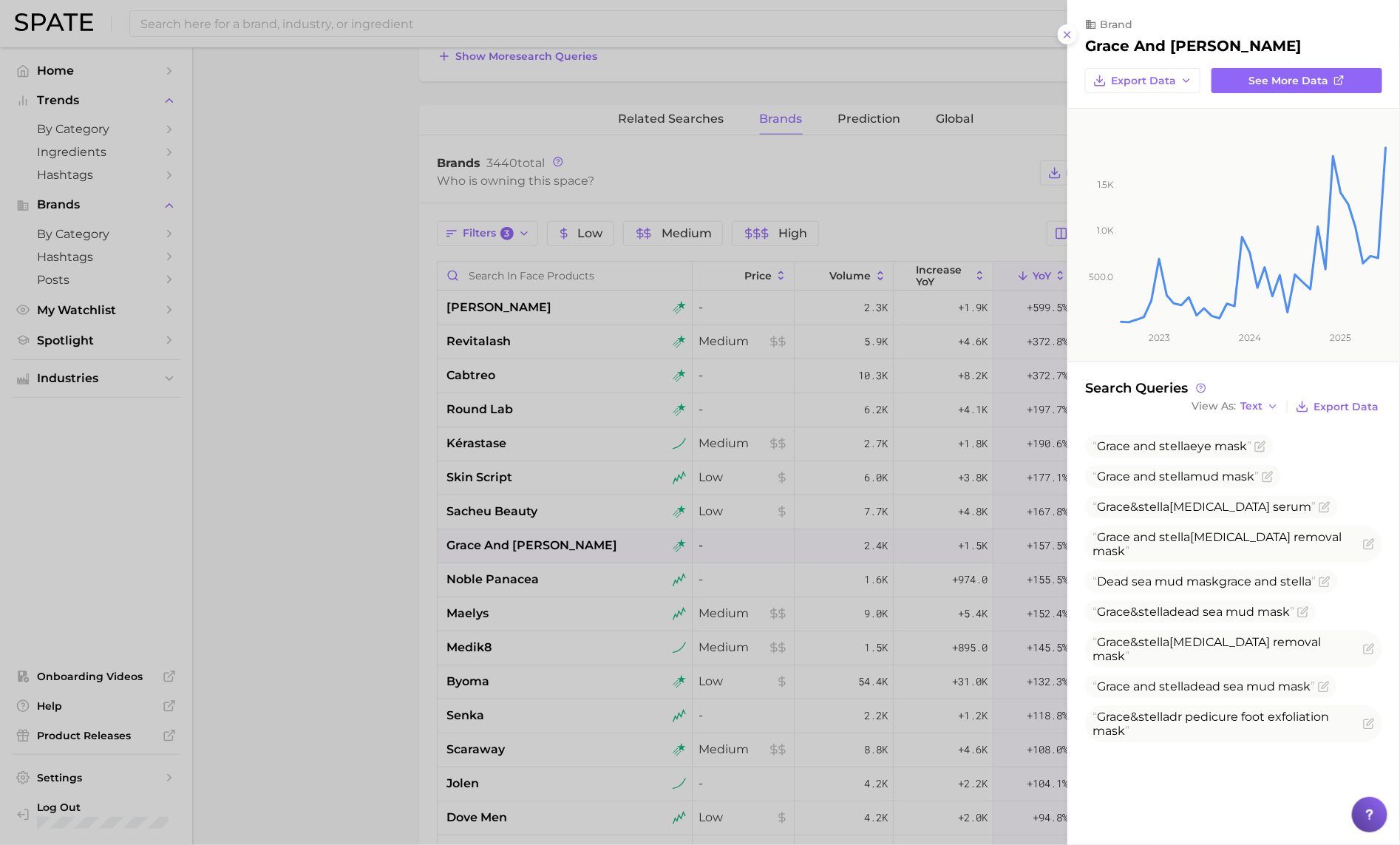
click at [561, 554] on div at bounding box center [700, 422] width 1400 height 845
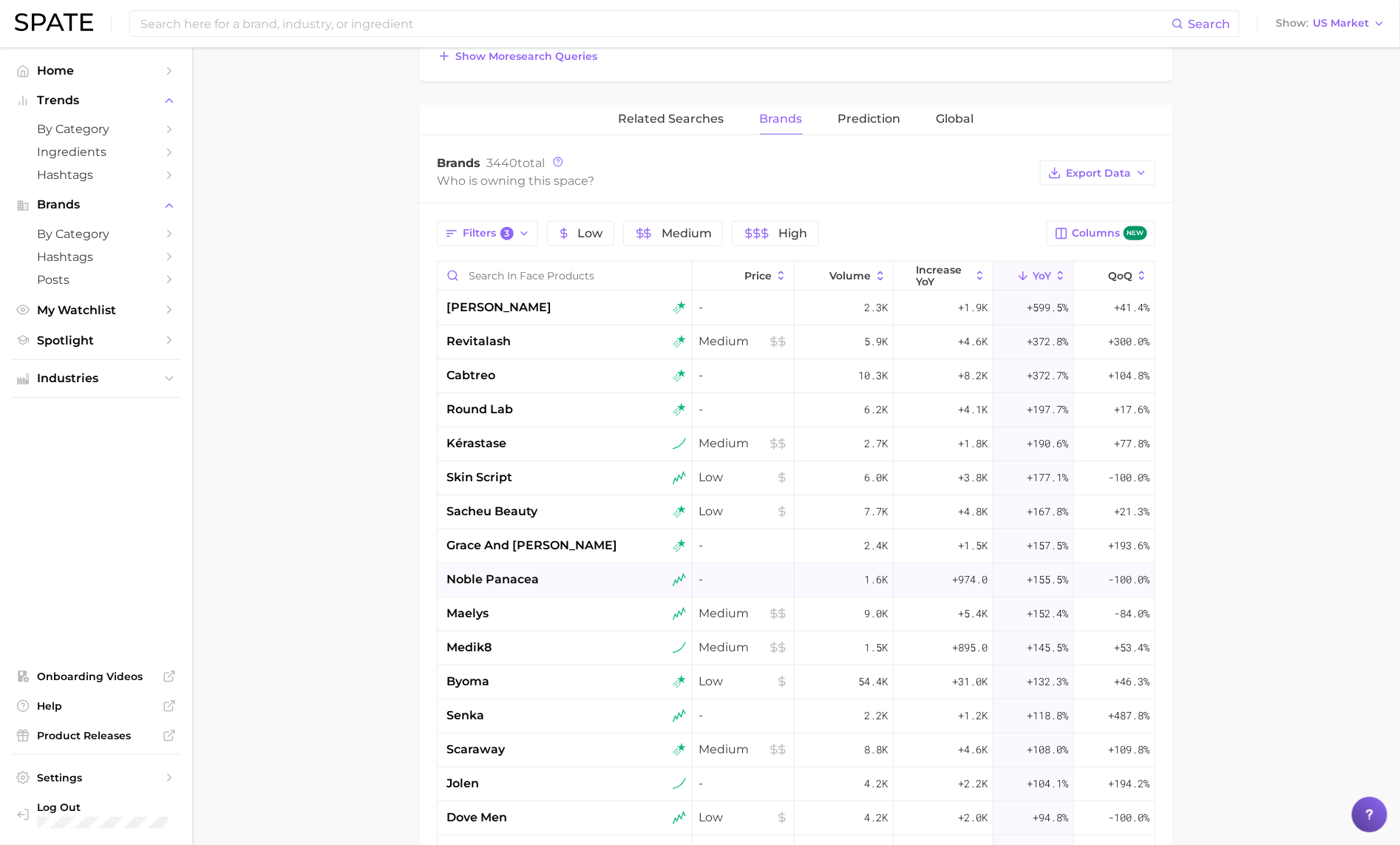
click at [538, 594] on div "noble panacea" at bounding box center [564, 580] width 255 height 34
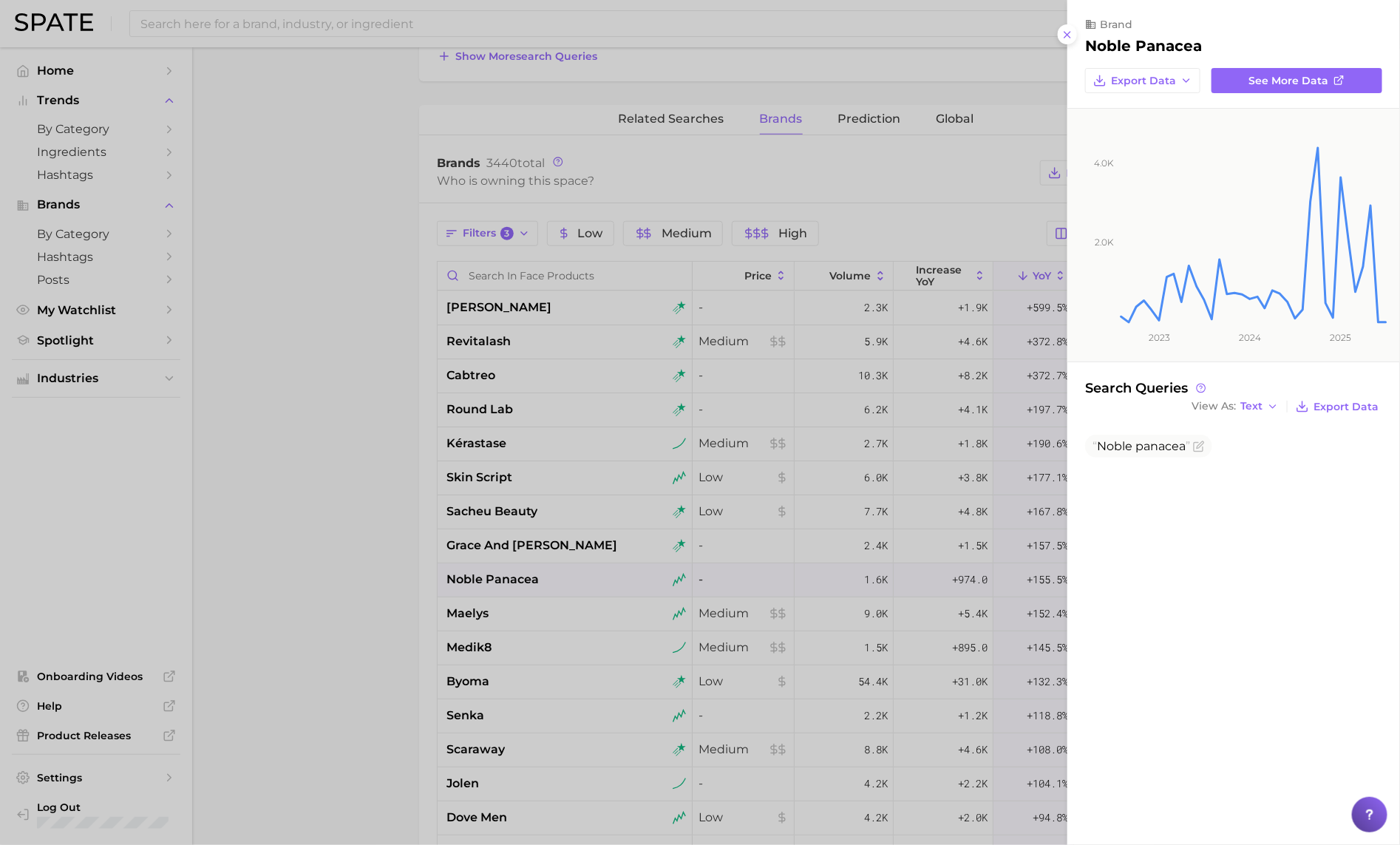
click at [538, 594] on div at bounding box center [700, 422] width 1400 height 845
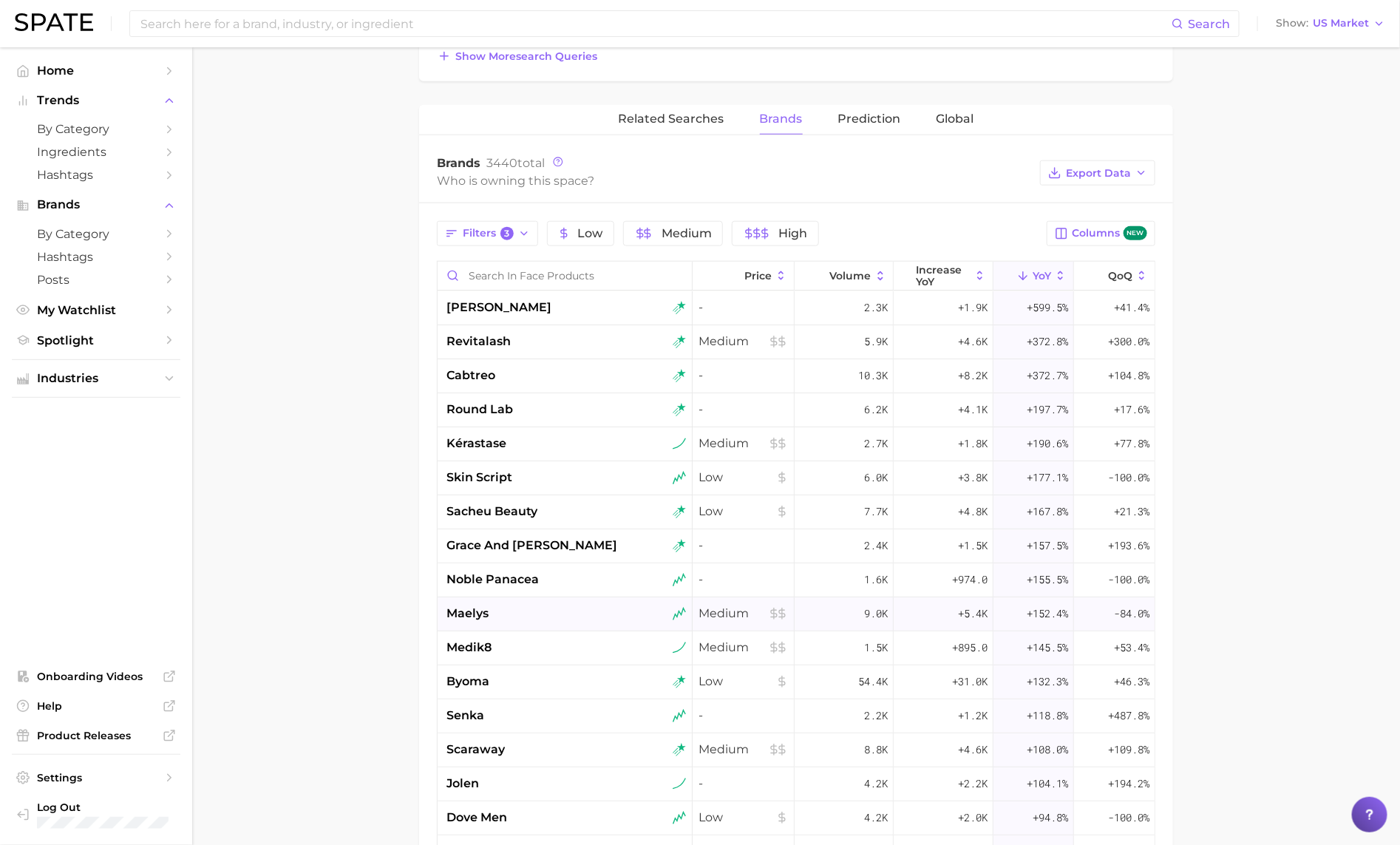
click at [529, 615] on div "maelys" at bounding box center [566, 613] width 240 height 17
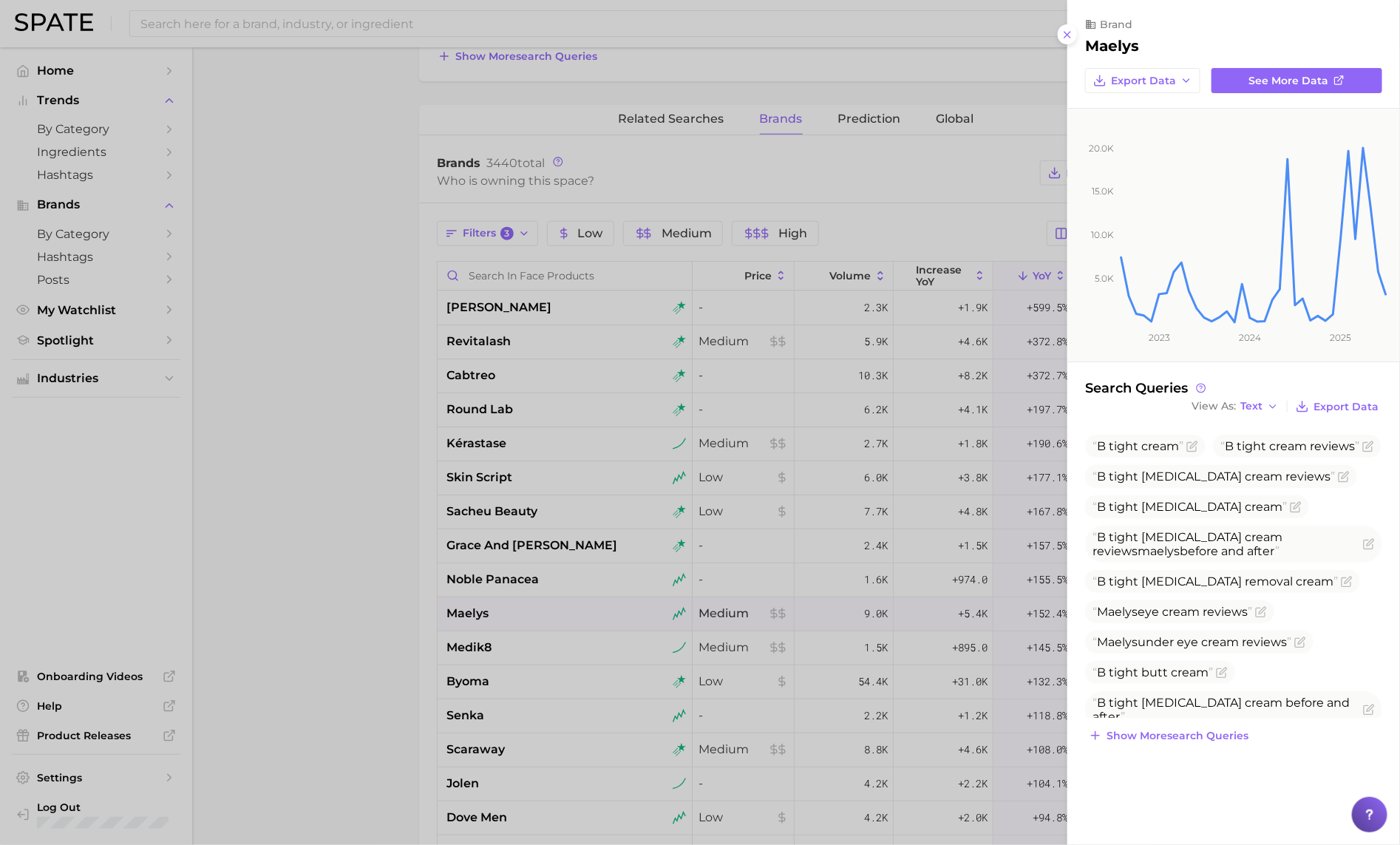
click at [529, 615] on div at bounding box center [700, 422] width 1400 height 845
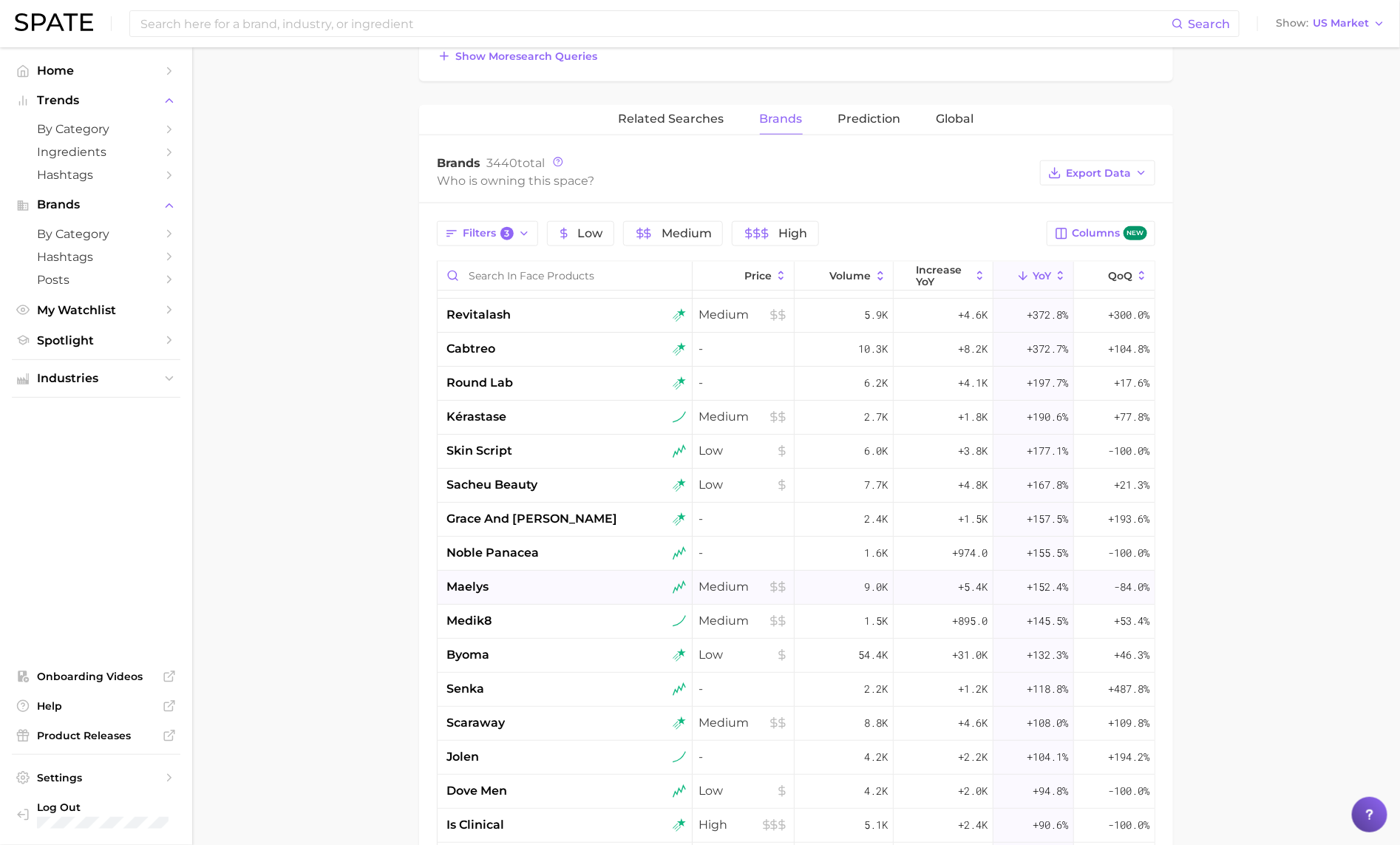
scroll to position [2, 0]
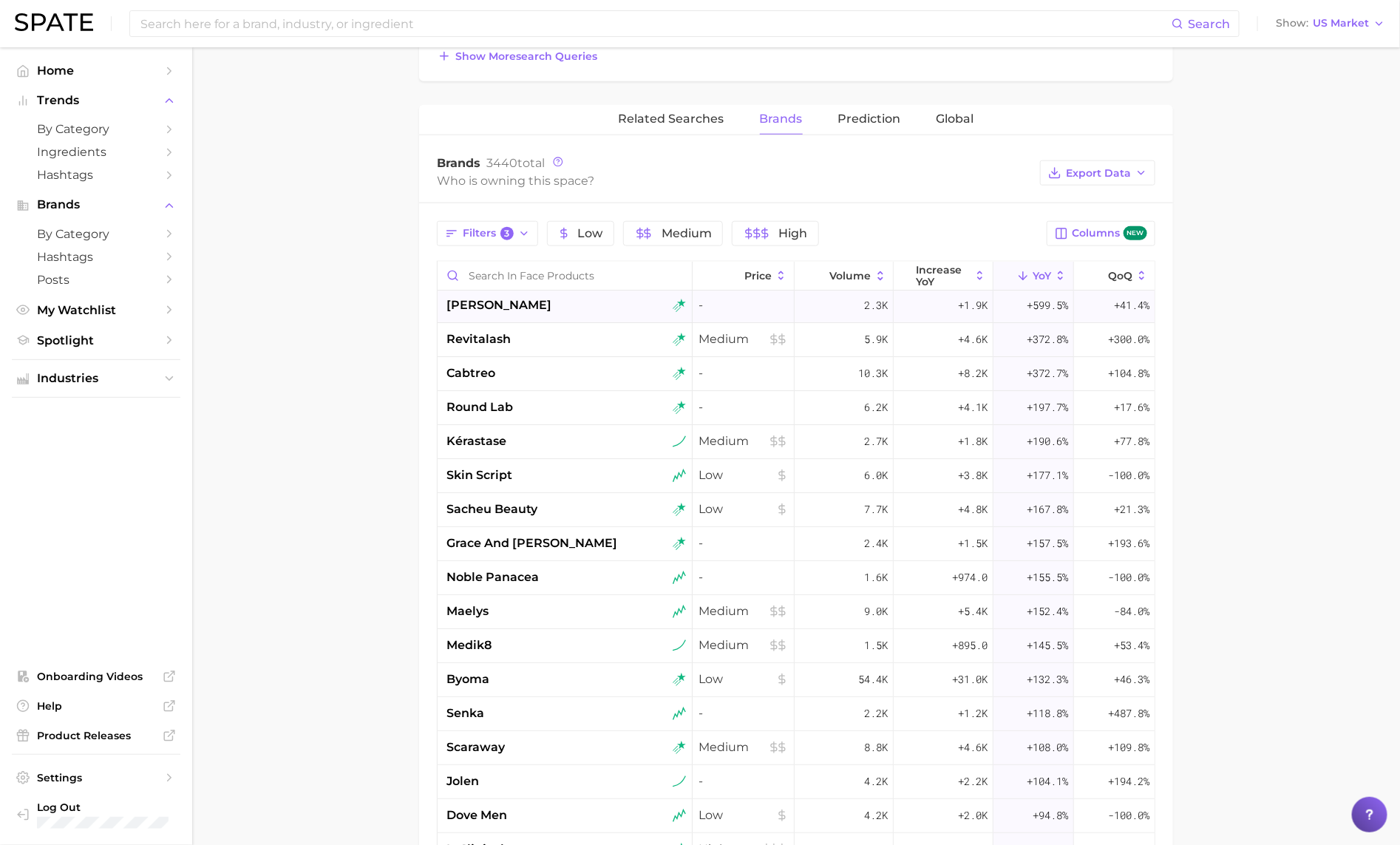
click at [487, 312] on span "keana nadeshiko" at bounding box center [498, 305] width 105 height 17
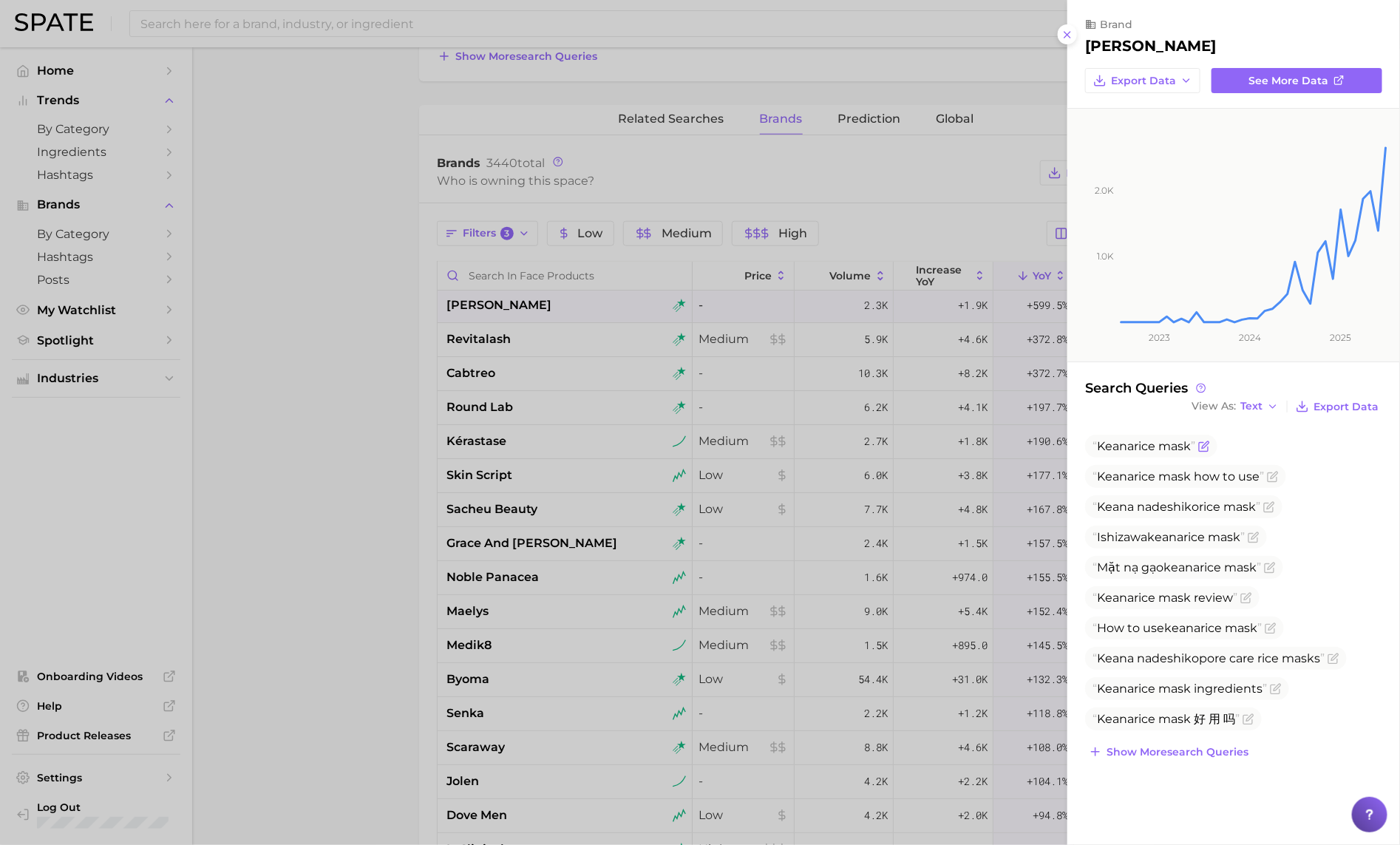
click at [1132, 441] on span "Keana" at bounding box center [1115, 445] width 37 height 14
copy span "Keana rice mask"
click at [456, 431] on div at bounding box center [700, 422] width 1400 height 845
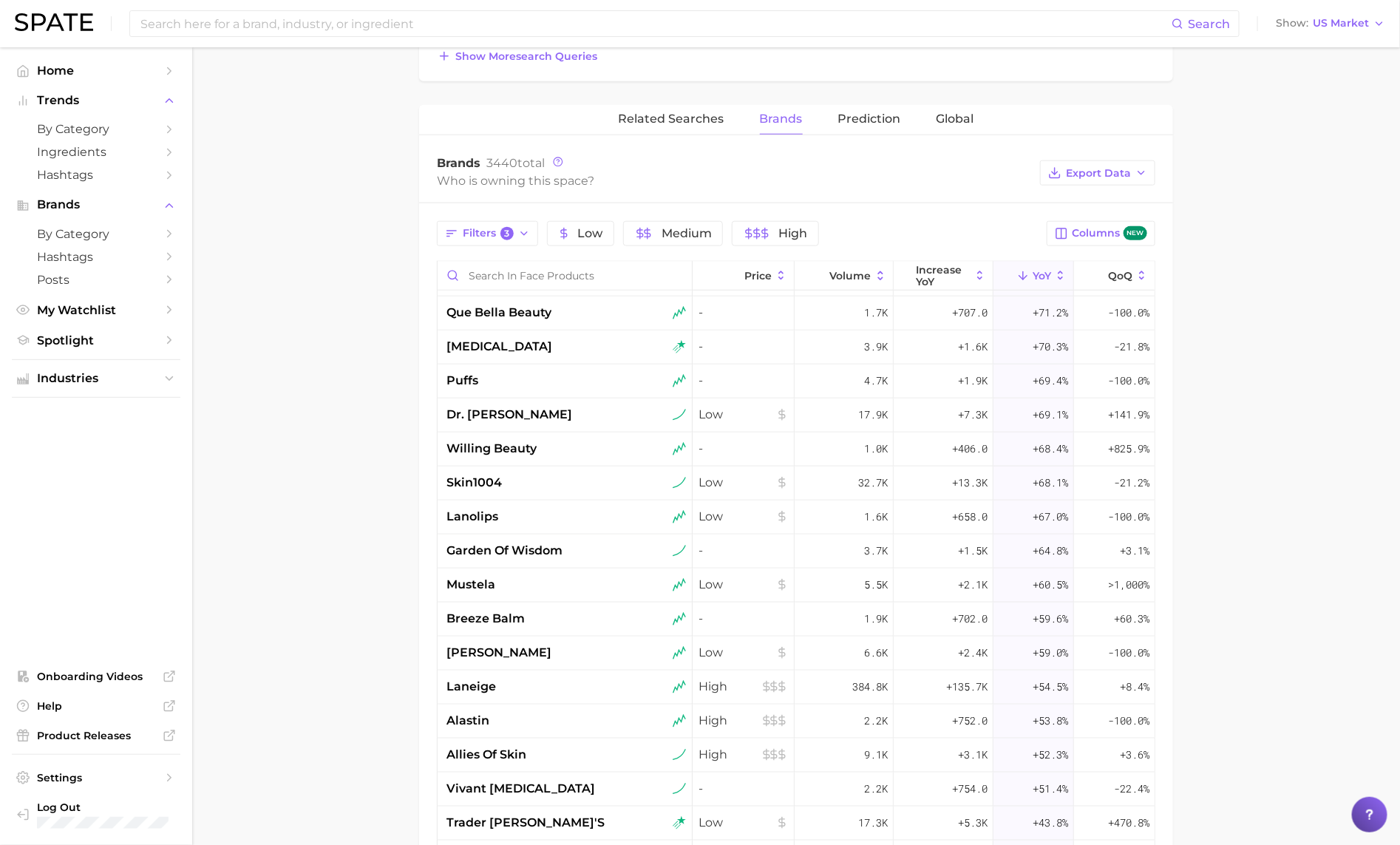
scroll to position [644, 0]
